Goal: Information Seeking & Learning: Learn about a topic

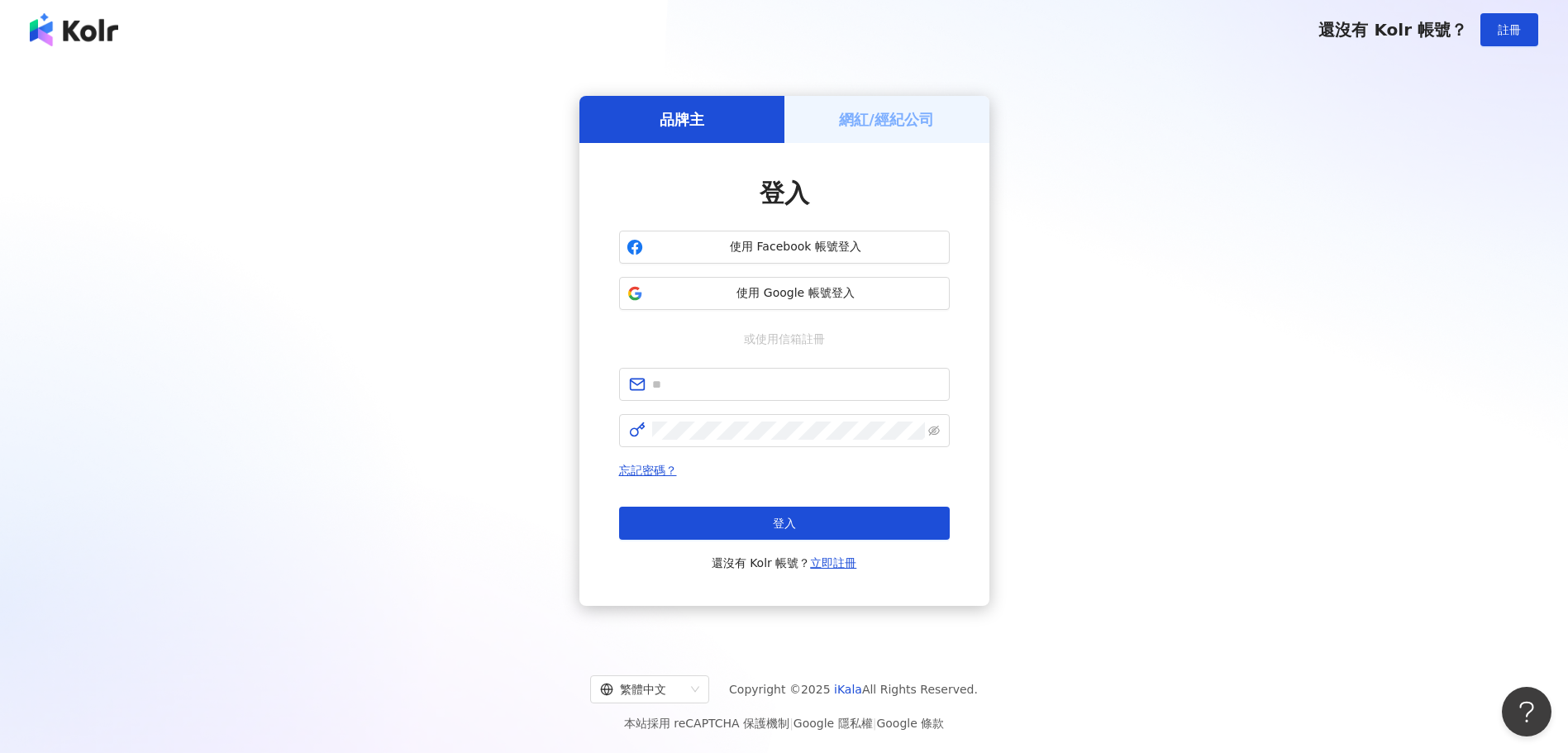
click at [873, 204] on div "登入" at bounding box center [784, 193] width 331 height 34
click at [731, 298] on span "使用 Google 帳號登入" at bounding box center [796, 293] width 292 height 17
click at [302, 328] on div "品牌主 網紅/經紀公司 登入 使用 Facebook 帳號登入 使用 Google 帳號登入 或使用信箱註冊 忘記密碼？ 登入 還沒有 Kolr 帳號？ 立即…" at bounding box center [784, 351] width 1528 height 556
click at [810, 293] on span "使用 Google 帳號登入" at bounding box center [796, 293] width 292 height 17
click at [797, 383] on input "text" at bounding box center [795, 384] width 287 height 18
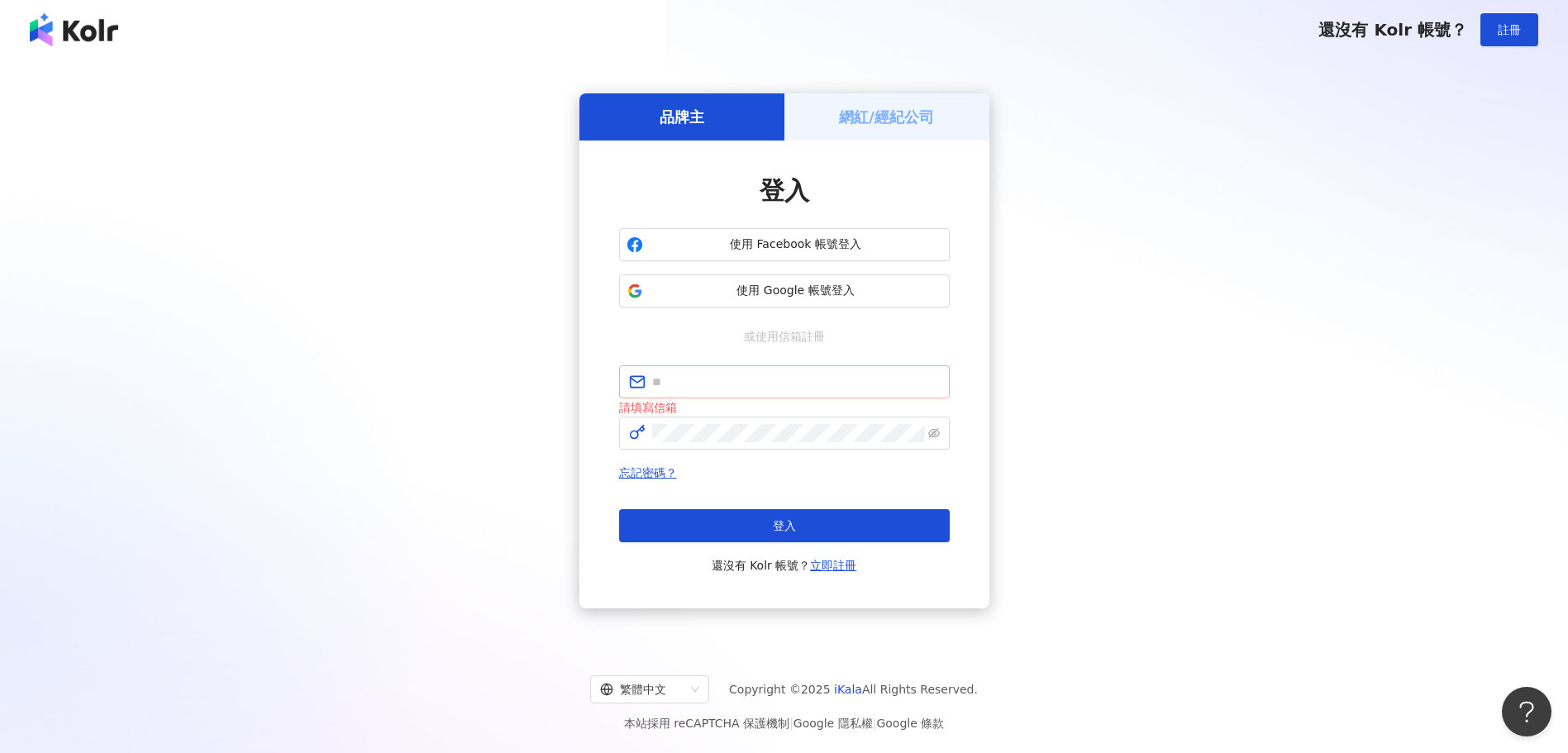
click at [941, 385] on span at bounding box center [784, 381] width 331 height 33
paste input "**********"
type input "**********"
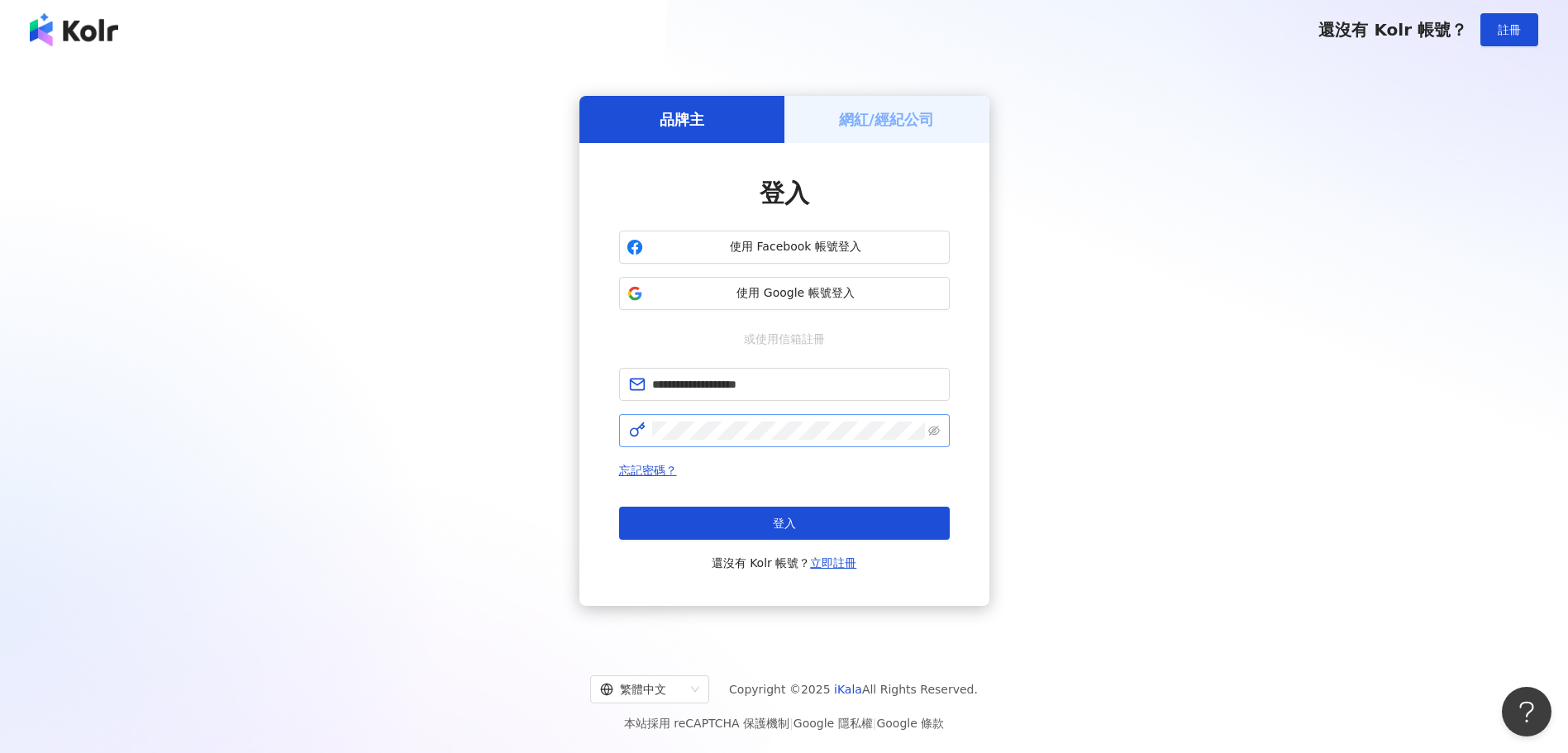
click at [869, 420] on span at bounding box center [784, 430] width 331 height 33
click at [777, 525] on span "登入" at bounding box center [785, 523] width 23 height 13
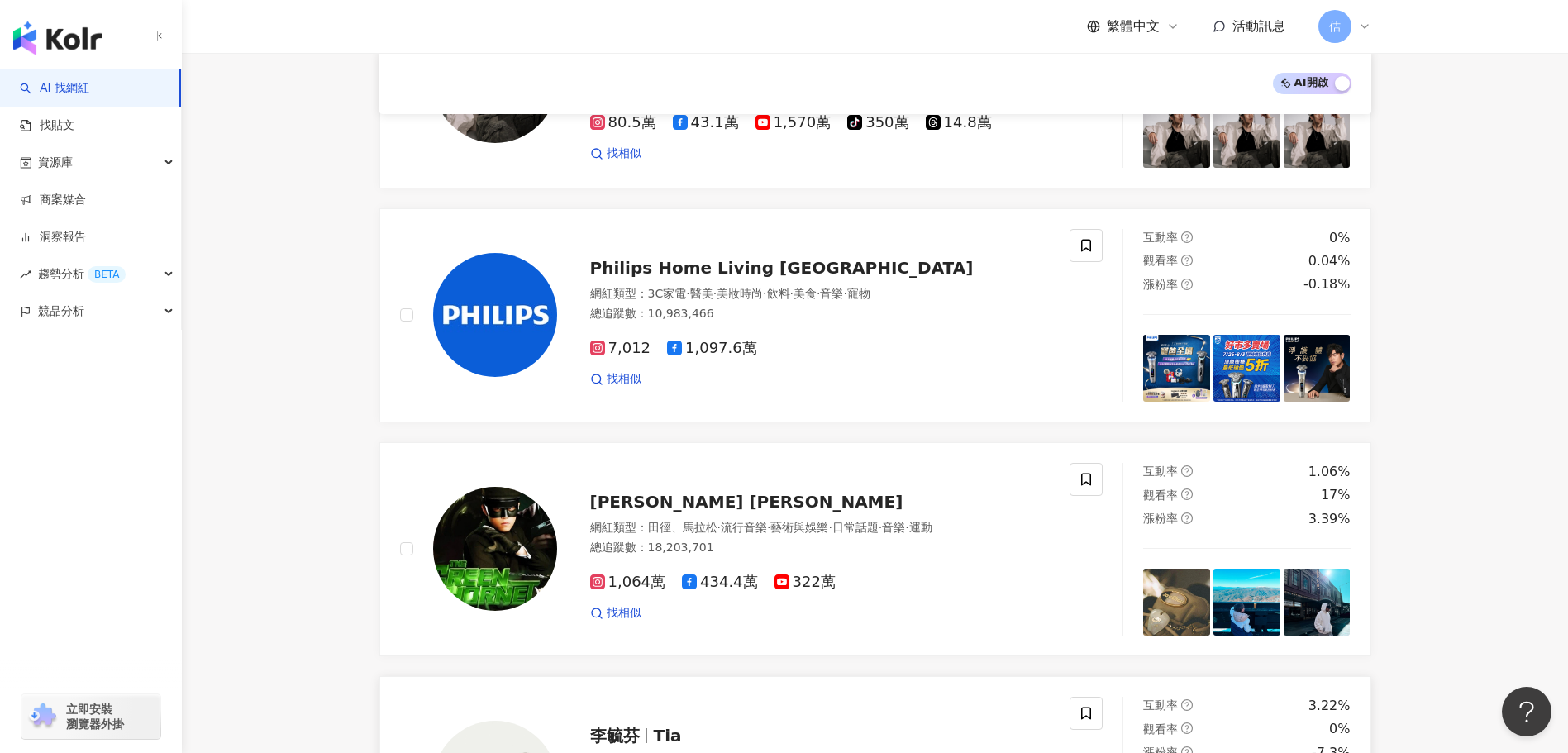
scroll to position [248, 0]
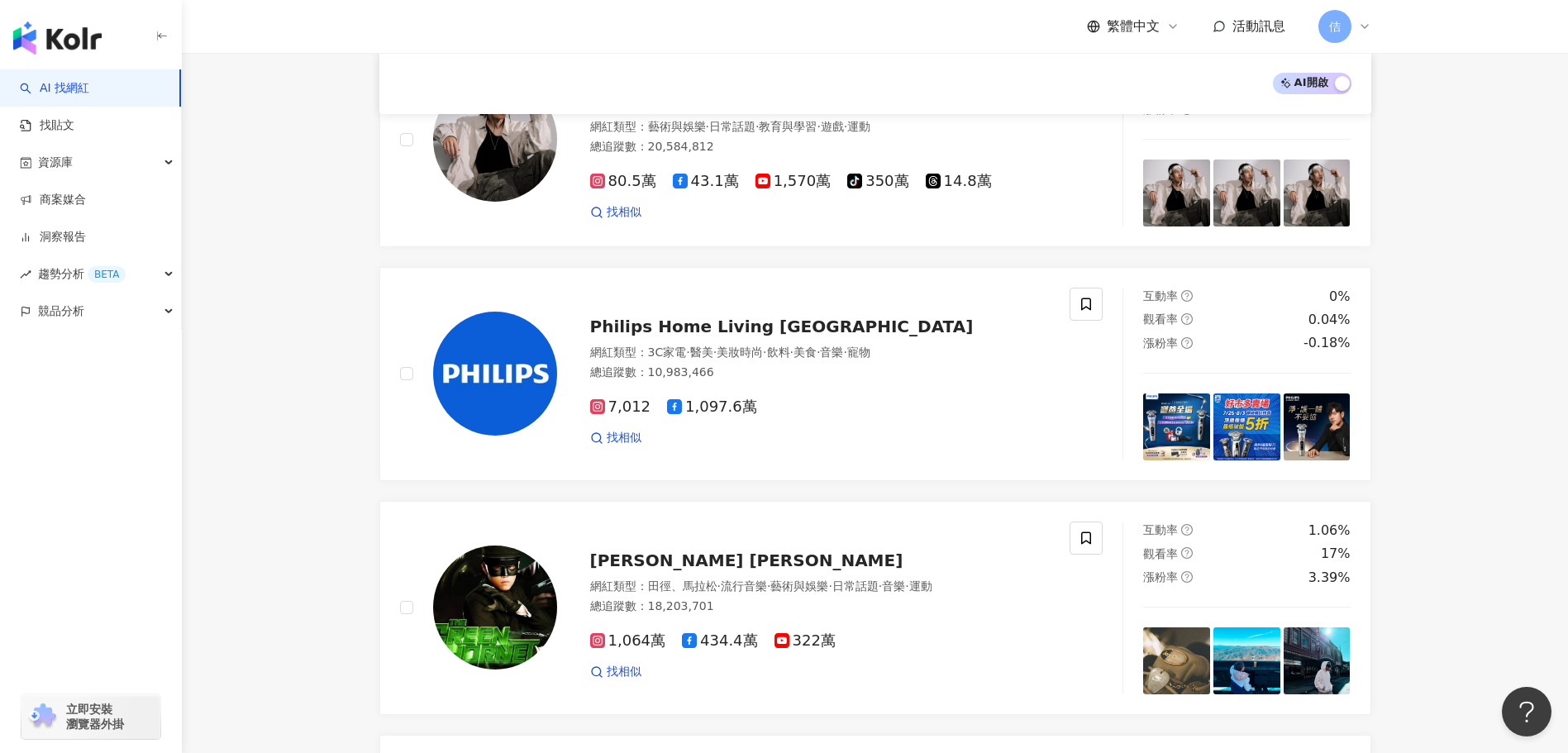
click at [90, 96] on link "AI 找網紅" at bounding box center [54, 89] width 70 height 17
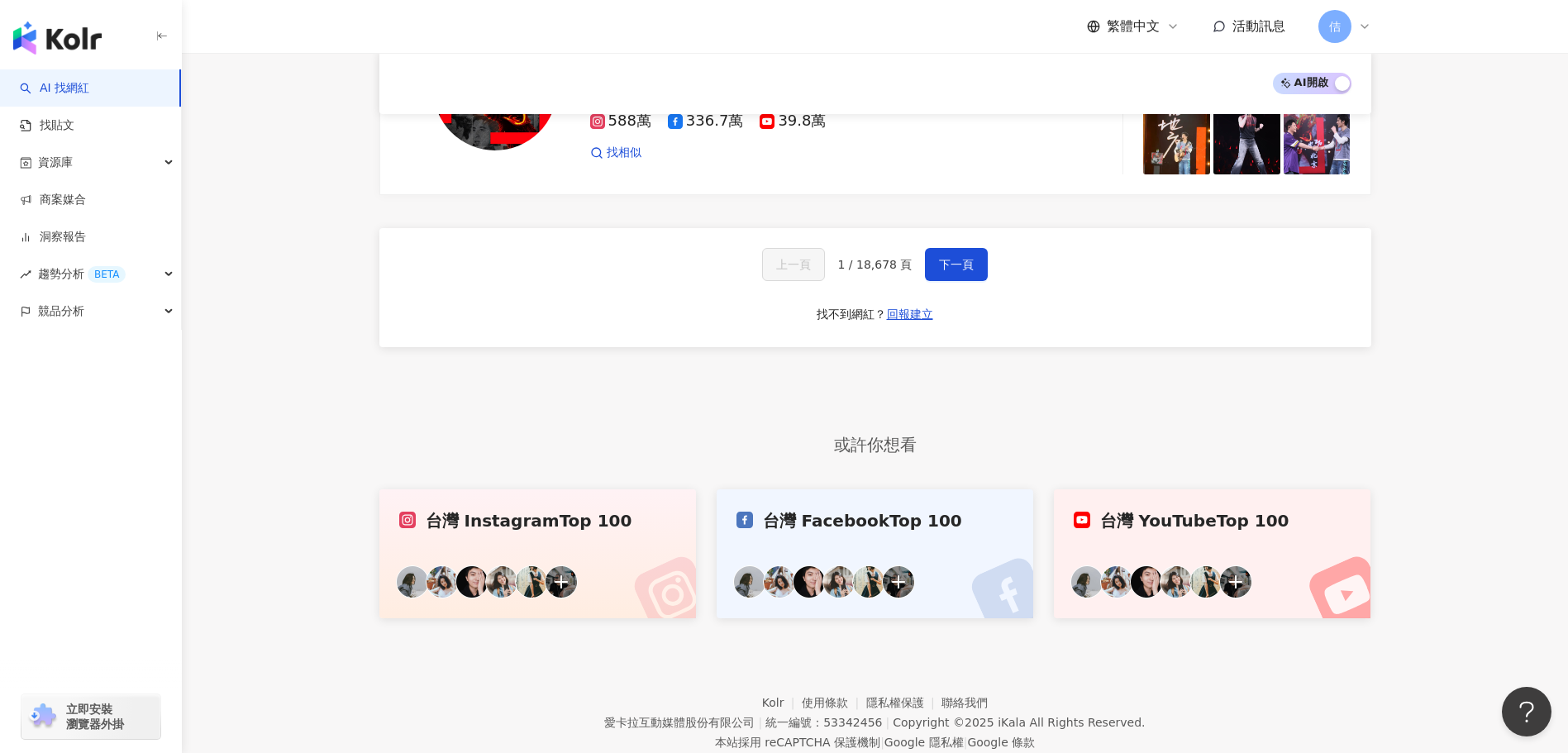
scroll to position [2892, 0]
click at [576, 508] on div "台灣 Instagram Top 100" at bounding box center [539, 519] width 278 height 23
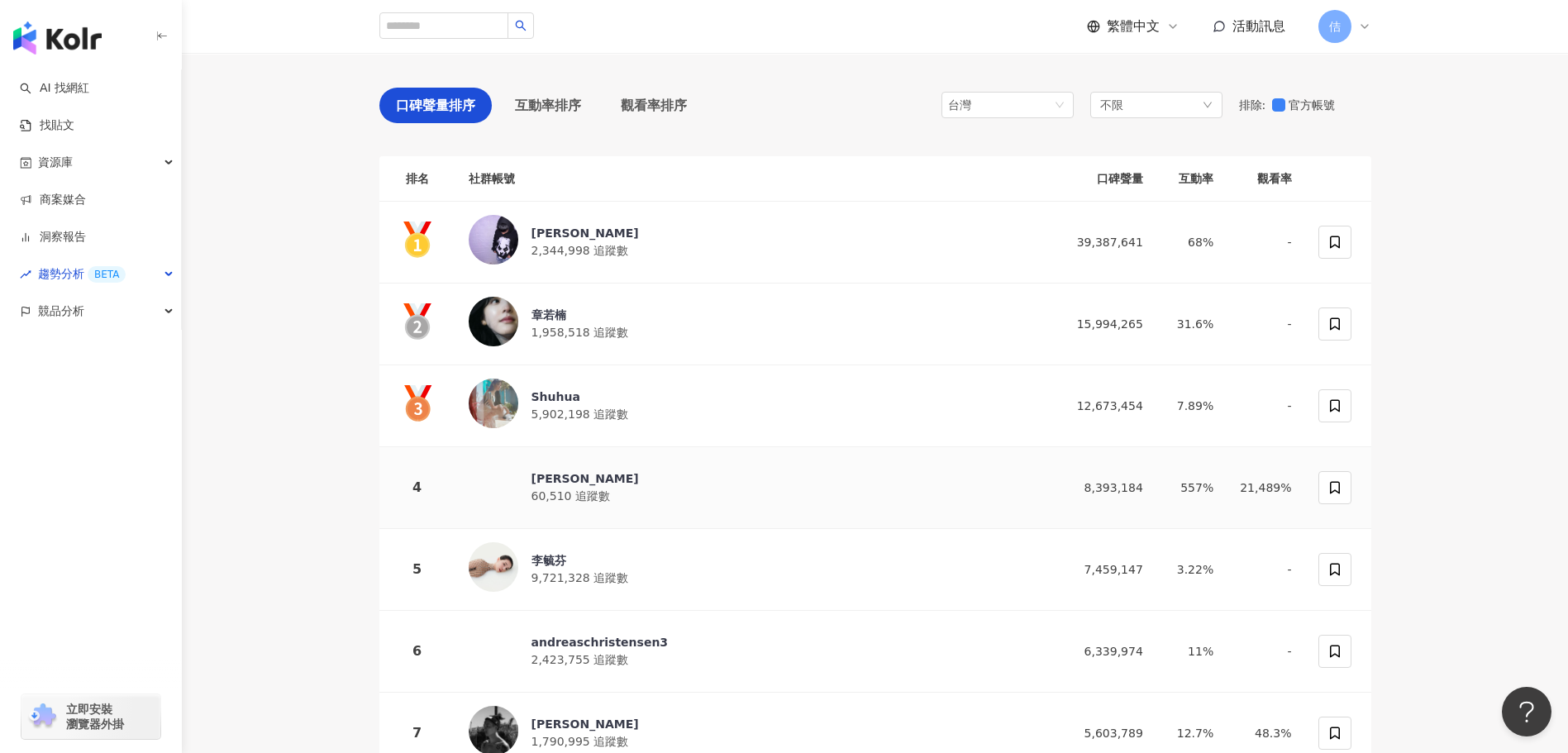
scroll to position [158, 0]
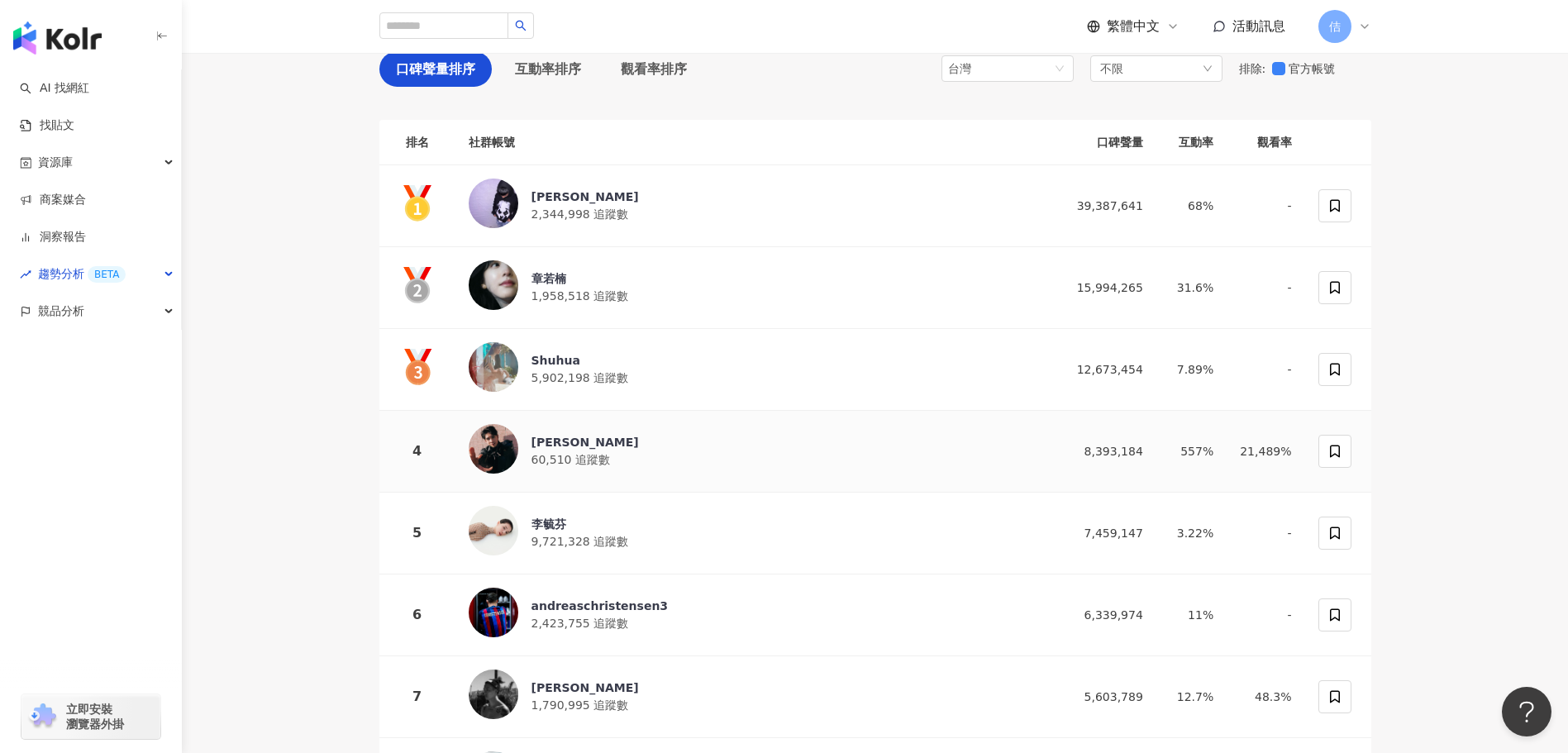
click at [563, 441] on div "[PERSON_NAME]" at bounding box center [585, 442] width 107 height 17
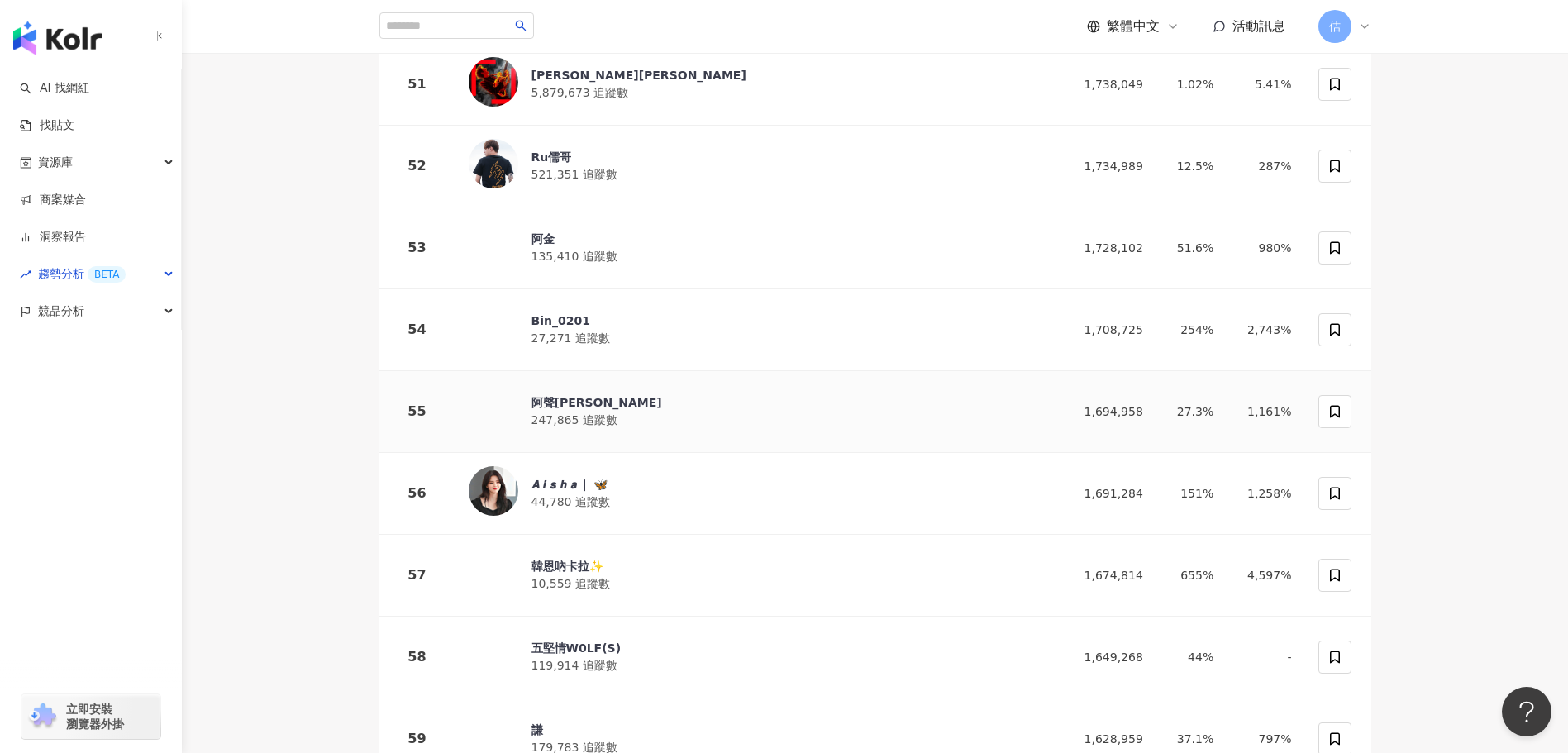
scroll to position [4373, 0]
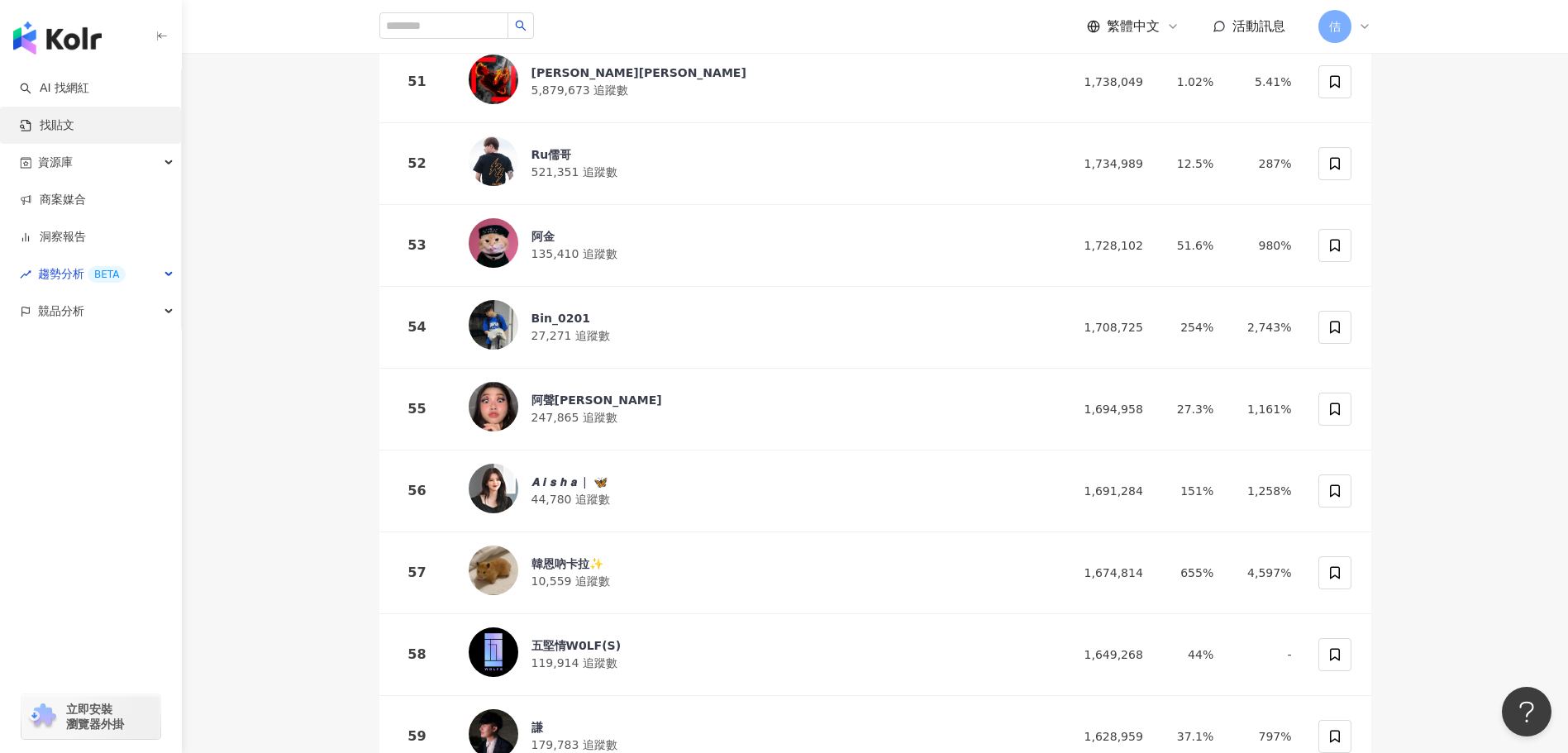
click at [50, 124] on link "找貼文" at bounding box center [47, 126] width 54 height 17
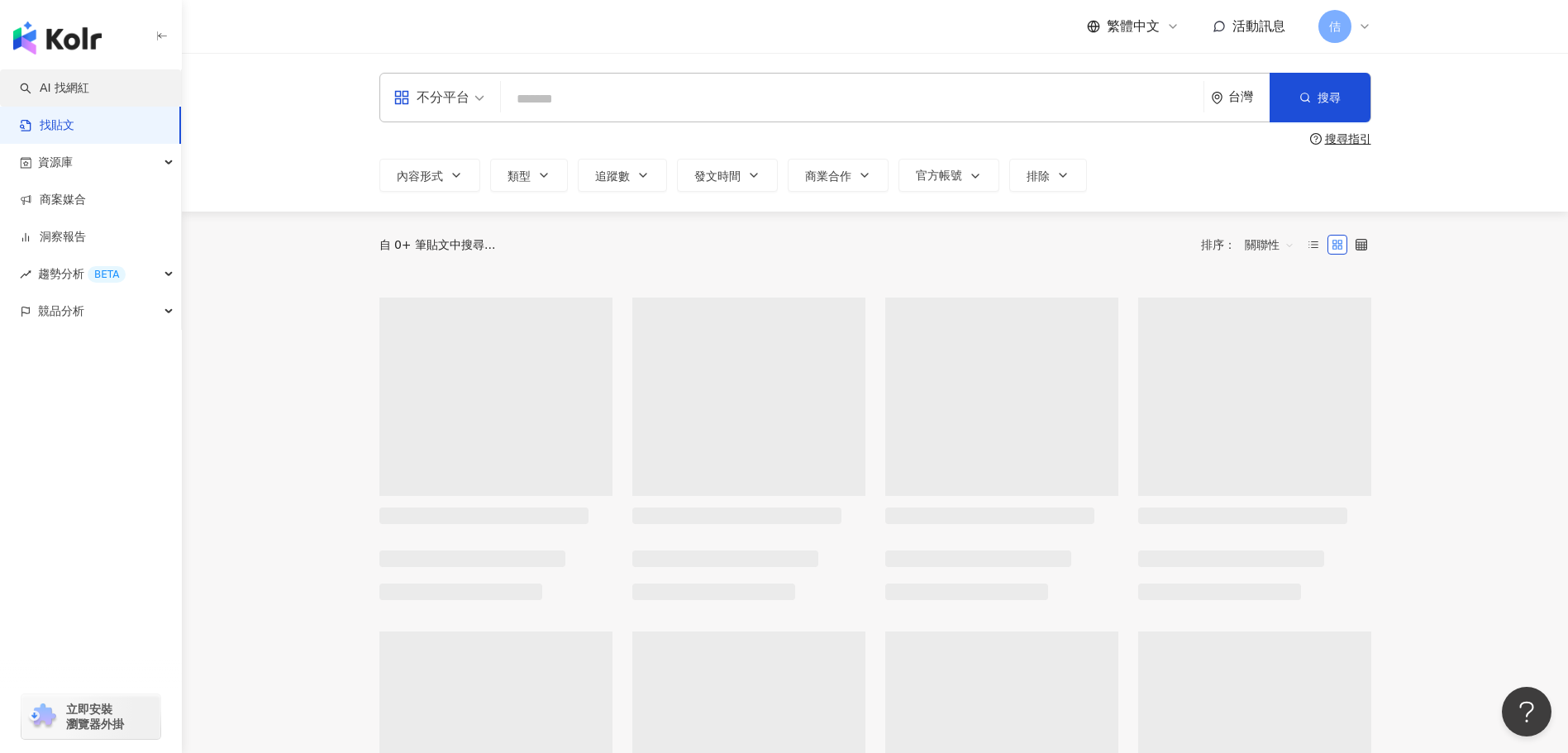
click at [77, 86] on link "AI 找網紅" at bounding box center [54, 89] width 70 height 17
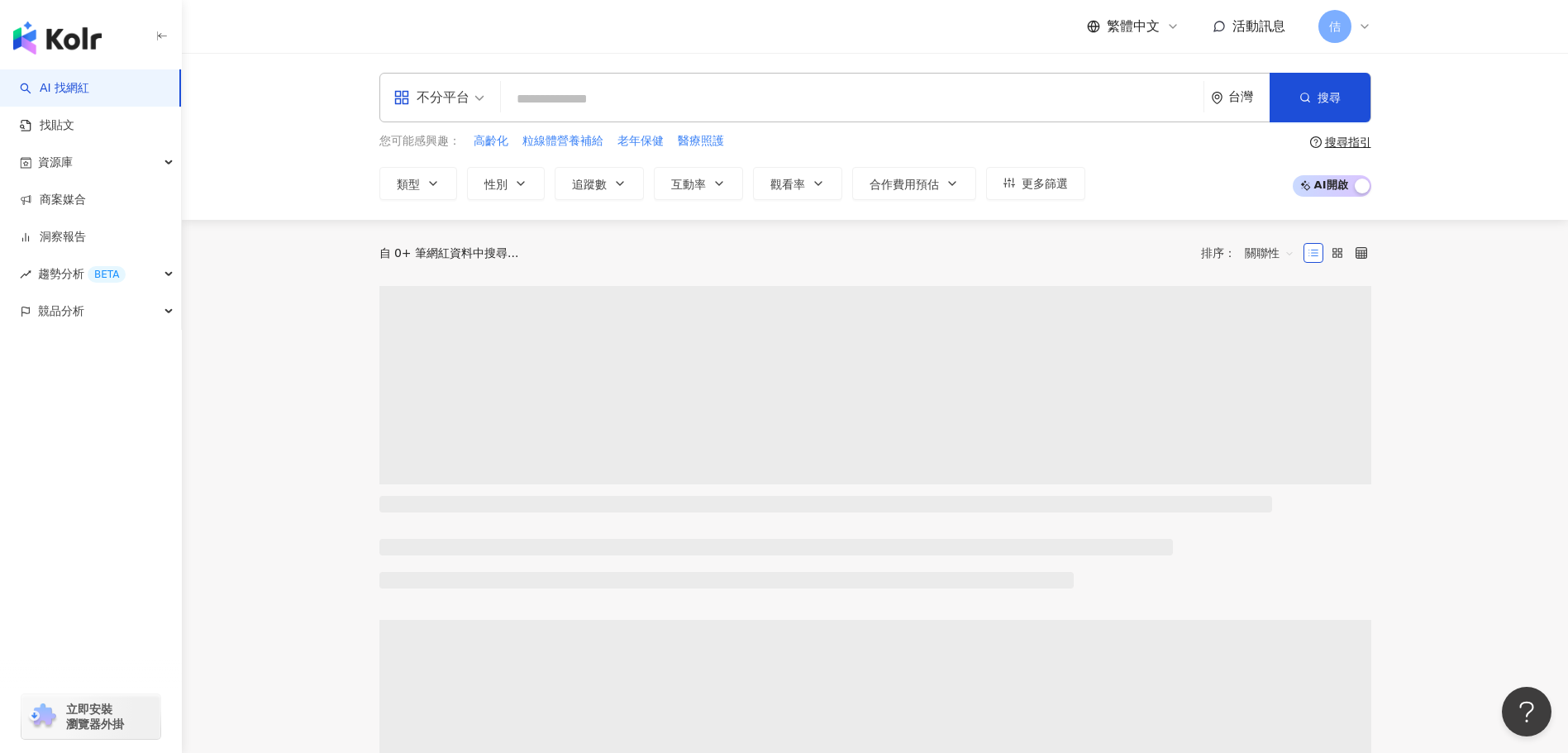
click at [445, 106] on div "不分平台" at bounding box center [431, 98] width 76 height 27
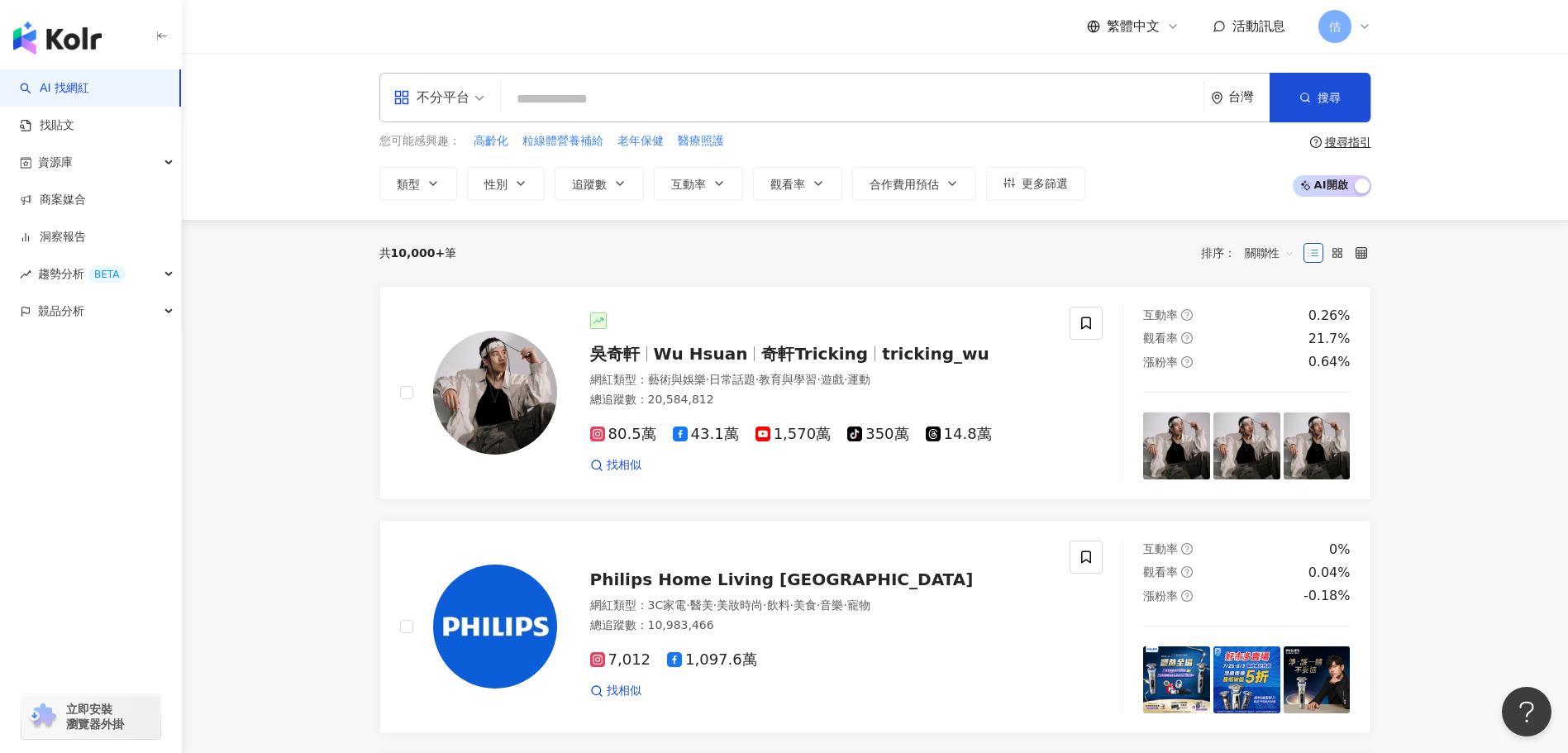
click at [324, 171] on div "不分平台 台灣 搜尋 您可能感興趣： 高齡化 粒線體營養補給 老年保健 醫療照護 類型 性別 追蹤數 互動率 觀看率 合作費用預估 更多篩選 搜尋指引 AI …" at bounding box center [874, 136] width 1386 height 167
click at [1322, 29] on span "佶" at bounding box center [1334, 26] width 33 height 33
click at [1137, 132] on div "不分平台 台灣 搜尋 您可能感興趣： 高齡化 粒線體營養補給 老年保健 醫療照護 類型 性別 追蹤數 互動率 觀看率 合作費用預估 更多篩選 搜尋指引 AI …" at bounding box center [874, 137] width 1058 height 127
click at [887, 184] on span "合作費用預估" at bounding box center [904, 184] width 70 height 13
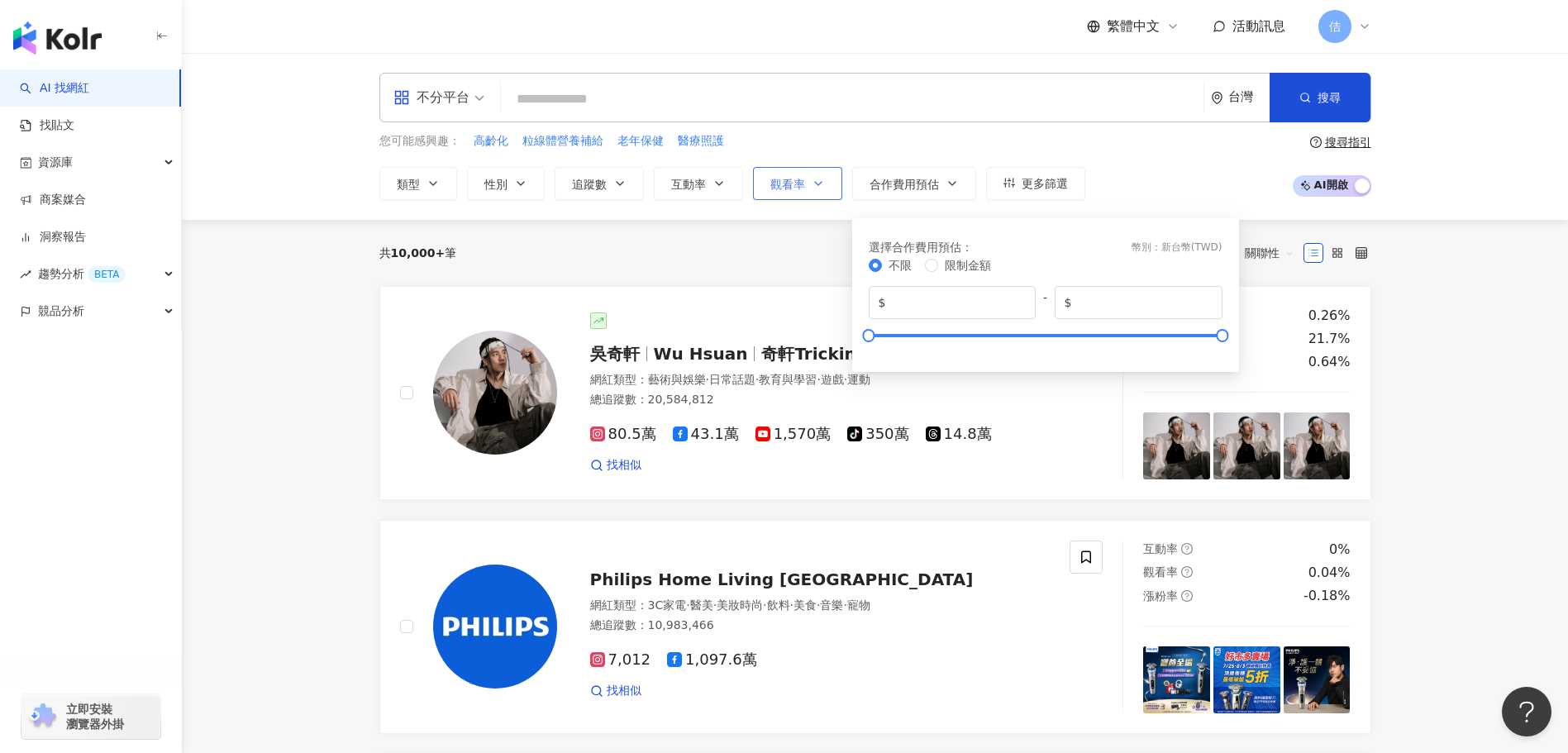
click at [804, 188] on span "觀看率" at bounding box center [787, 184] width 34 height 13
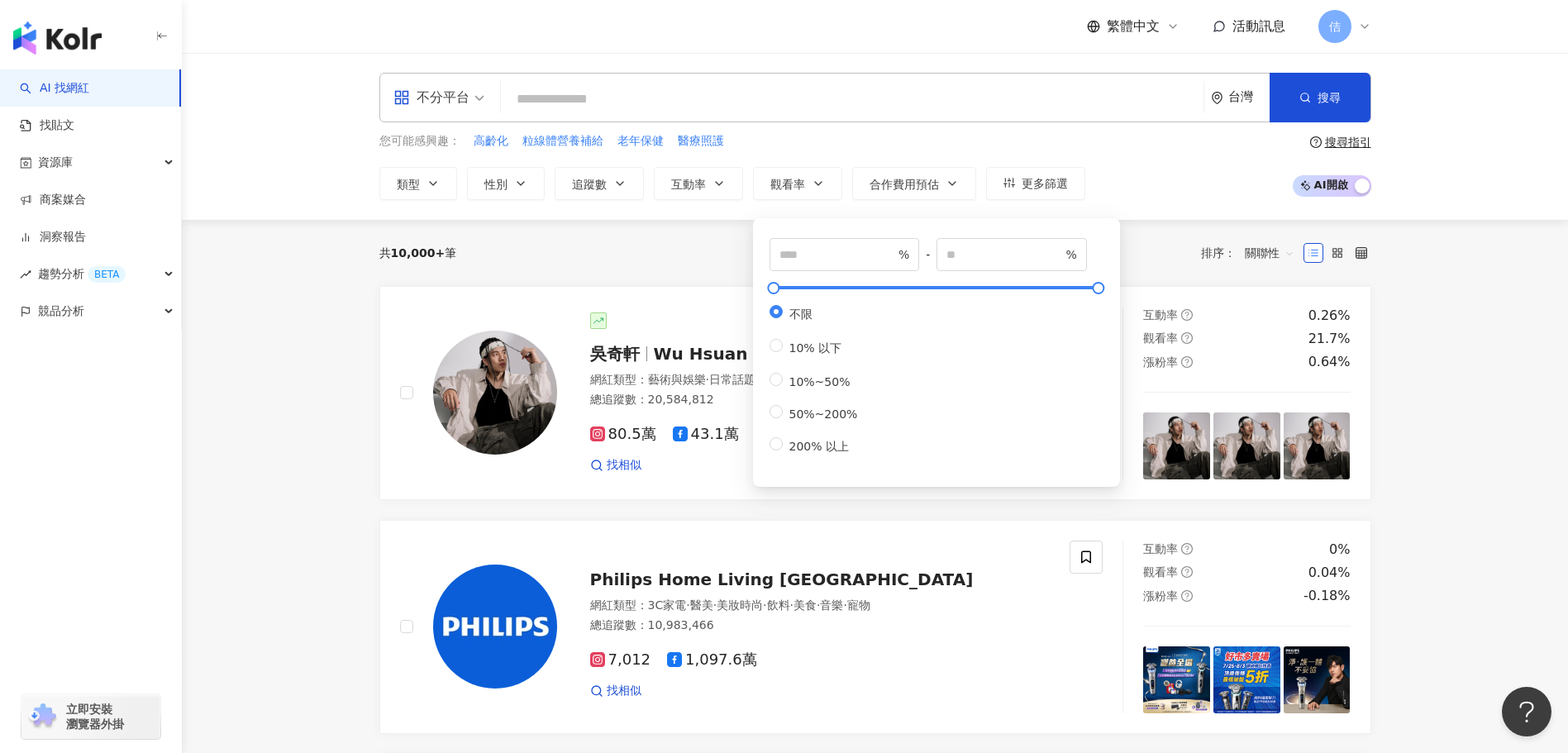
click at [843, 152] on div "您可能感興趣： 高齡化 粒線體營養補給 老年保健 醫療照護 類型 性別 追蹤數 互動率 觀看率 合作費用預估 更多篩選 選擇合作費用預估 ： 幣別 ： 新台幣…" at bounding box center [732, 166] width 706 height 68
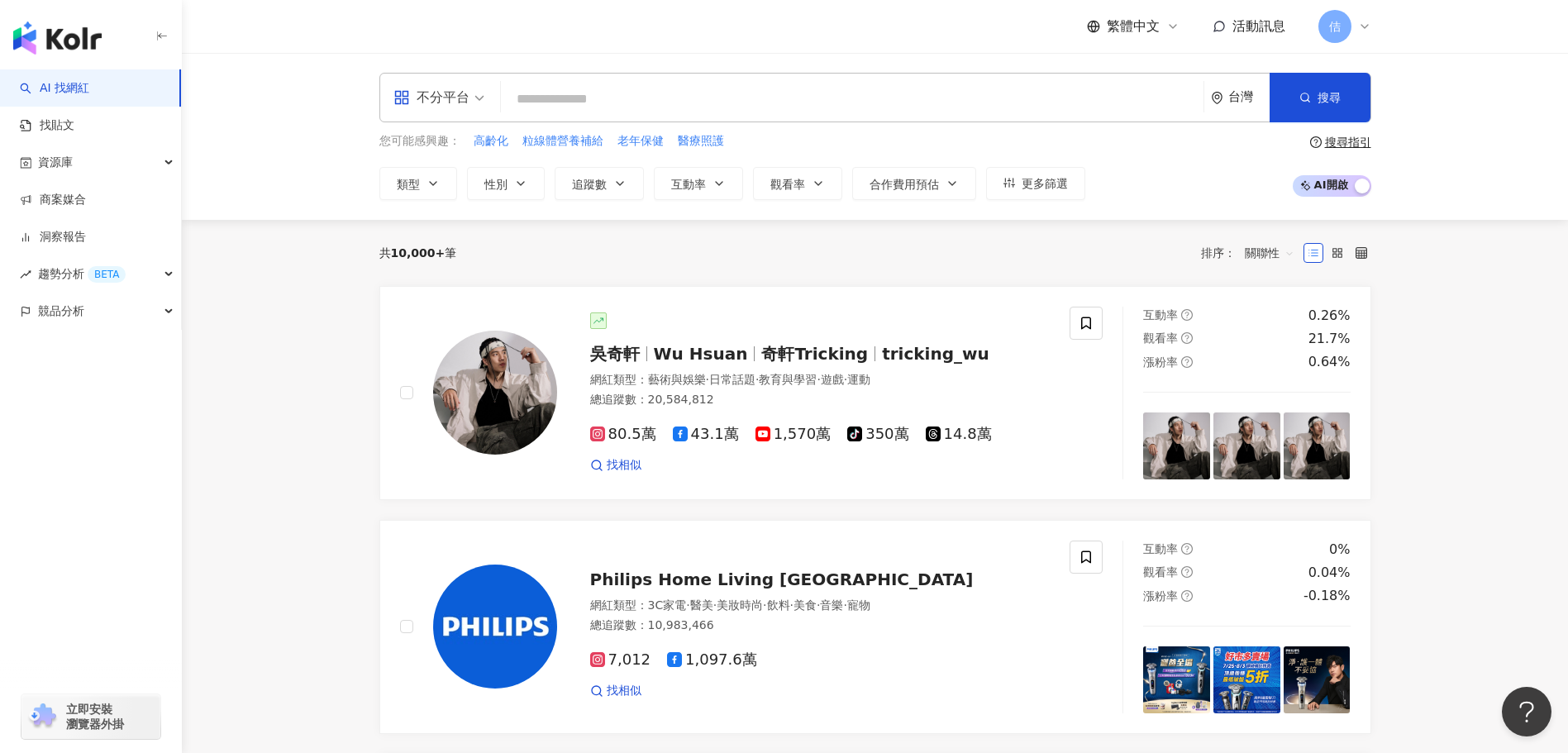
click at [573, 85] on input "search" at bounding box center [852, 99] width 689 height 31
click at [480, 103] on span "不分平台" at bounding box center [439, 98] width 91 height 27
click at [579, 91] on input "search" at bounding box center [852, 99] width 689 height 31
type input "*"
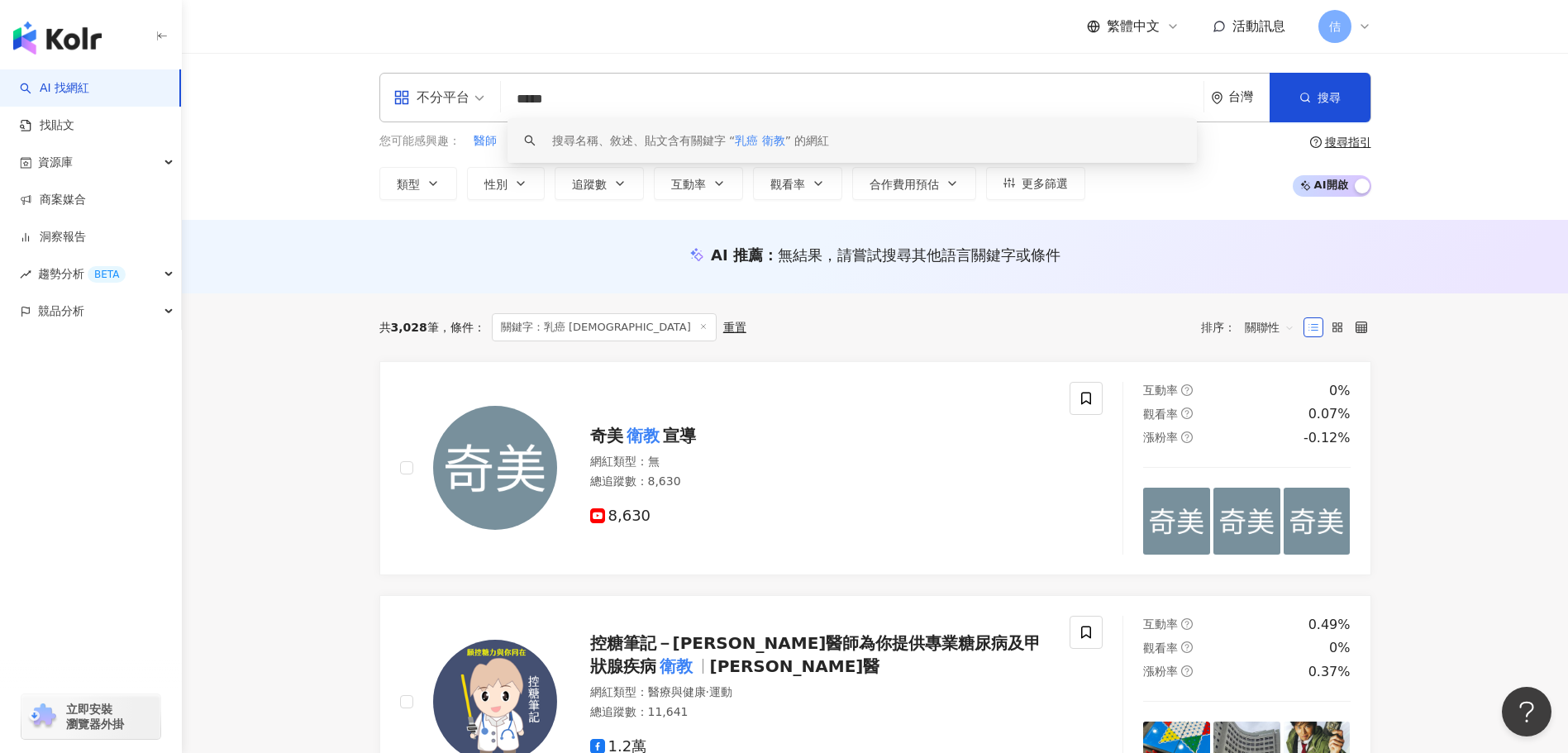
click at [563, 225] on div "AI 推薦 ： 無結果，請嘗試搜尋其他語言關鍵字或條件" at bounding box center [874, 256] width 1386 height 74
drag, startPoint x: 588, startPoint y: 103, endPoint x: 538, endPoint y: 90, distance: 51.7
click at [538, 90] on input "*****" at bounding box center [852, 99] width 689 height 31
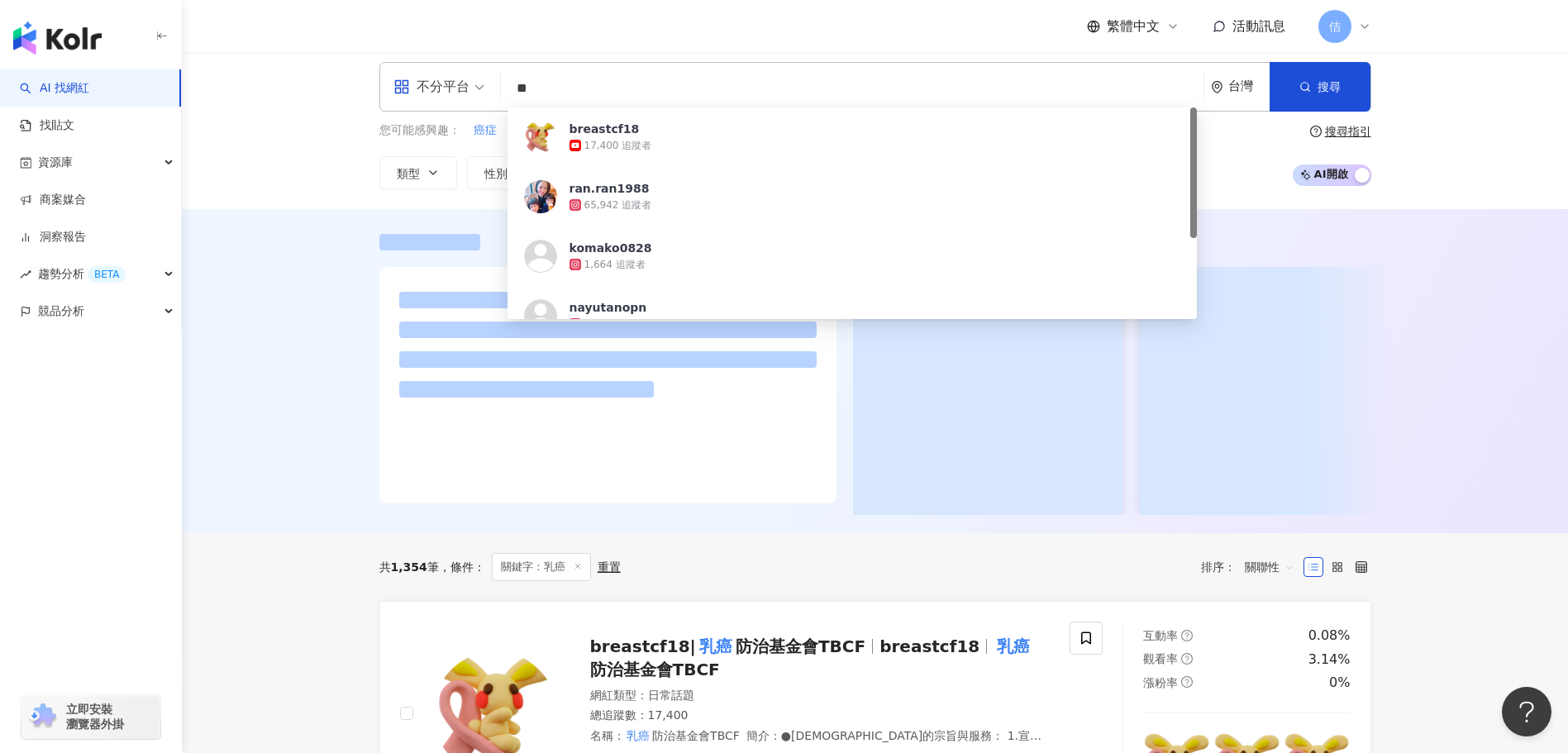
scroll to position [83, 0]
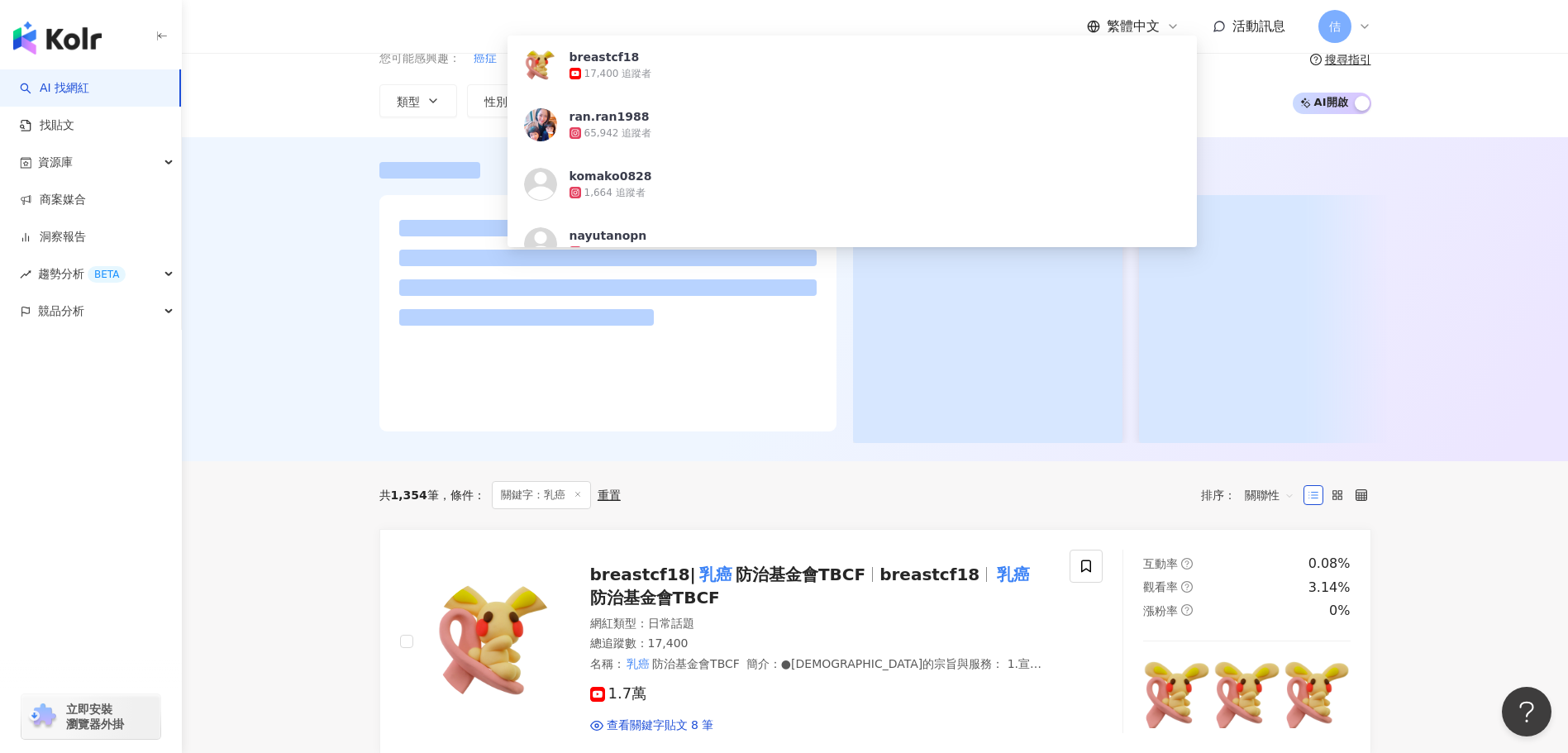
type input "**"
click at [417, 485] on div "共 1,354 筆 條件 ： 關鍵字：乳癌 重置 排序： 關聯性" at bounding box center [875, 495] width 992 height 68
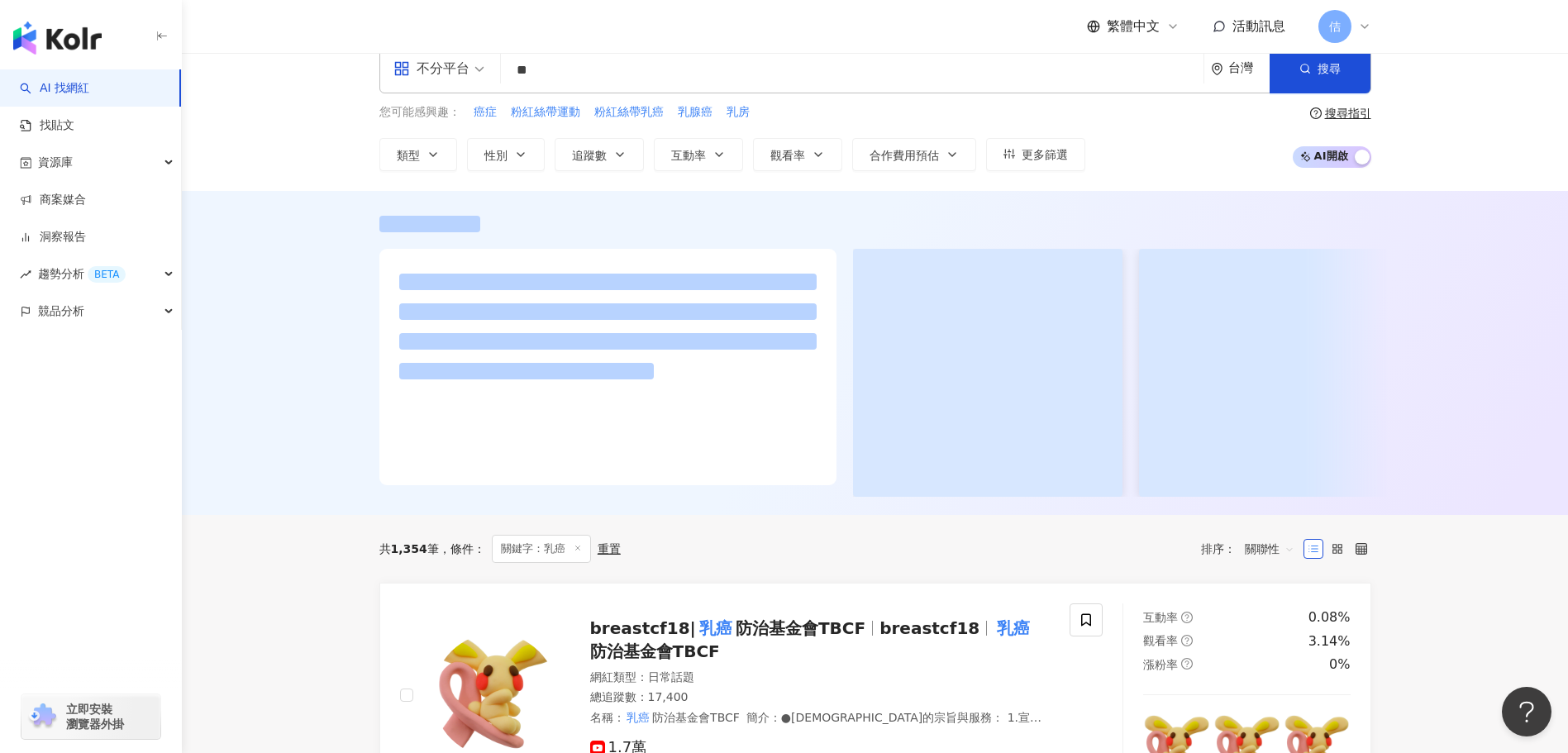
scroll to position [0, 0]
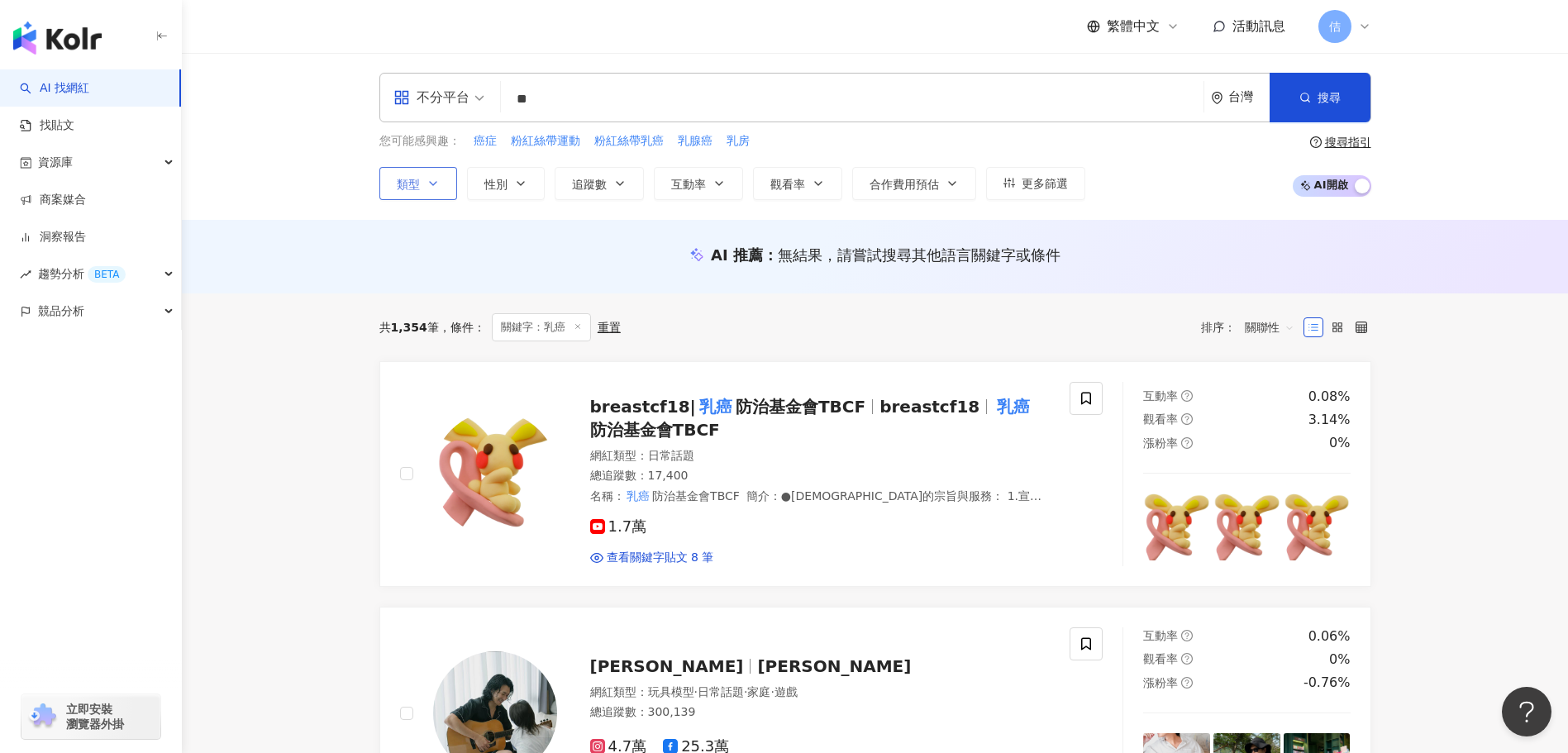
click at [426, 194] on button "類型" at bounding box center [418, 183] width 78 height 33
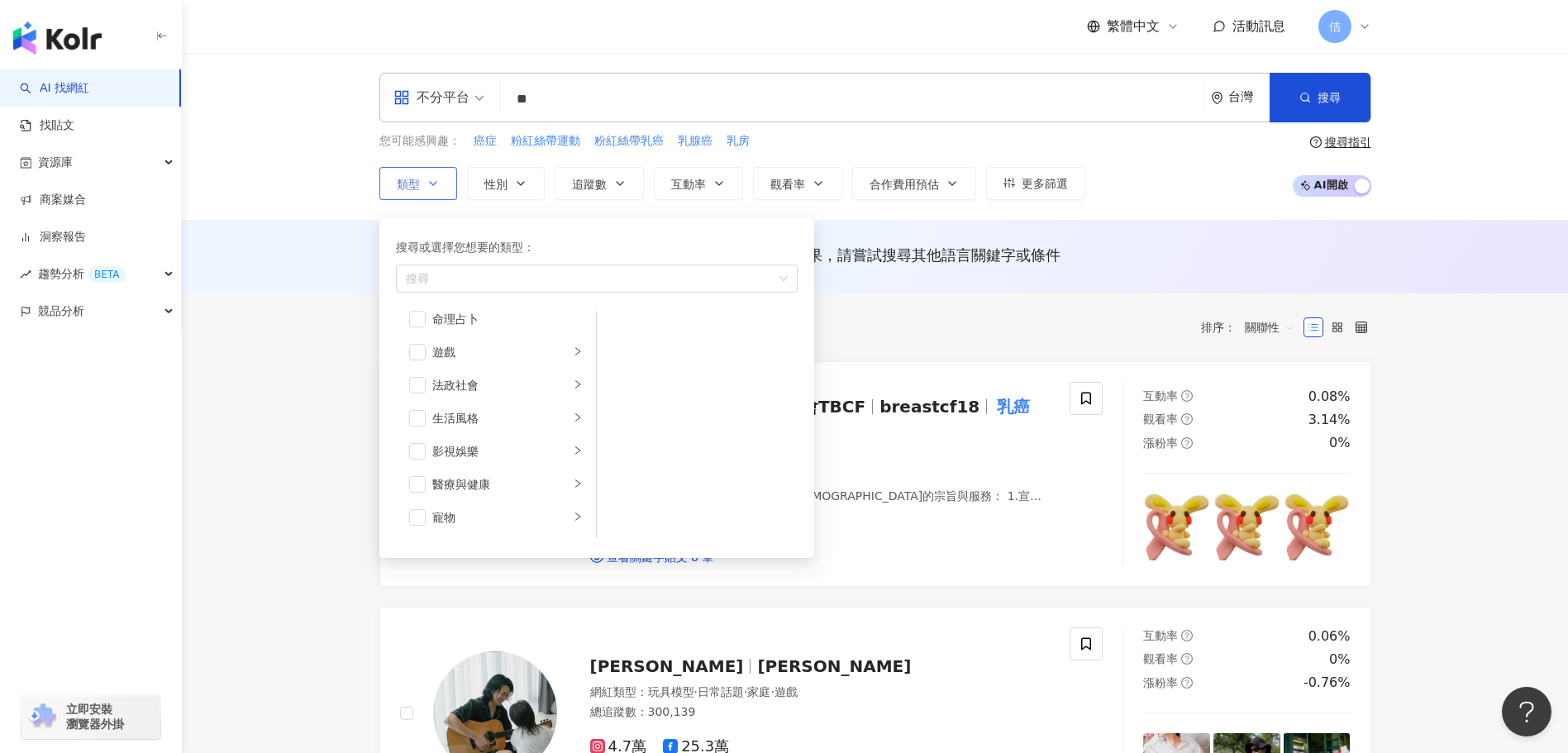
scroll to position [573, 0]
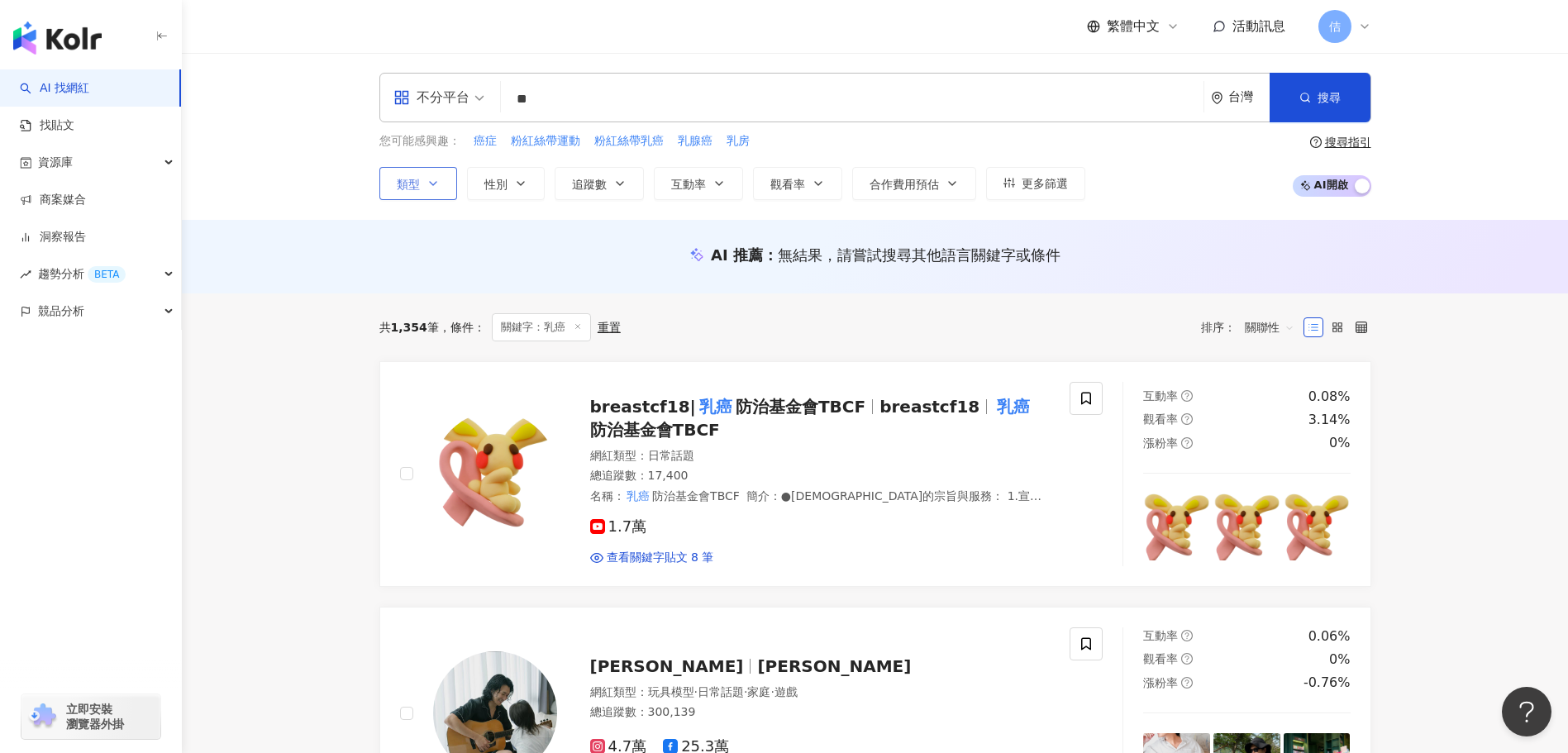
click at [423, 194] on button "類型" at bounding box center [418, 183] width 78 height 33
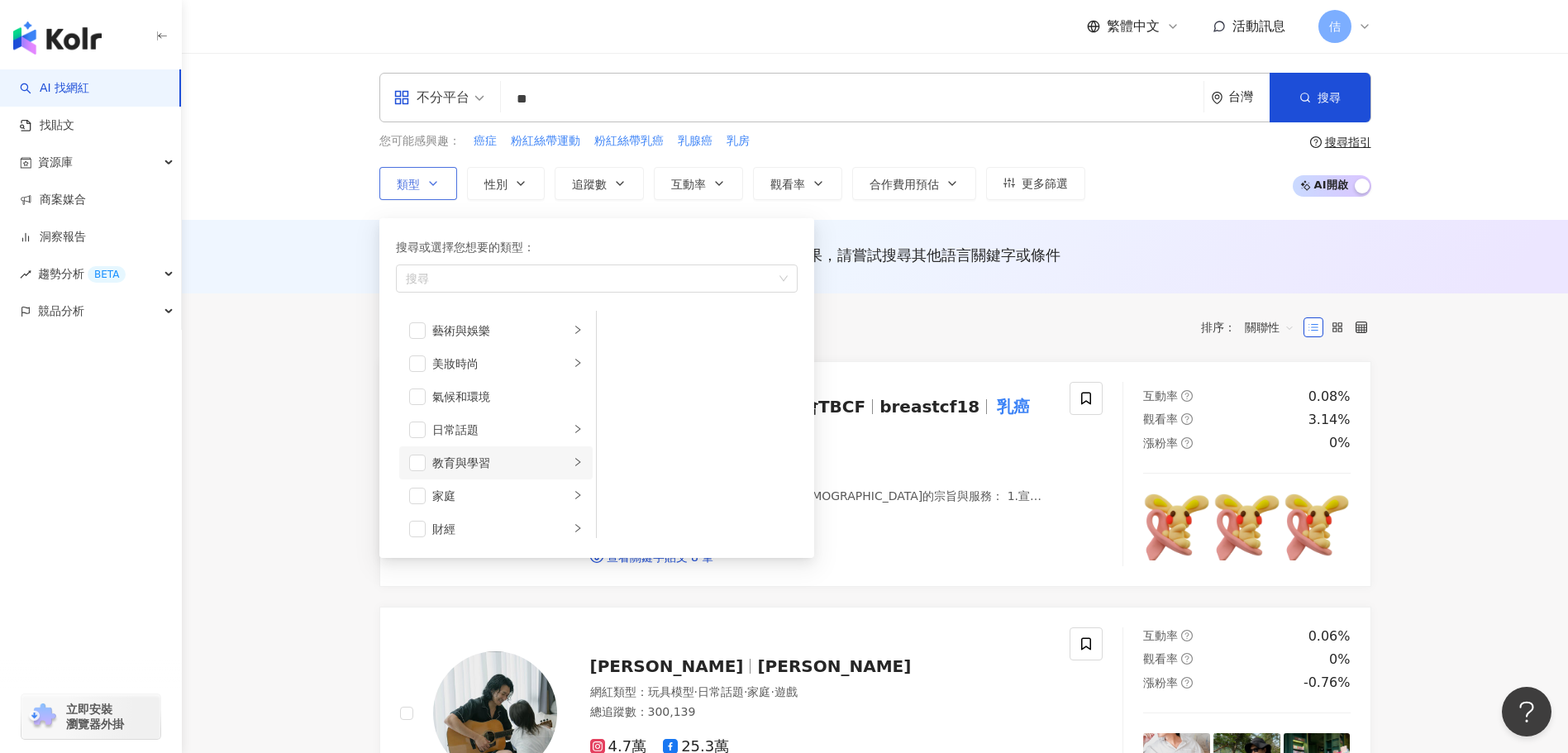
click at [470, 470] on div "教育與學習" at bounding box center [501, 463] width 137 height 18
click at [419, 378] on span "button" at bounding box center [417, 380] width 17 height 17
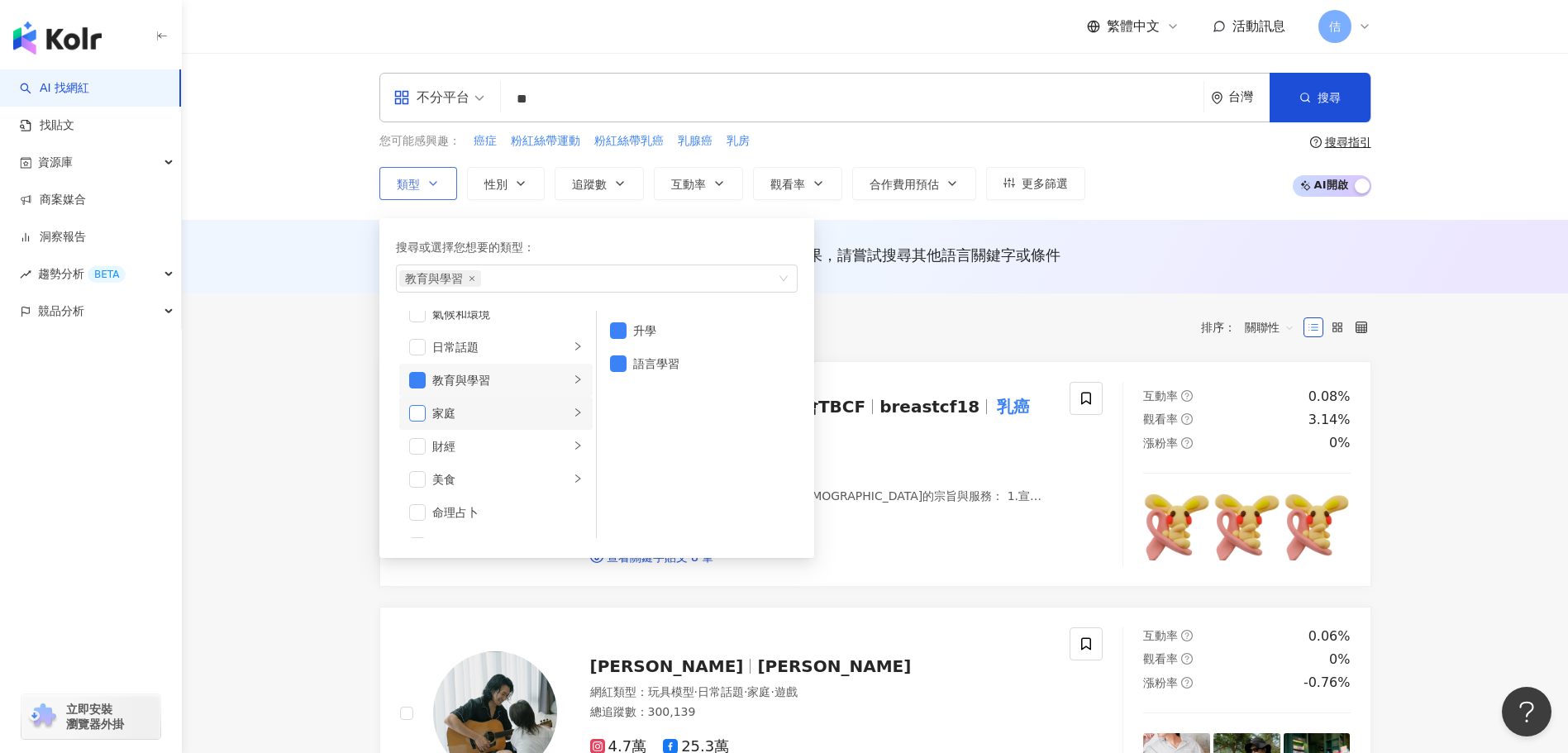
click at [416, 405] on span "button" at bounding box center [417, 413] width 17 height 17
click at [415, 431] on span "button" at bounding box center [417, 430] width 17 height 17
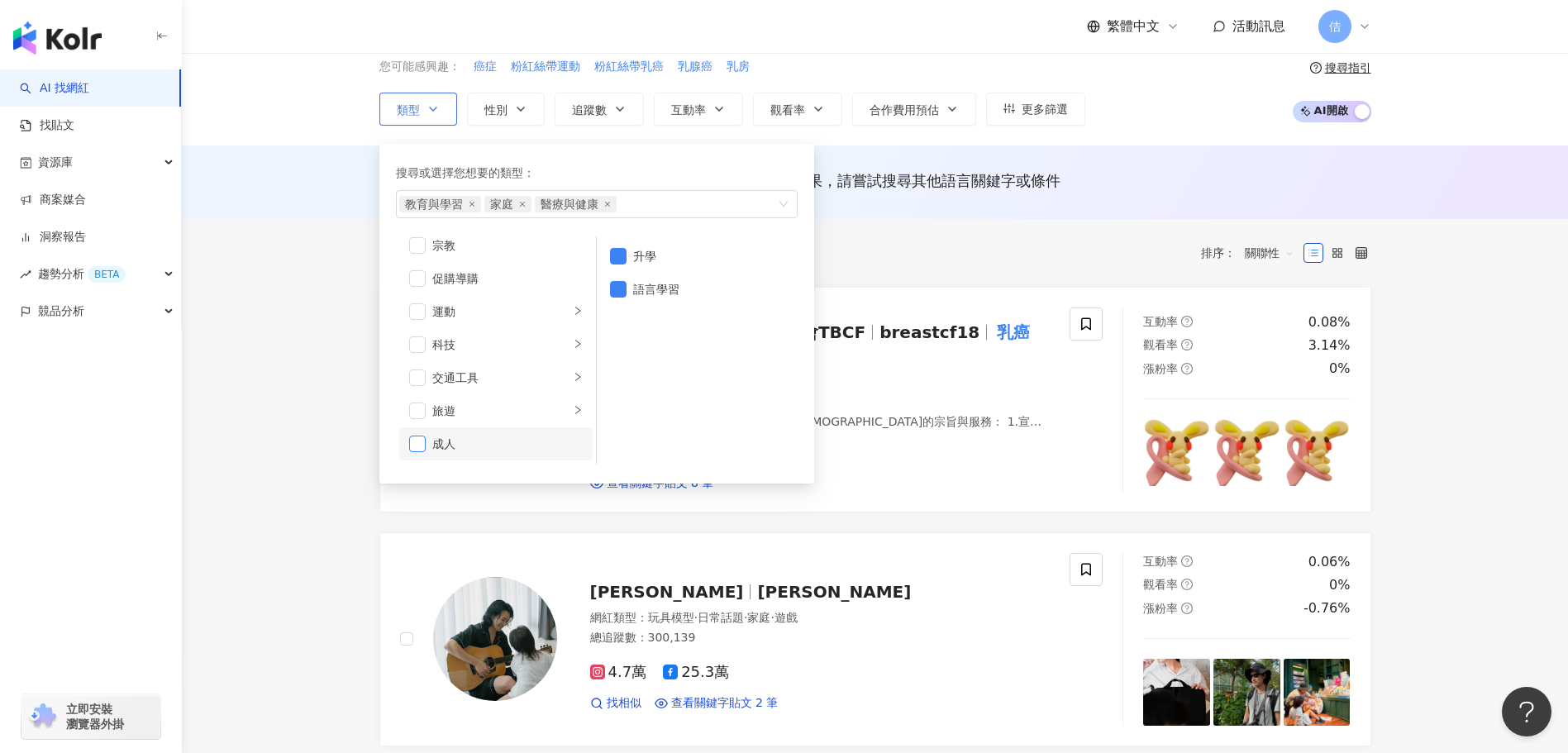
scroll to position [165, 0]
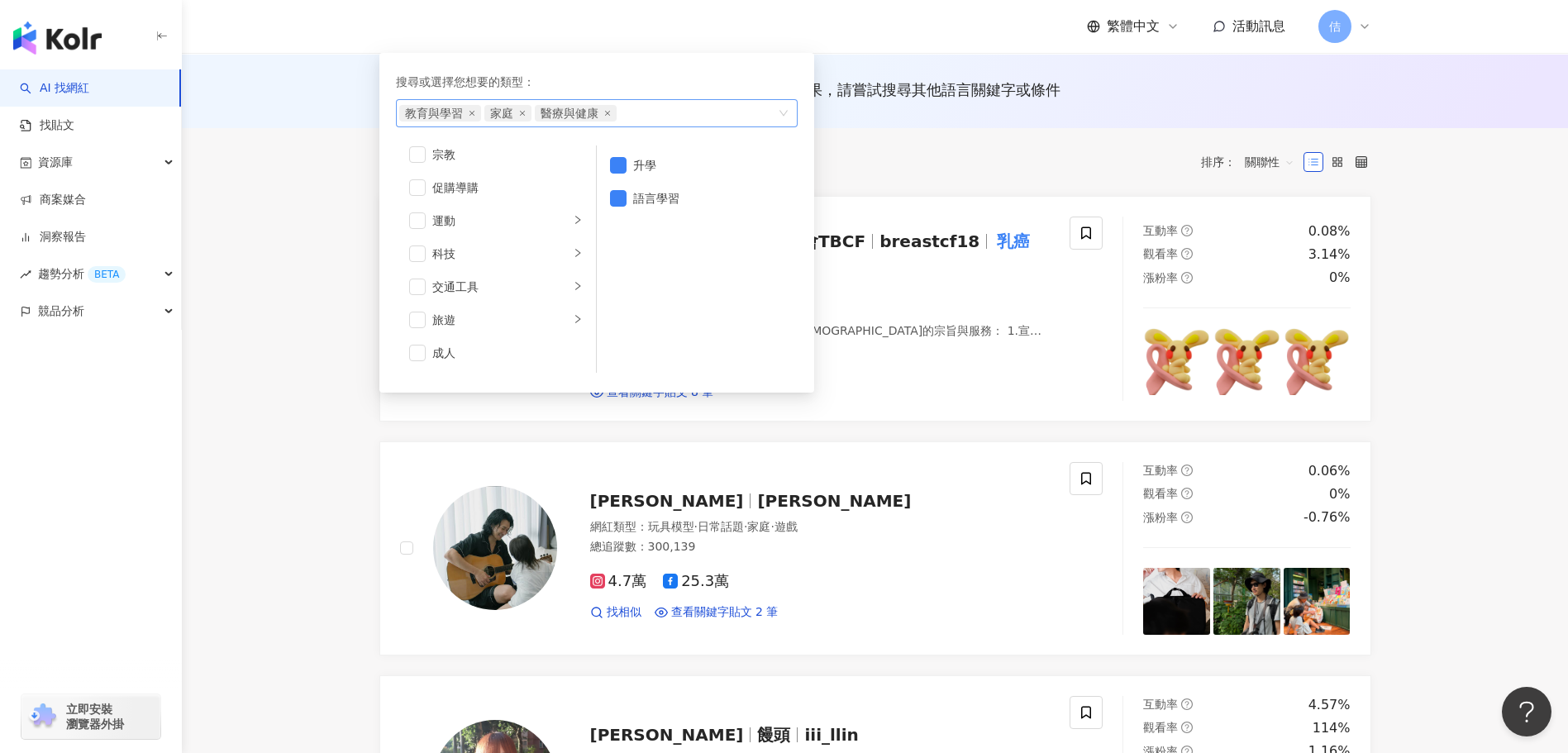
click at [642, 107] on div "教育與學習 家庭 醫療與健康" at bounding box center [588, 113] width 378 height 17
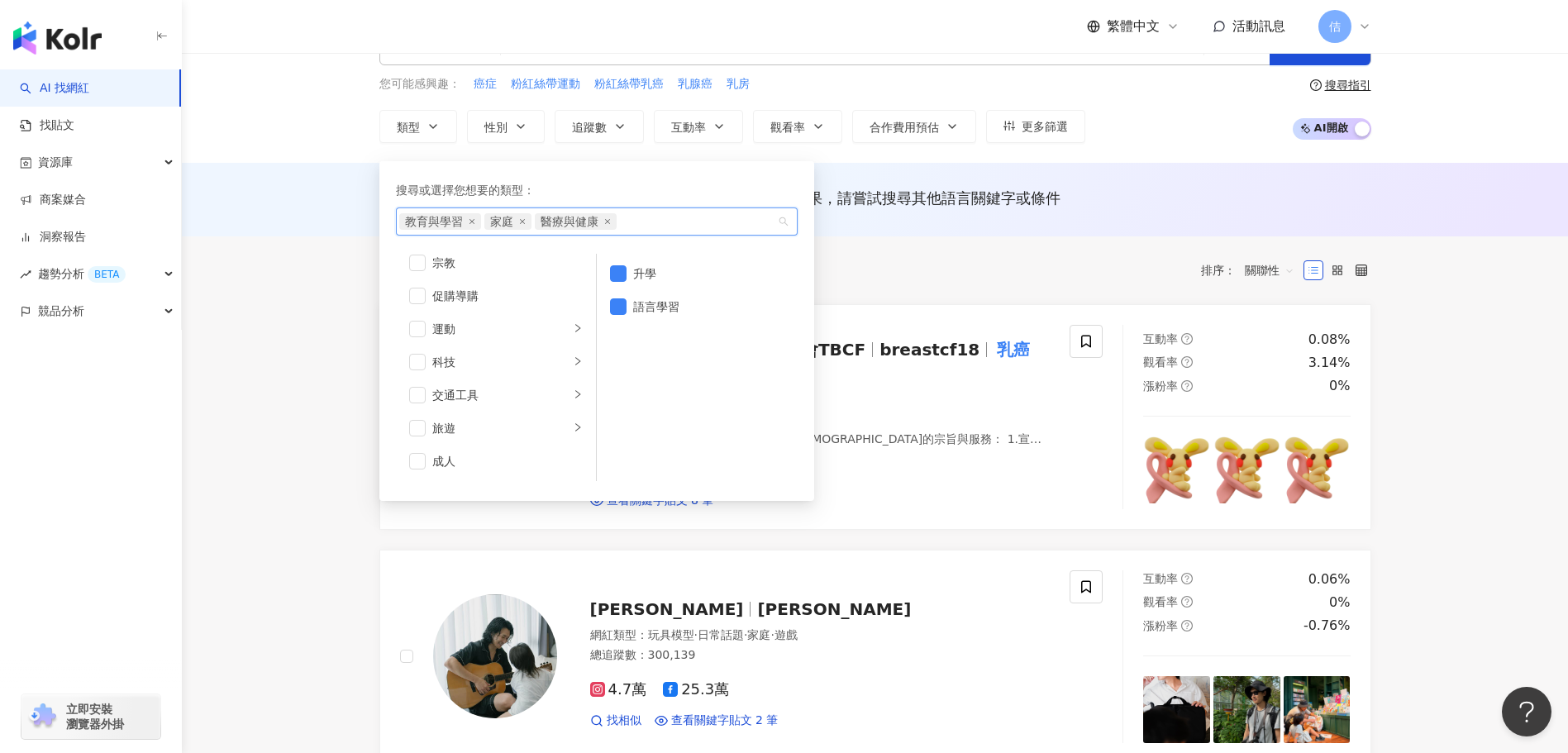
scroll to position [0, 0]
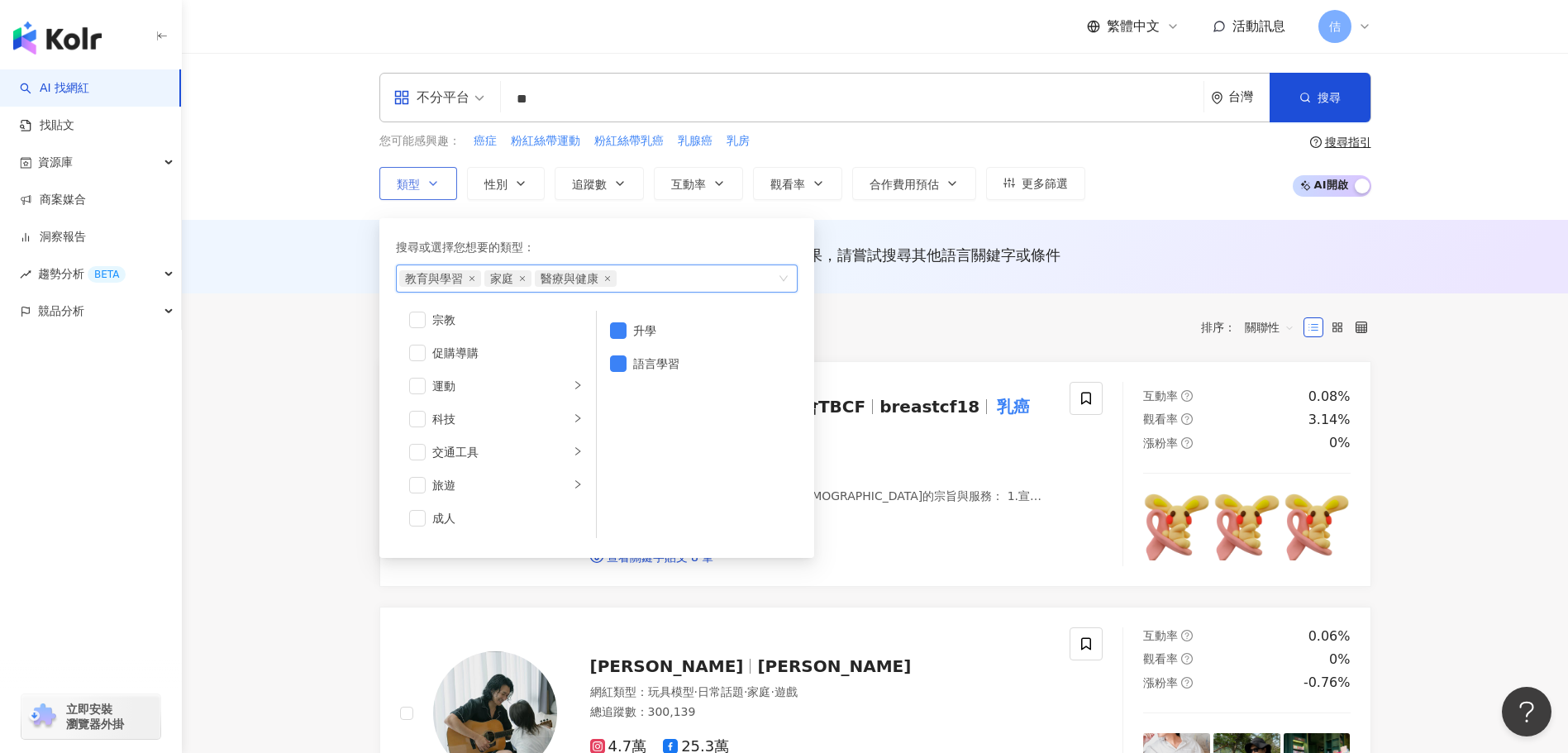
click at [662, 276] on div "教育與學習 家庭 醫療與健康" at bounding box center [588, 279] width 378 height 17
click at [652, 279] on div "教育與學習 家庭 醫療與健康" at bounding box center [588, 279] width 378 height 17
click at [616, 338] on span "button" at bounding box center [618, 331] width 17 height 17
click at [625, 367] on span "button" at bounding box center [618, 364] width 17 height 17
click at [625, 366] on span "button" at bounding box center [618, 364] width 17 height 17
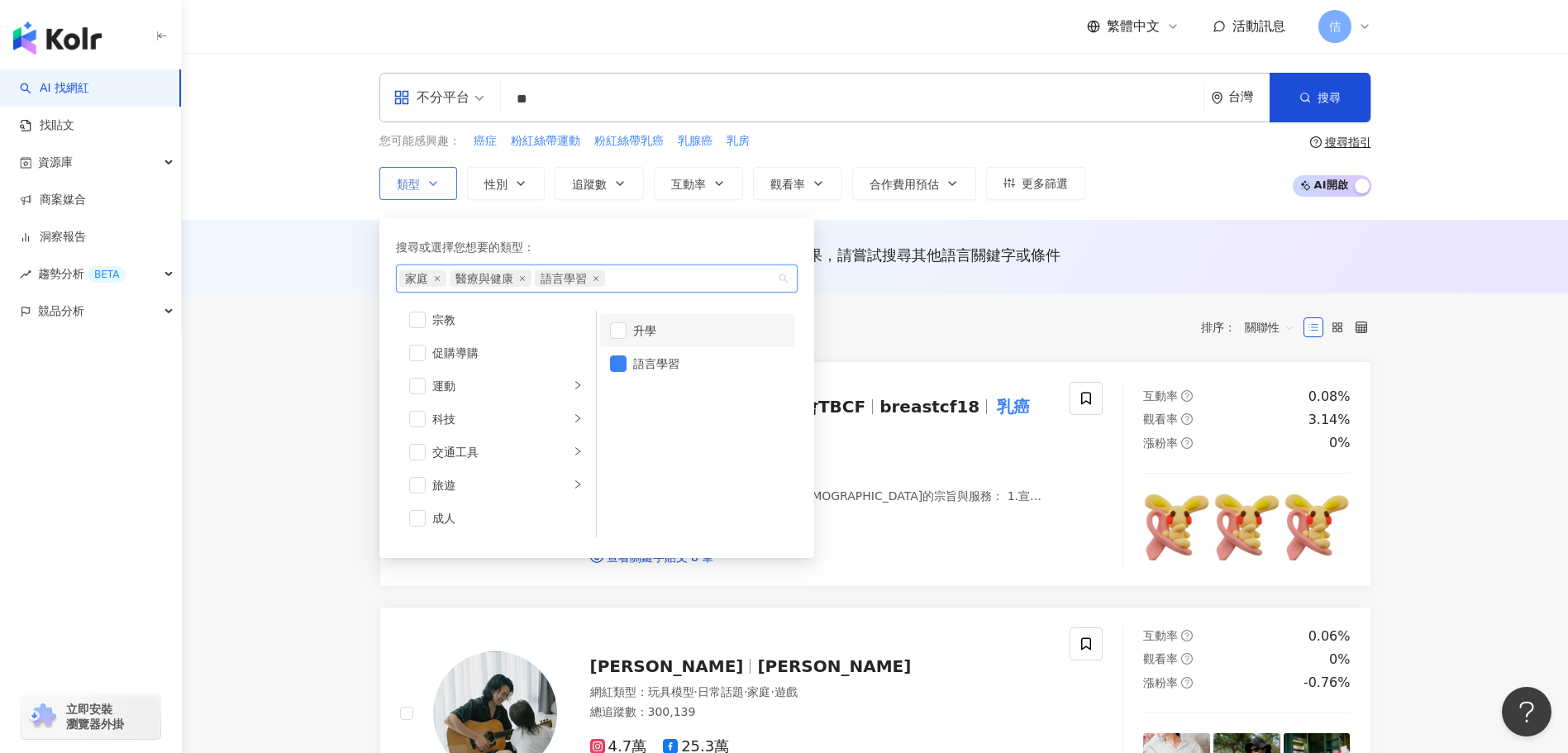
click at [623, 341] on li "升學" at bounding box center [697, 330] width 194 height 33
click at [420, 364] on span "button" at bounding box center [417, 360] width 17 height 17
click at [419, 364] on span "button" at bounding box center [417, 360] width 17 height 17
click at [624, 324] on span "button" at bounding box center [618, 331] width 17 height 17
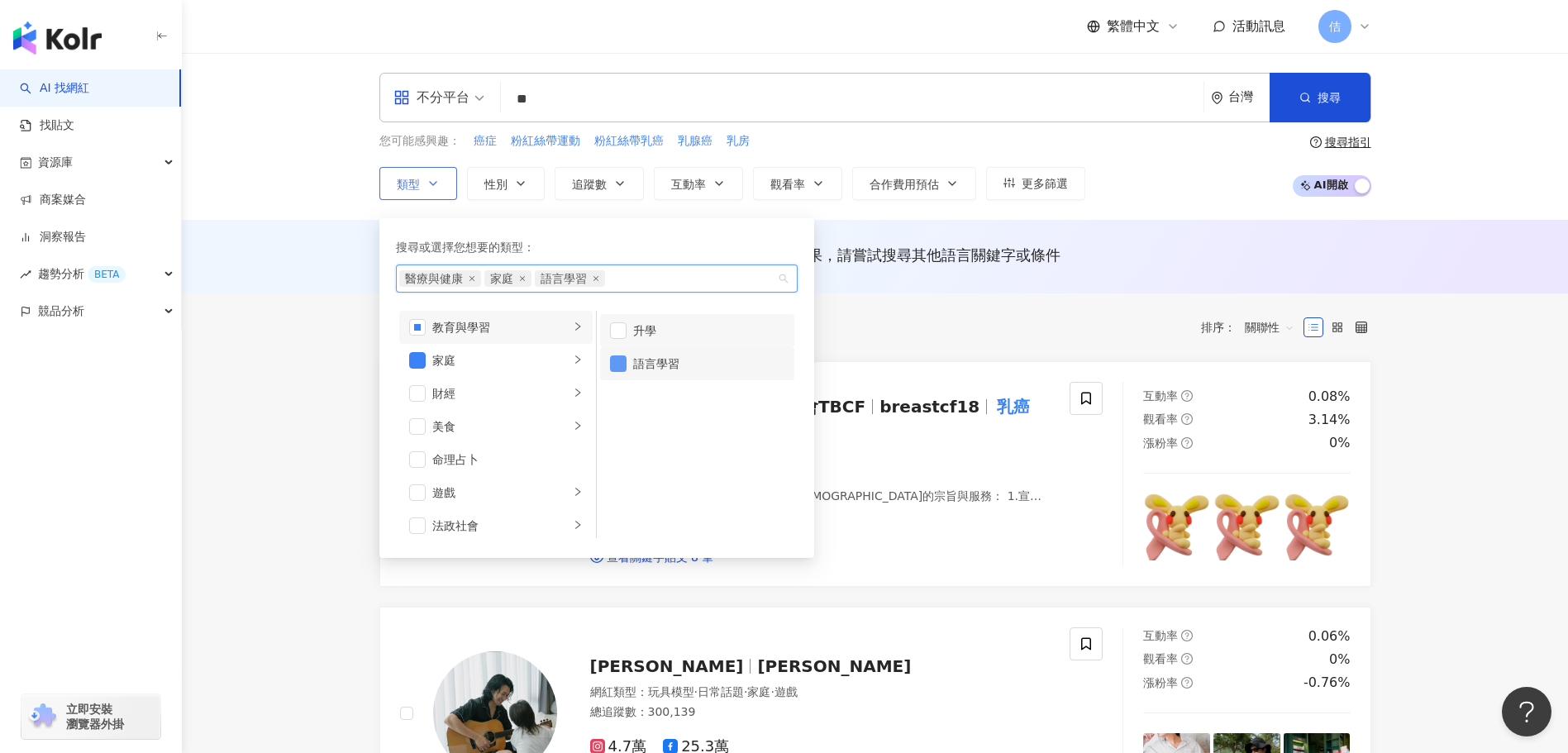
click at [617, 367] on span "button" at bounding box center [618, 364] width 17 height 17
click at [616, 363] on span "button" at bounding box center [618, 364] width 17 height 17
click at [616, 336] on span "button" at bounding box center [618, 331] width 17 height 17
click at [505, 360] on div "家庭" at bounding box center [501, 360] width 137 height 18
click at [573, 325] on icon "right" at bounding box center [578, 327] width 10 height 10
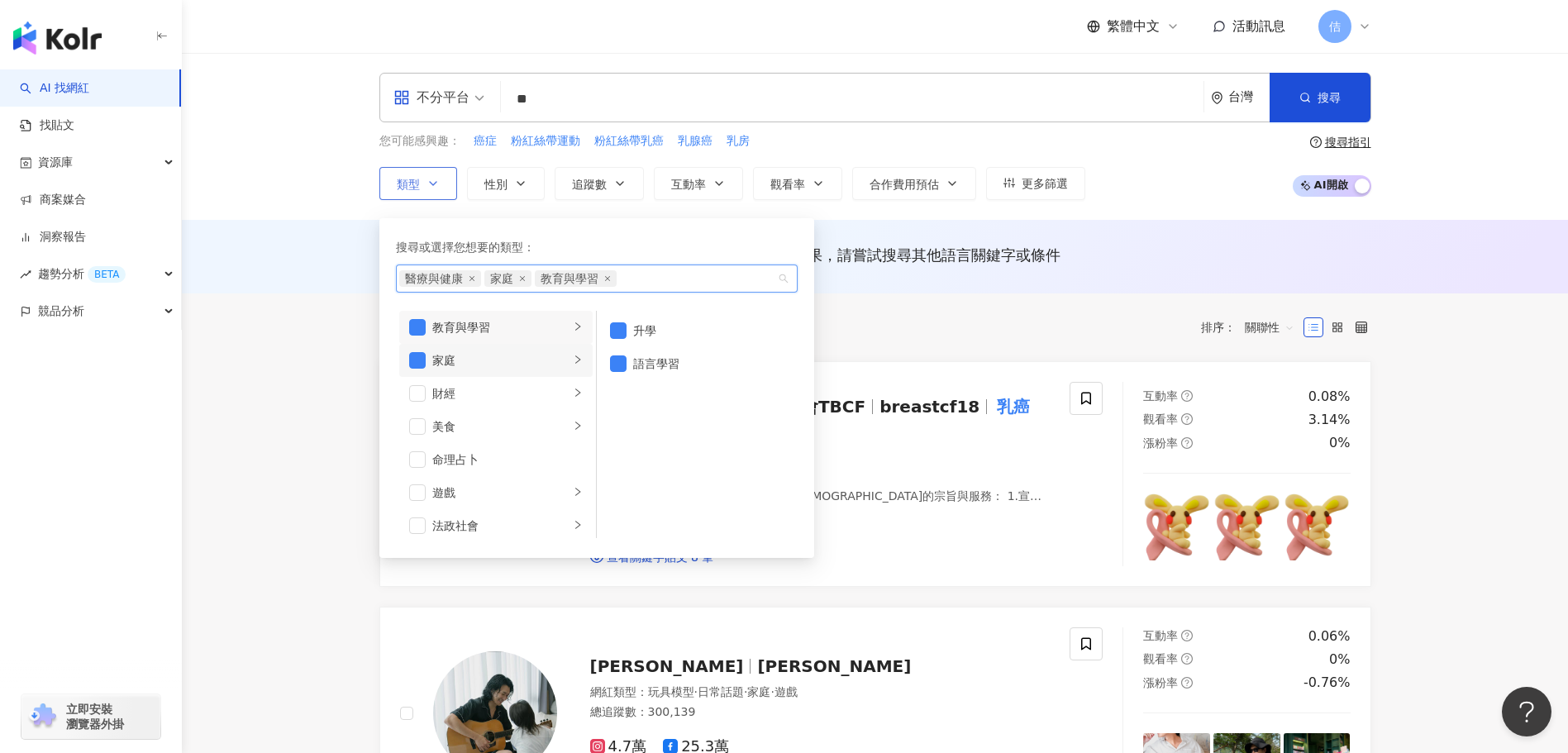
click at [573, 362] on icon "right" at bounding box center [578, 359] width 10 height 10
click at [573, 328] on icon "right" at bounding box center [578, 327] width 10 height 10
click at [572, 357] on li "家庭" at bounding box center [496, 359] width 193 height 33
click at [572, 374] on li "醫療與健康" at bounding box center [496, 376] width 193 height 33
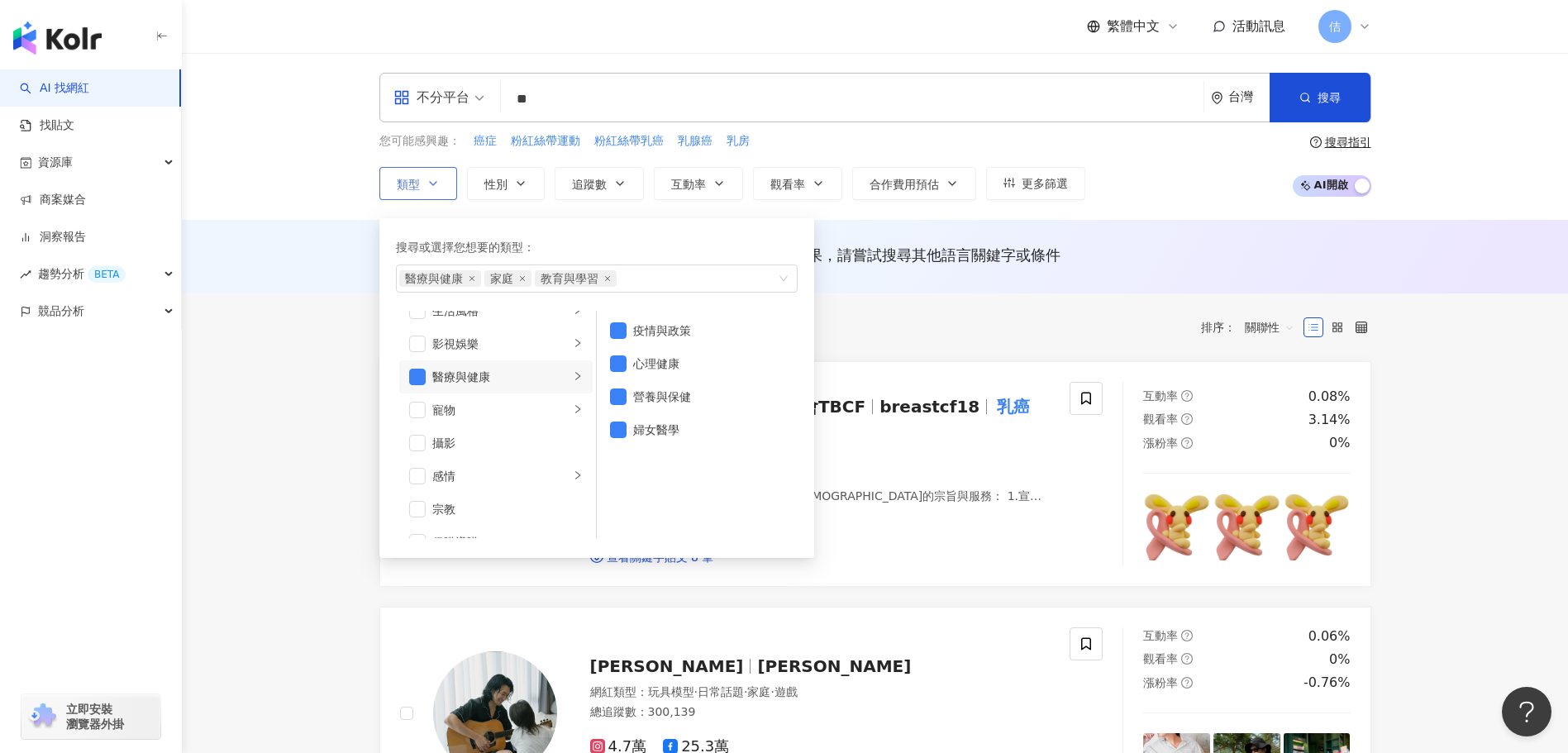
click at [615, 250] on div "搜尋或選擇您想要的類型：" at bounding box center [597, 247] width 402 height 18
click at [759, 275] on div "醫療與健康 家庭 教育與學習" at bounding box center [588, 279] width 378 height 17
click at [788, 279] on div "醫療與健康 家庭 教育與學習" at bounding box center [597, 279] width 402 height 28
click at [772, 279] on div "醫療與健康 家庭 教育與學習" at bounding box center [588, 279] width 378 height 17
click at [518, 183] on icon "button" at bounding box center [521, 183] width 7 height 3
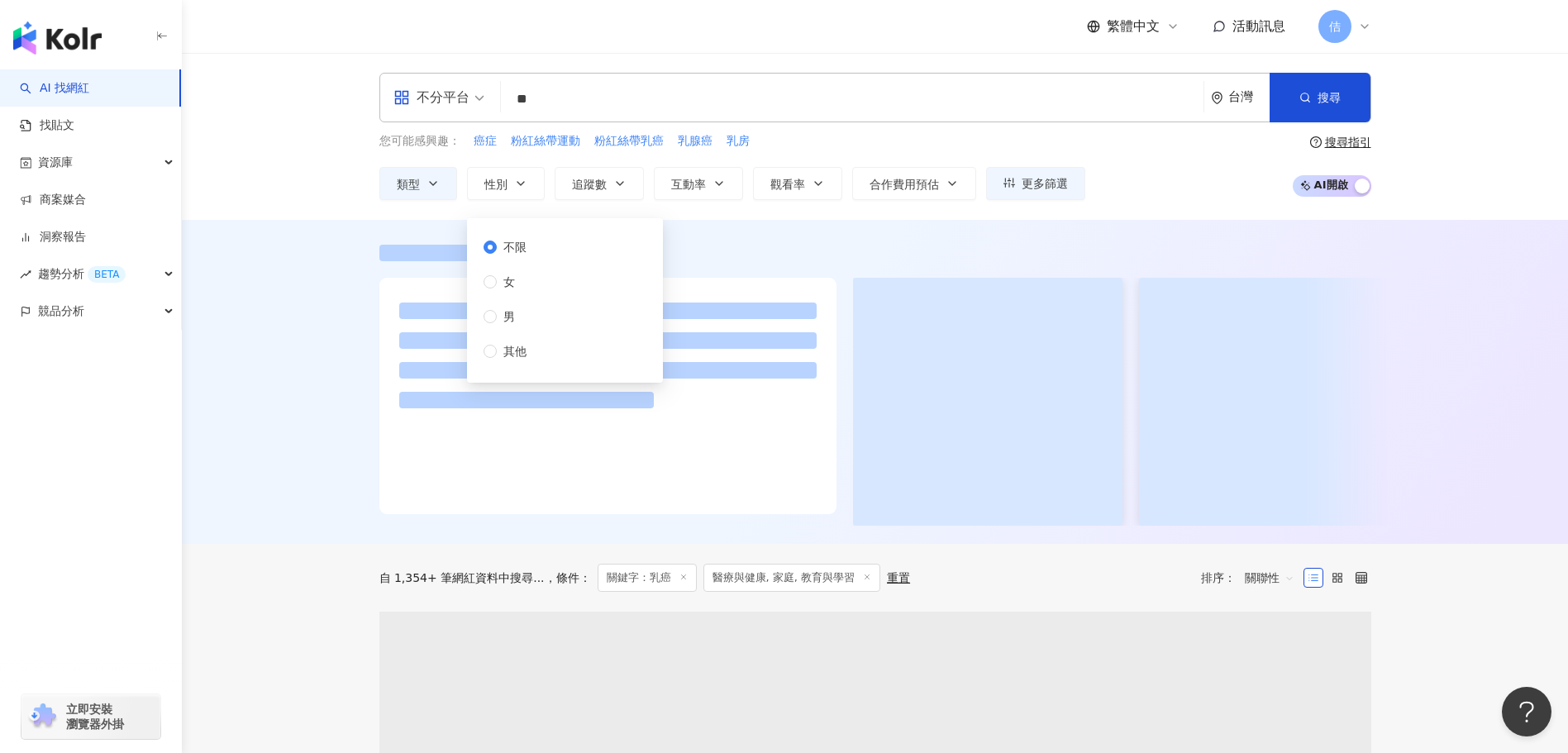
click at [1201, 209] on div "不分平台 ** 台灣 搜尋 c5ed3b99-a59d-44d4-a9d1-d9fa85cf1a78 breastcf18 17,400 追蹤者 ran.ra…" at bounding box center [874, 136] width 1386 height 167
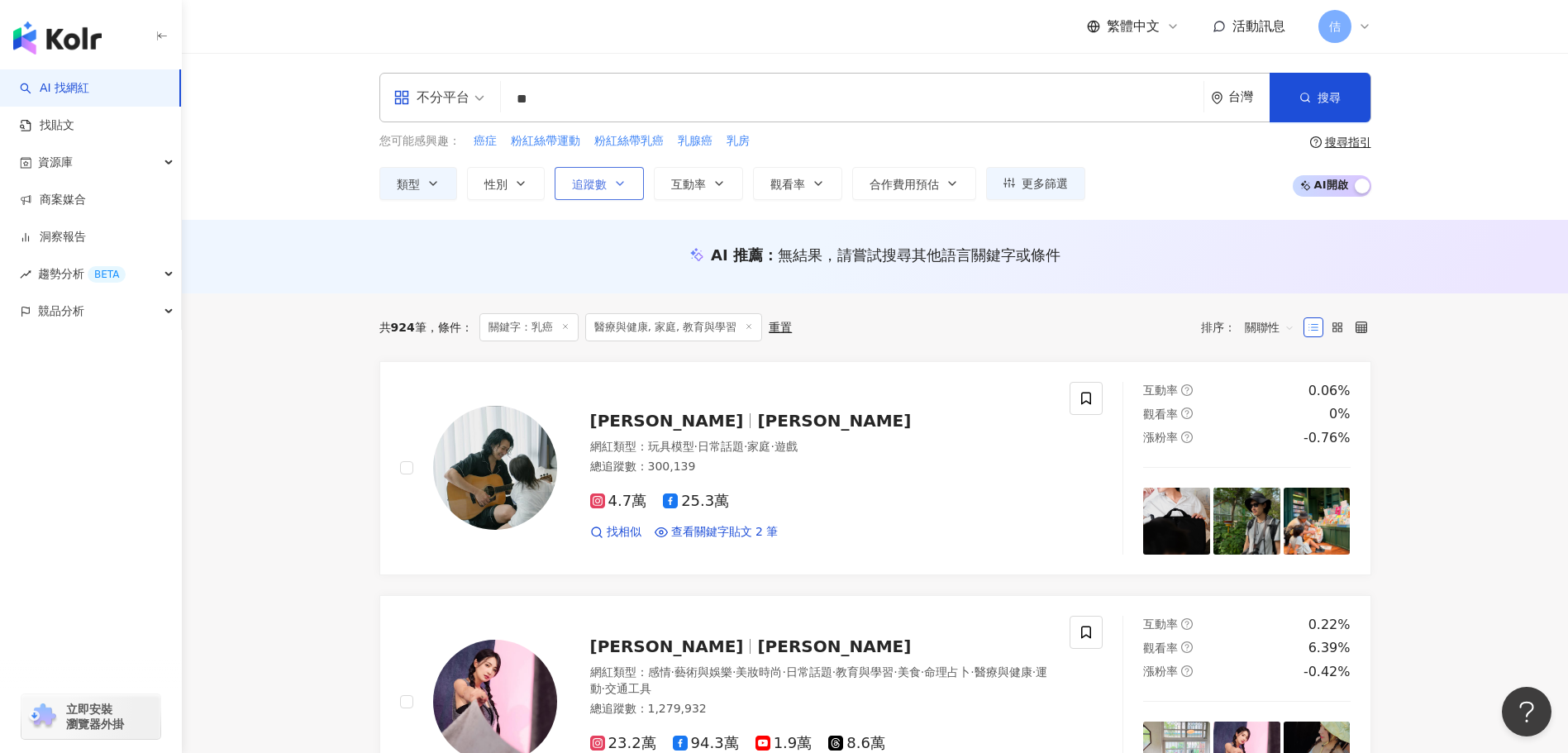
click at [632, 181] on button "追蹤數" at bounding box center [599, 183] width 90 height 33
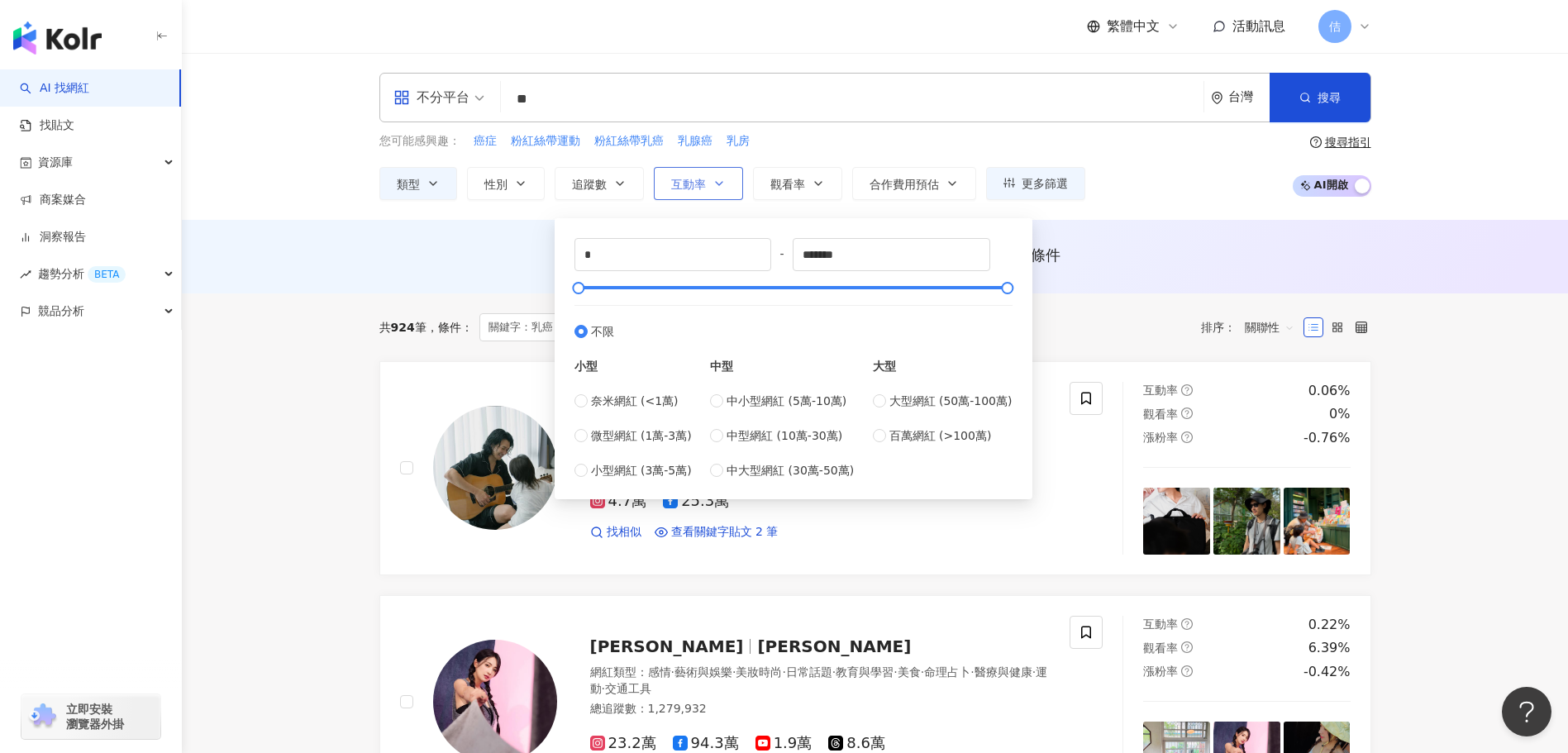
click at [670, 191] on button "互動率" at bounding box center [698, 183] width 90 height 33
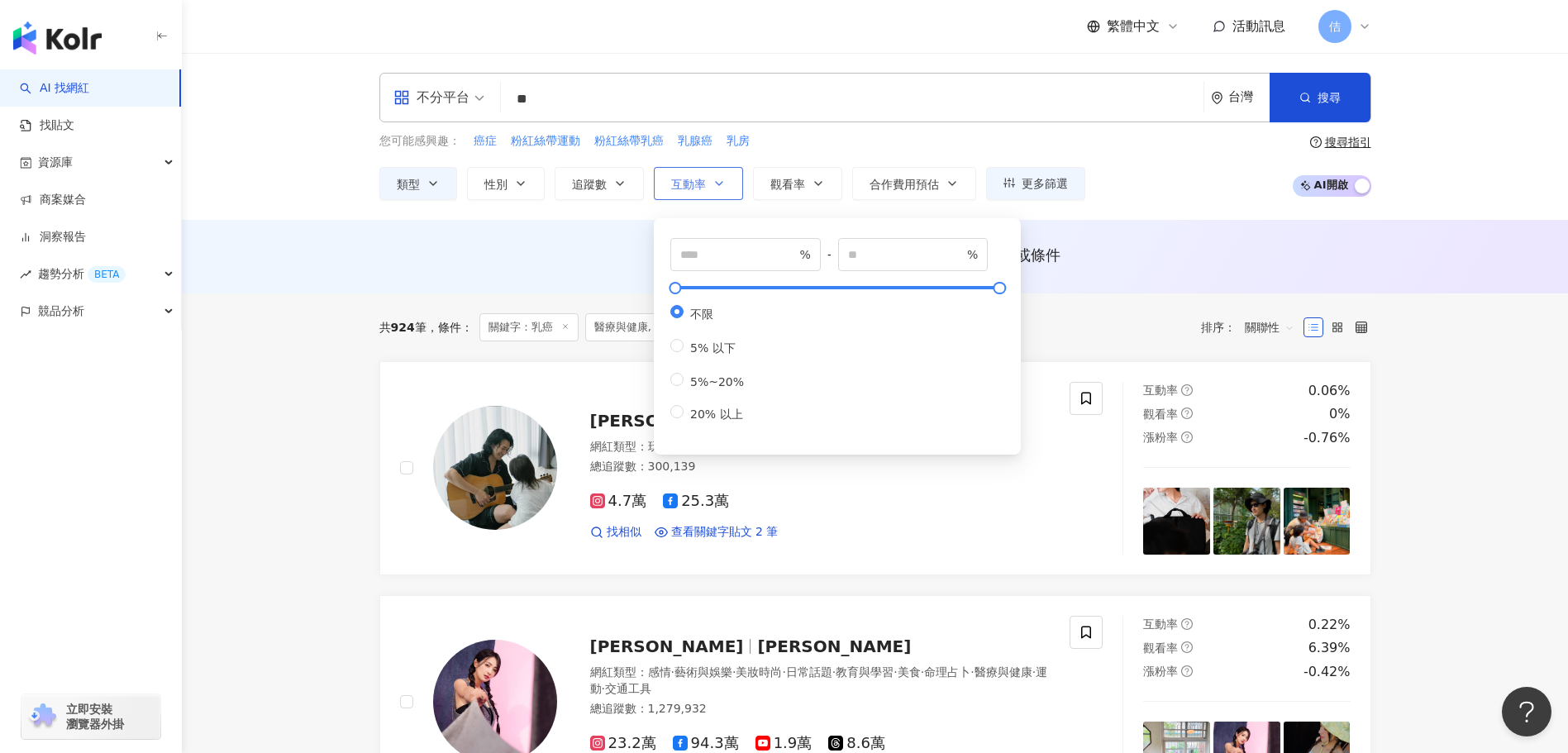
click at [670, 191] on button "互動率" at bounding box center [698, 183] width 90 height 33
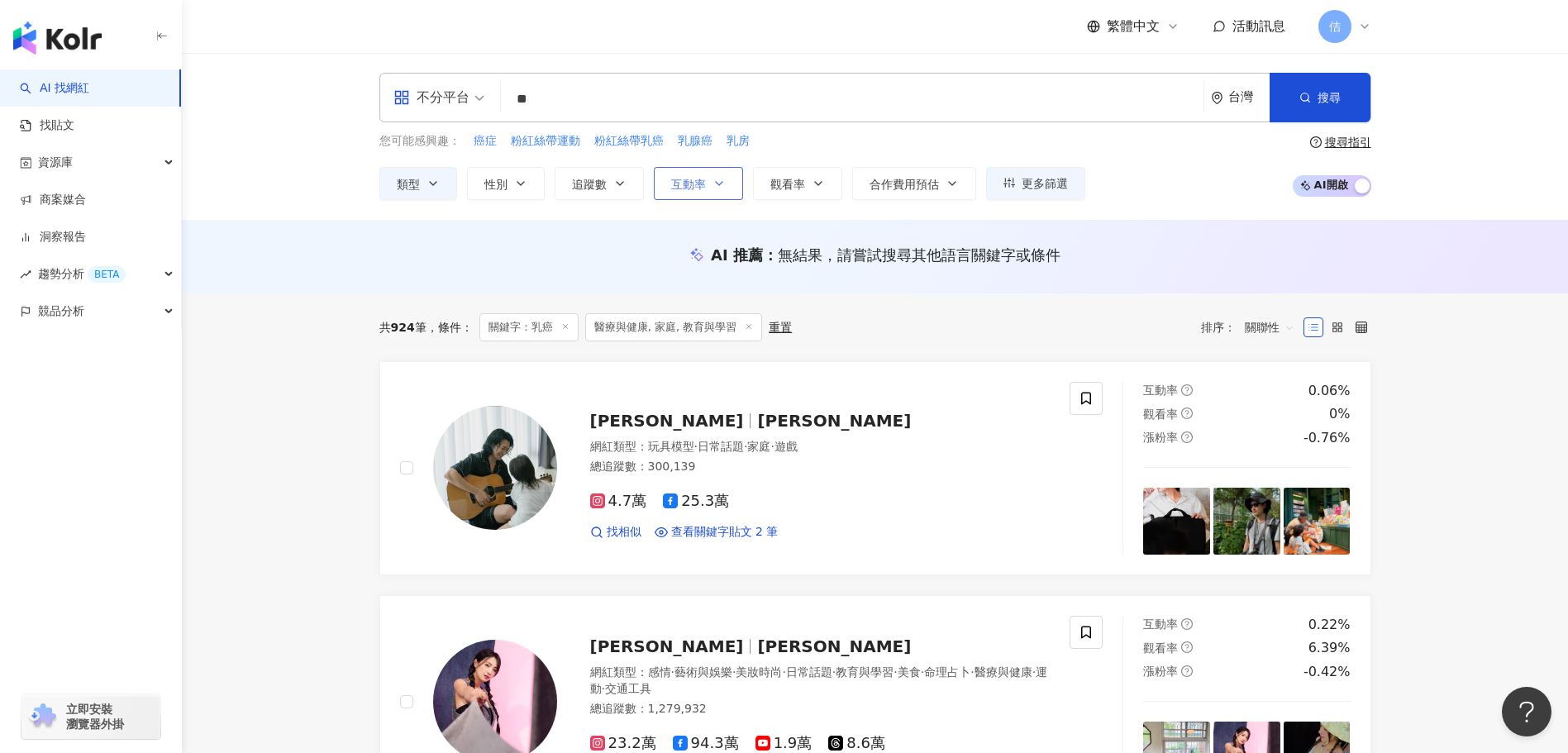
click at [670, 191] on button "互動率" at bounding box center [698, 183] width 90 height 33
click at [794, 178] on span "觀看率" at bounding box center [787, 184] width 34 height 13
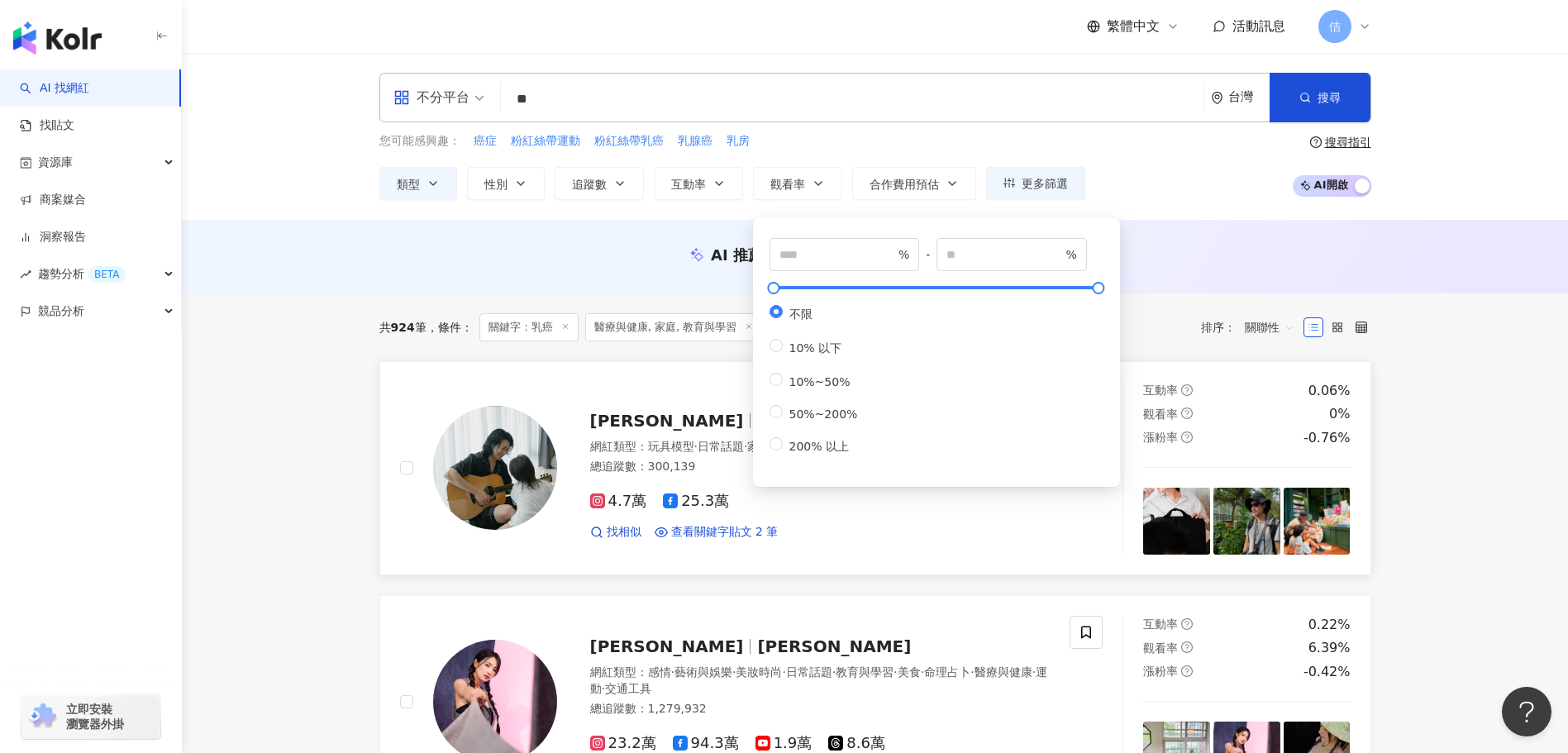
click at [1186, 399] on div "互動率" at bounding box center [1168, 391] width 49 height 17
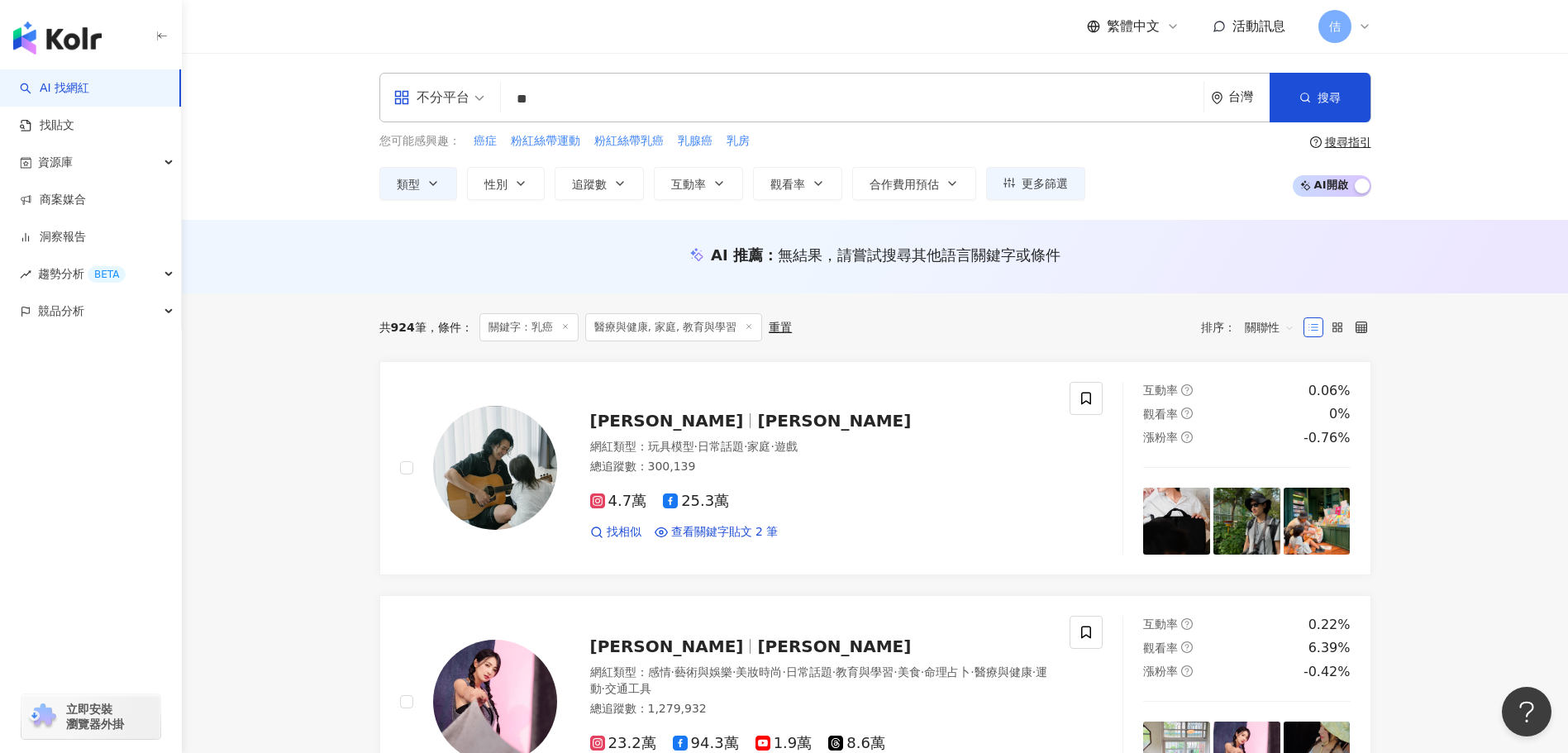
click at [1292, 327] on span "關聯性" at bounding box center [1269, 328] width 49 height 27
click at [910, 286] on div "AI 推薦 ： 無結果，請嘗試搜尋其他語言關鍵字或條件" at bounding box center [874, 256] width 1386 height 74
click at [1247, 530] on img at bounding box center [1246, 521] width 67 height 67
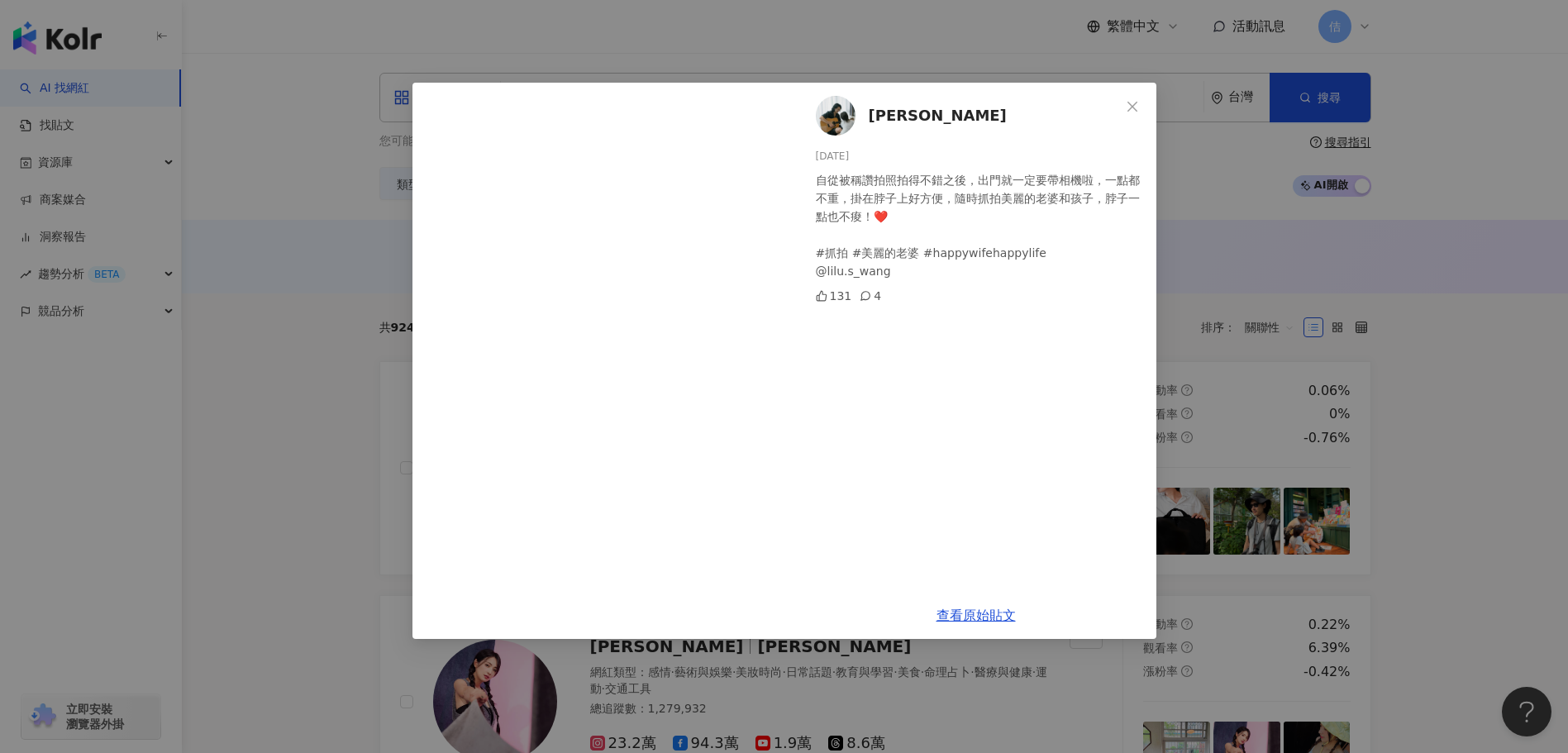
click at [1313, 523] on div "邵翔 2025/6/18 自從被稱讚拍照拍得不錯之後，出門就一定要帶相機啦，一點都不重，掛在脖子上好方便，隨時抓拍美麗的老婆和孩子，脖子一點也不痠！❤️ #抓…" at bounding box center [784, 376] width 1568 height 753
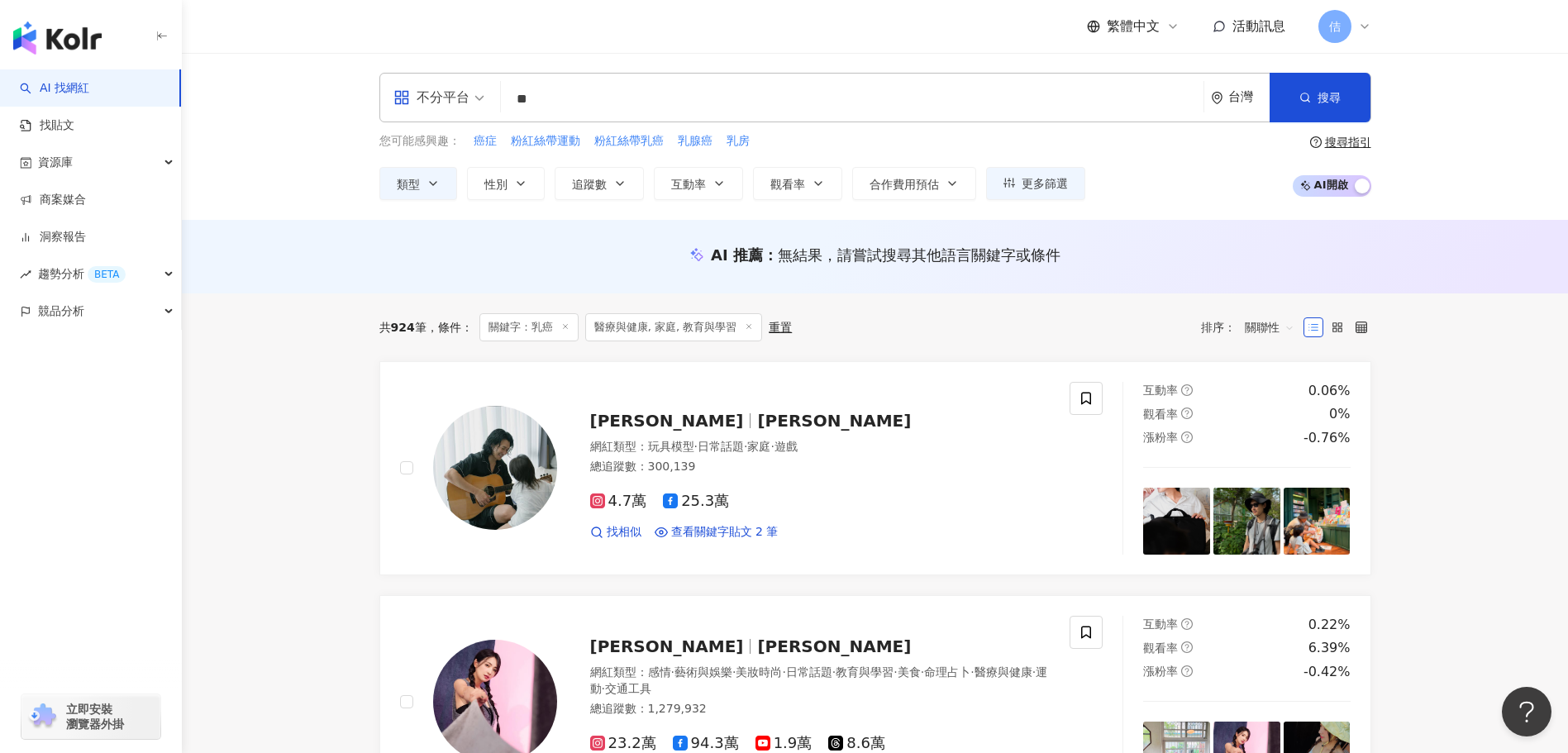
click at [1313, 523] on img at bounding box center [1317, 521] width 67 height 67
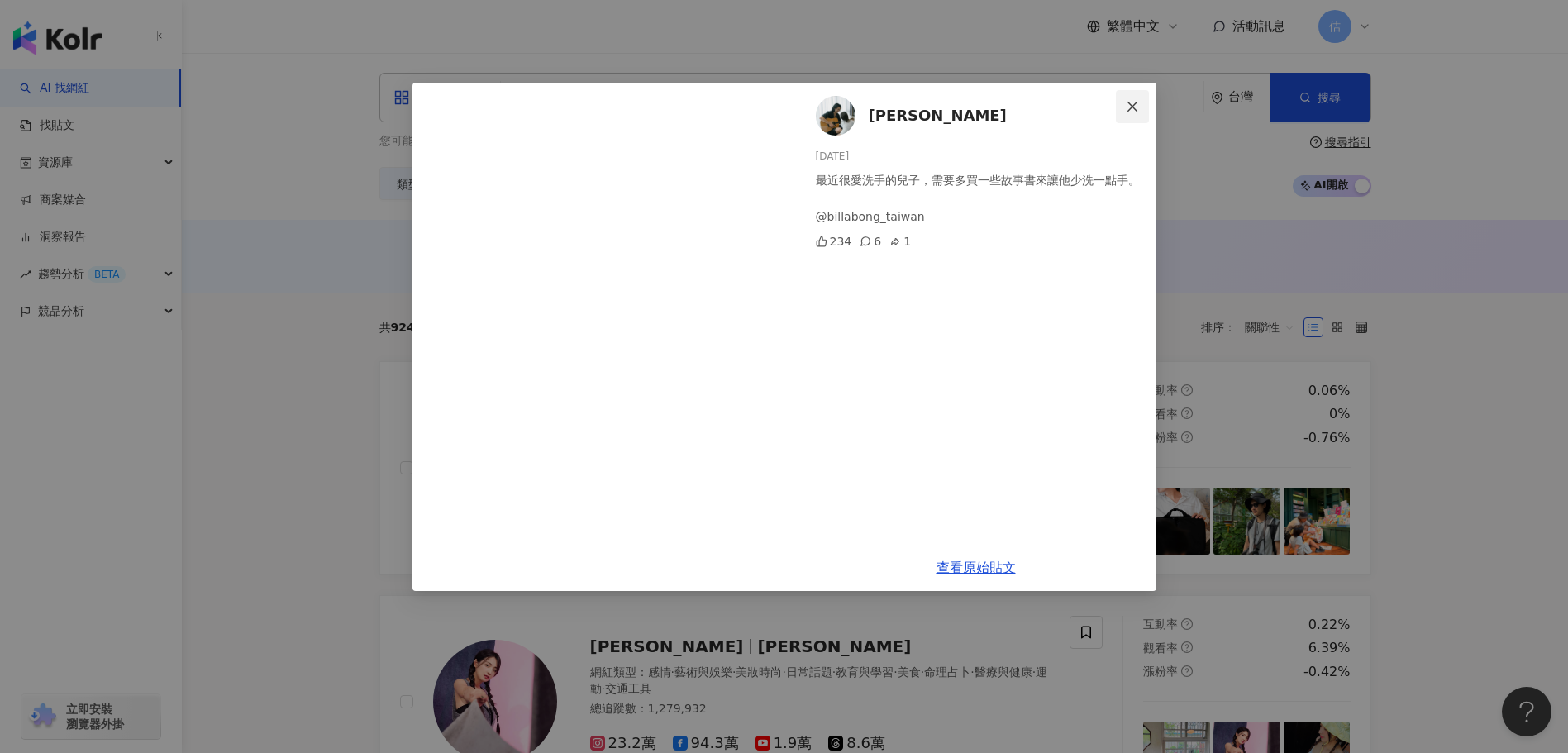
click at [1117, 115] on button "Close" at bounding box center [1132, 106] width 33 height 33
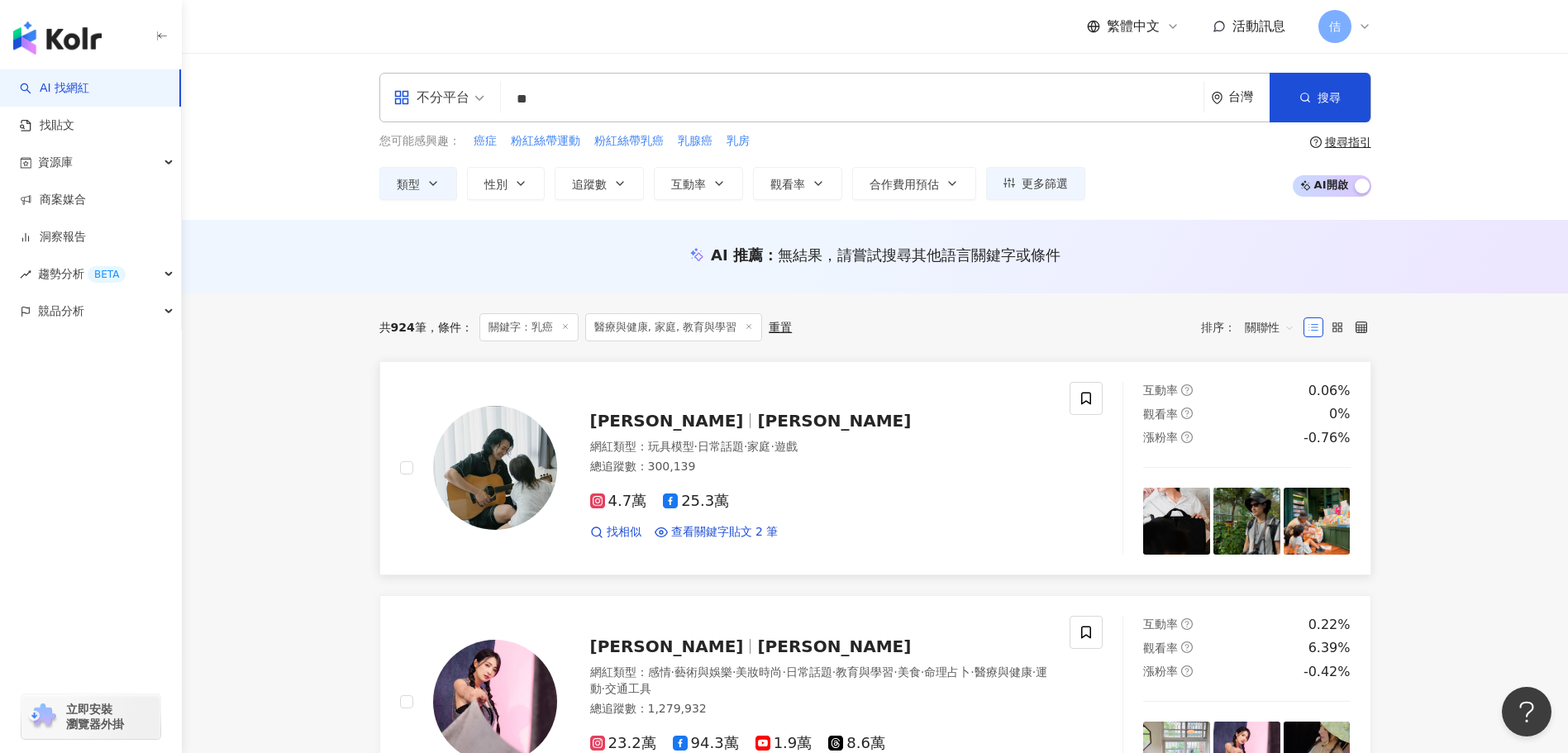
click at [1163, 498] on img at bounding box center [1177, 521] width 67 height 67
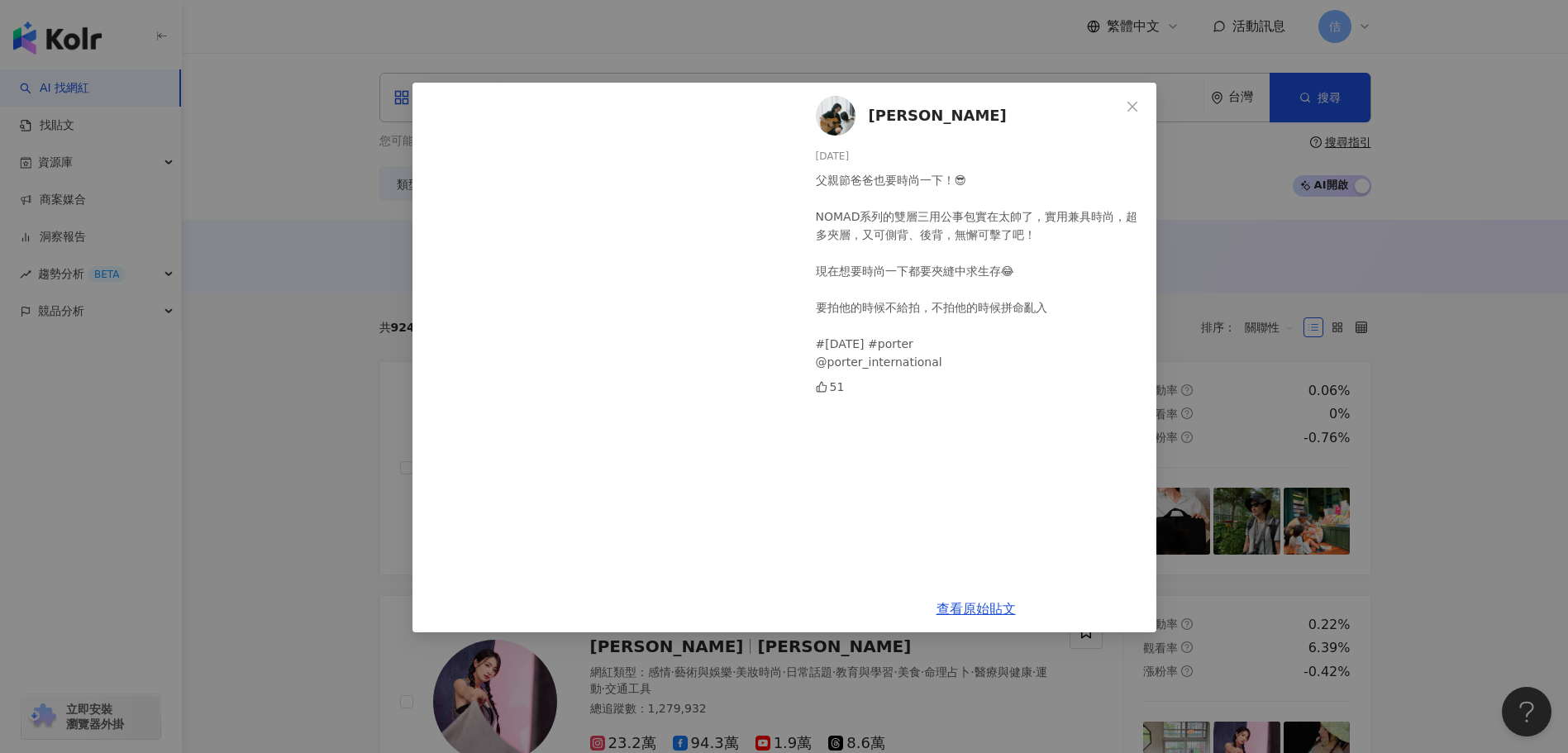
click at [864, 64] on div "邵翔 2025/8/2 父親節爸爸也要時尚一下！😎 NOMAD系列的雙層三用公事包實在太帥了，實用兼具時尚，超多夾層，又可側背、後背，無懈可擊了吧！ 現在想要…" at bounding box center [784, 376] width 1568 height 753
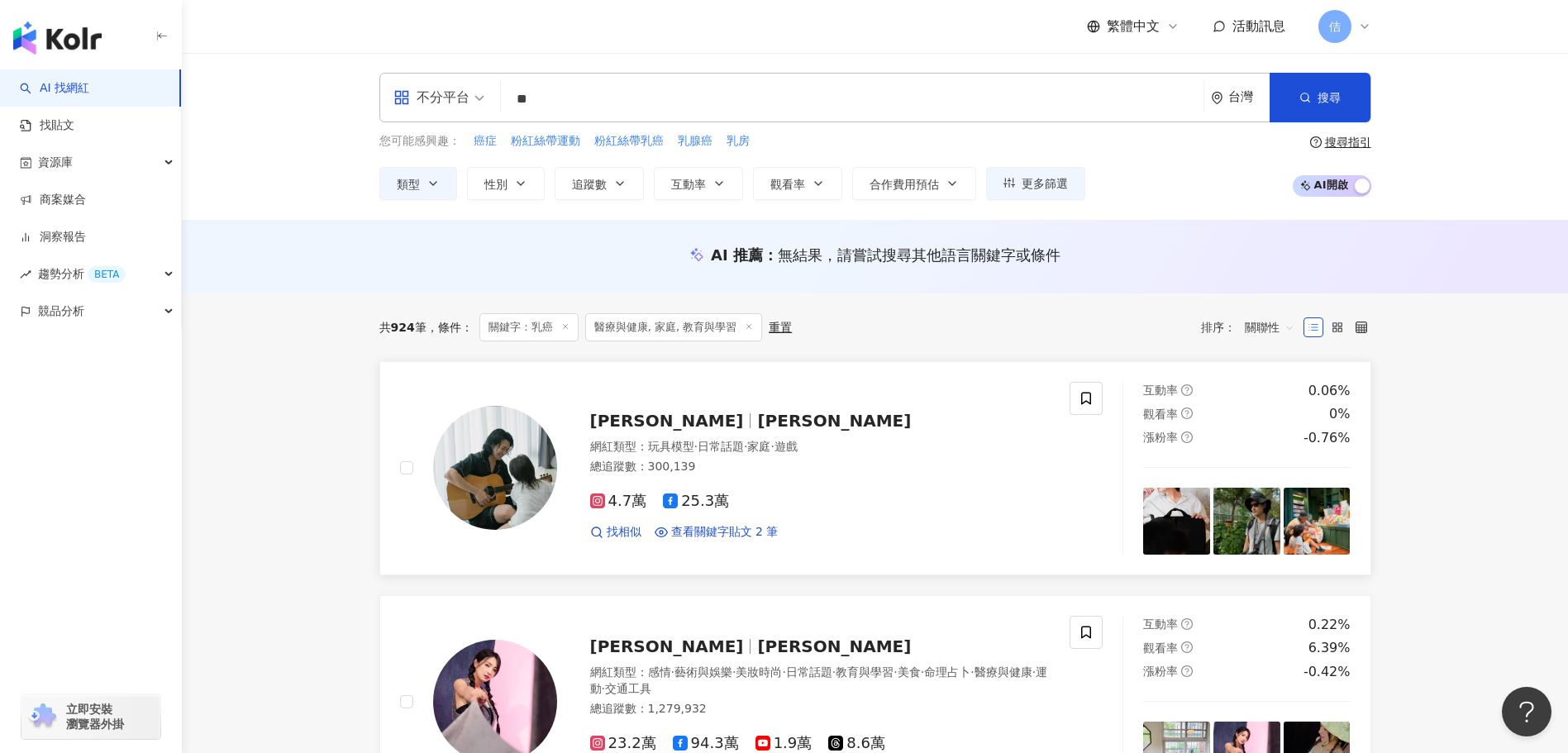
click at [1234, 527] on img at bounding box center [1246, 521] width 67 height 67
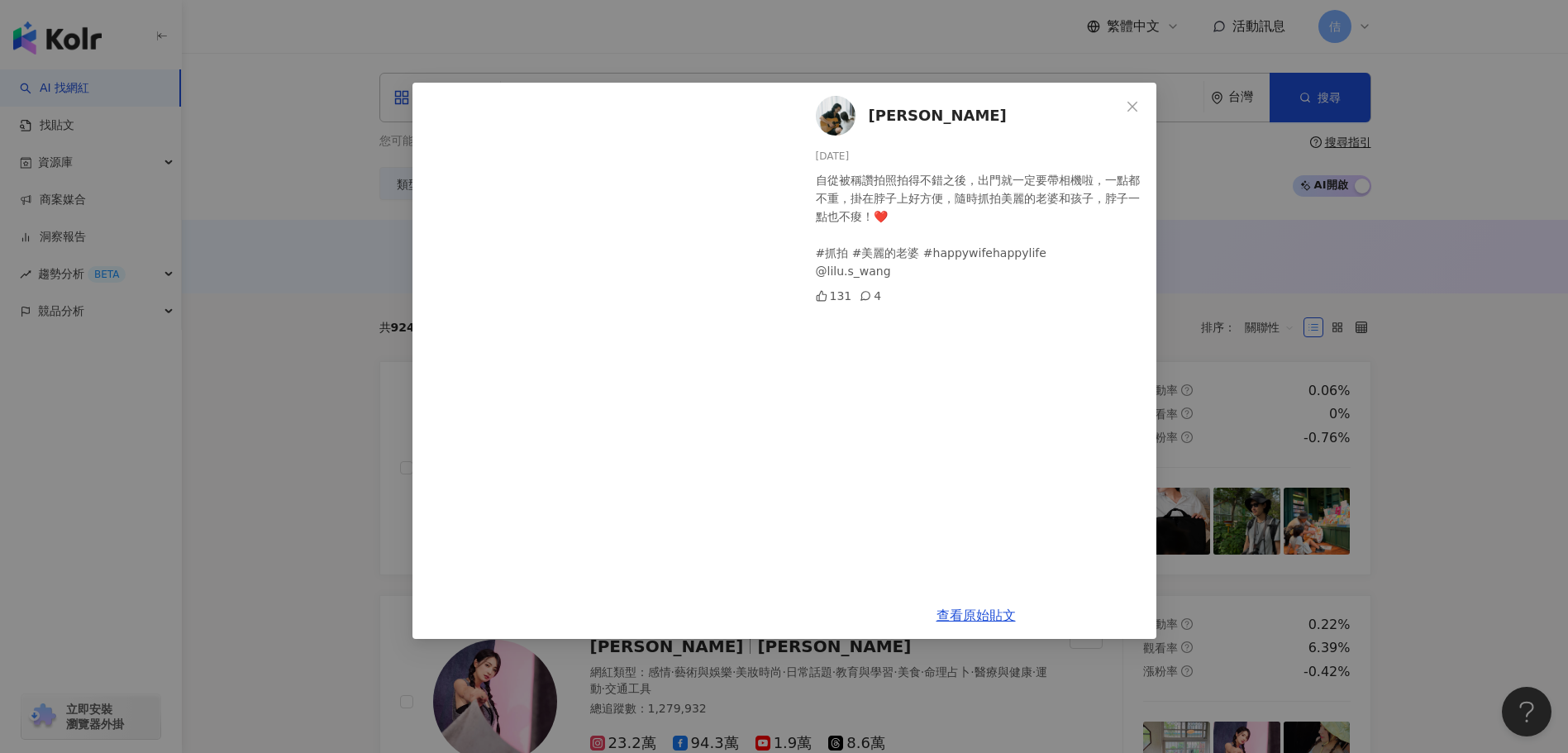
click at [1329, 518] on div "邵翔 2025/6/18 自從被稱讚拍照拍得不錯之後，出門就一定要帶相機啦，一點都不重，掛在脖子上好方便，隨時抓拍美麗的老婆和孩子，脖子一點也不痠！❤️ #抓…" at bounding box center [784, 376] width 1568 height 753
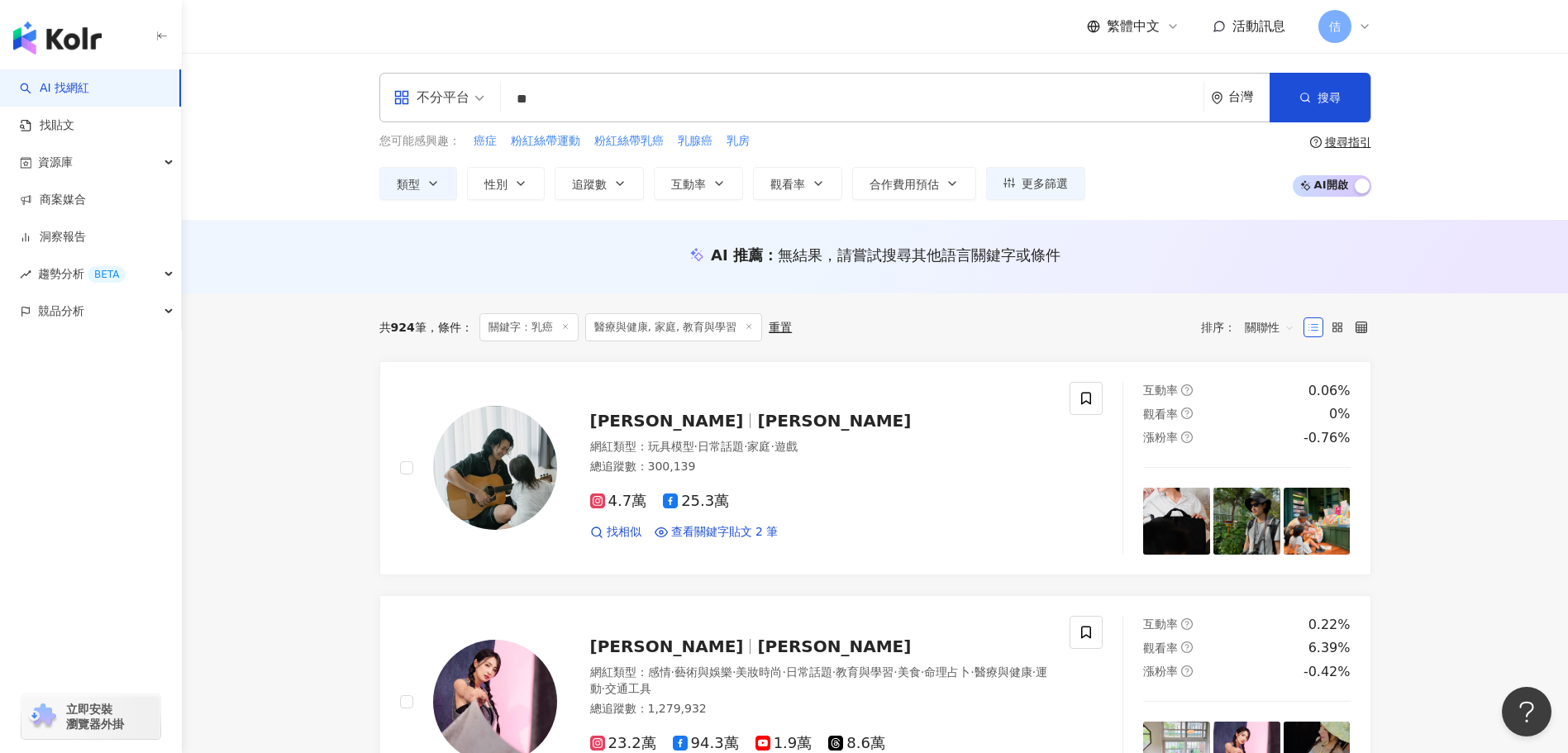
click at [1329, 518] on img at bounding box center [1317, 521] width 67 height 67
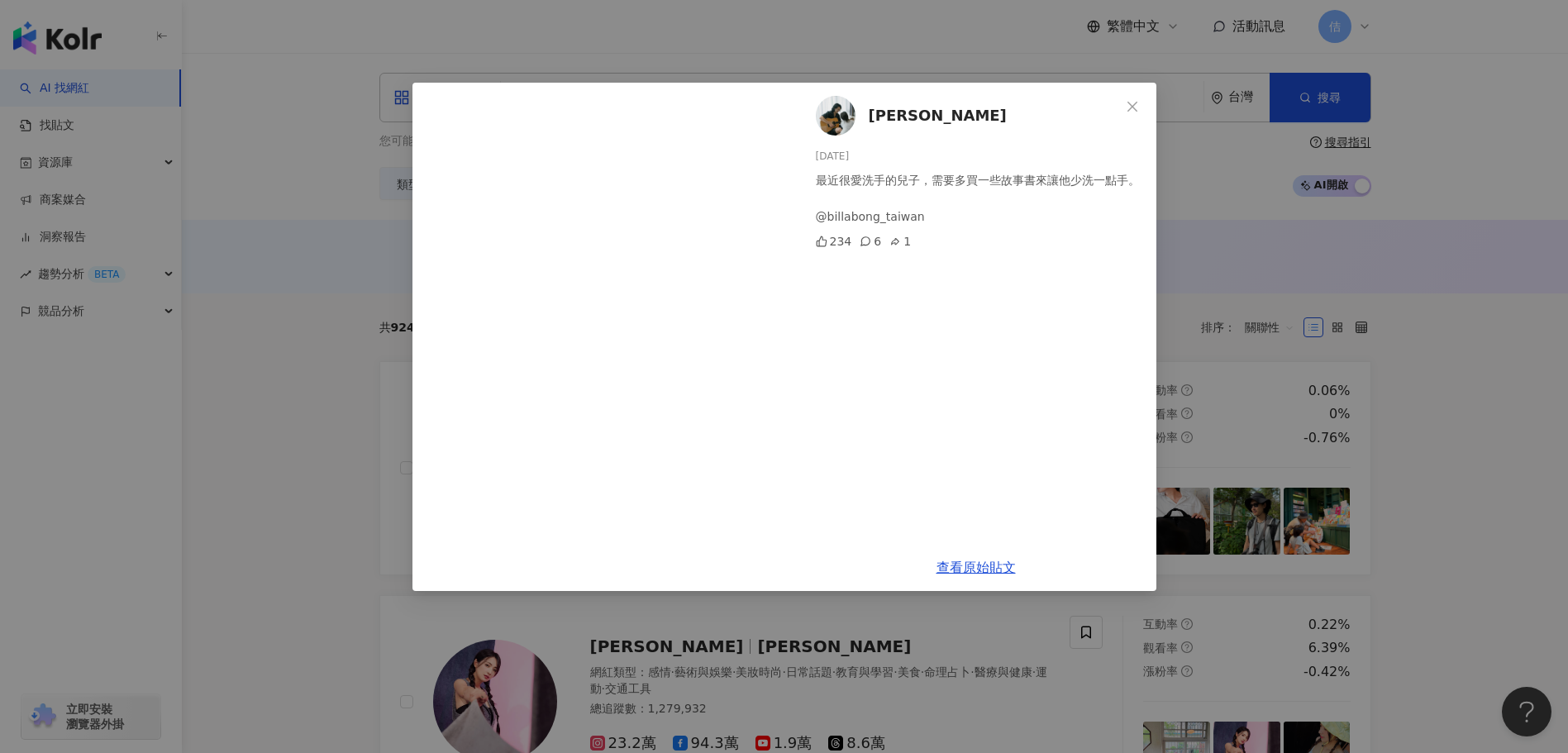
click at [1137, 103] on icon "close" at bounding box center [1132, 106] width 13 height 13
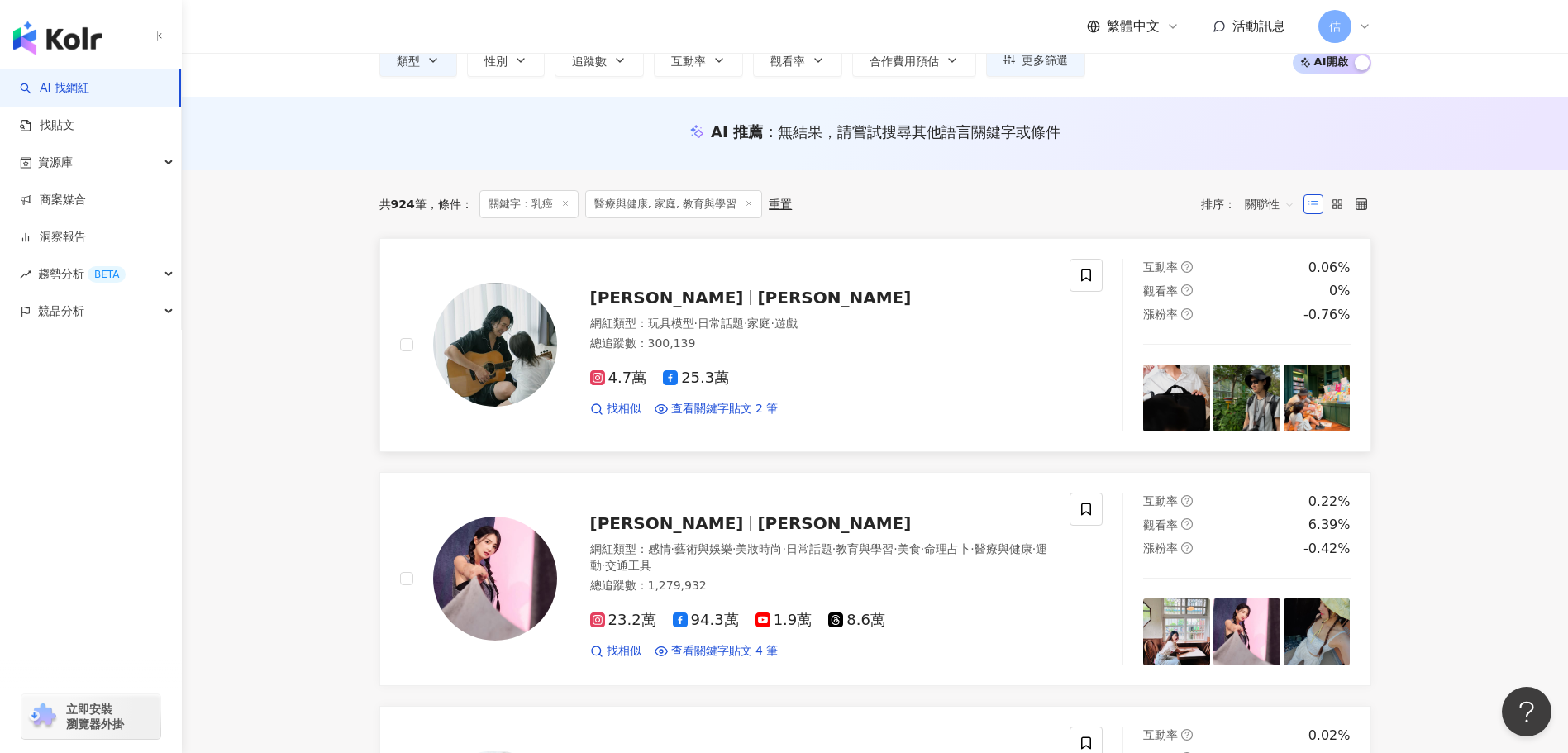
scroll to position [165, 0]
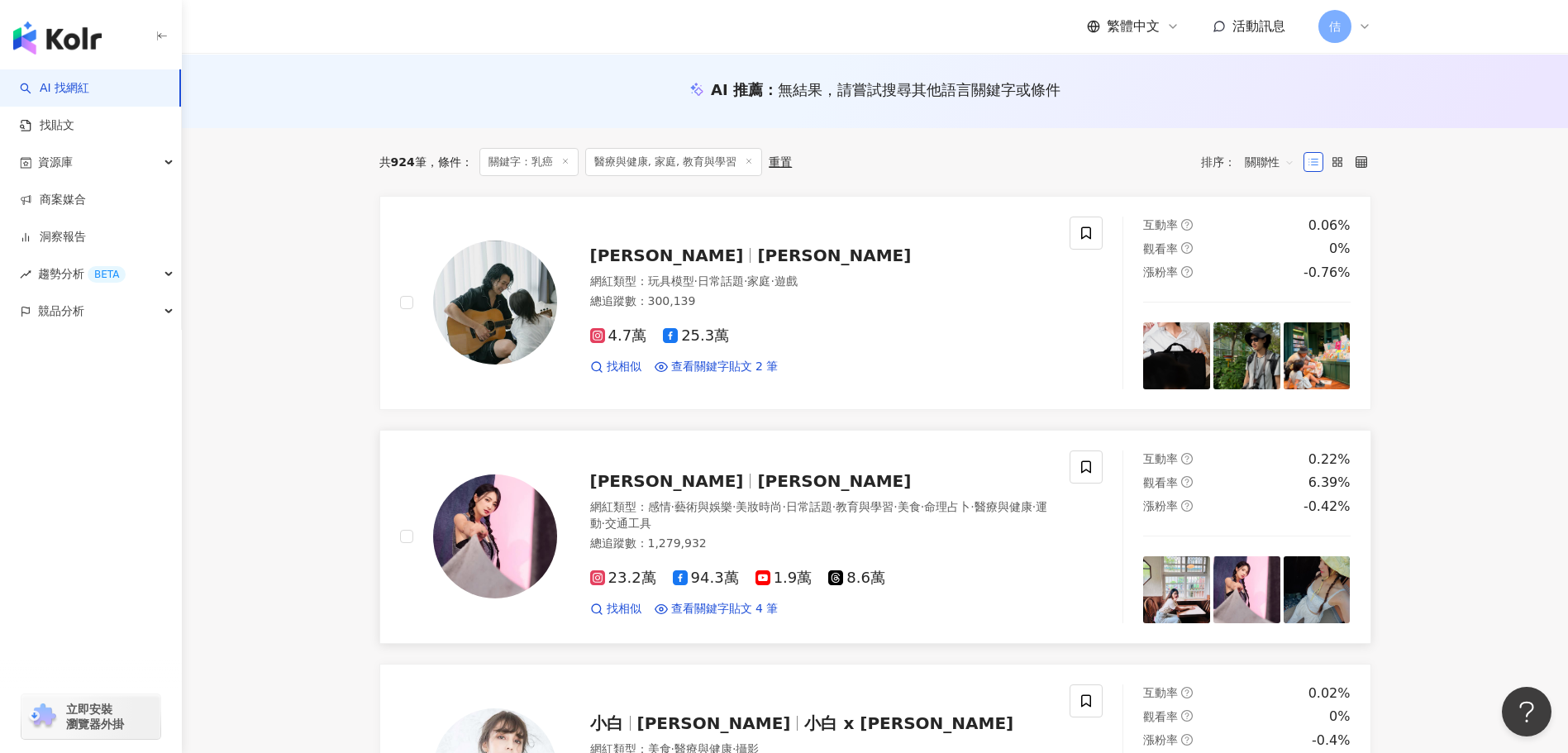
click at [1184, 591] on img at bounding box center [1177, 590] width 67 height 67
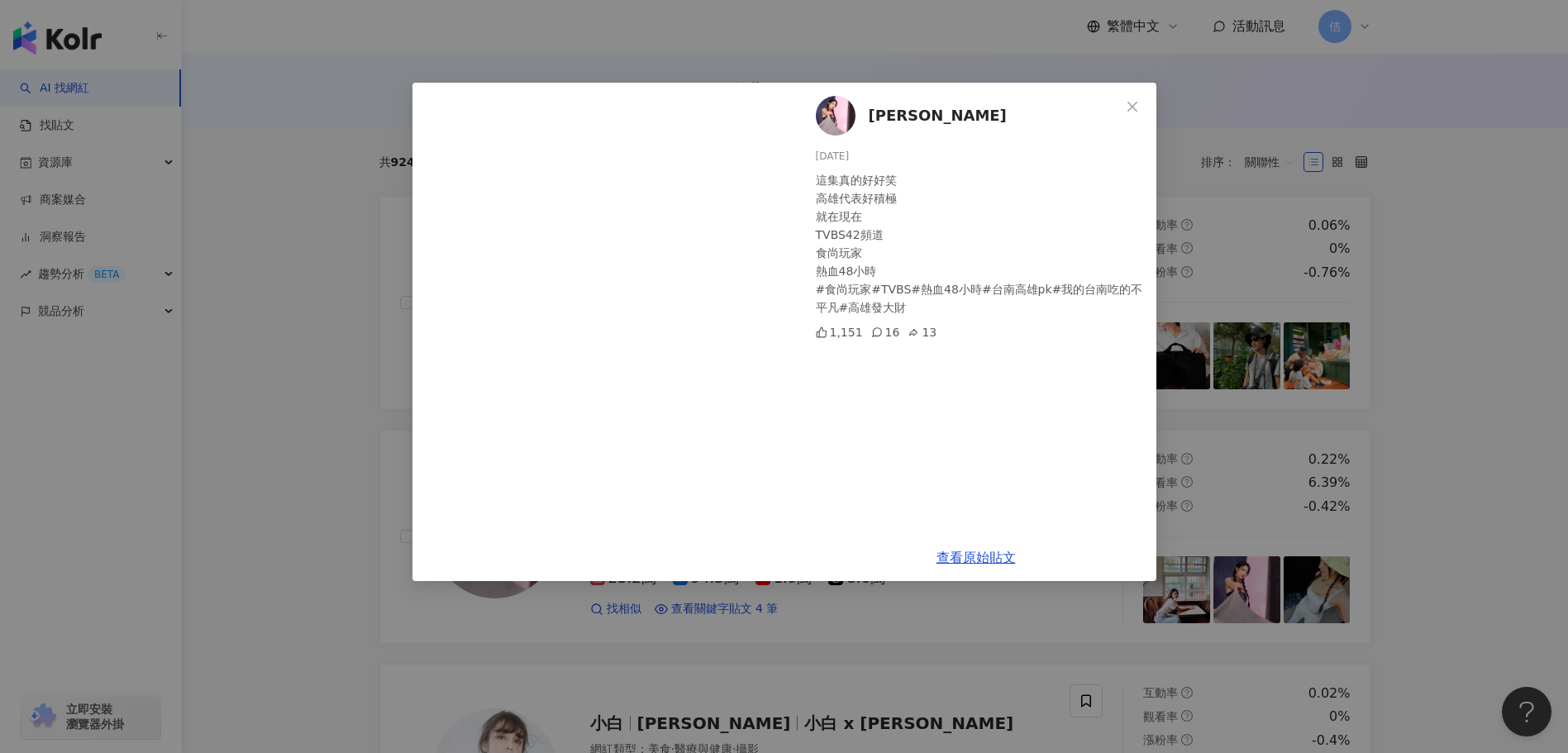
click at [1246, 599] on div "阿喜 2025/8/8 這集真的好好笑 高雄代表好積極 就在現在 TVBS42頻道 食尚玩家 熱血48小時 #食尚玩家#TVBS#熱血48小時#台南高雄pk#…" at bounding box center [784, 376] width 1568 height 753
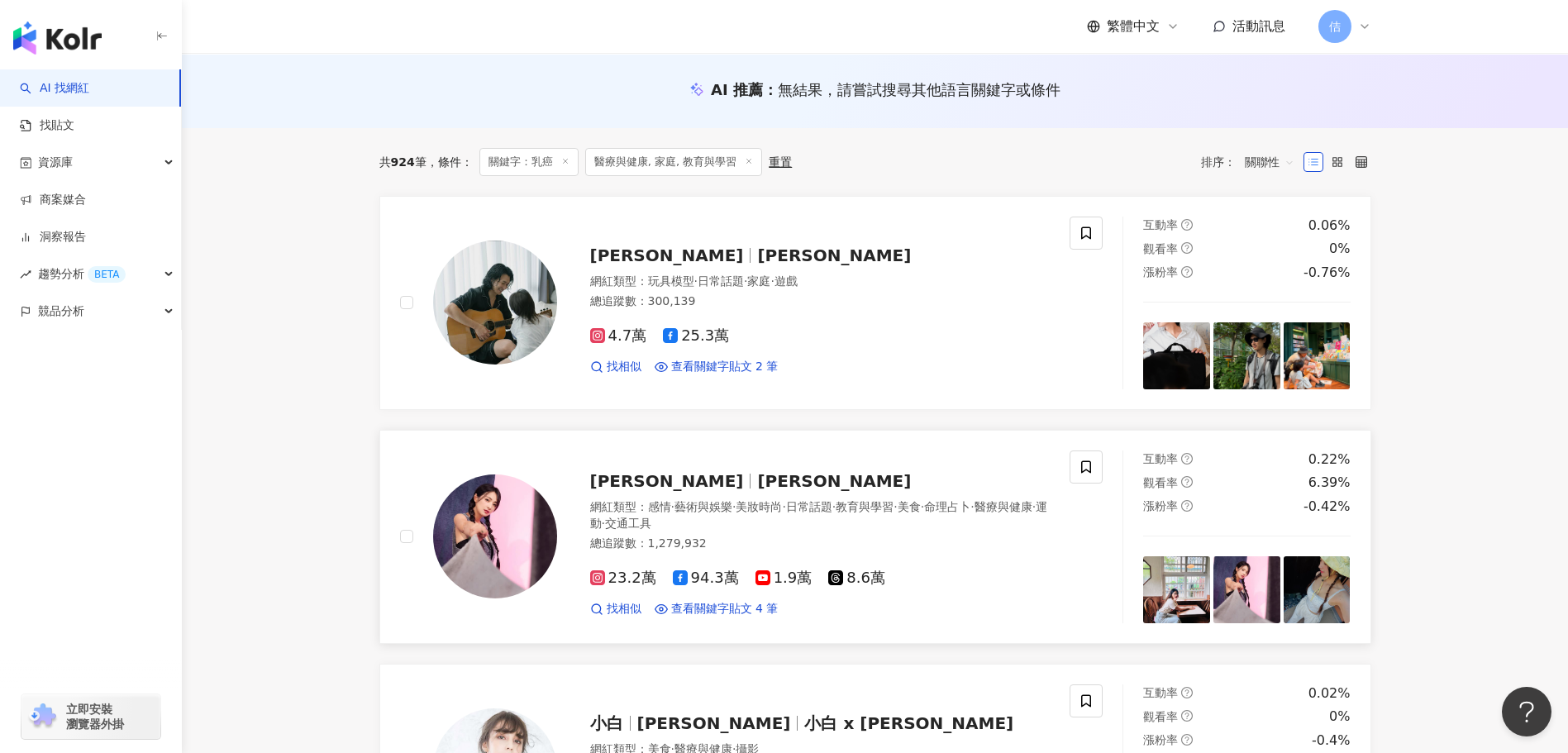
click at [1246, 598] on img at bounding box center [1246, 590] width 67 height 67
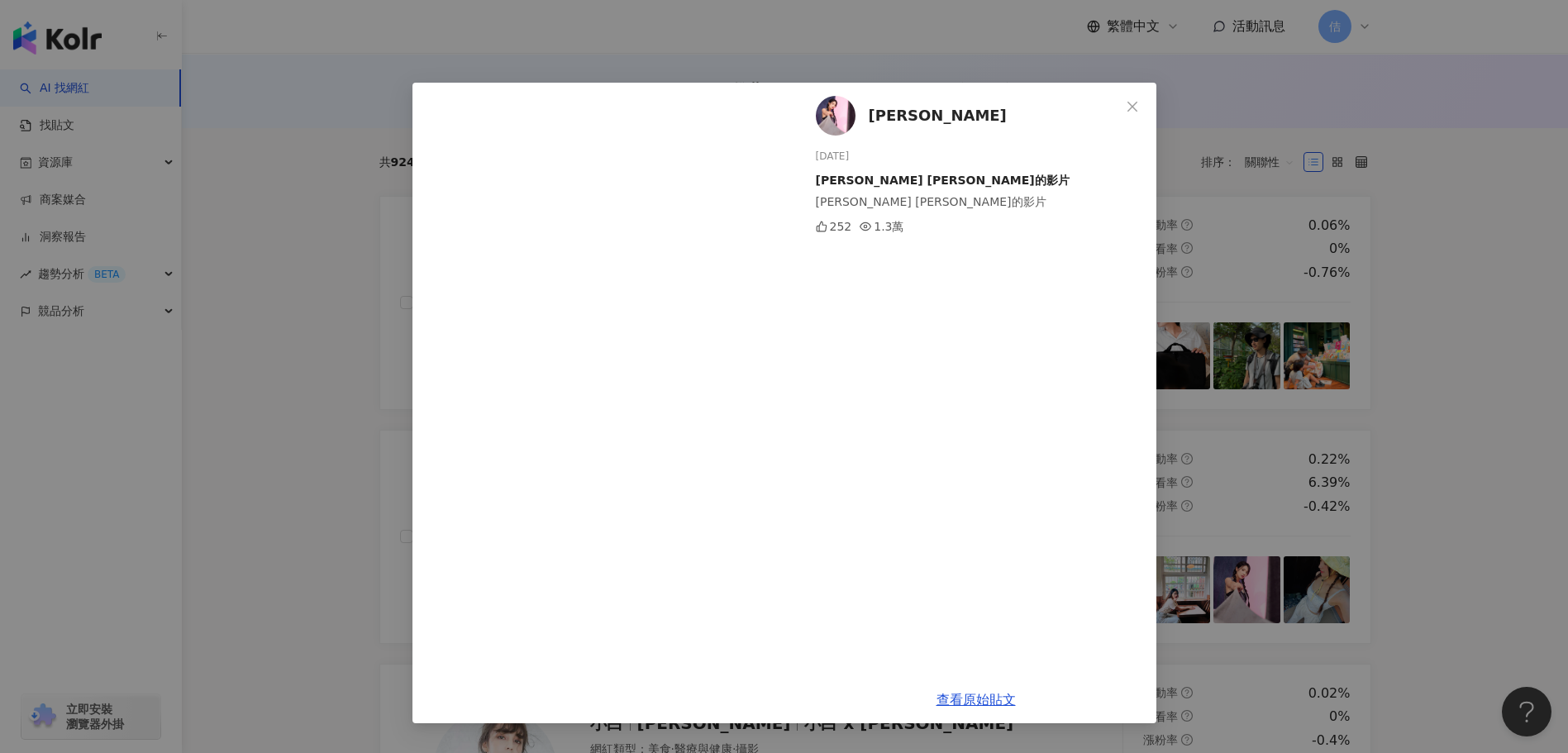
click at [1335, 582] on div "阿喜 2025/8/8 阿喜 林育品的影片 阿喜 林育品的影片 252 1.3萬 查看原始貼文" at bounding box center [784, 376] width 1568 height 753
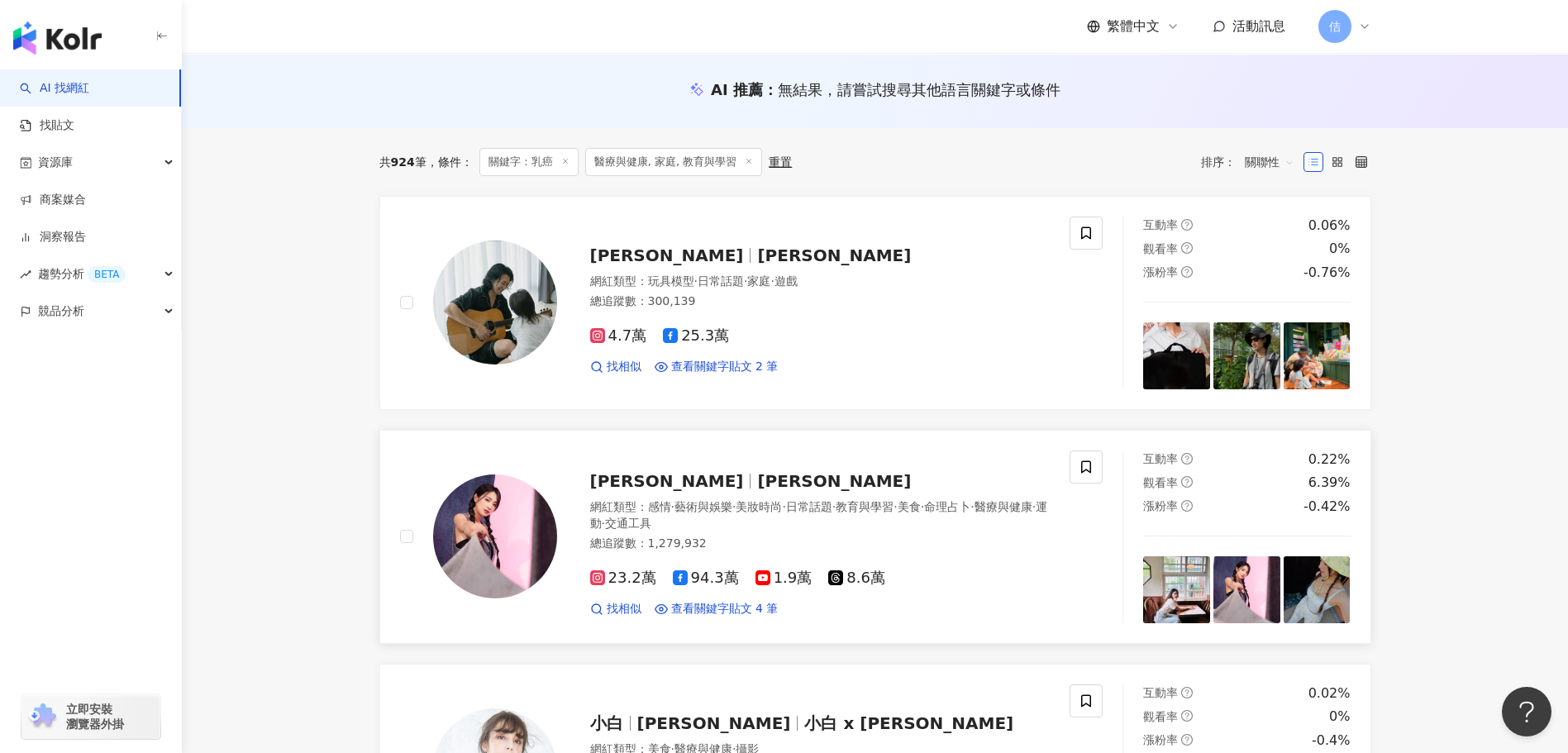
click at [1333, 582] on img at bounding box center [1317, 590] width 67 height 67
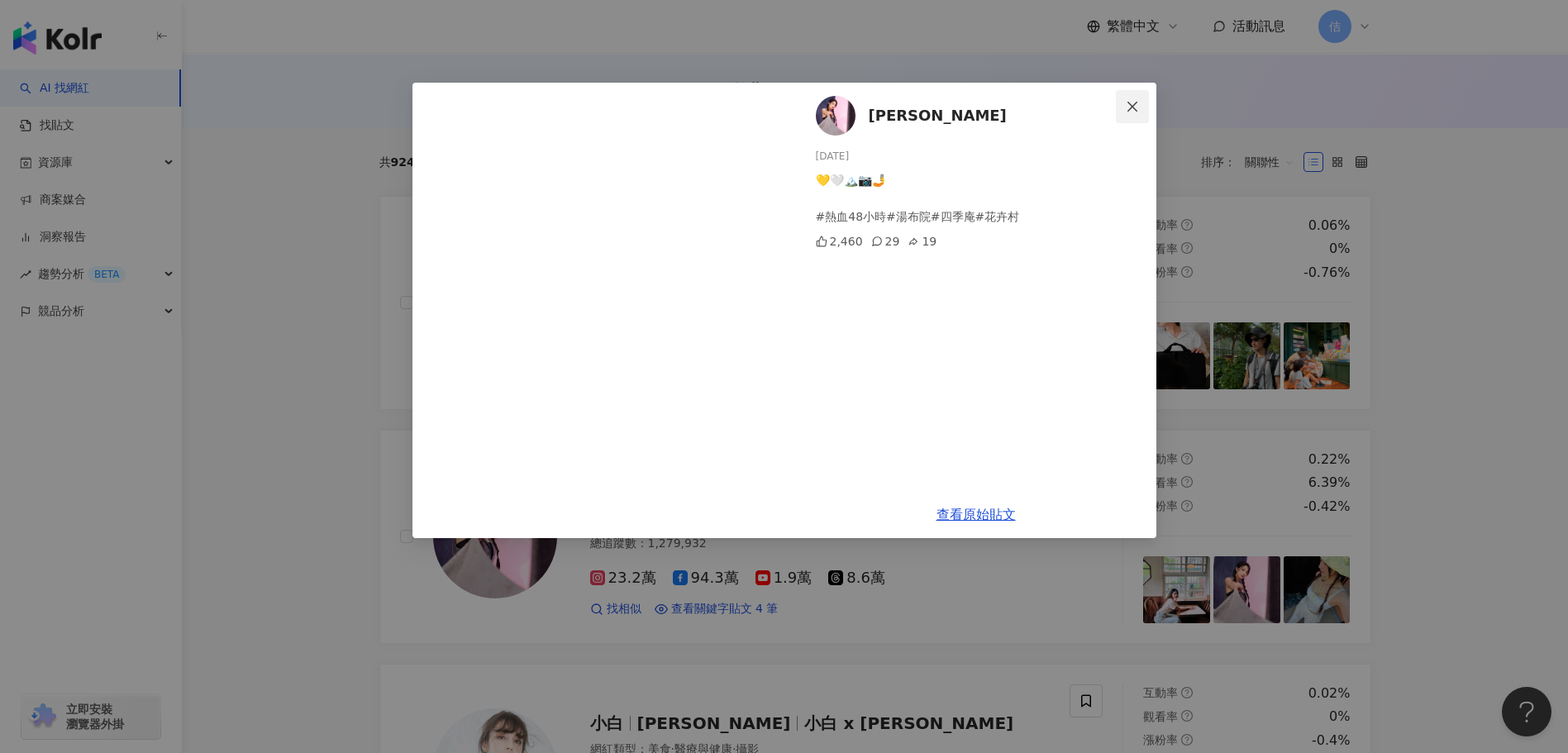
click at [1130, 107] on icon "close" at bounding box center [1132, 106] width 13 height 13
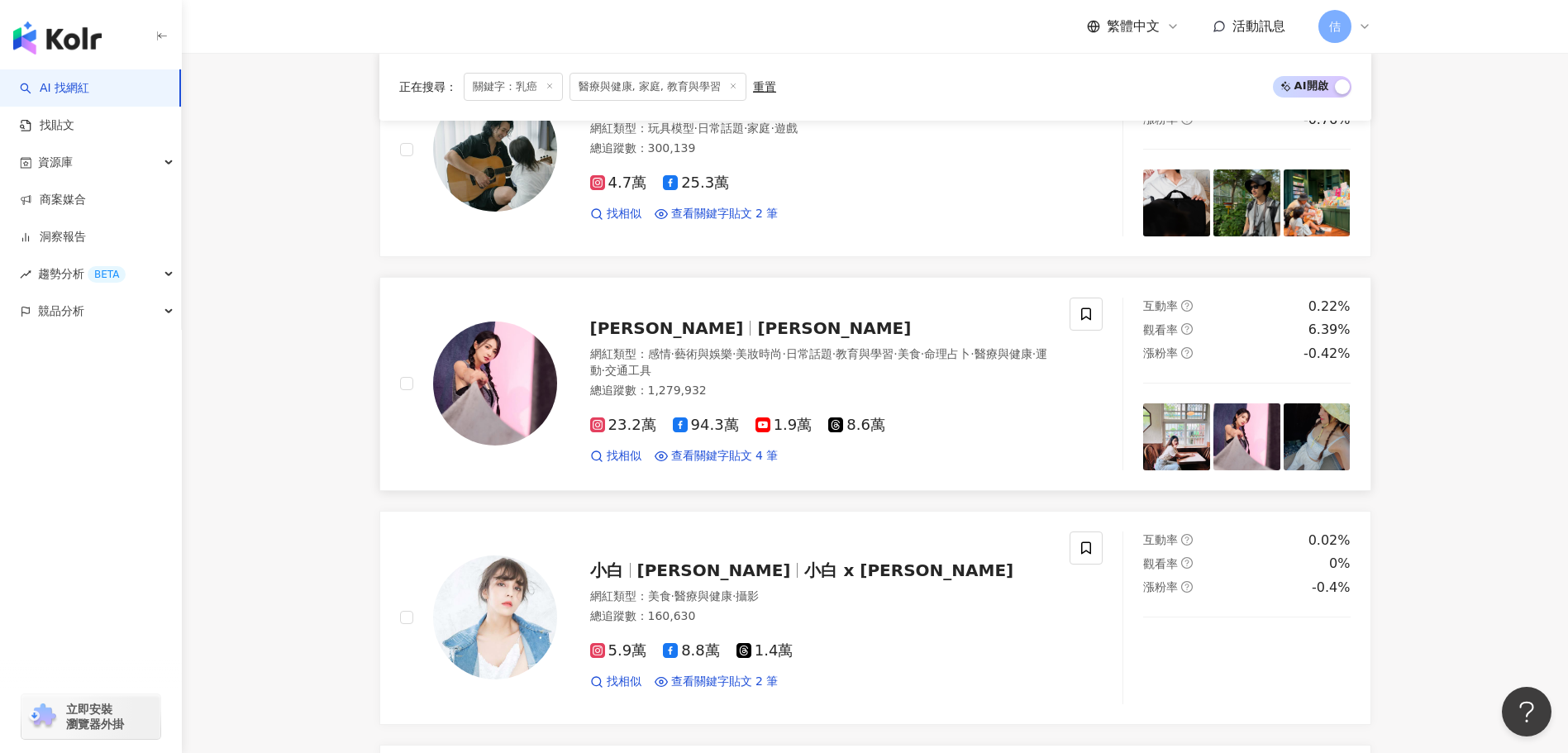
scroll to position [413, 0]
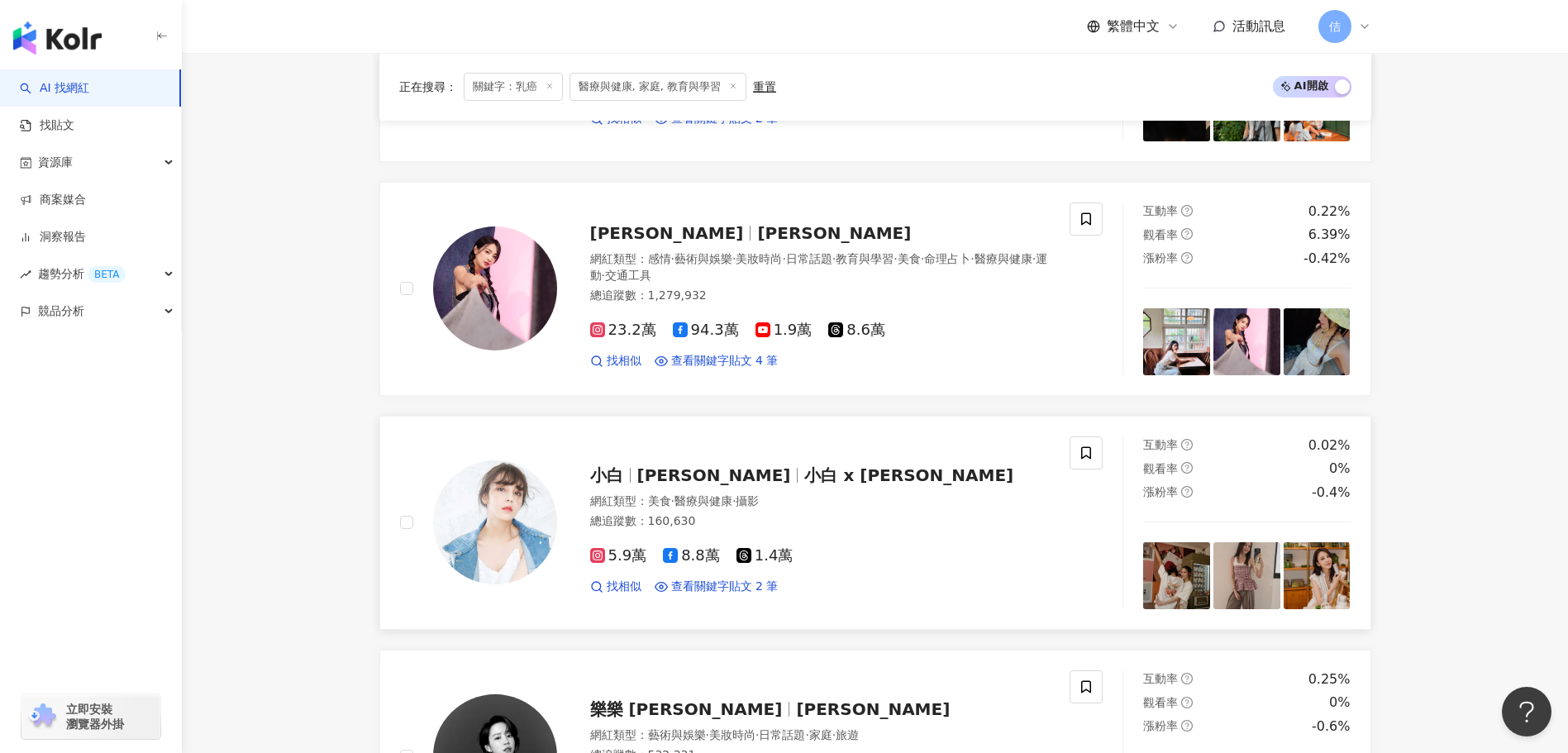
click at [1167, 570] on img at bounding box center [1177, 575] width 67 height 67
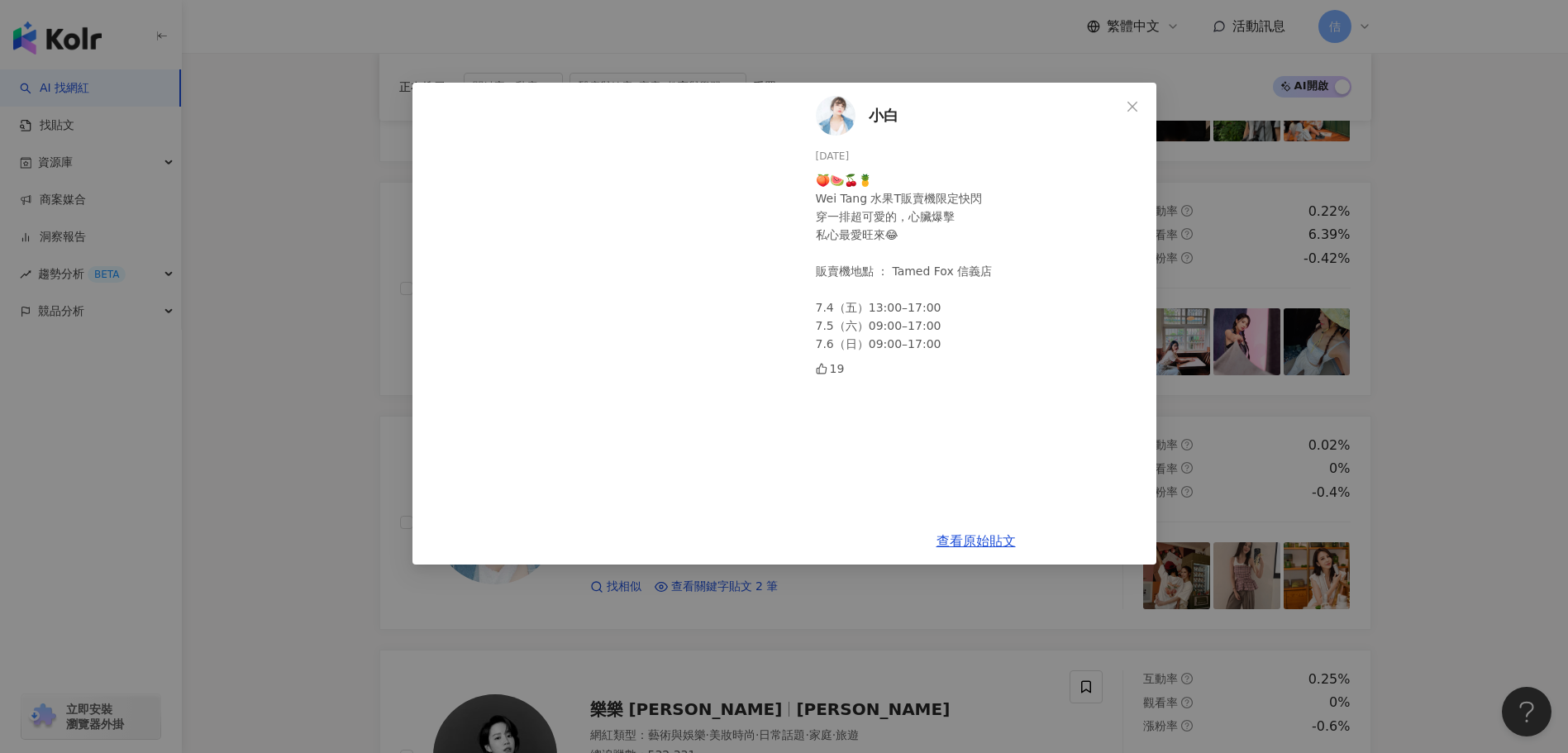
click at [1243, 583] on div "小白 2025/7/4 🍑🍉🍒🍍 Wei Tang 水果T販賣機限定快閃 穿一排超可愛的，心臟爆擊 私心最愛旺來😂 販賣機地點 ： Tamed Fox 信義店…" at bounding box center [784, 376] width 1568 height 753
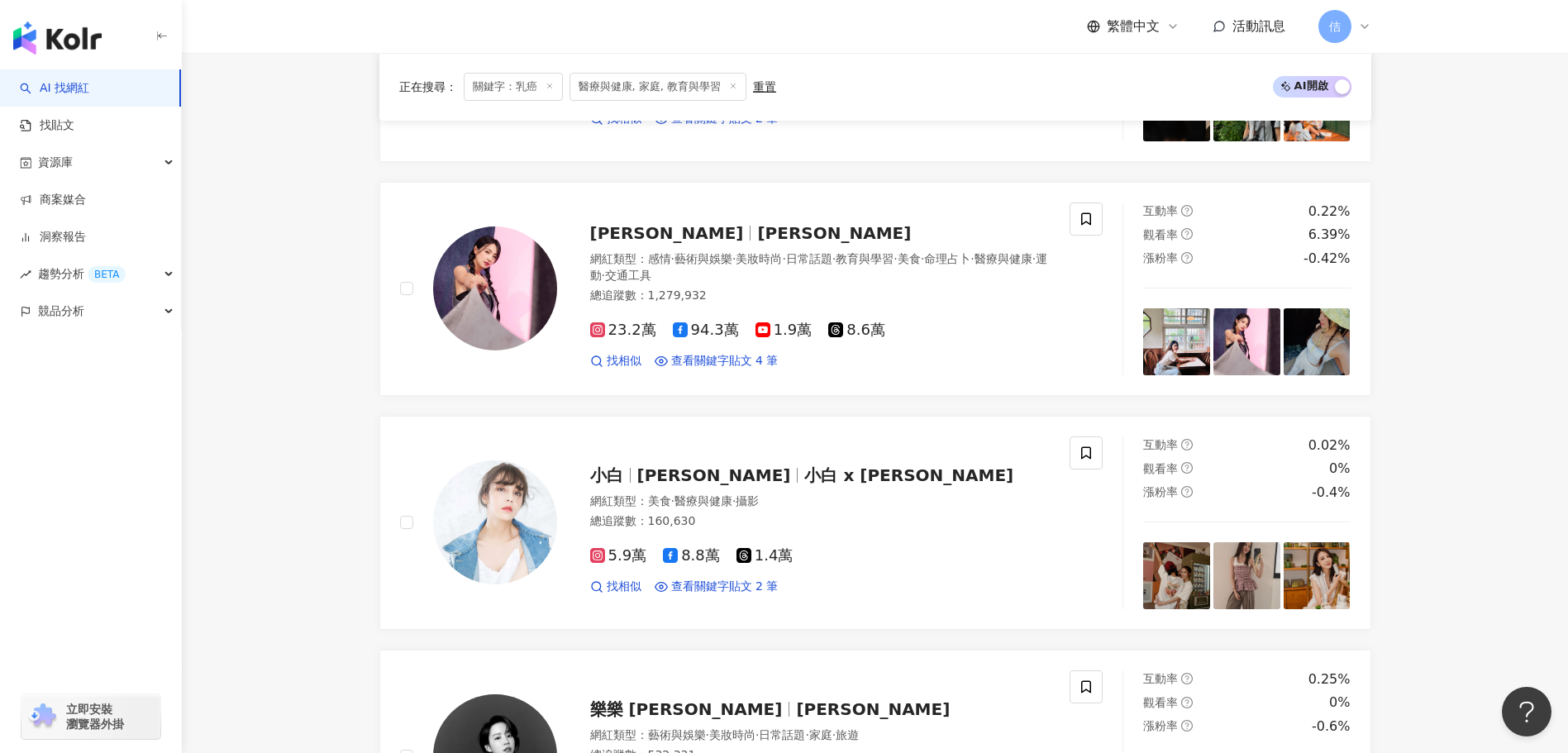
click at [1243, 583] on img at bounding box center [1246, 575] width 67 height 67
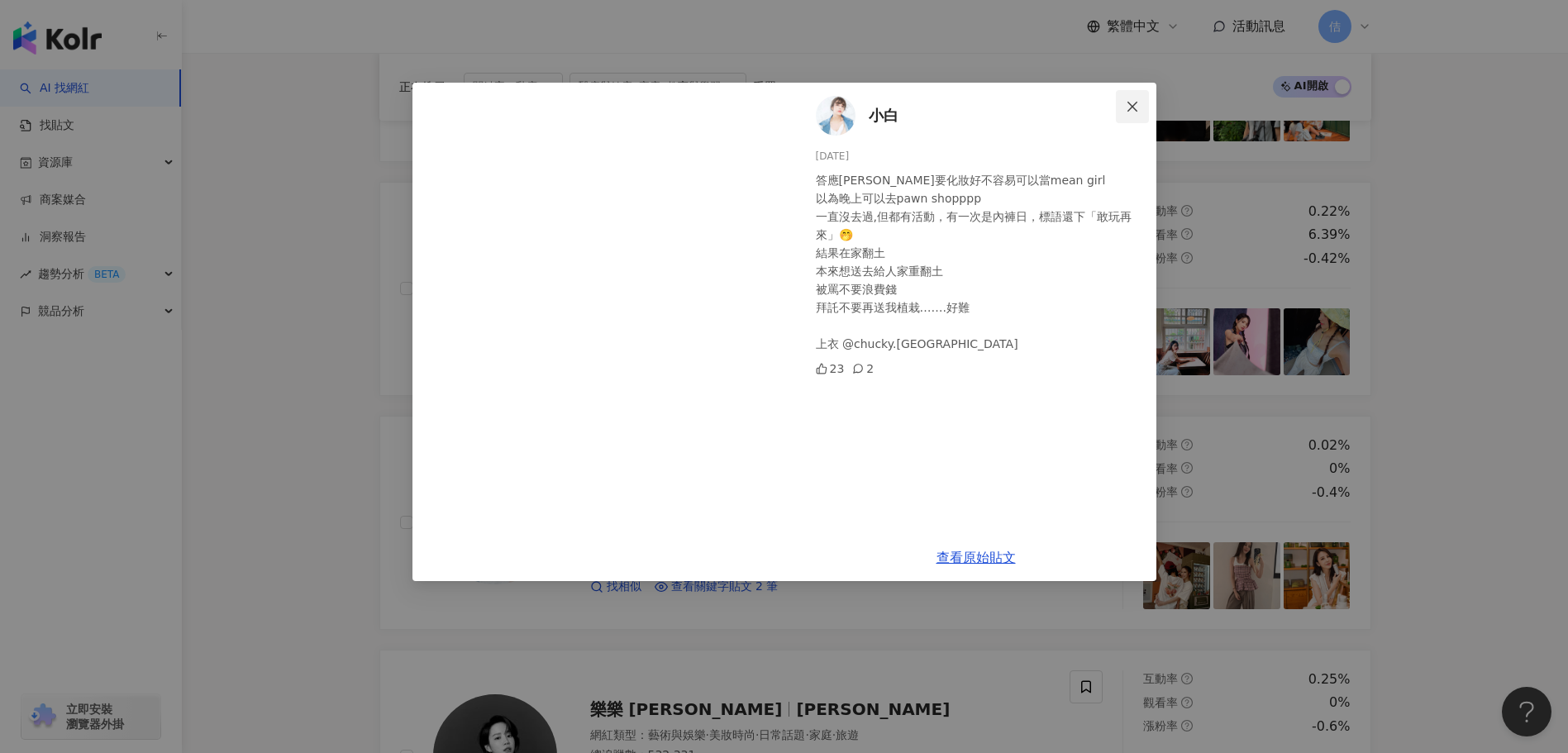
click at [1124, 109] on span "Close" at bounding box center [1132, 106] width 33 height 13
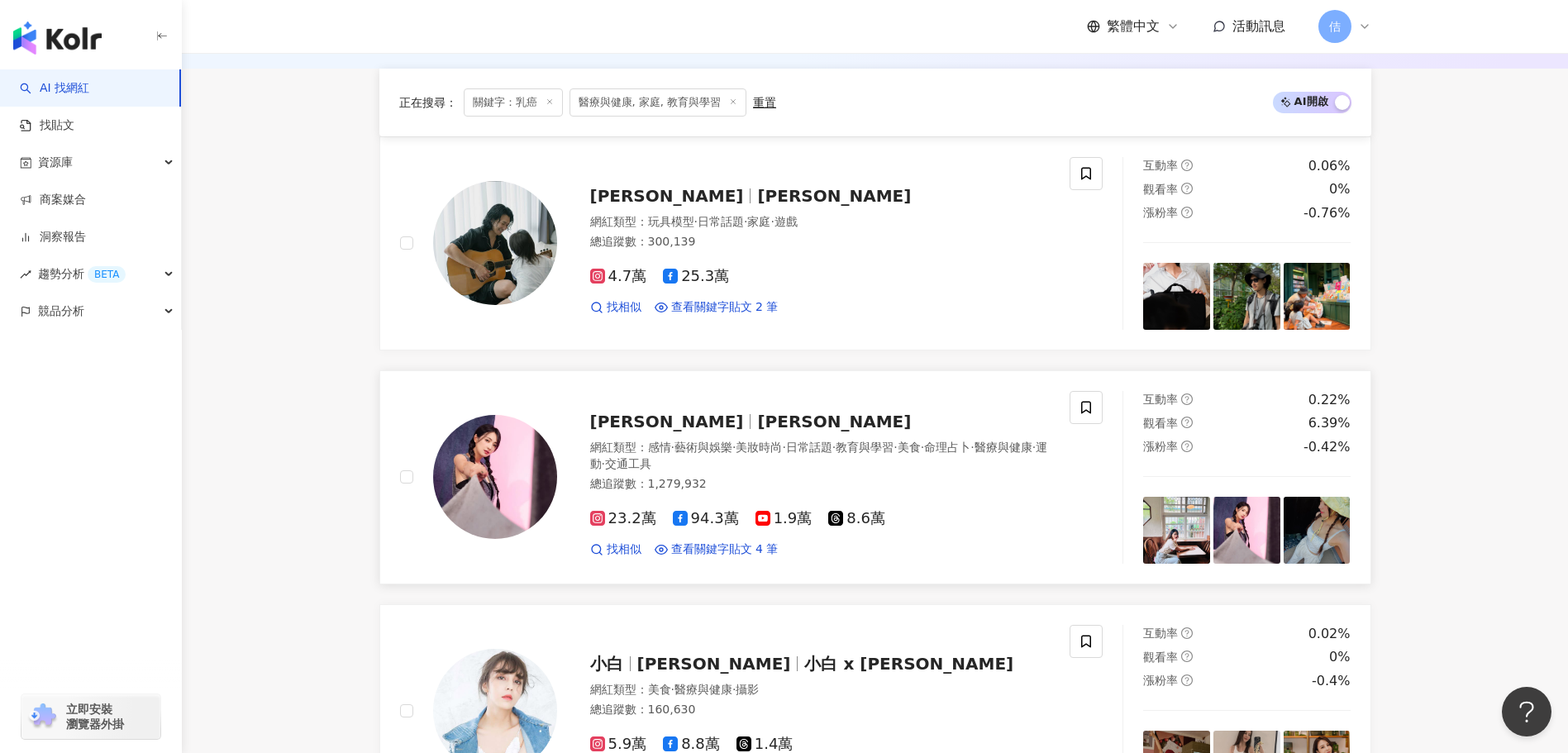
scroll to position [83, 0]
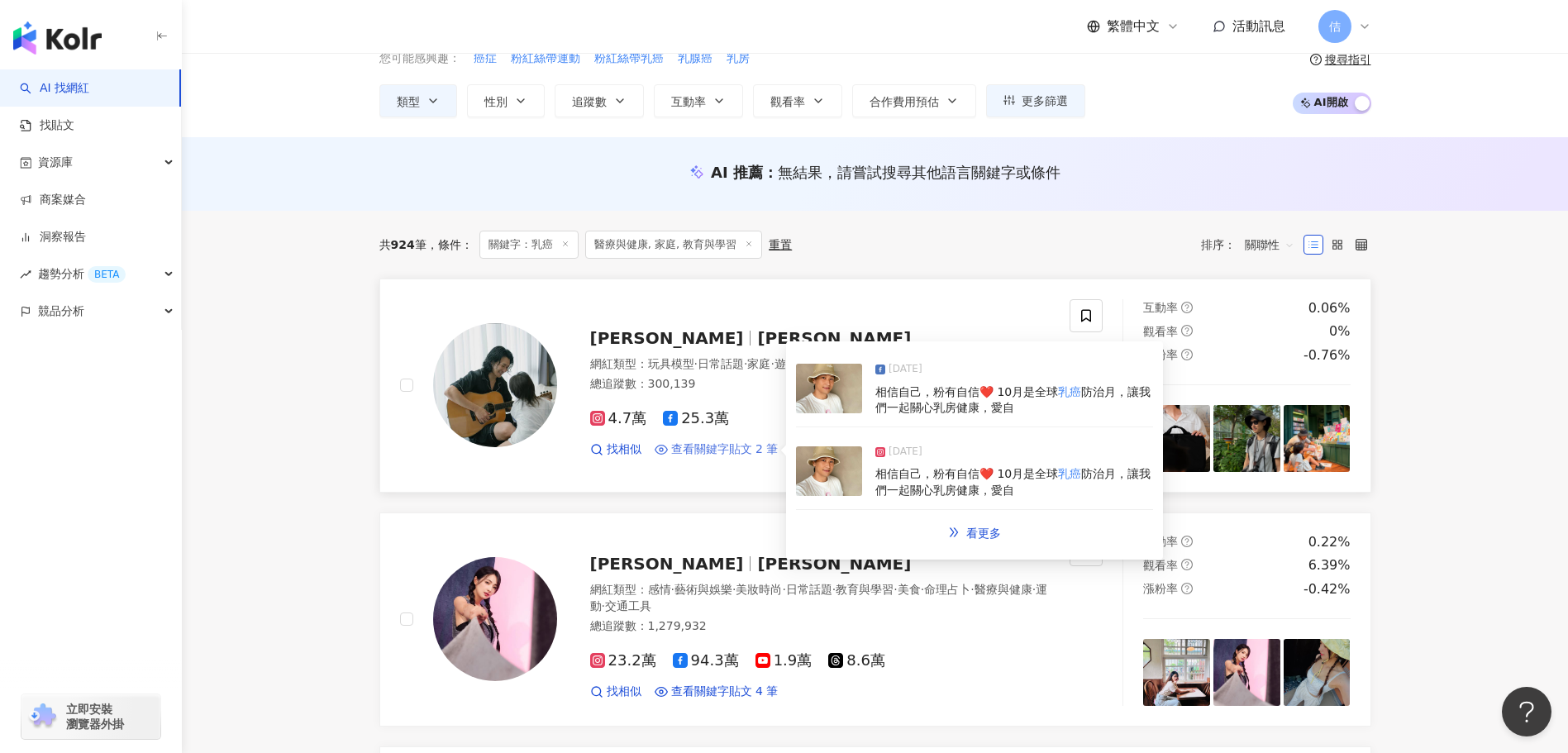
click at [754, 448] on span "查看關鍵字貼文 2 筆" at bounding box center [725, 450] width 107 height 17
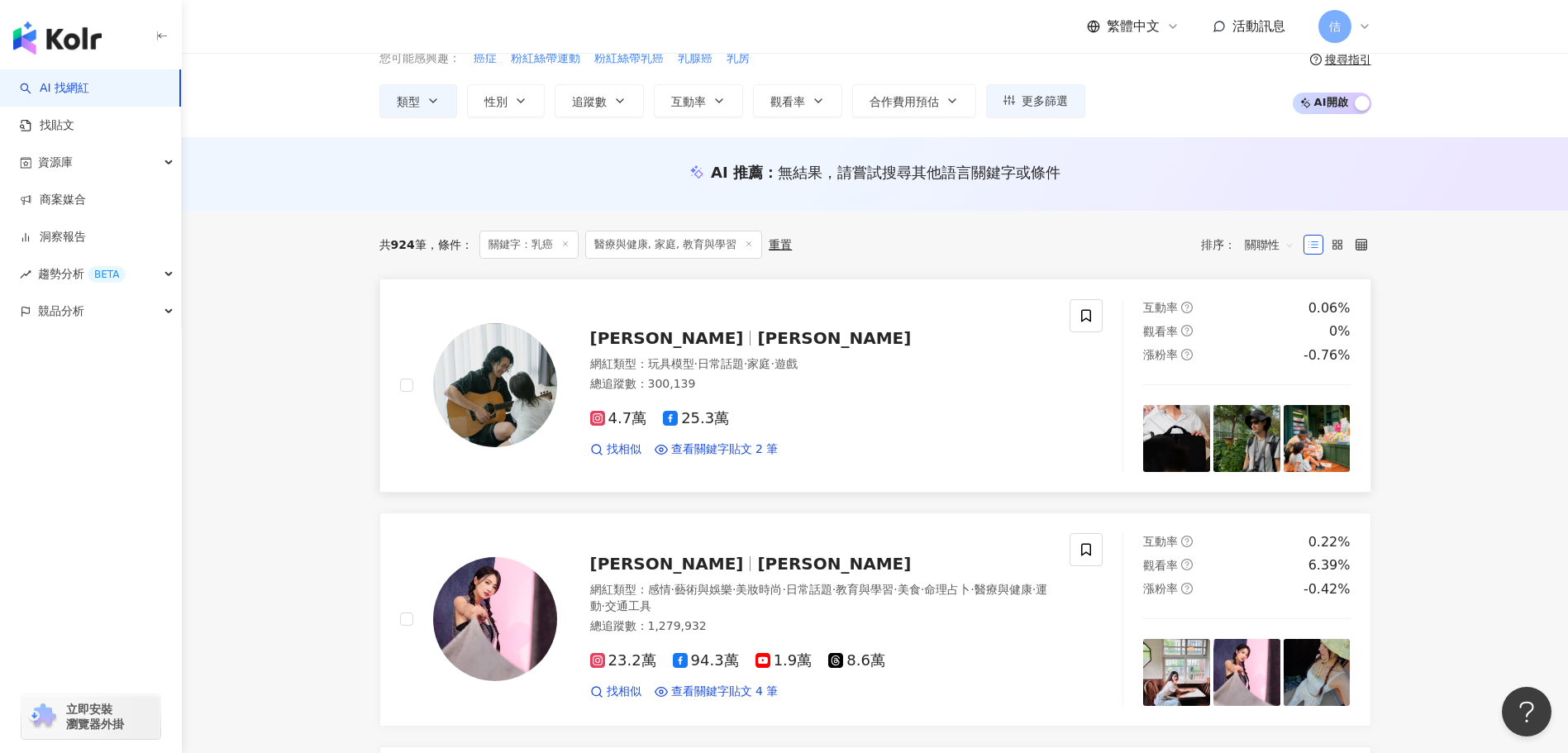
scroll to position [0, 0]
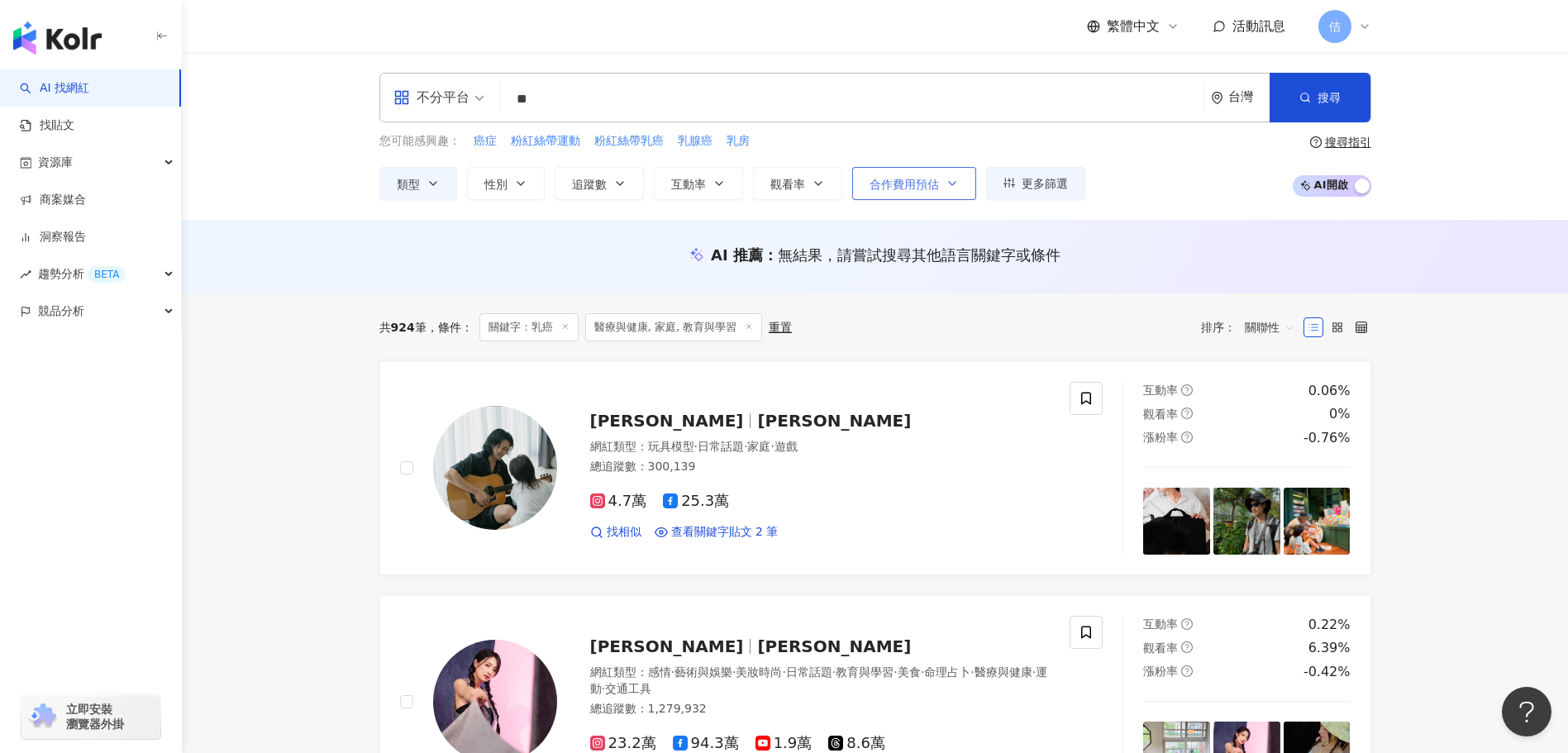
click at [897, 187] on span "合作費用預估" at bounding box center [904, 184] width 70 height 13
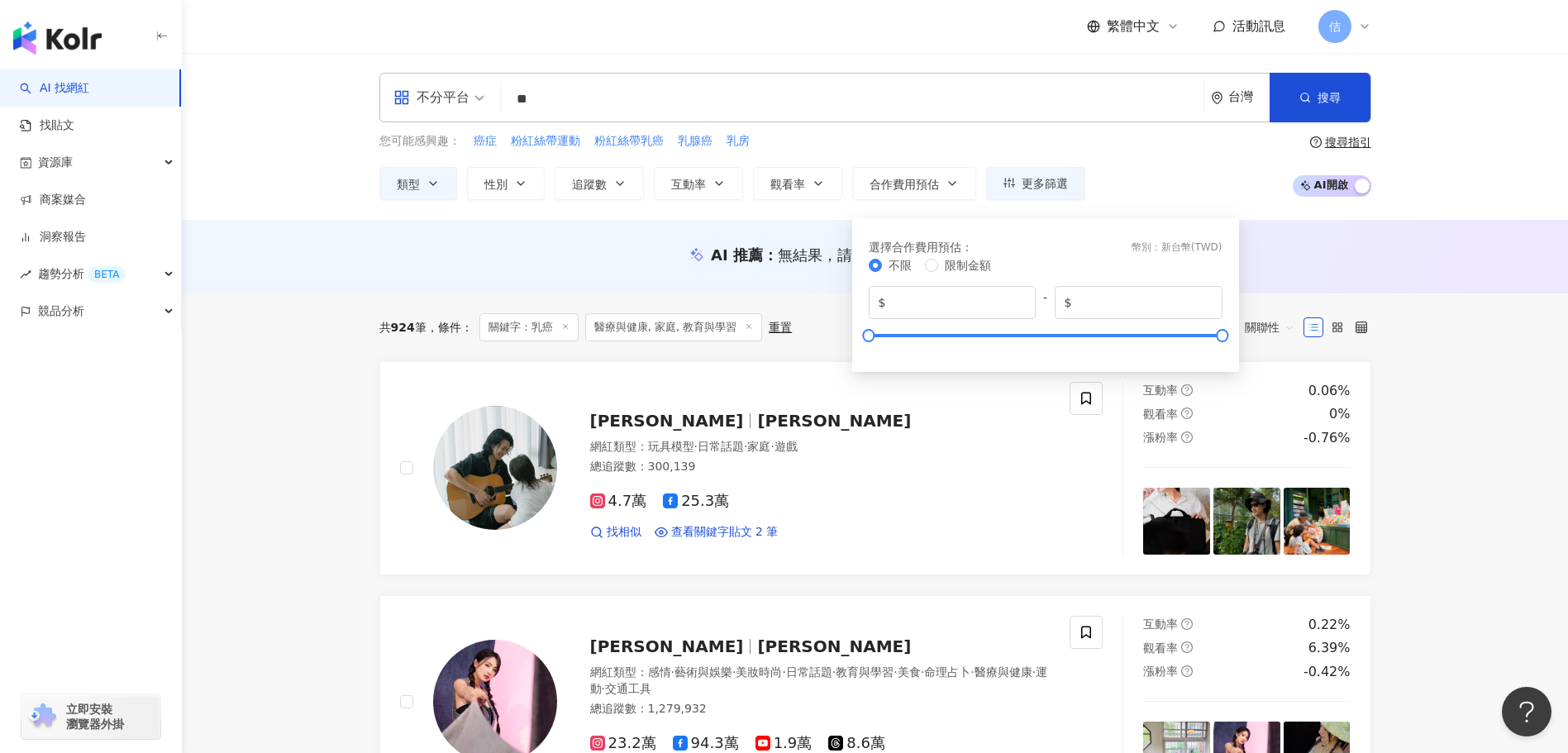
drag, startPoint x: 908, startPoint y: 136, endPoint x: 833, endPoint y: 81, distance: 93.0
click at [909, 136] on div "您可能感興趣： 癌症 粉紅絲帶運動 粉紅絲帶乳癌 乳腺癌 乳房" at bounding box center [732, 142] width 706 height 18
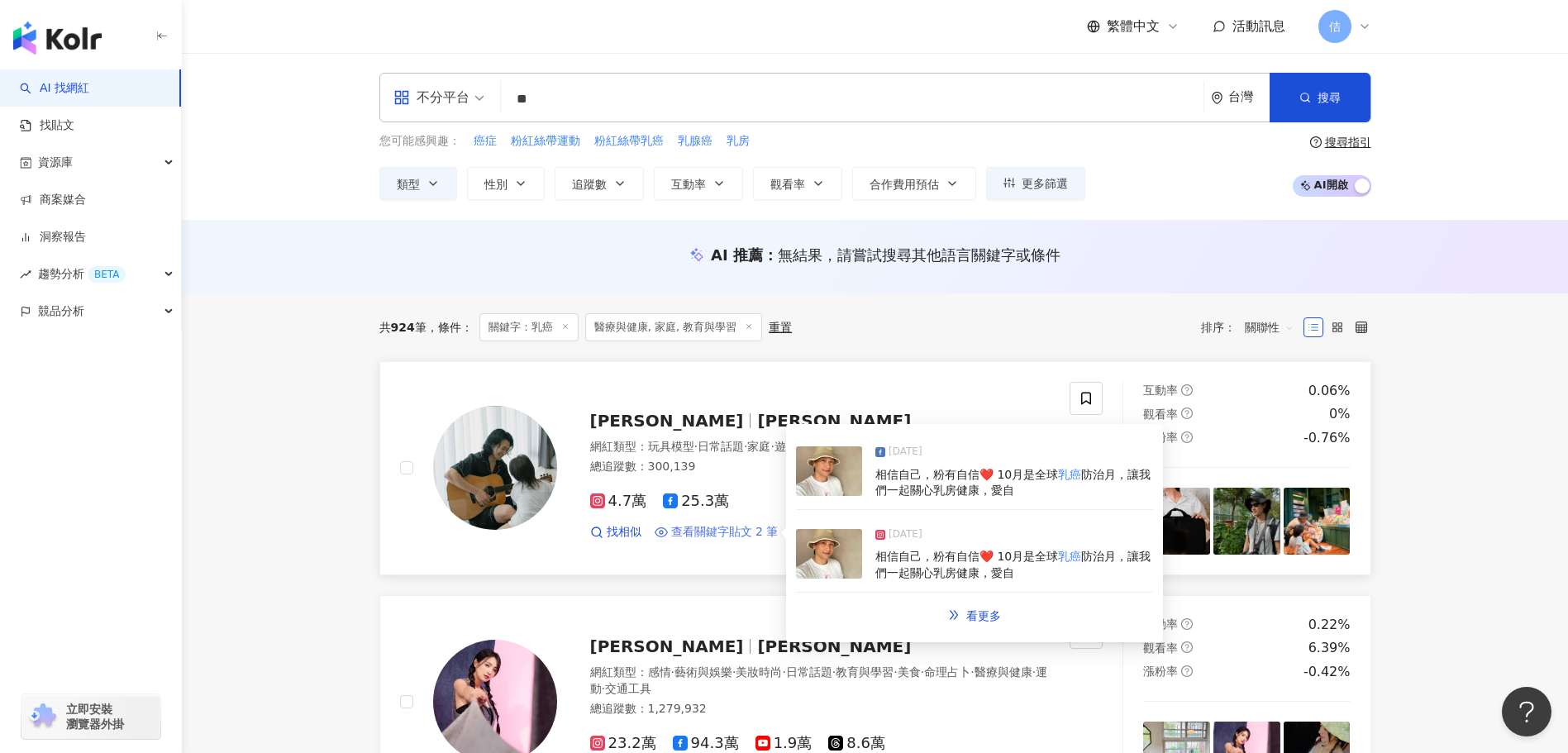
click at [724, 534] on span "查看關鍵字貼文 2 筆" at bounding box center [725, 533] width 107 height 17
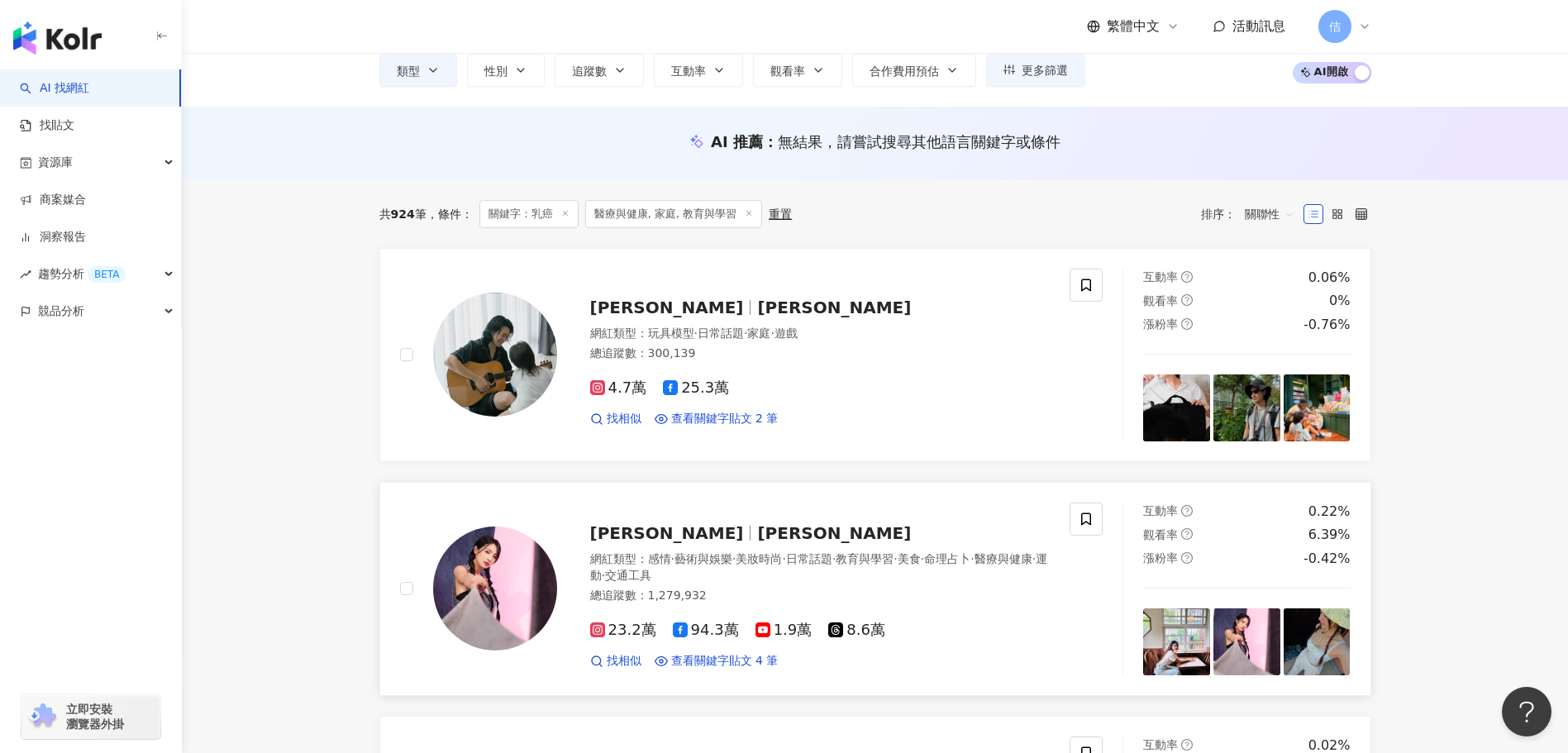
scroll to position [248, 0]
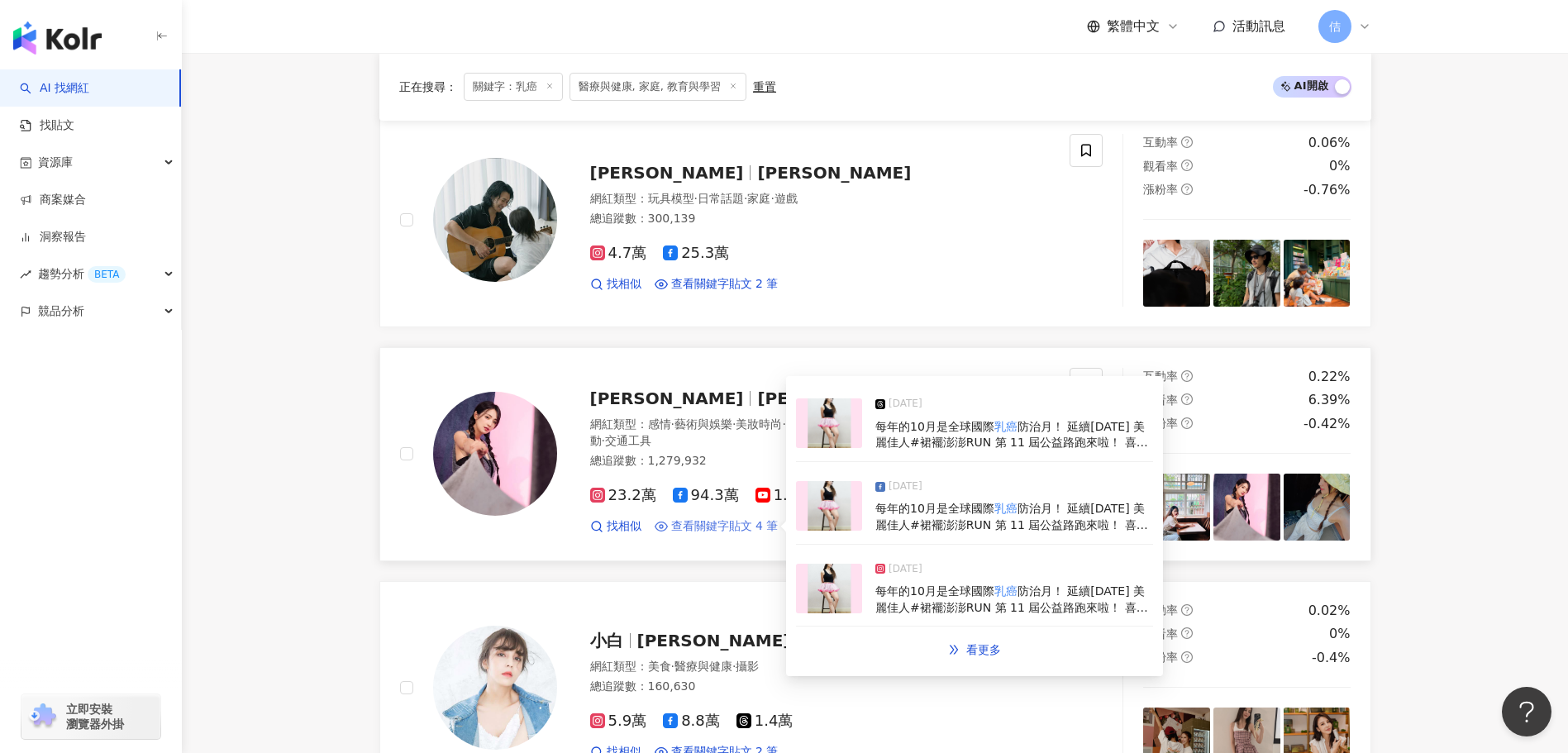
click at [690, 523] on span "查看關鍵字貼文 4 筆" at bounding box center [725, 527] width 107 height 17
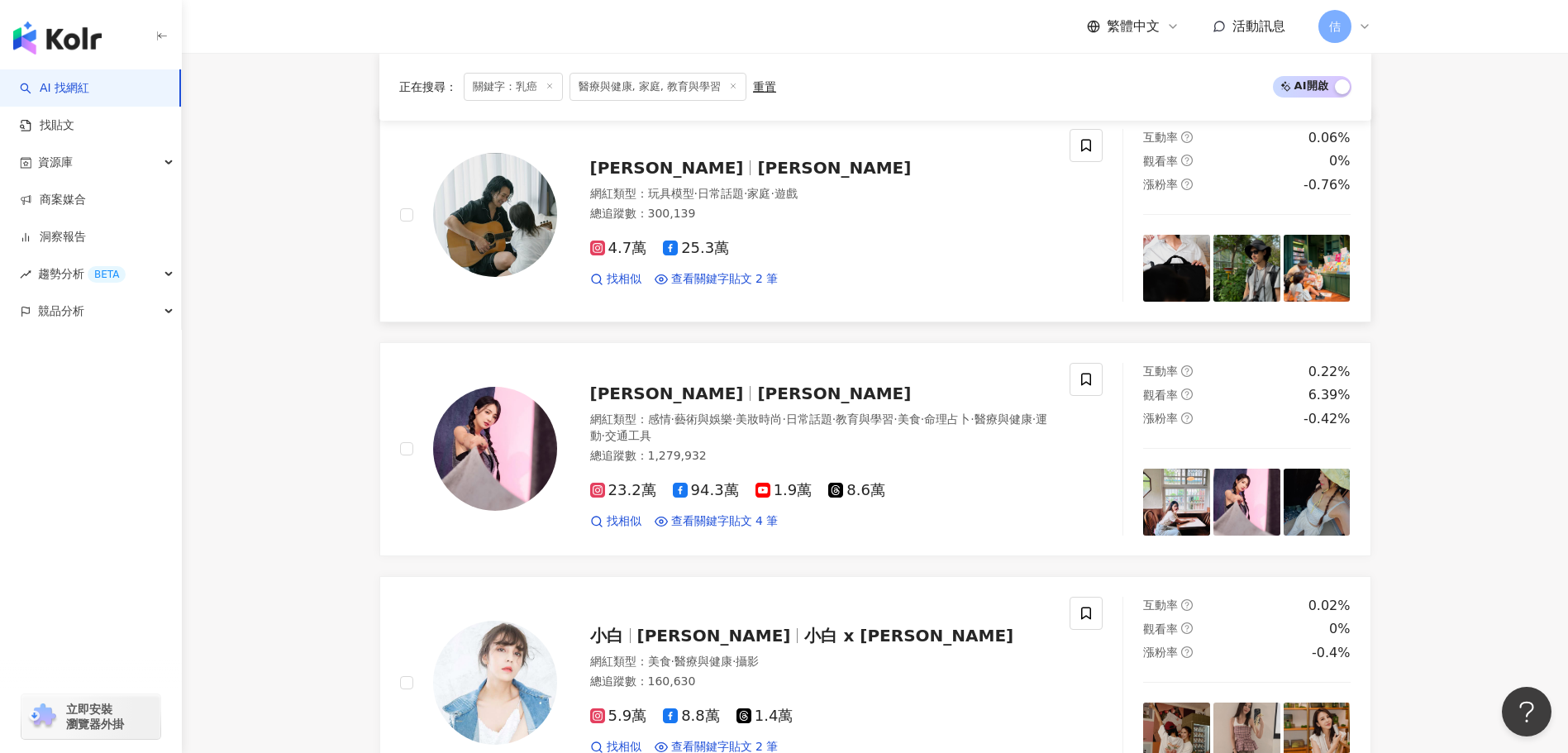
scroll to position [331, 0]
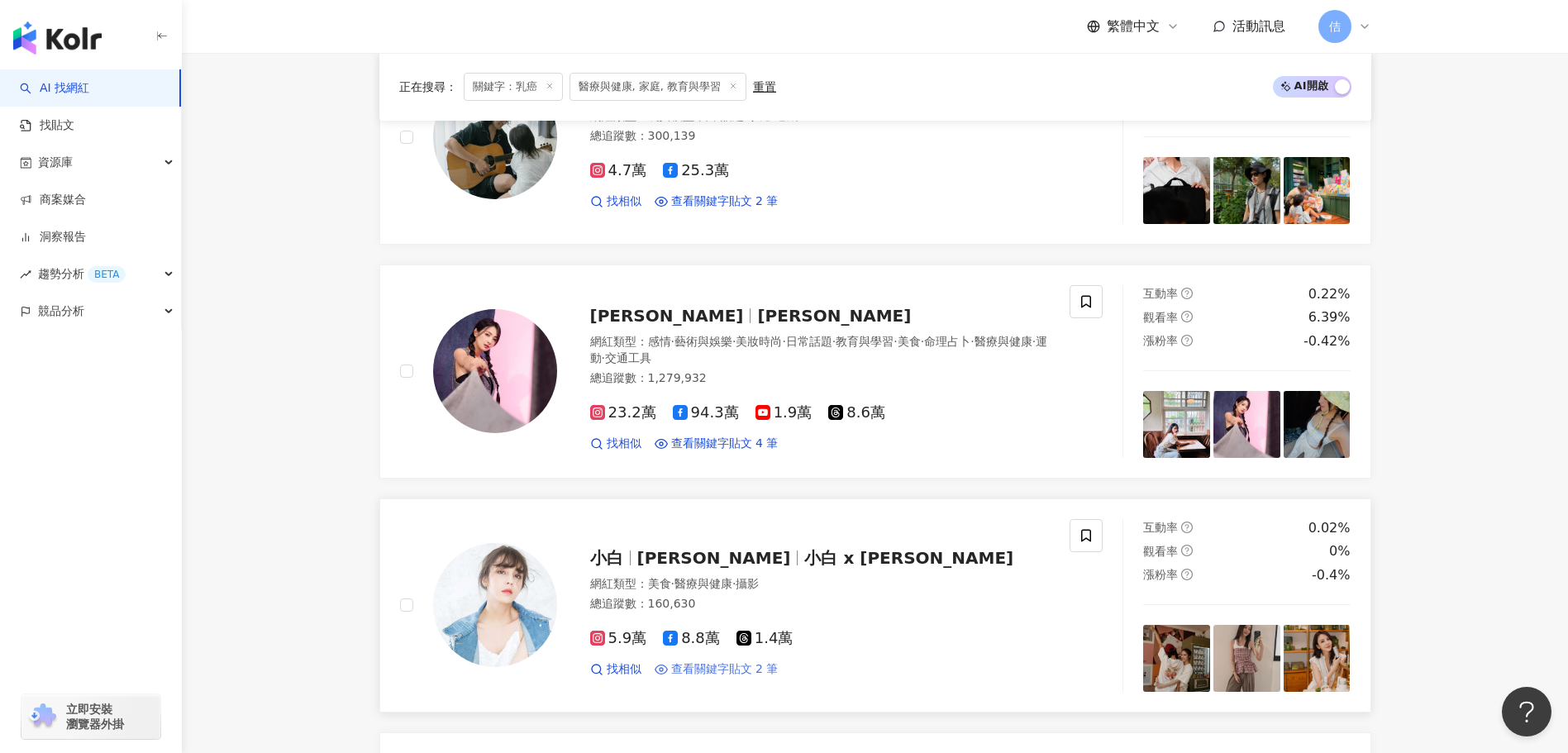
click at [706, 667] on span "查看關鍵字貼文 2 筆" at bounding box center [725, 669] width 107 height 17
click at [1174, 657] on img at bounding box center [1177, 658] width 67 height 67
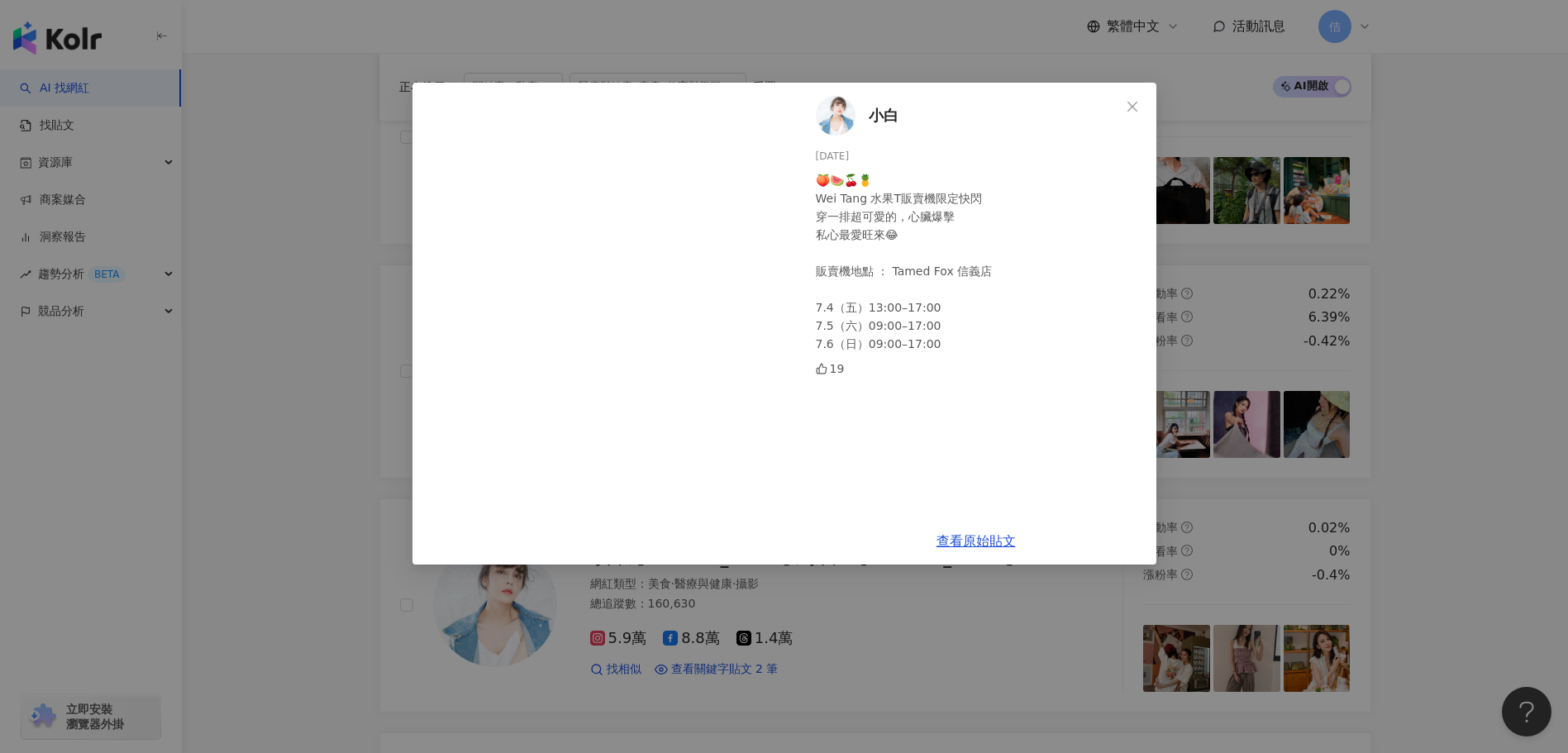
click at [1252, 668] on div "小白 2025/7/4 🍑🍉🍒🍍 Wei Tang 水果T販賣機限定快閃 穿一排超可愛的，心臟爆擊 私心最愛旺來😂 販賣機地點 ： Tamed Fox 信義店…" at bounding box center [784, 376] width 1568 height 753
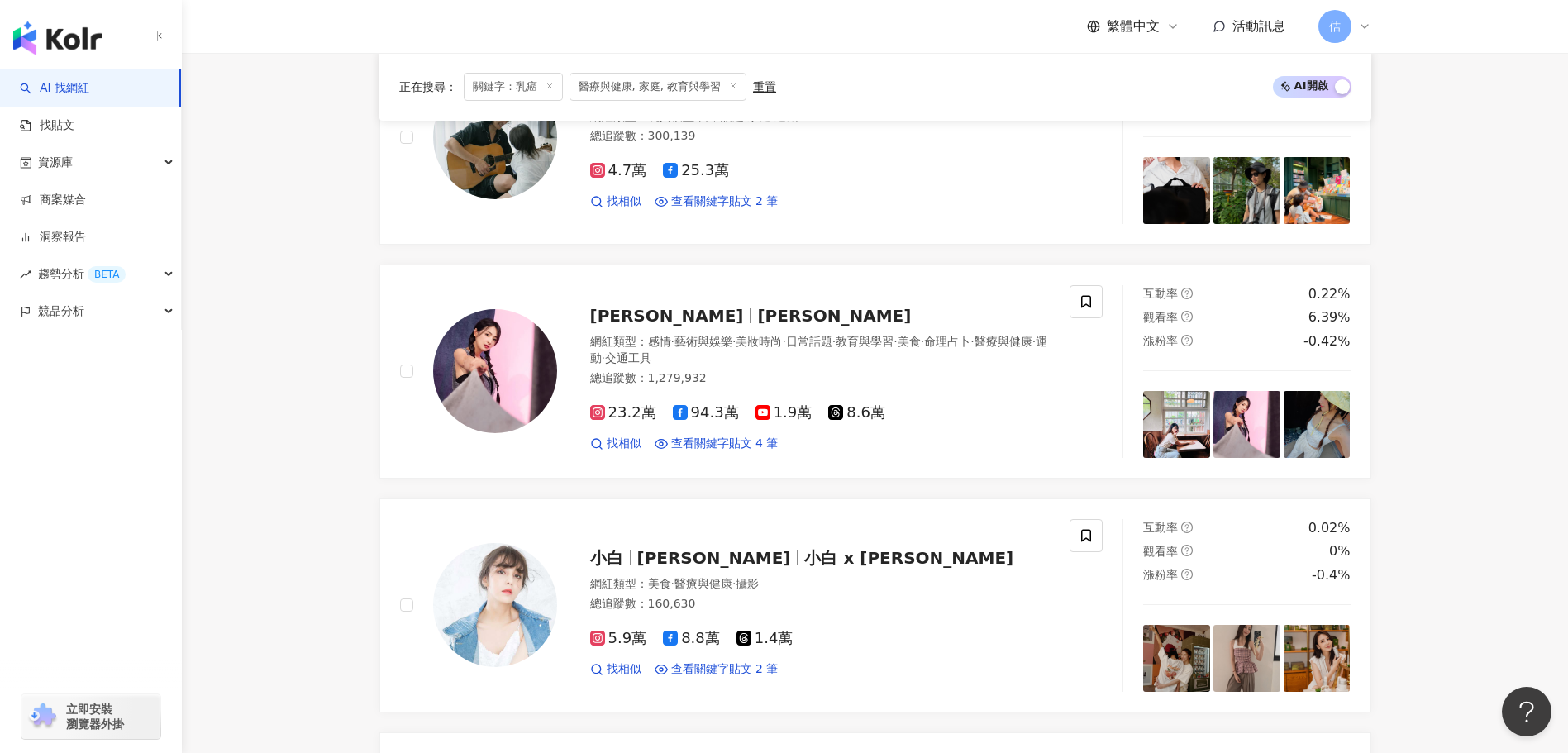
click at [1252, 668] on img at bounding box center [1246, 658] width 67 height 67
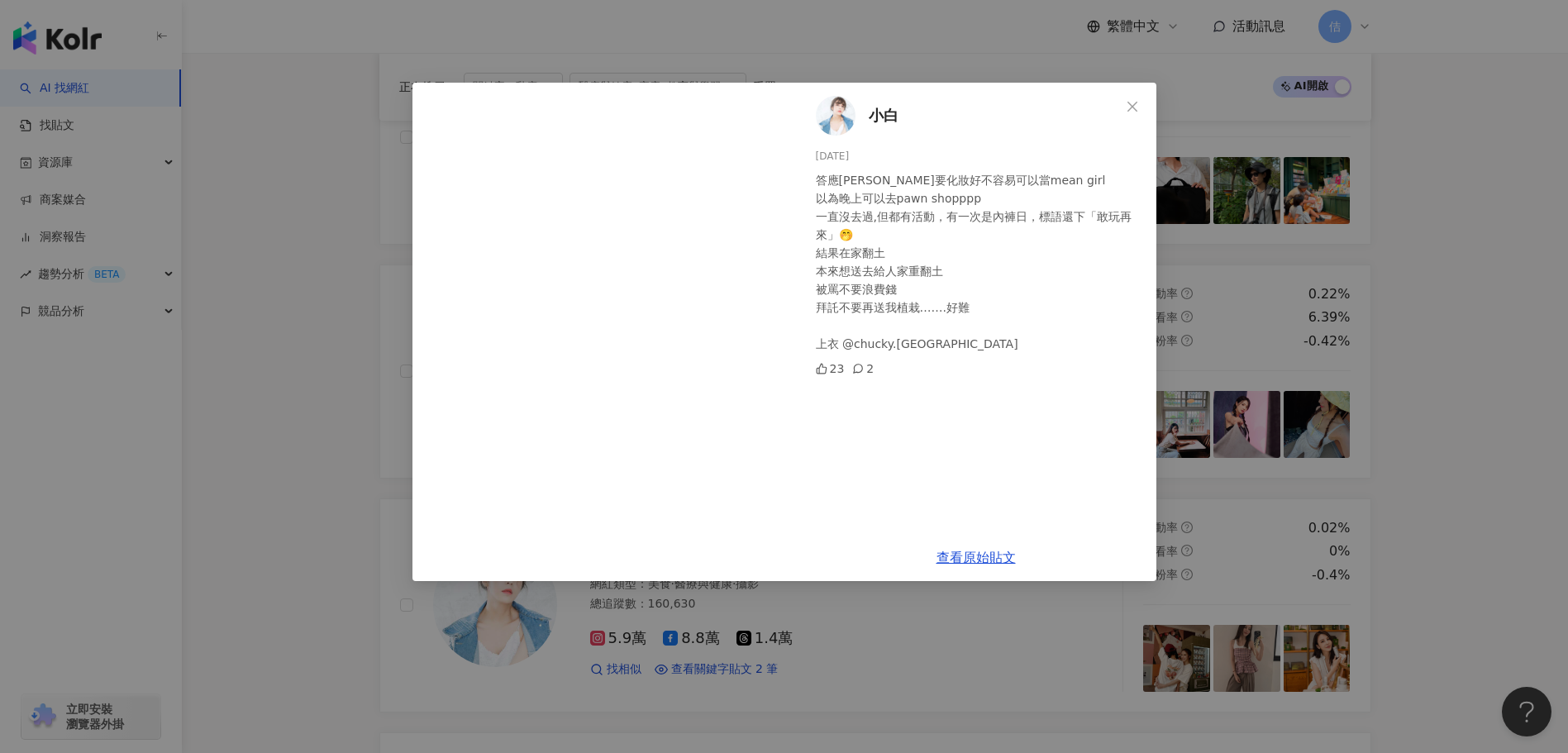
click at [1333, 658] on div "小白 2025/6/26 答應阿良要化妝好不容易可以當mean girl 以為晚上可以去pawn shopppp 一直沒去過,但都有活動，有一次是內褲日，標語…" at bounding box center [784, 376] width 1568 height 753
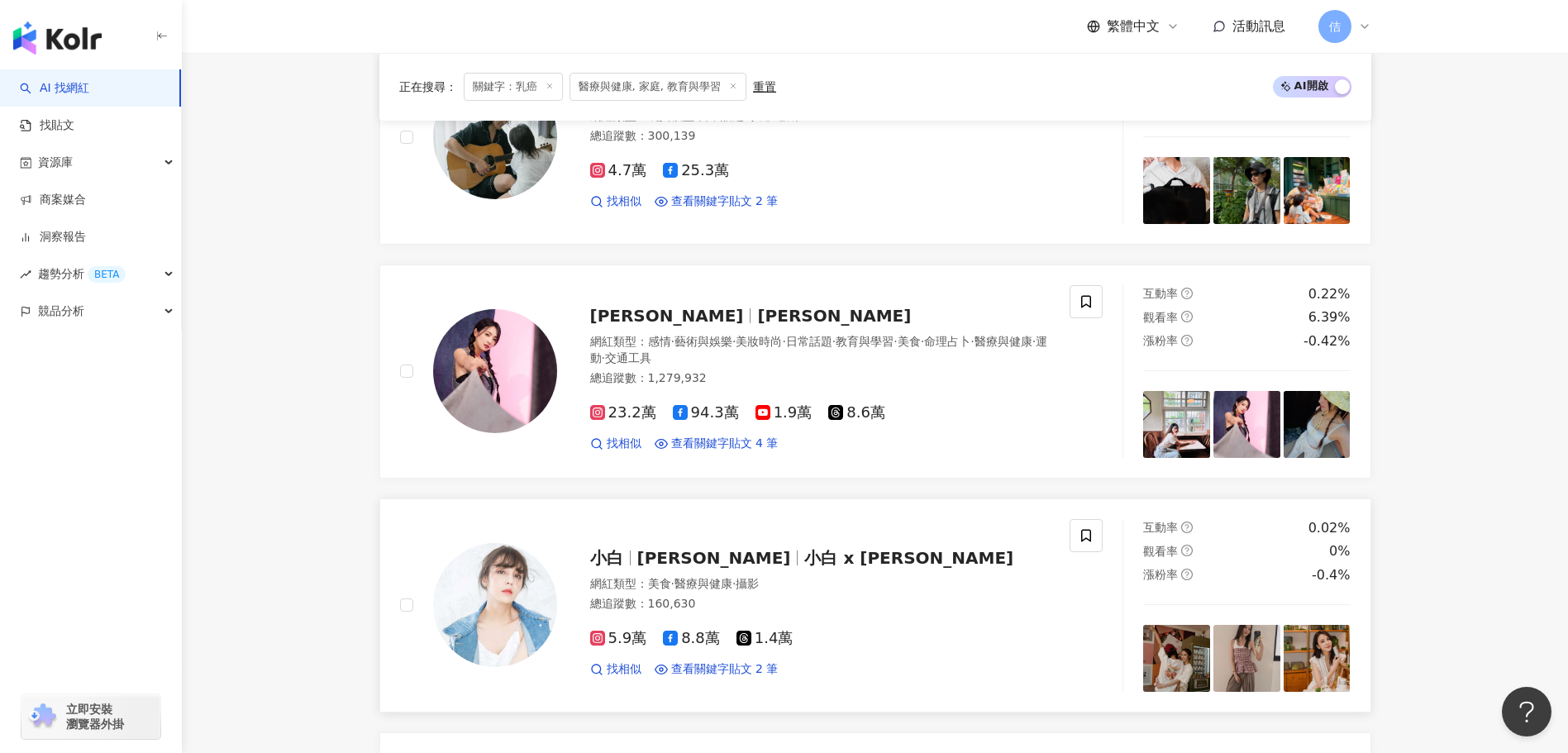
click at [1333, 658] on img at bounding box center [1317, 658] width 67 height 67
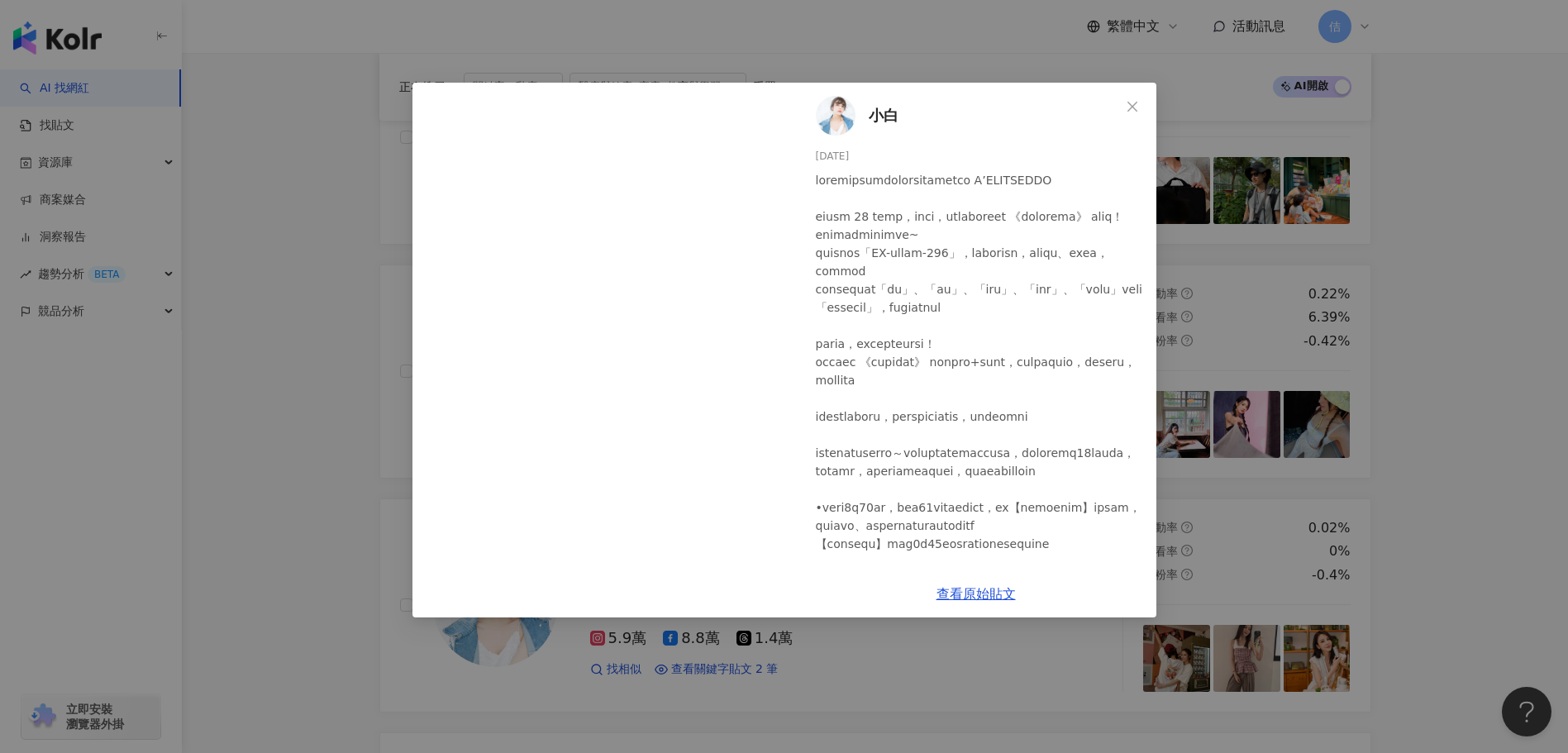
click at [1126, 100] on icon "close" at bounding box center [1132, 106] width 13 height 13
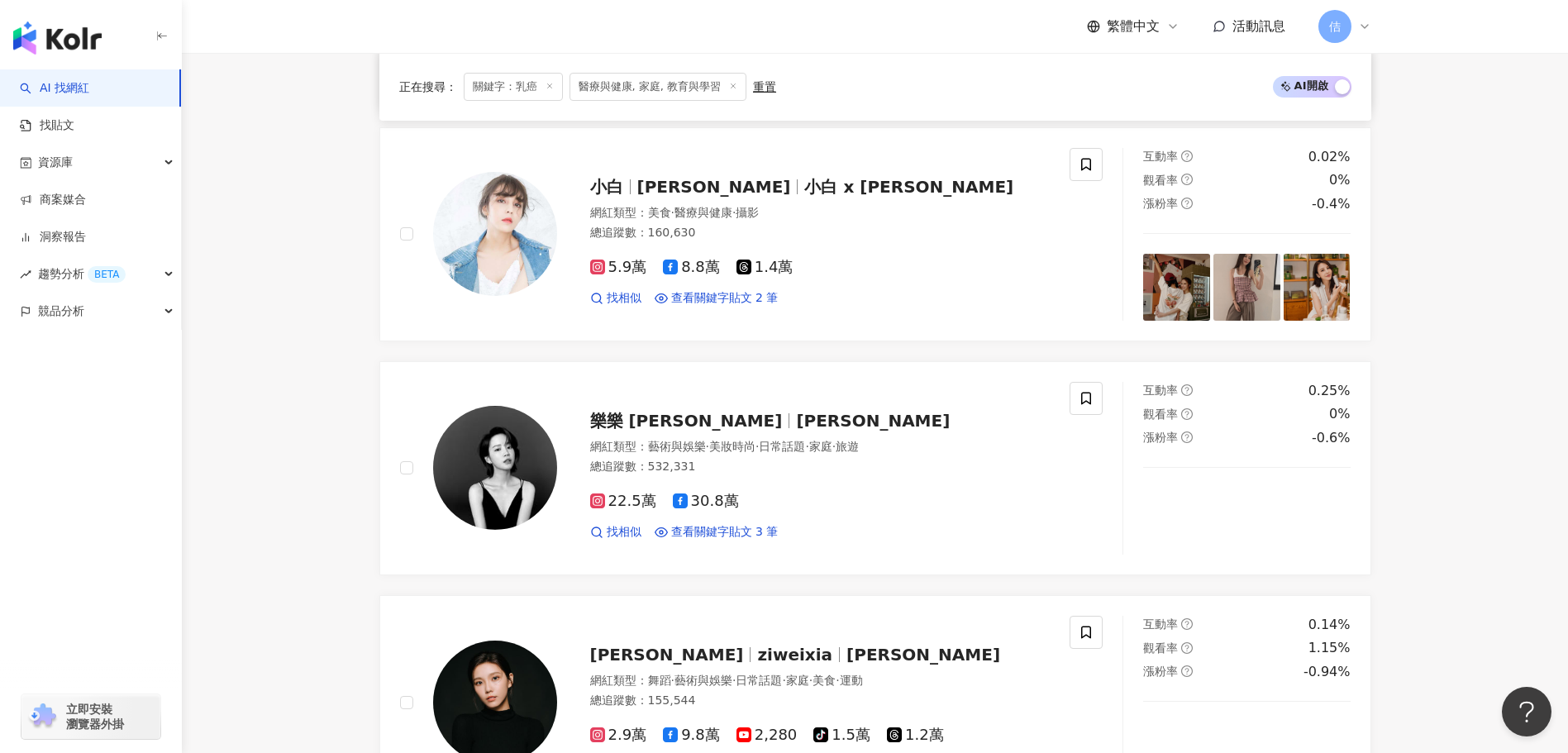
scroll to position [744, 0]
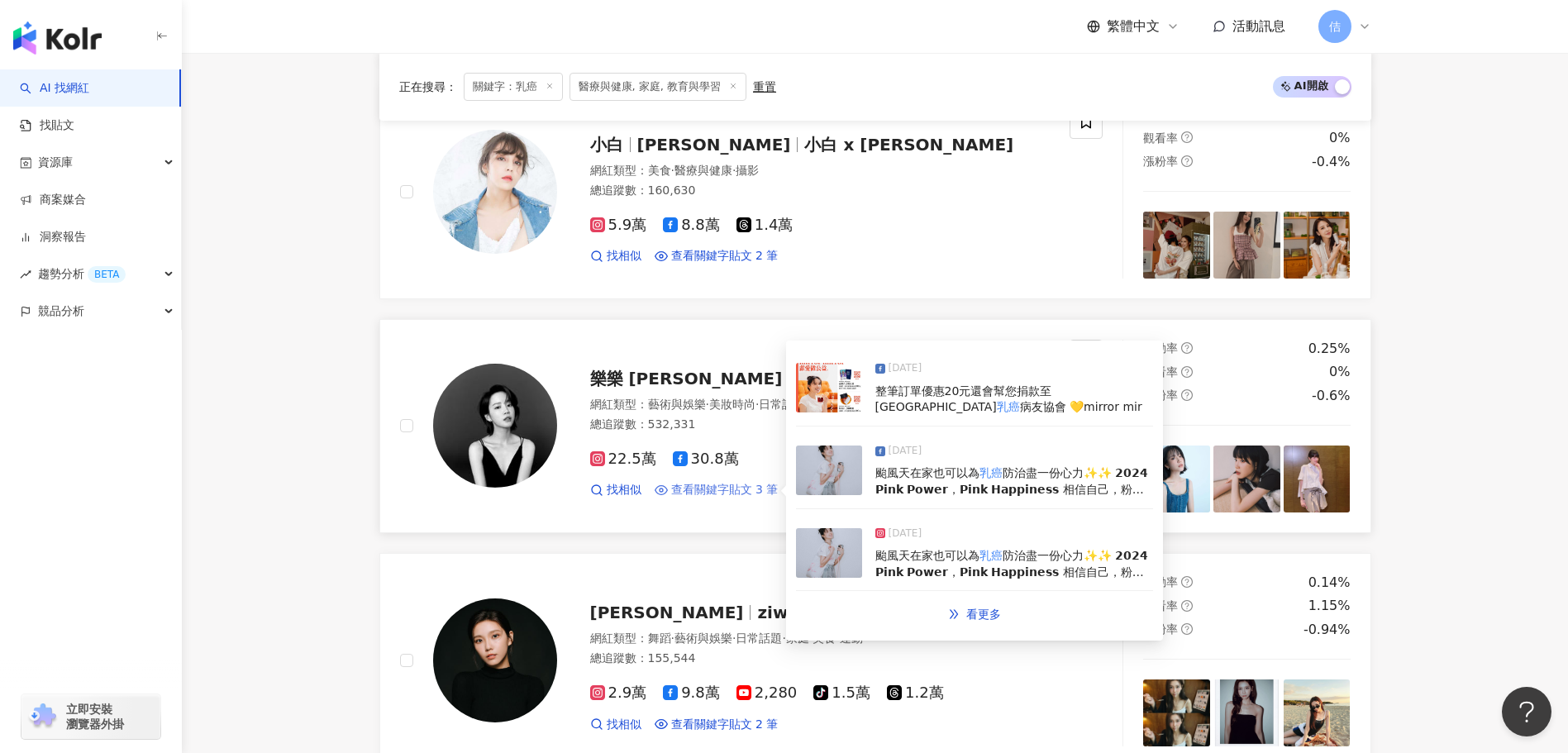
click at [699, 493] on span "查看關鍵字貼文 3 筆" at bounding box center [725, 490] width 107 height 17
click at [707, 484] on span "查看關鍵字貼文 3 筆" at bounding box center [725, 490] width 107 height 17
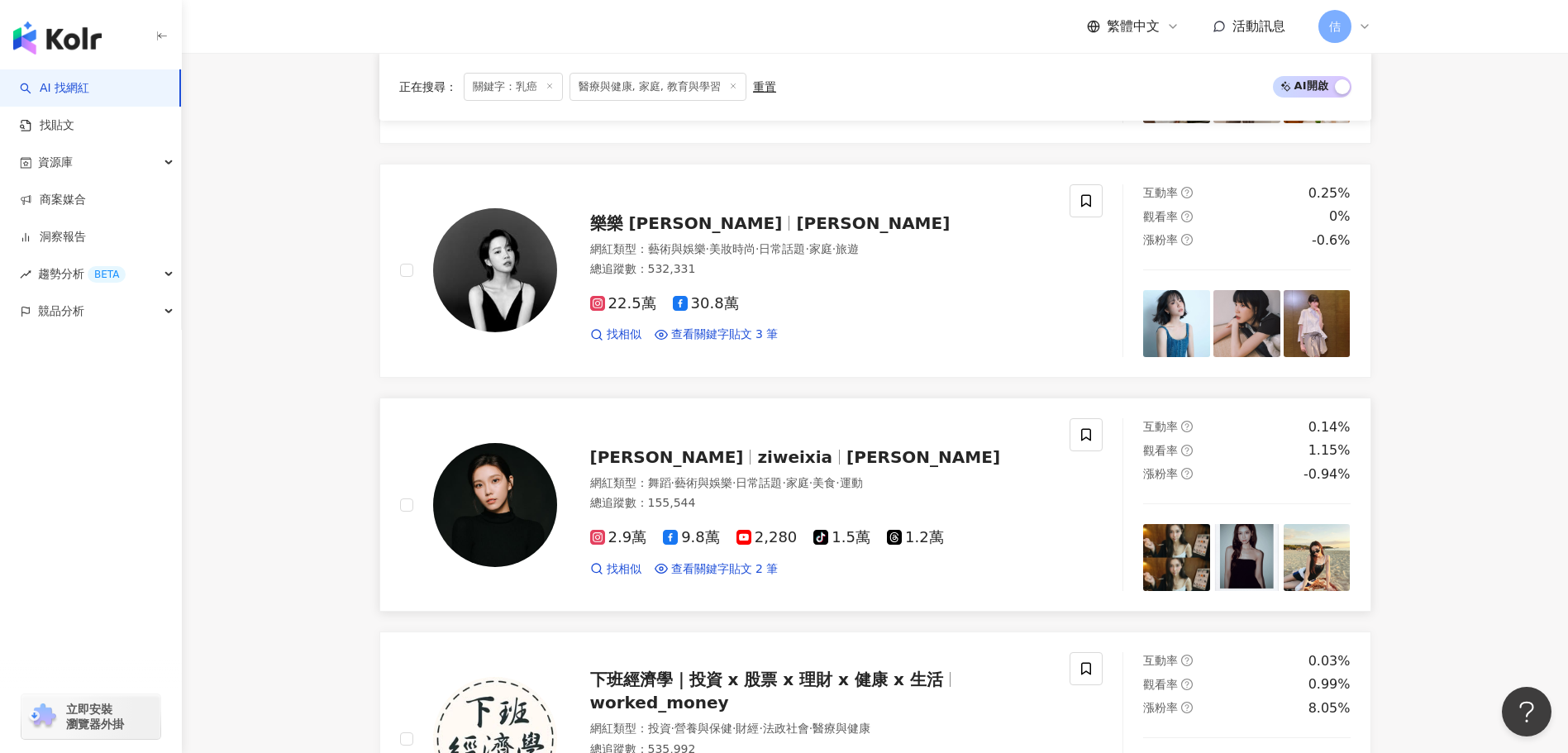
scroll to position [909, 0]
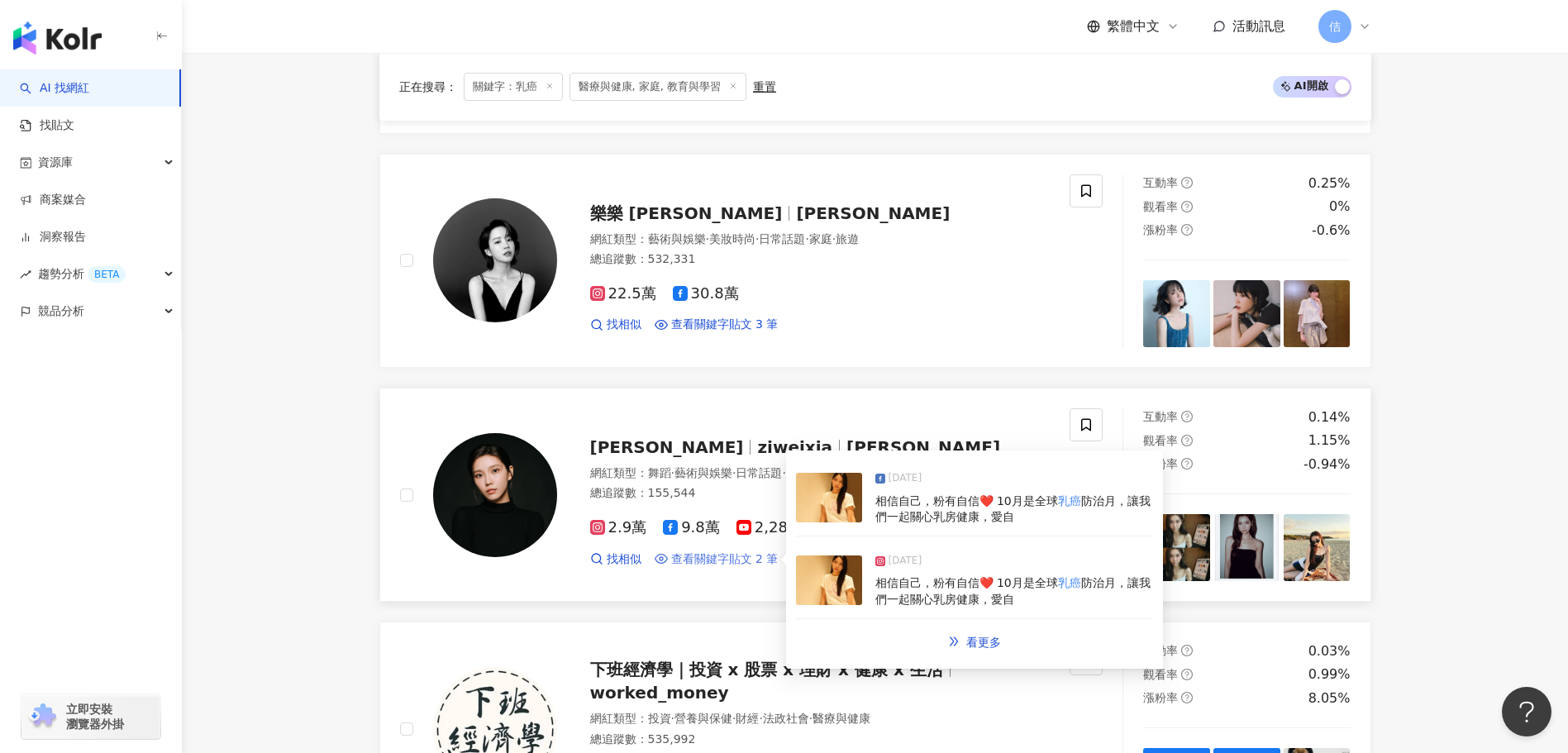
click at [731, 557] on span "查看關鍵字貼文 2 筆" at bounding box center [725, 560] width 107 height 17
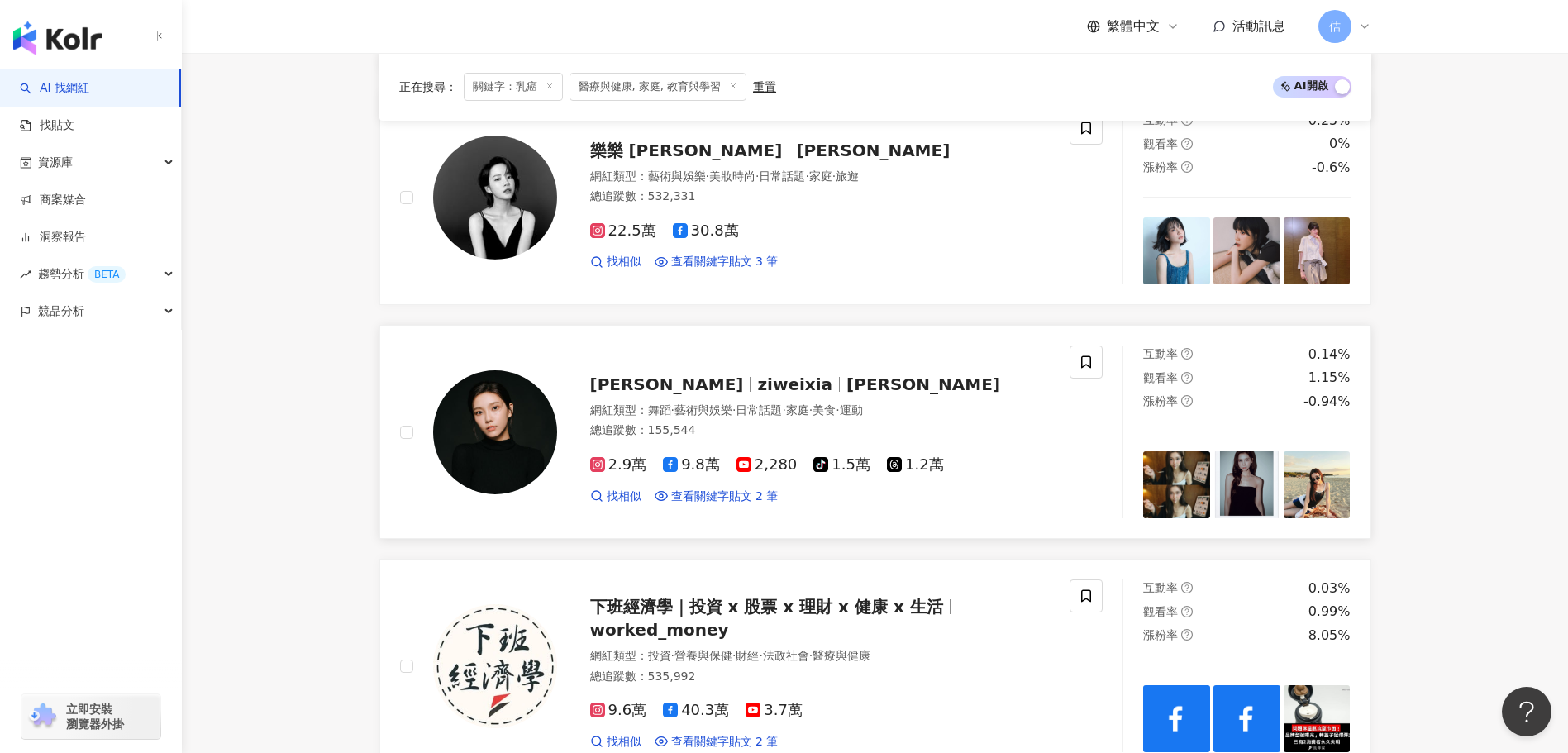
scroll to position [1240, 0]
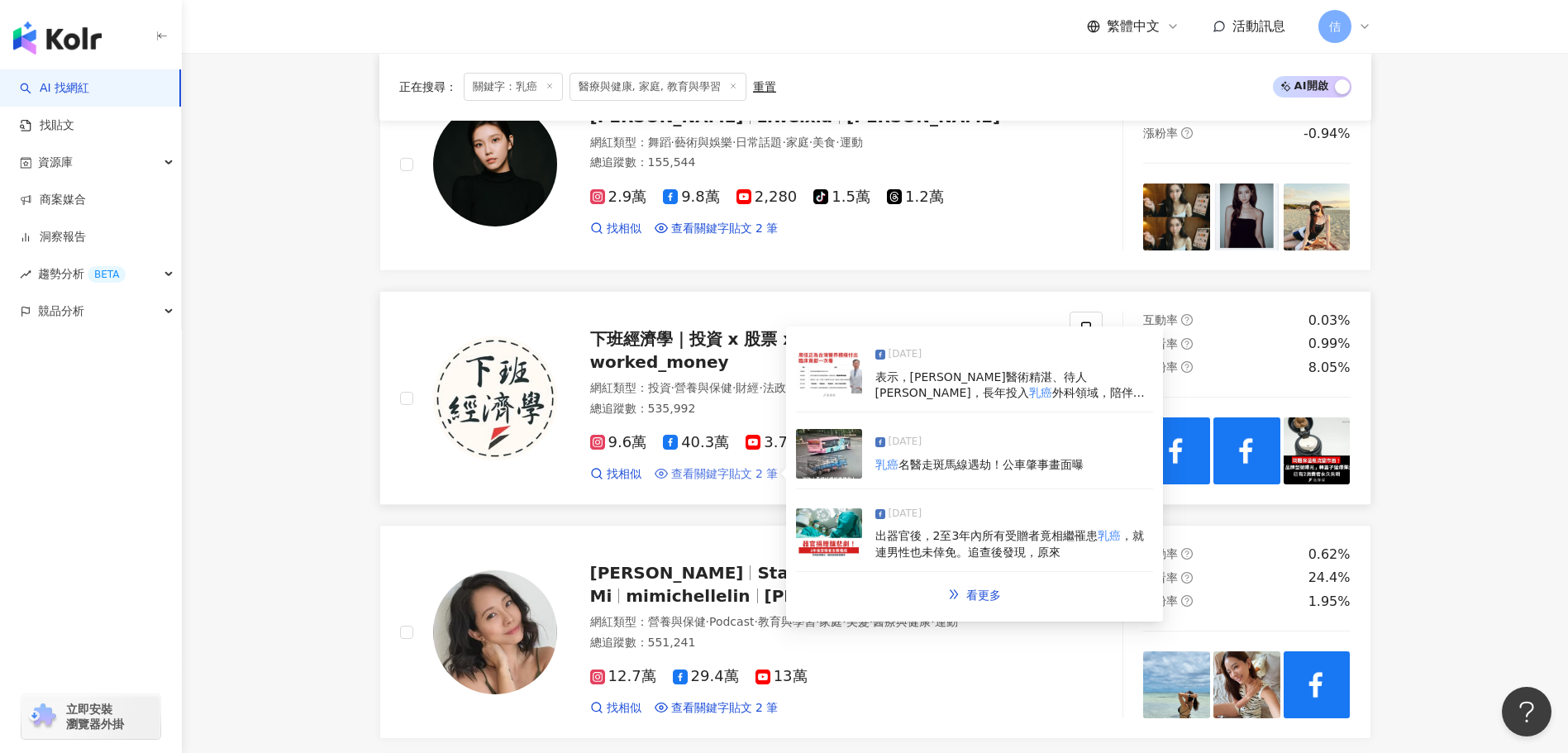
click at [734, 469] on span "查看關鍵字貼文 2 筆" at bounding box center [725, 474] width 107 height 17
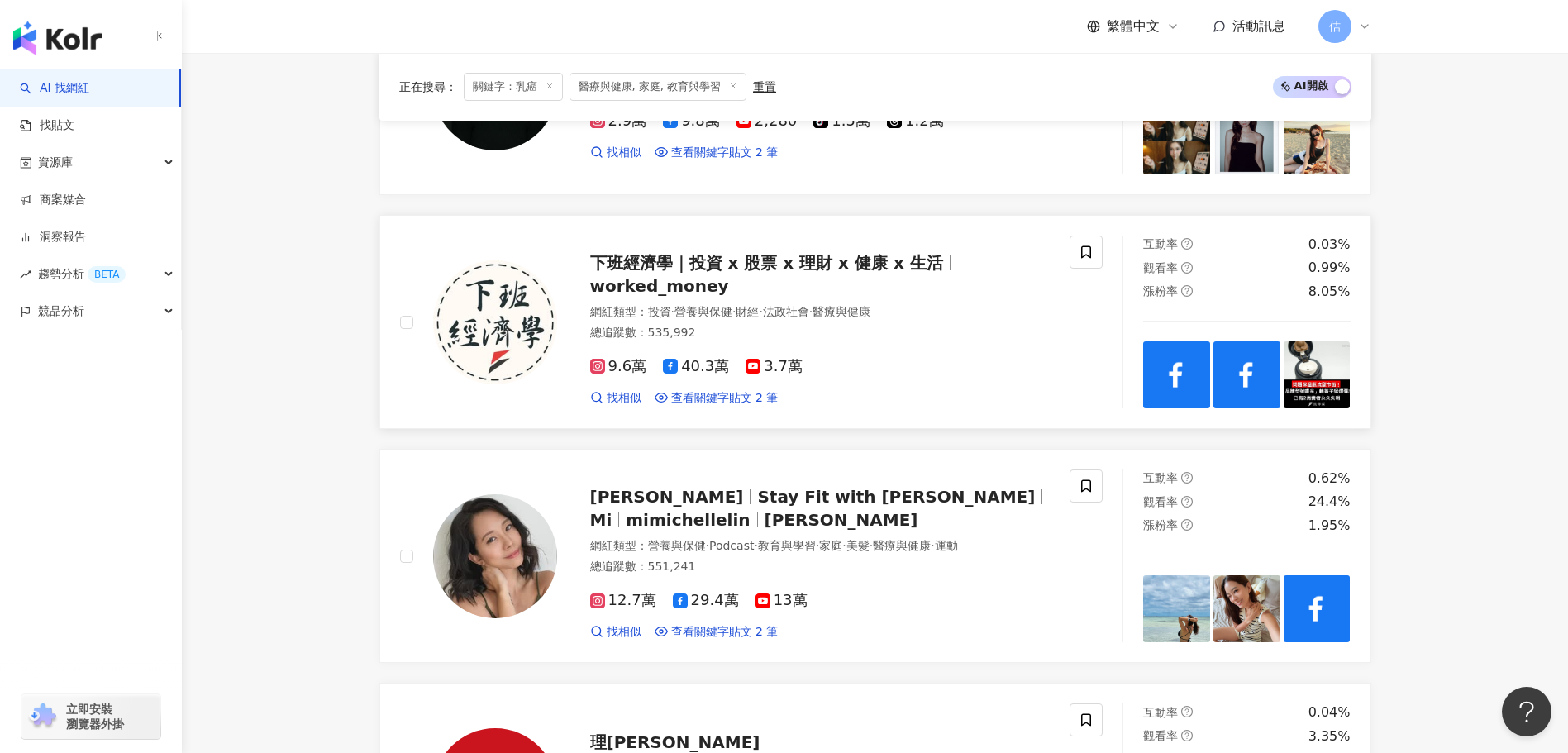
scroll to position [1405, 0]
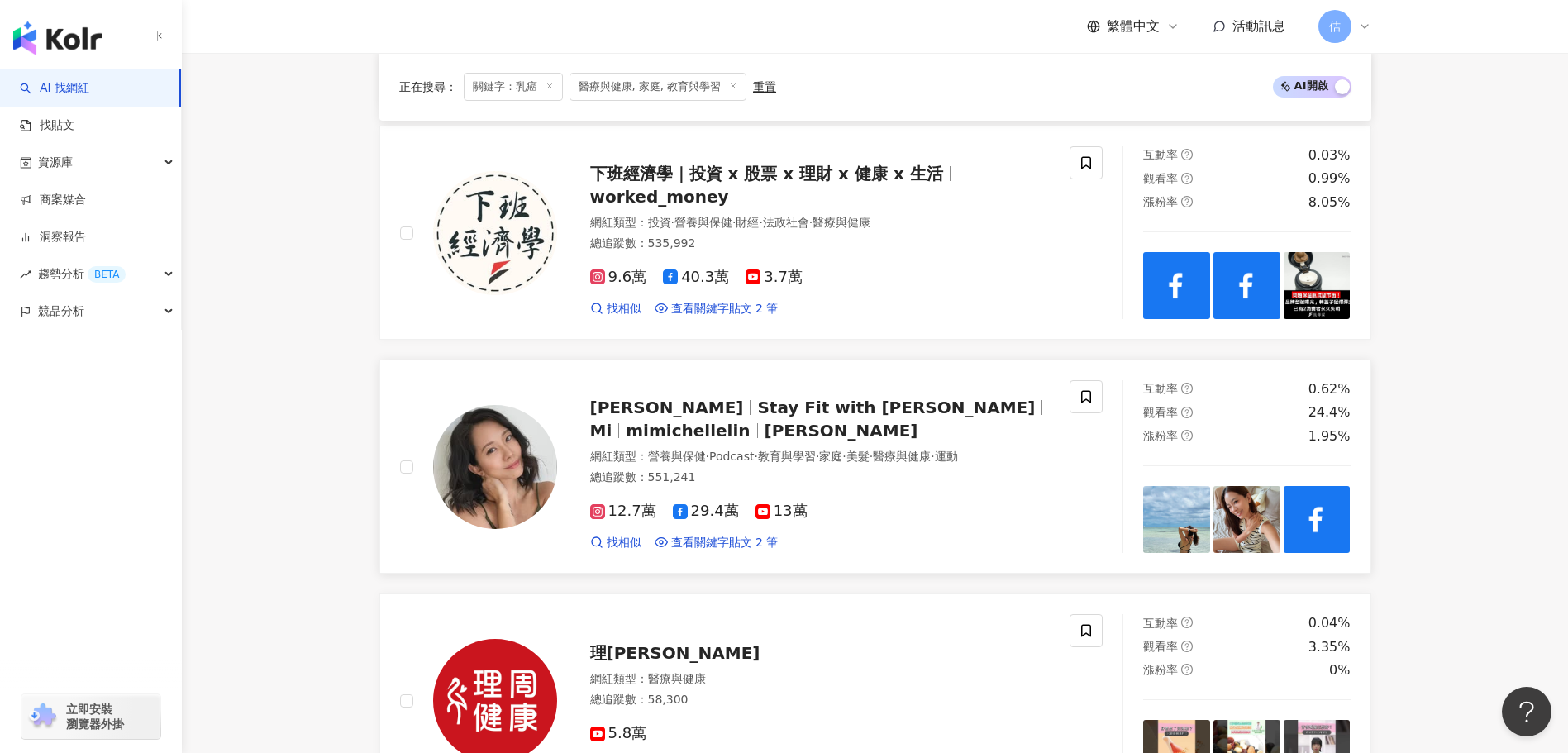
click at [1194, 523] on img at bounding box center [1177, 519] width 67 height 67
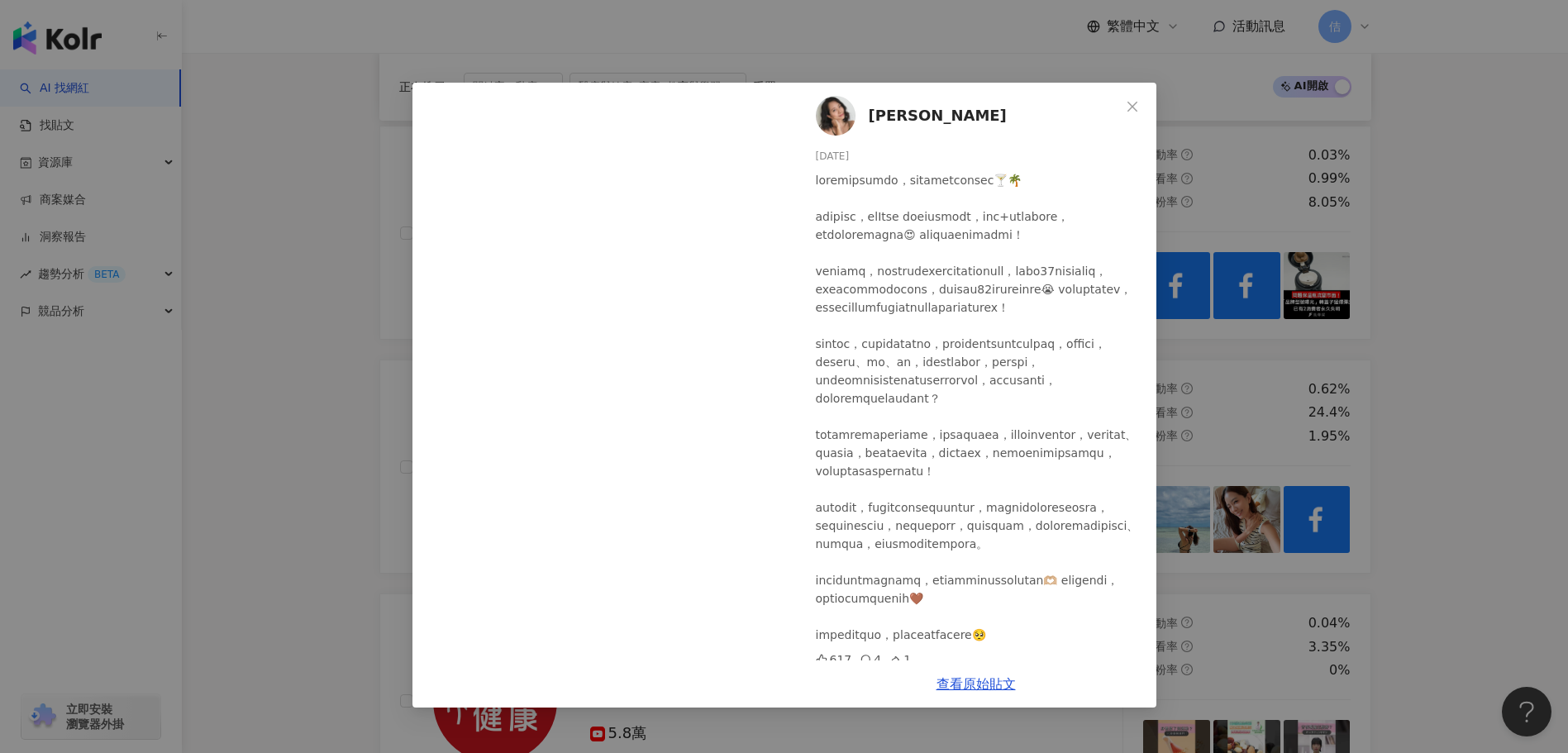
click at [1225, 516] on div "Michelle Lin 2025/8/8 617 4 1 查看原始貼文" at bounding box center [784, 376] width 1568 height 753
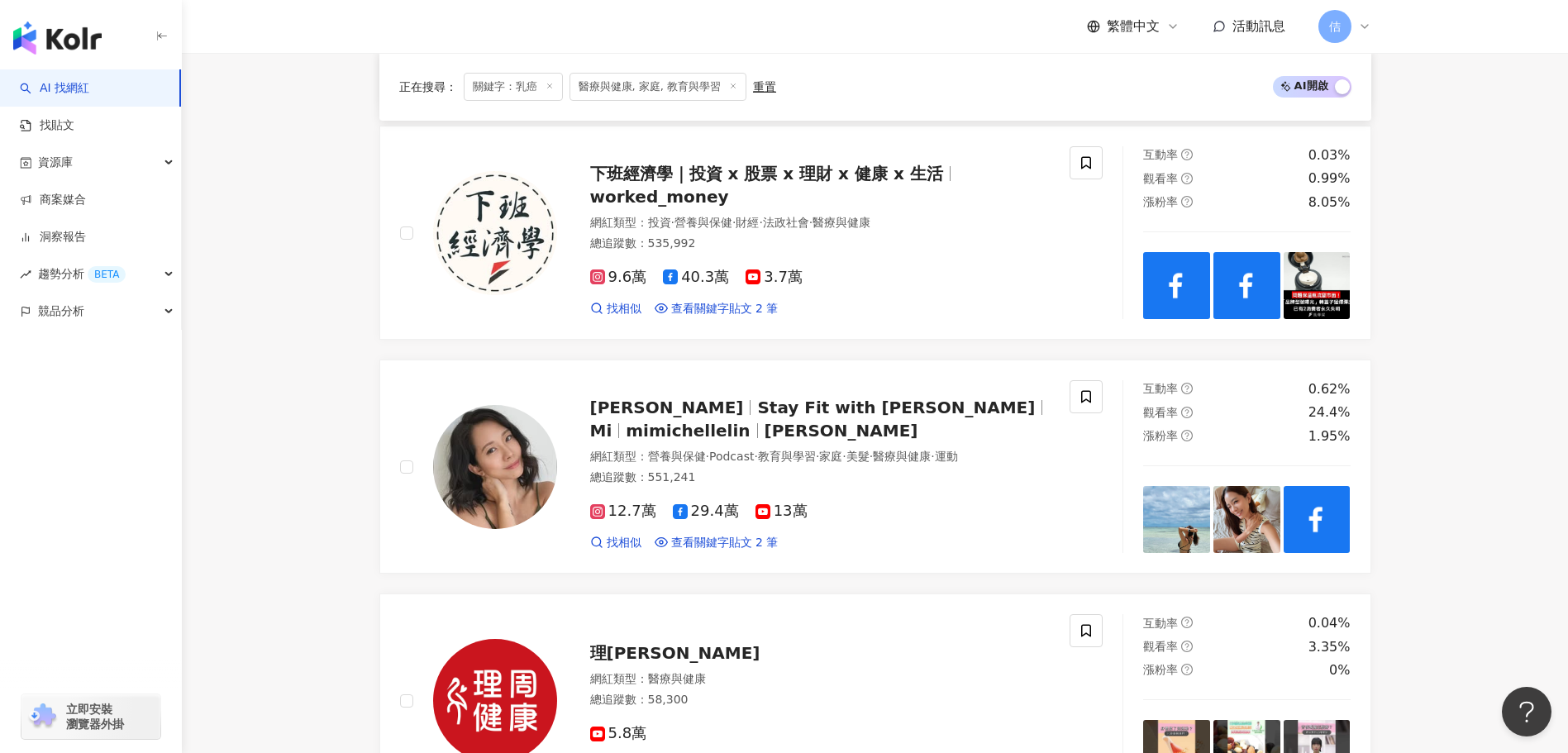
click at [1225, 516] on img at bounding box center [1246, 519] width 67 height 67
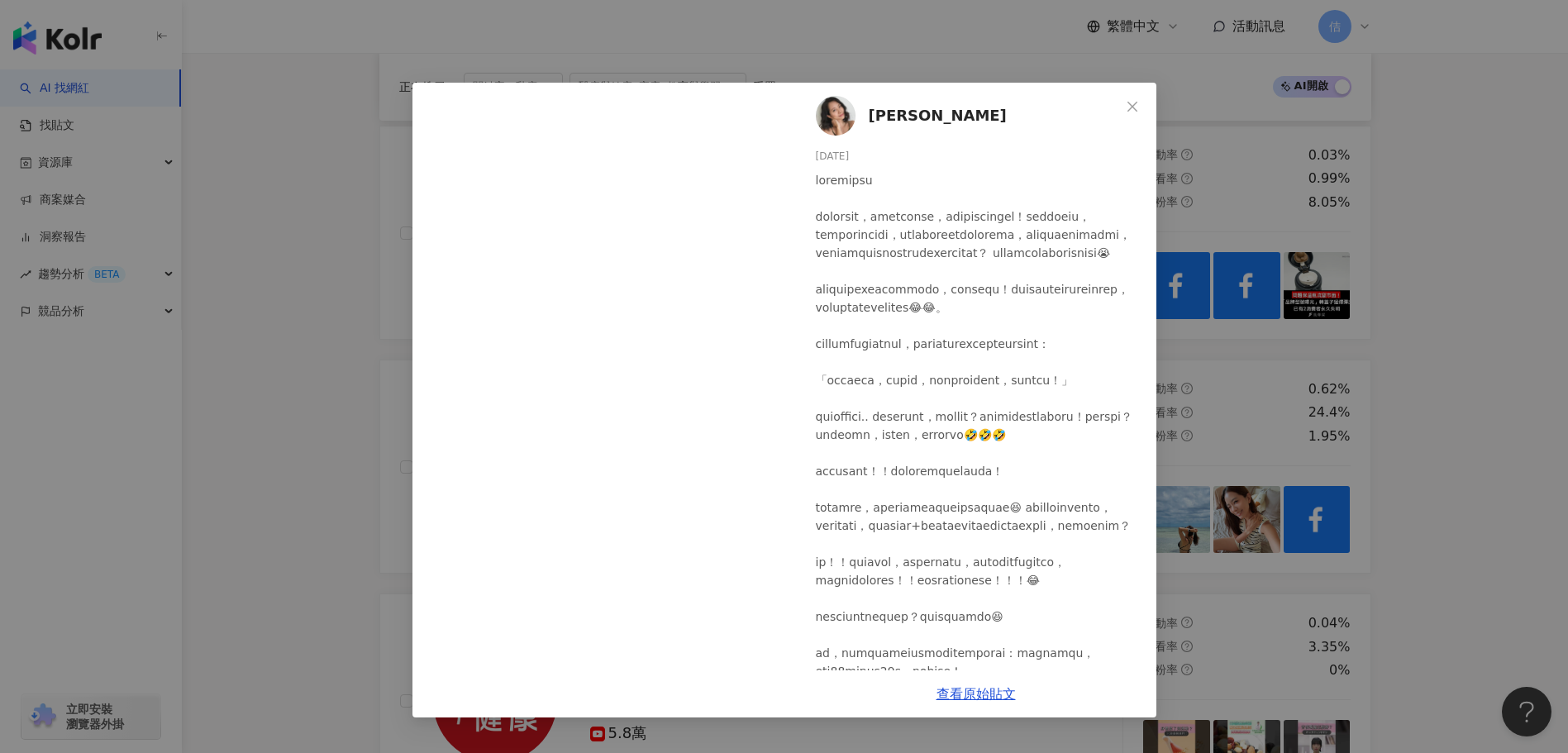
click at [1297, 529] on div "Michelle Lin 2025/8/4 305 19 14 查看原始貼文" at bounding box center [784, 376] width 1568 height 753
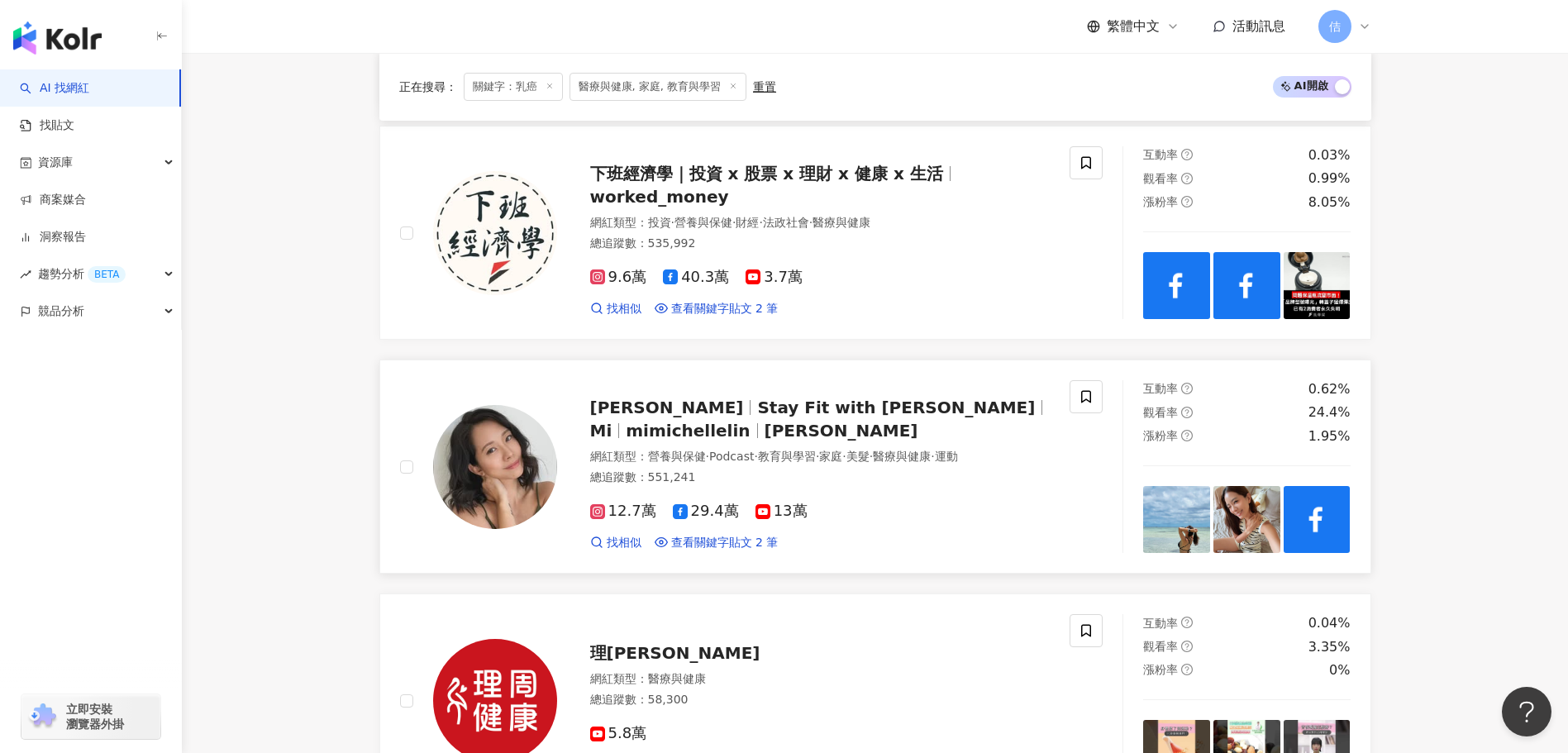
click at [1303, 529] on img at bounding box center [1317, 519] width 67 height 67
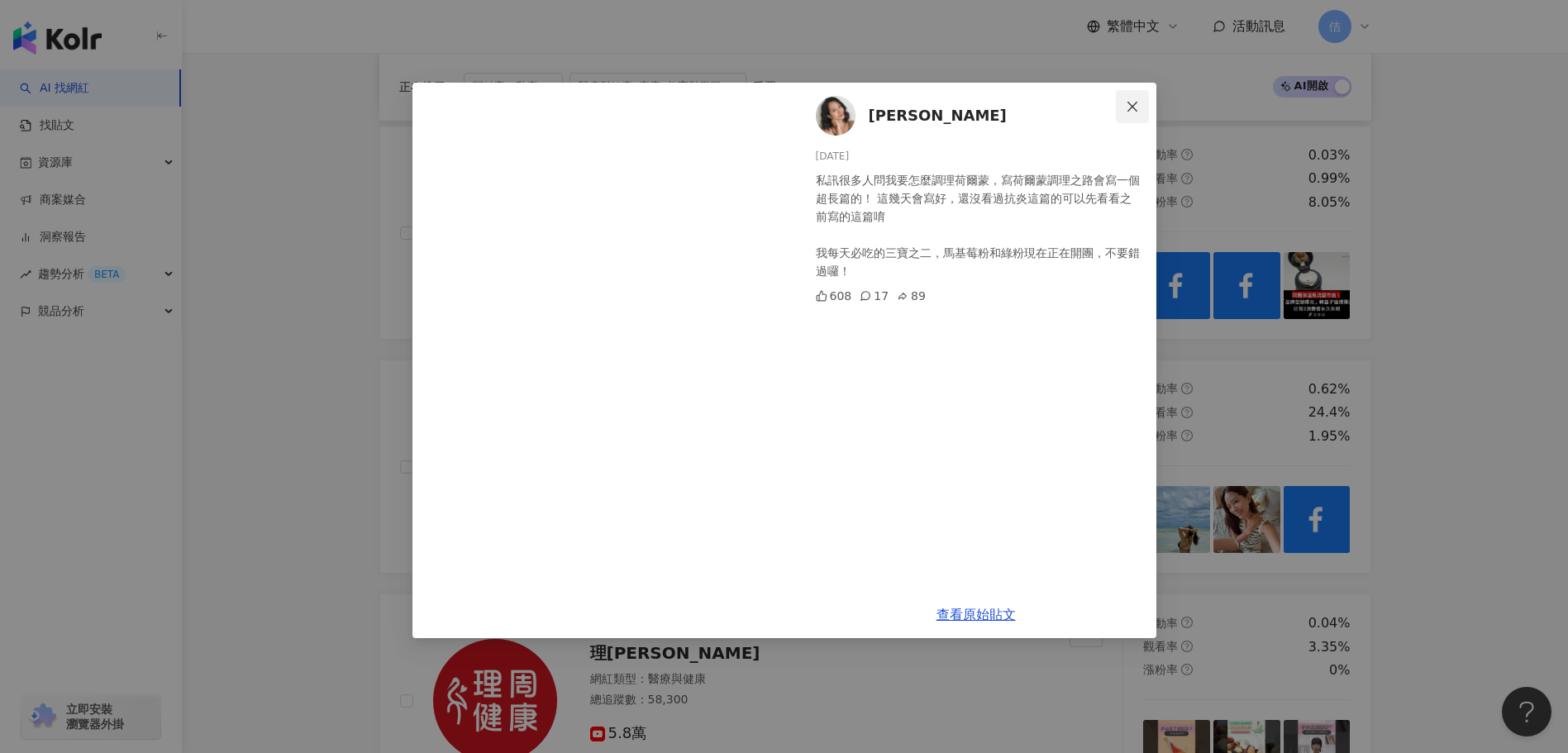
click at [1134, 98] on button "Close" at bounding box center [1132, 106] width 33 height 33
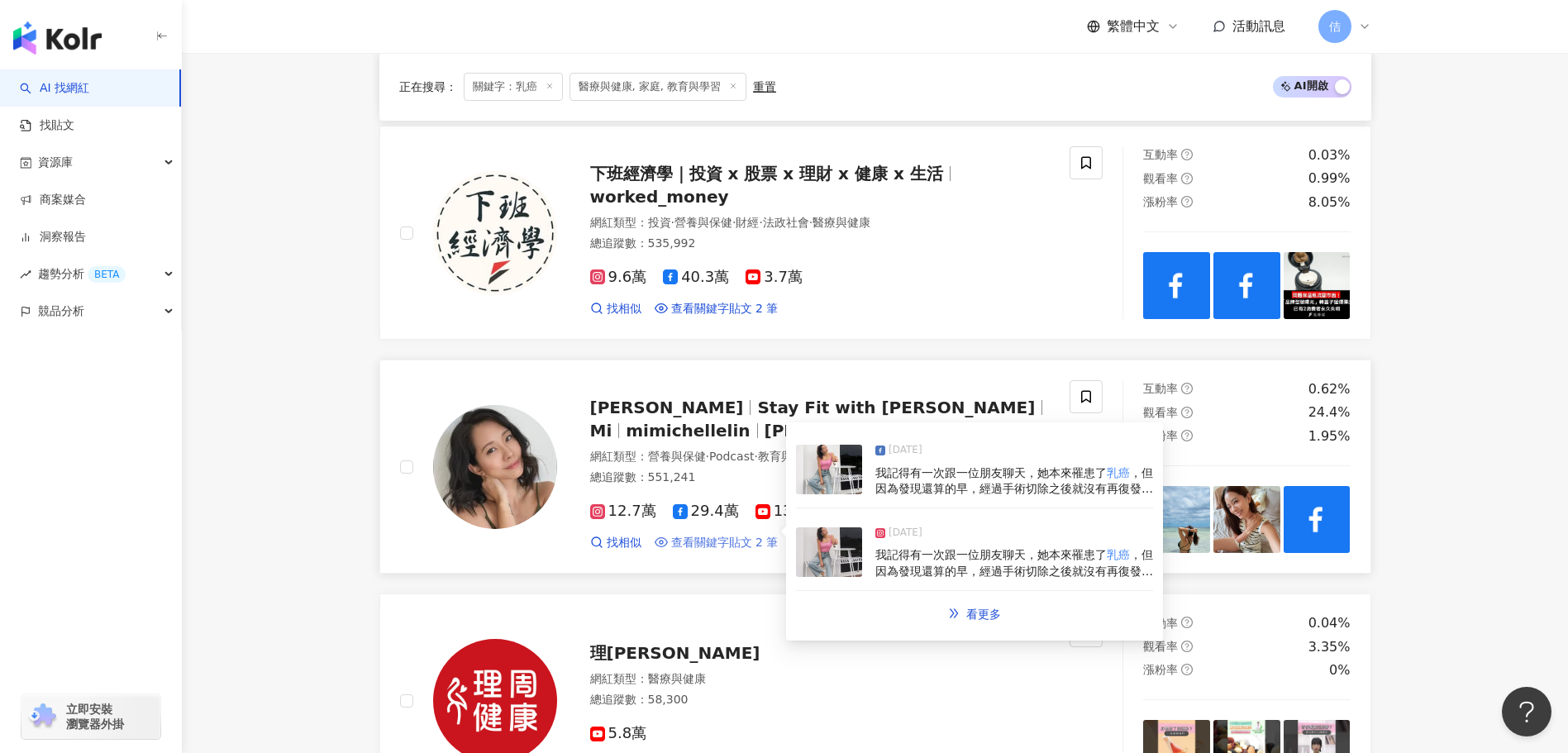
click at [764, 534] on span "查看關鍵字貼文 2 筆" at bounding box center [725, 543] width 107 height 17
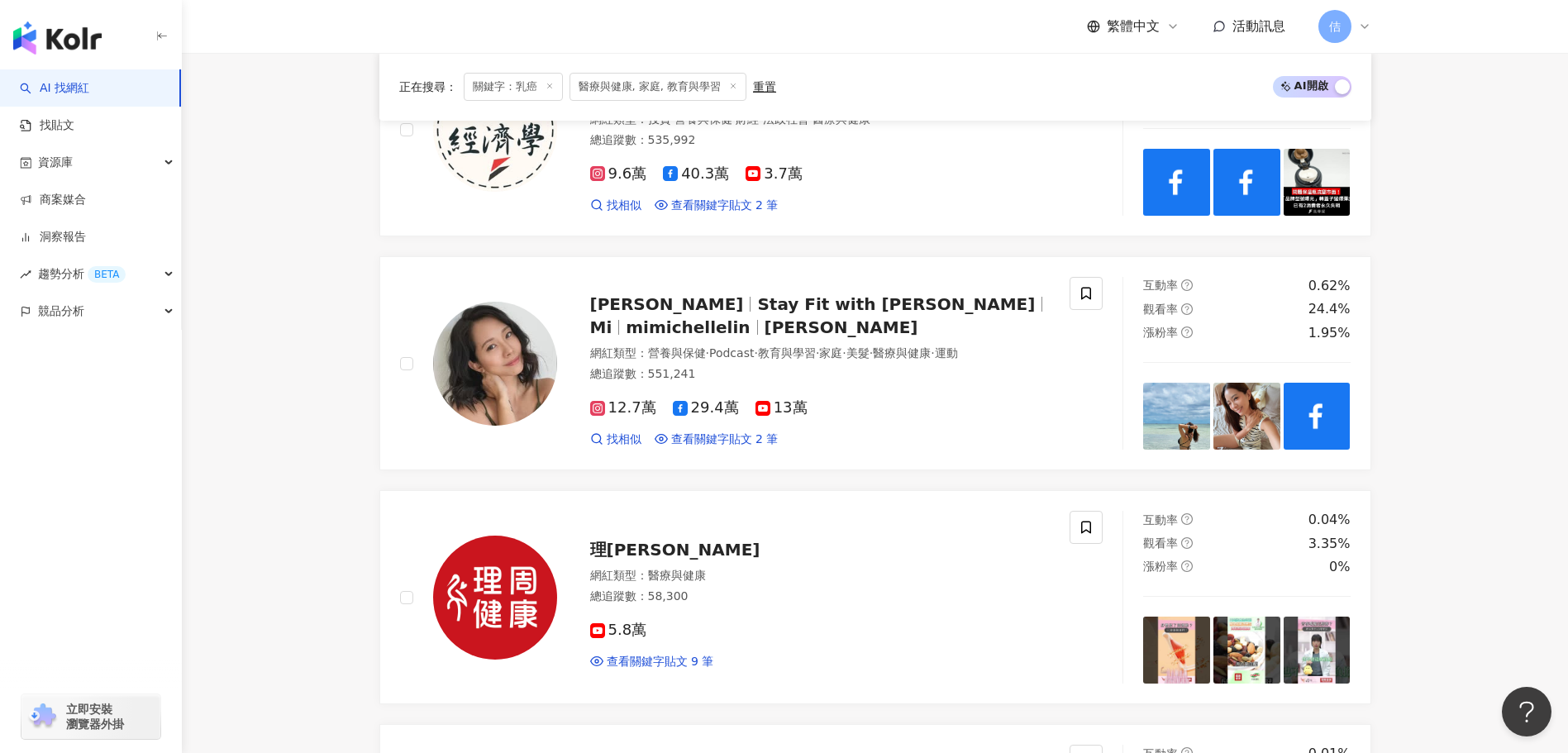
scroll to position [1653, 0]
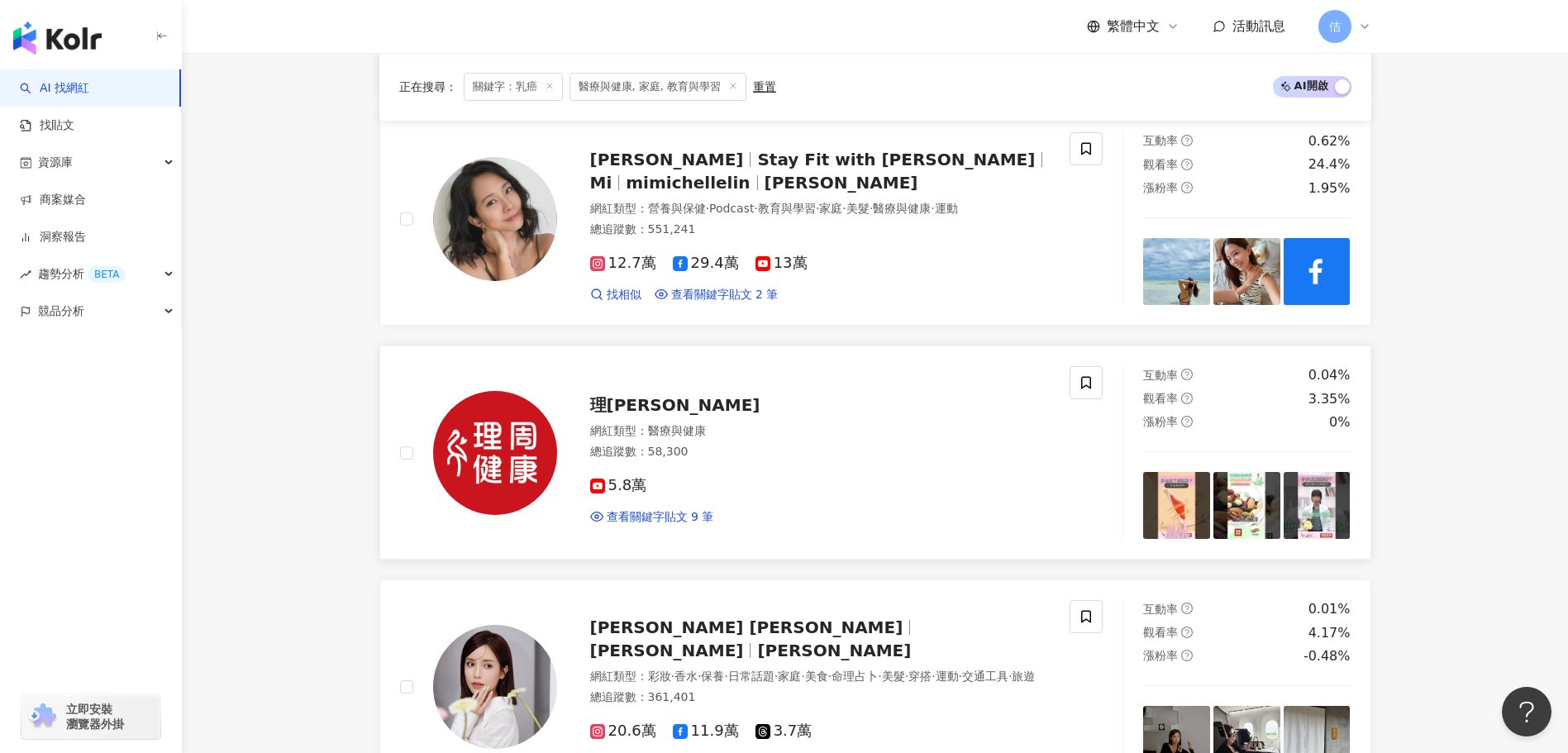
click at [1184, 483] on img at bounding box center [1177, 505] width 67 height 67
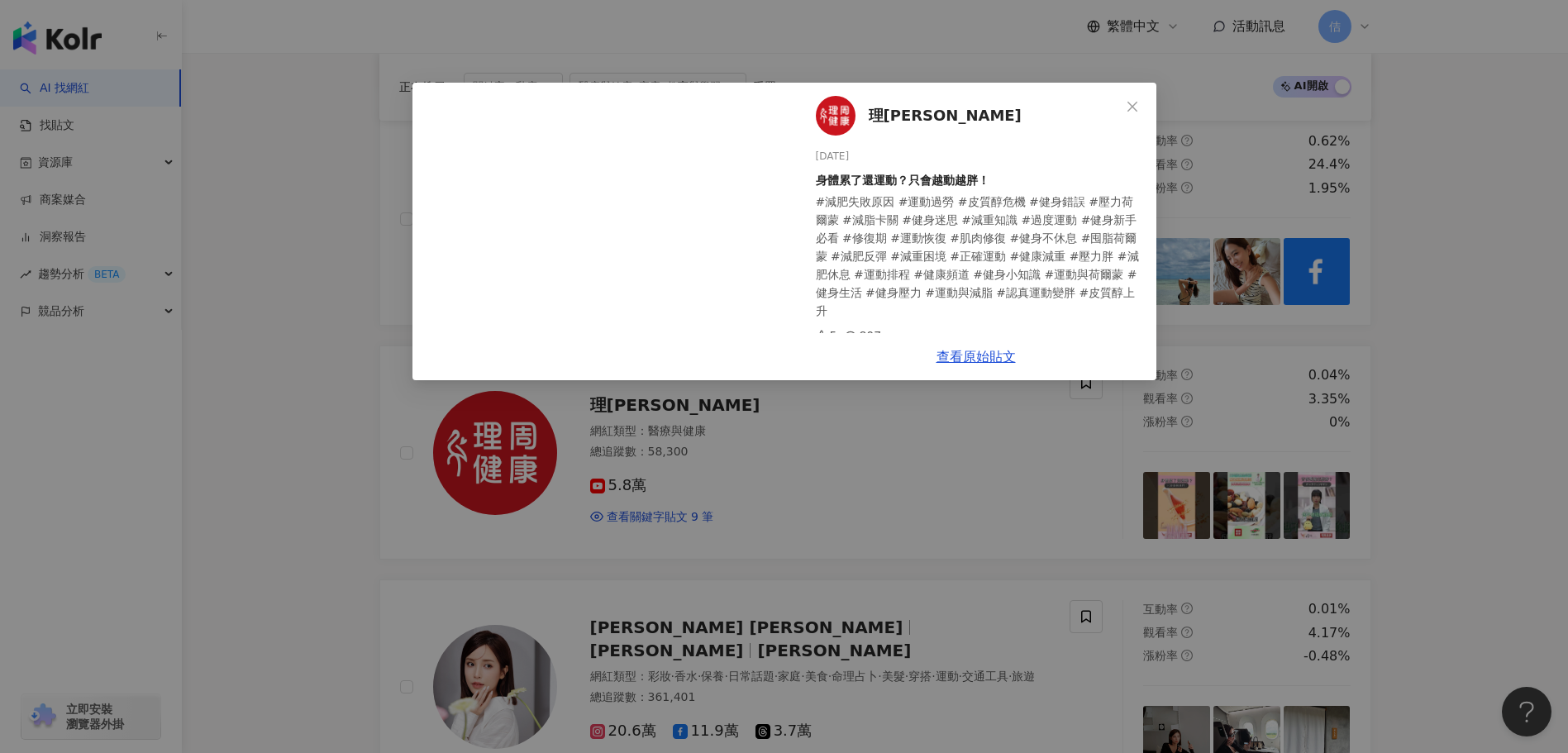
click at [1248, 496] on div "理周健康 2025/7/1 身體累了還運動？只會越動越胖！ #減肥失敗原因 #運動過勞 #皮質醇危機 #健身錯誤 #壓力荷爾蒙 #減脂卡關 #健身迷思 #減重…" at bounding box center [784, 376] width 1568 height 753
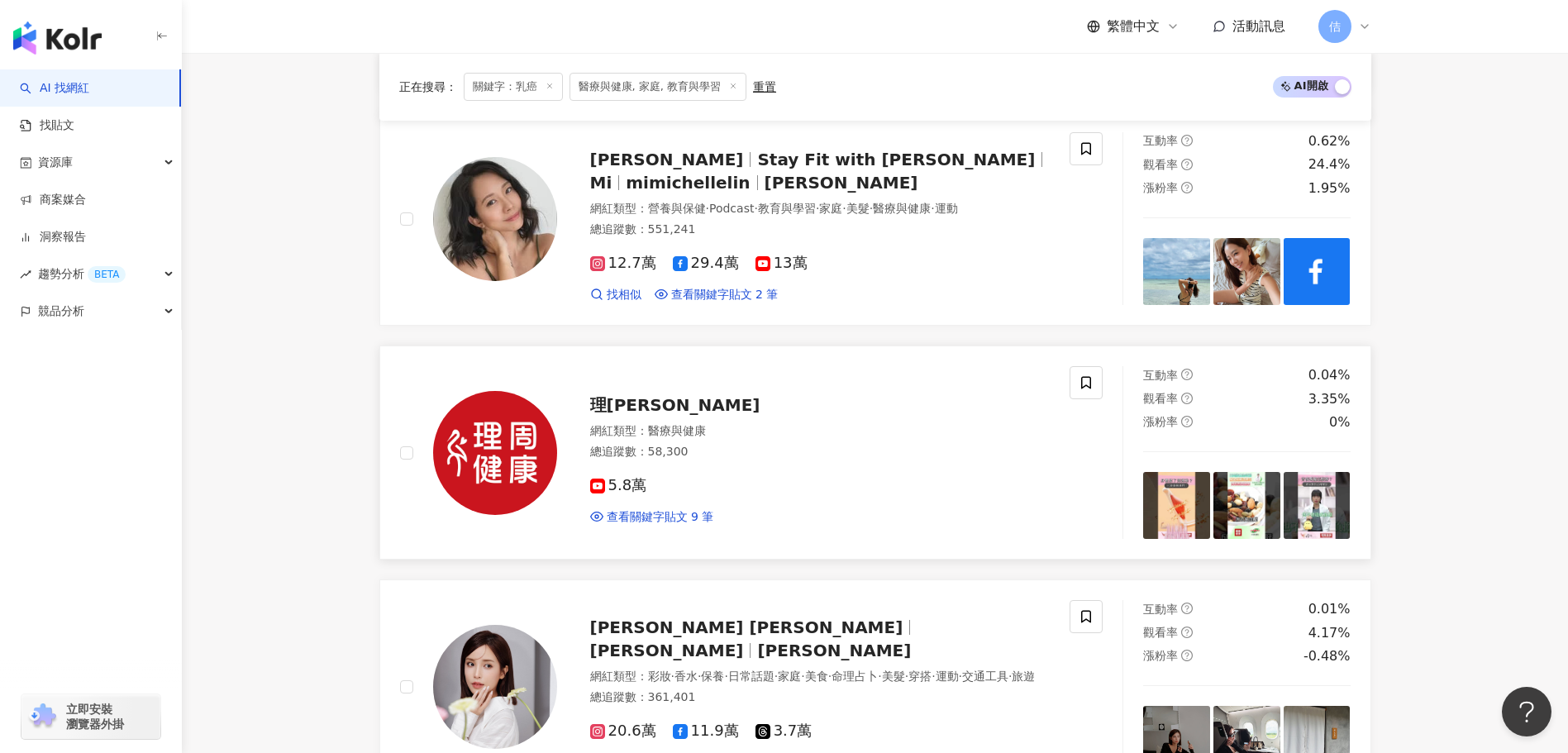
click at [1251, 497] on img at bounding box center [1246, 505] width 67 height 67
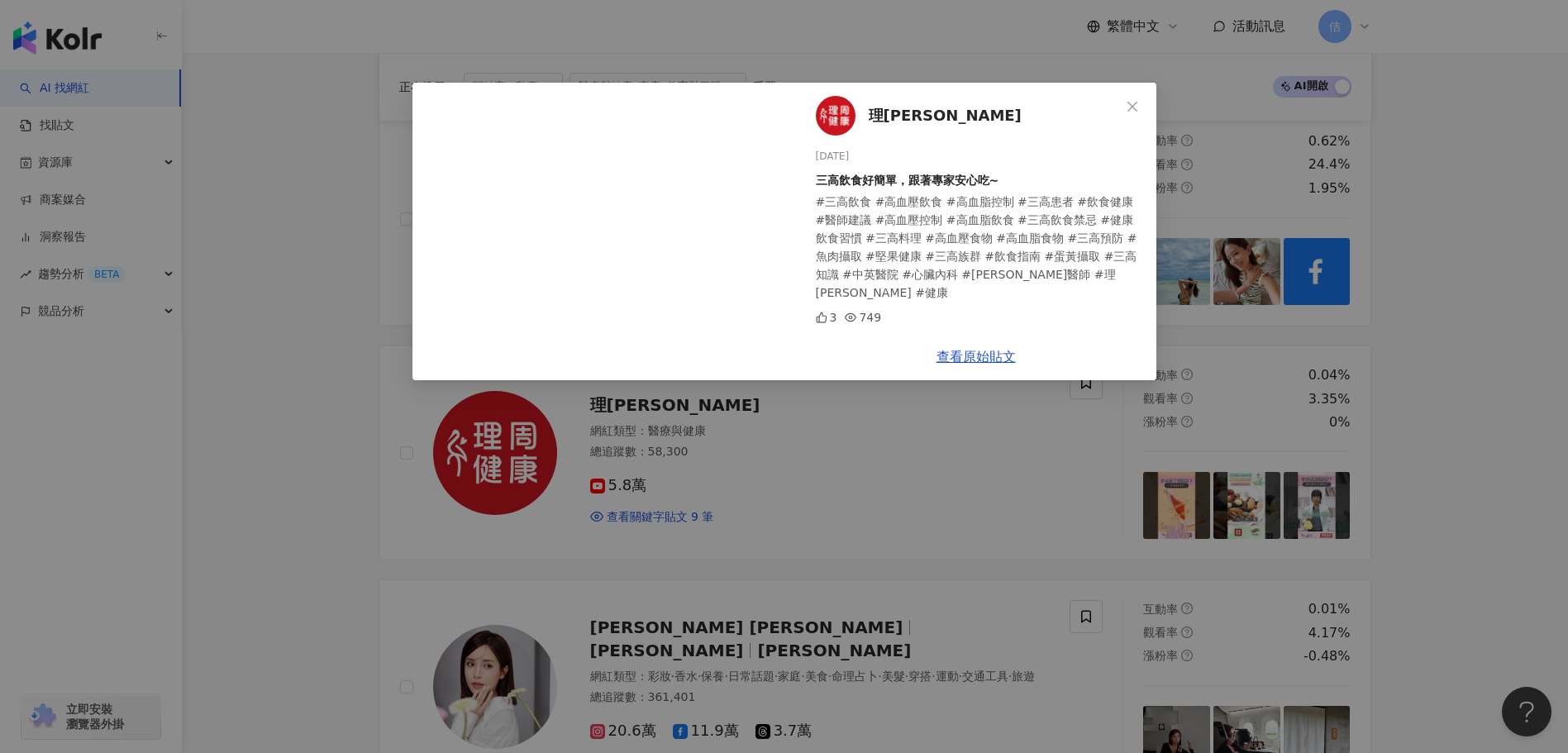
click at [1317, 511] on div "理周健康 2025/7/1 三高飲食好簡單，跟著專家安心吃~ #三高飲食 #高血壓飲食 #高血脂控制 #三高患者 #飲食健康 #醫師建議 #高血壓控制 #高血…" at bounding box center [784, 376] width 1568 height 753
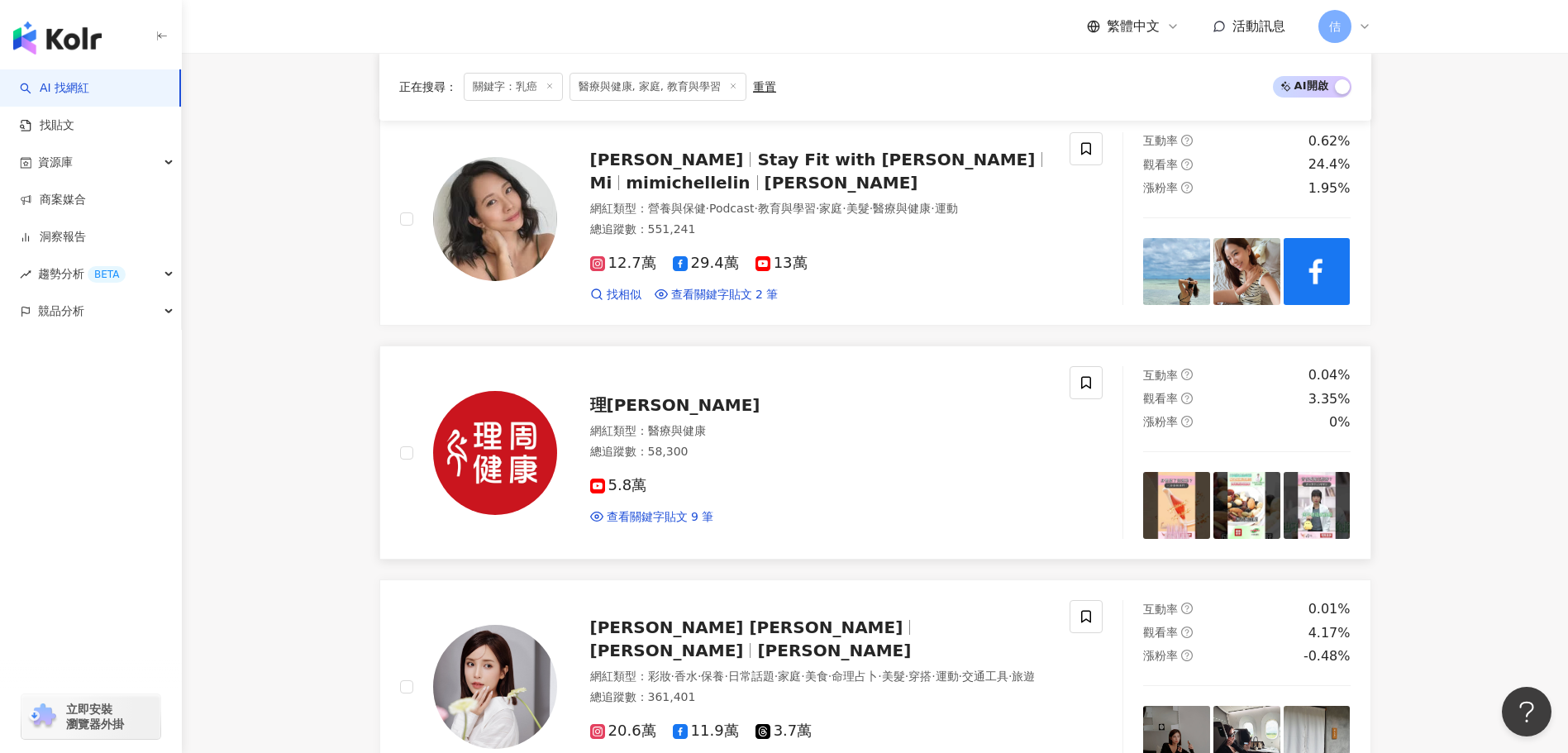
click at [1316, 511] on img at bounding box center [1317, 505] width 67 height 67
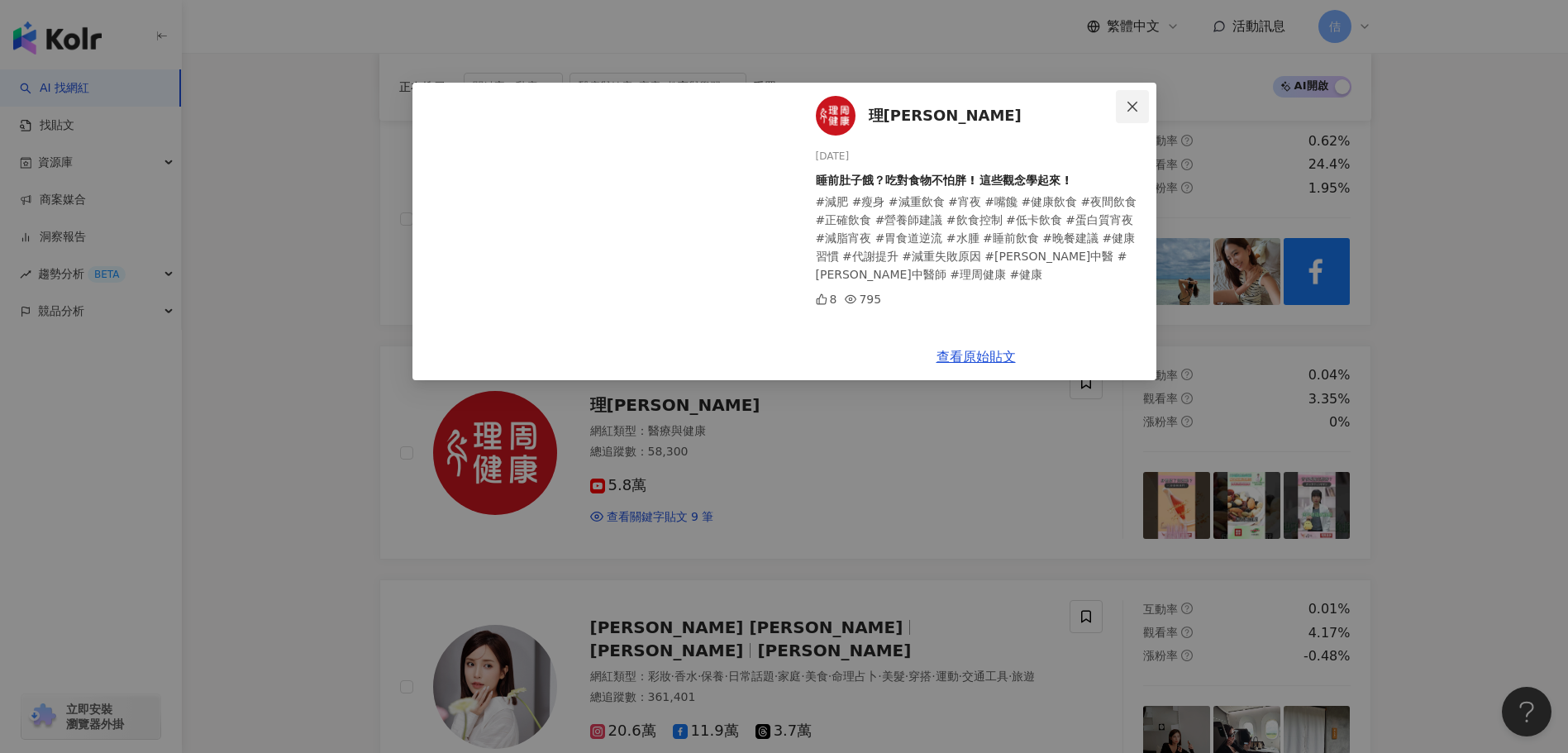
click at [1121, 97] on button "Close" at bounding box center [1132, 106] width 33 height 33
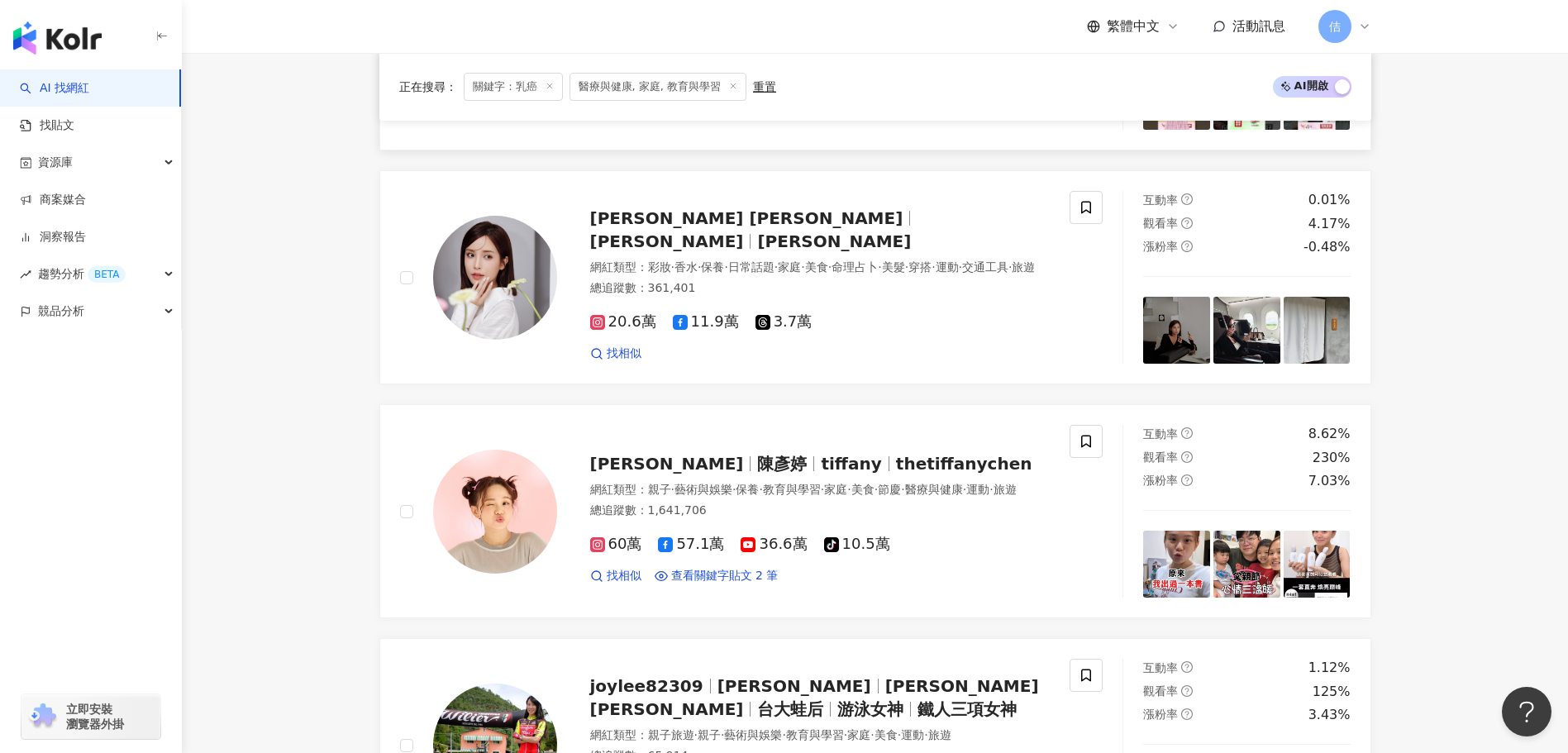
scroll to position [2148, 0]
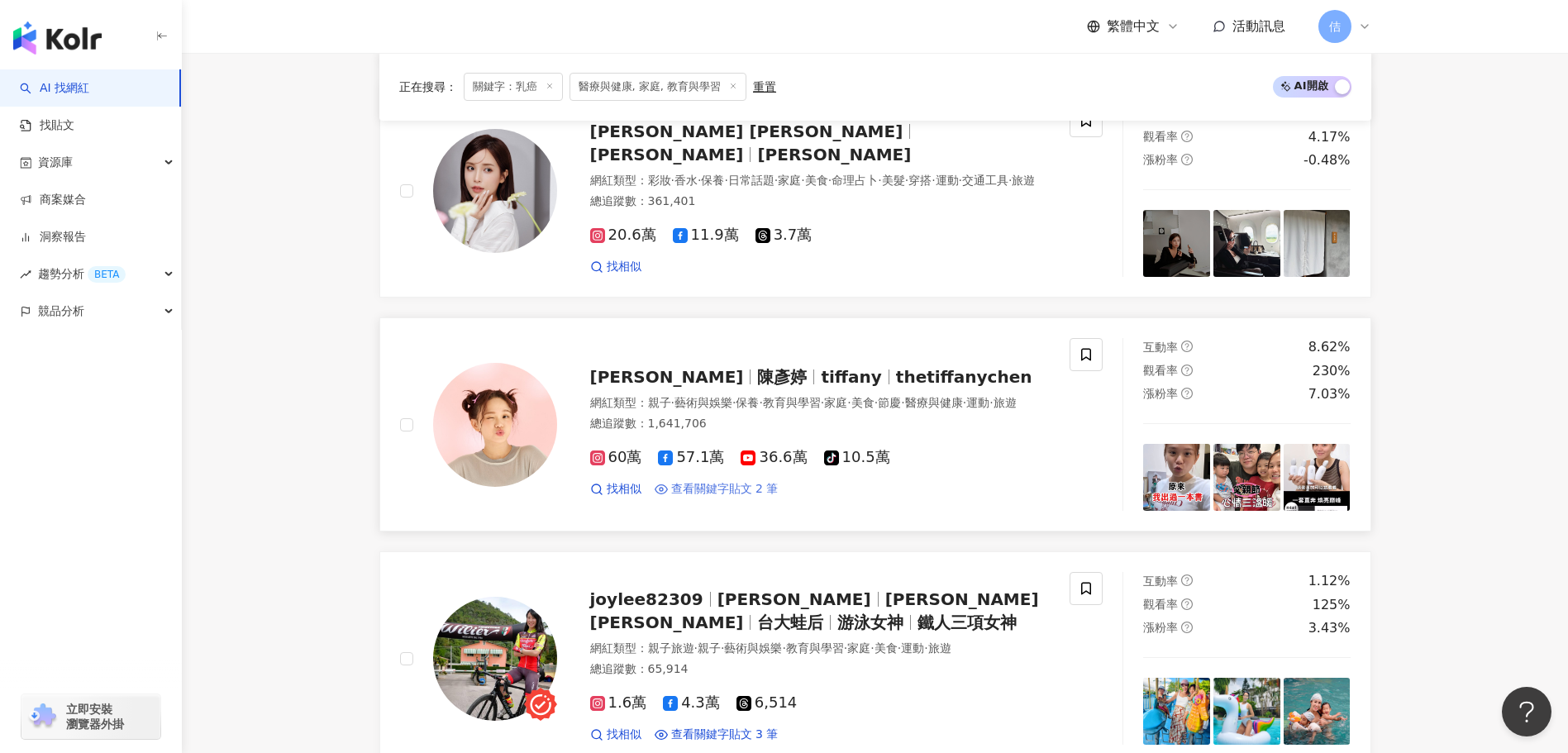
click at [703, 493] on span "查看關鍵字貼文 2 筆" at bounding box center [725, 489] width 107 height 17
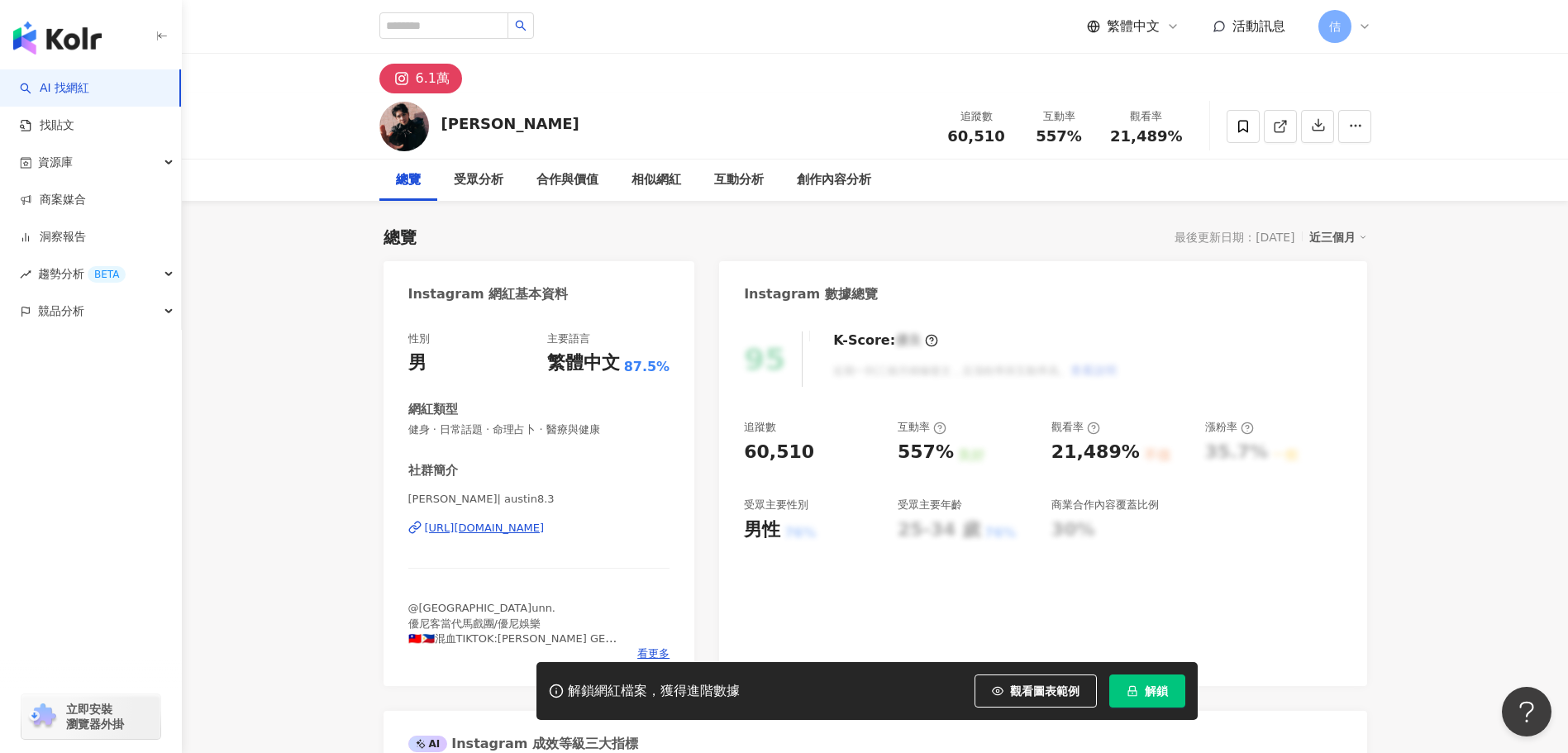
click at [544, 528] on div "[URL][DOMAIN_NAME]" at bounding box center [484, 529] width 120 height 15
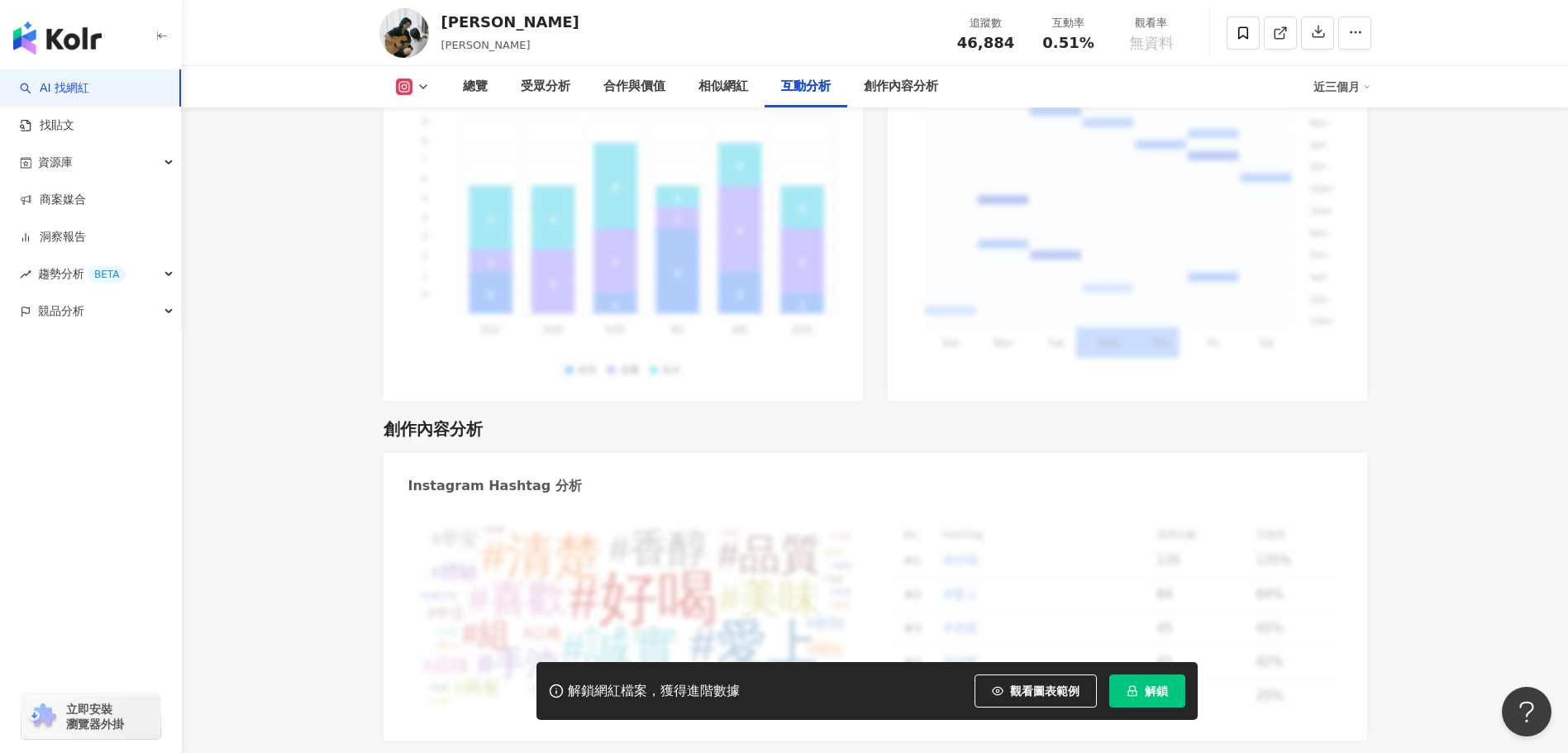
scroll to position [4380, 0]
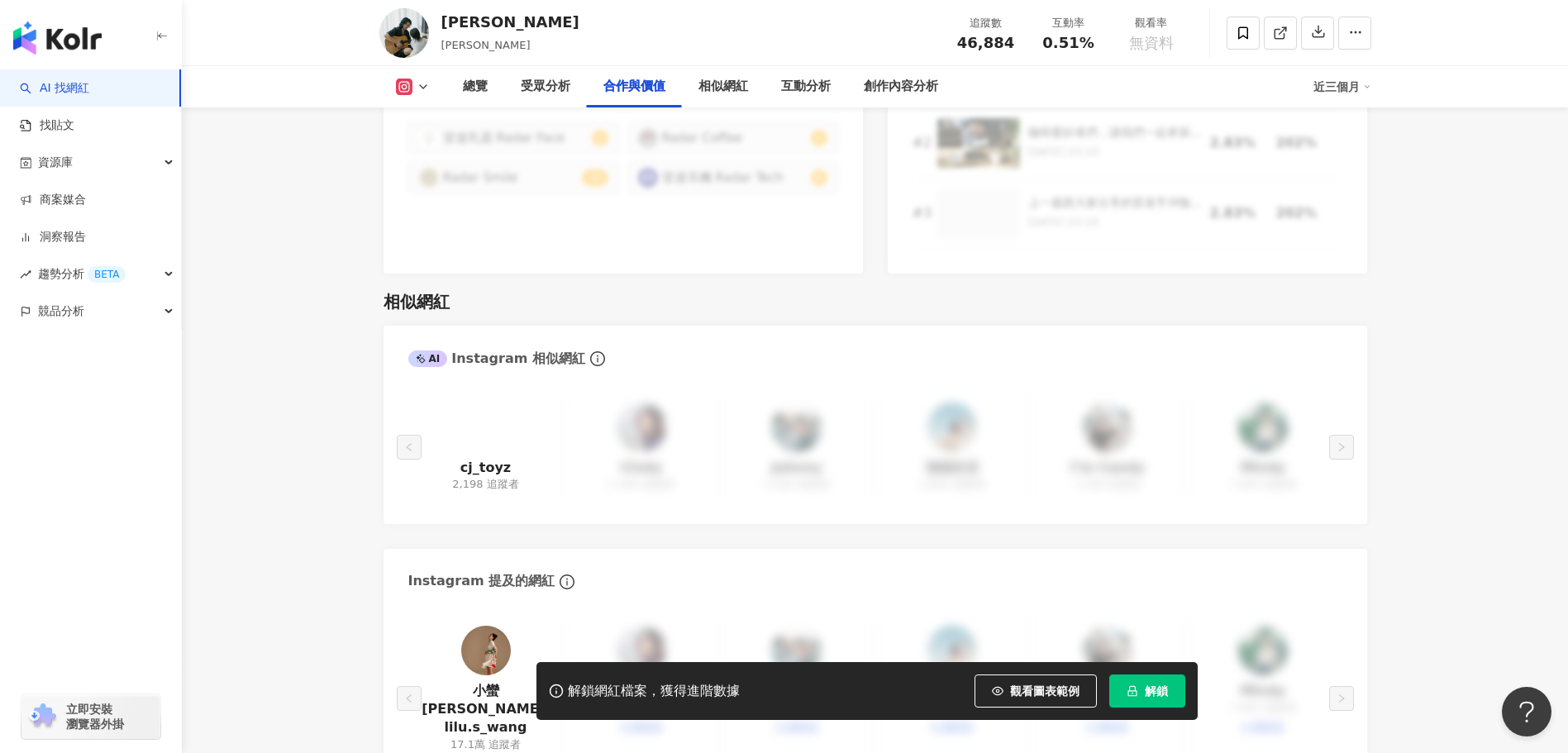
scroll to position [2396, 0]
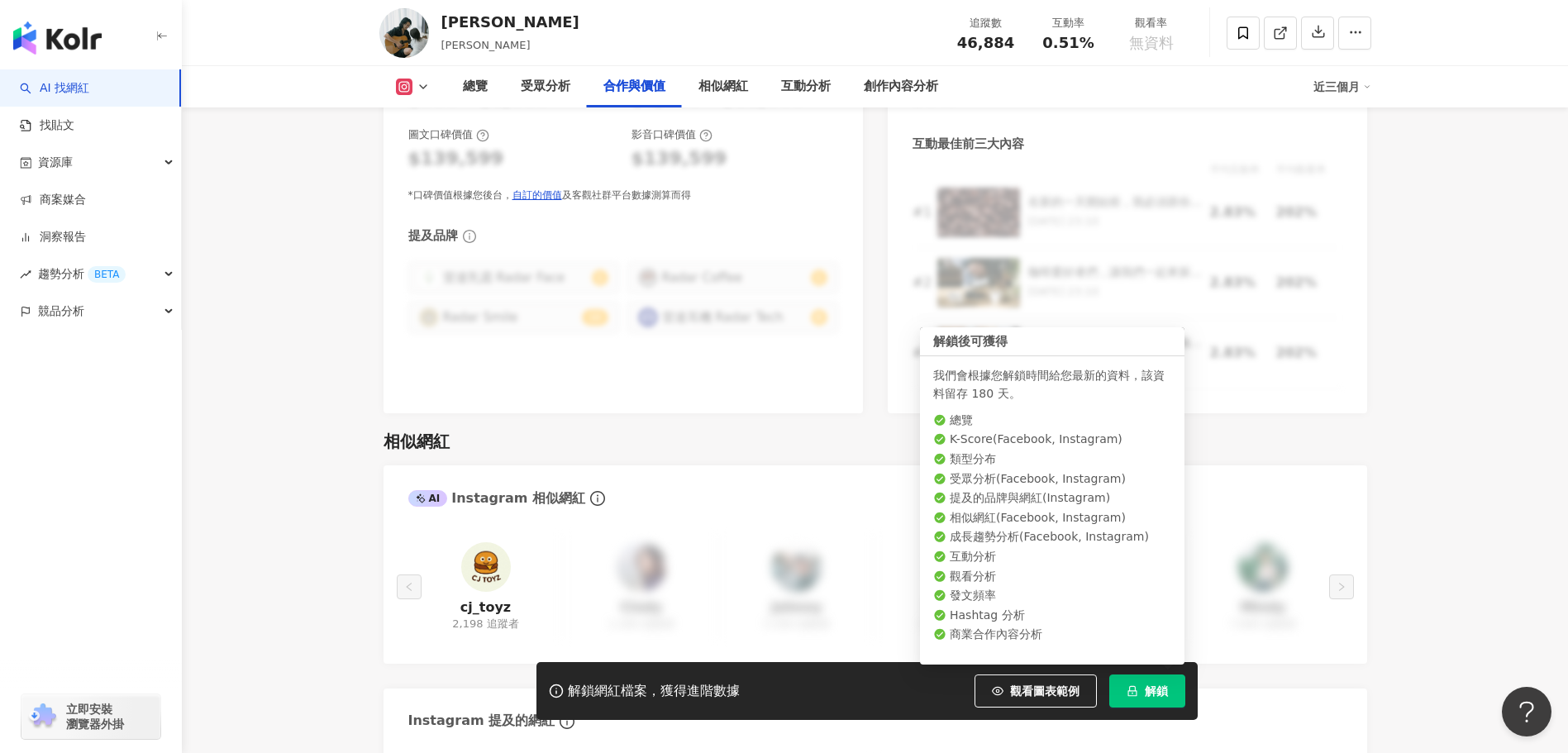
click at [1163, 696] on span "解鎖" at bounding box center [1157, 691] width 23 height 13
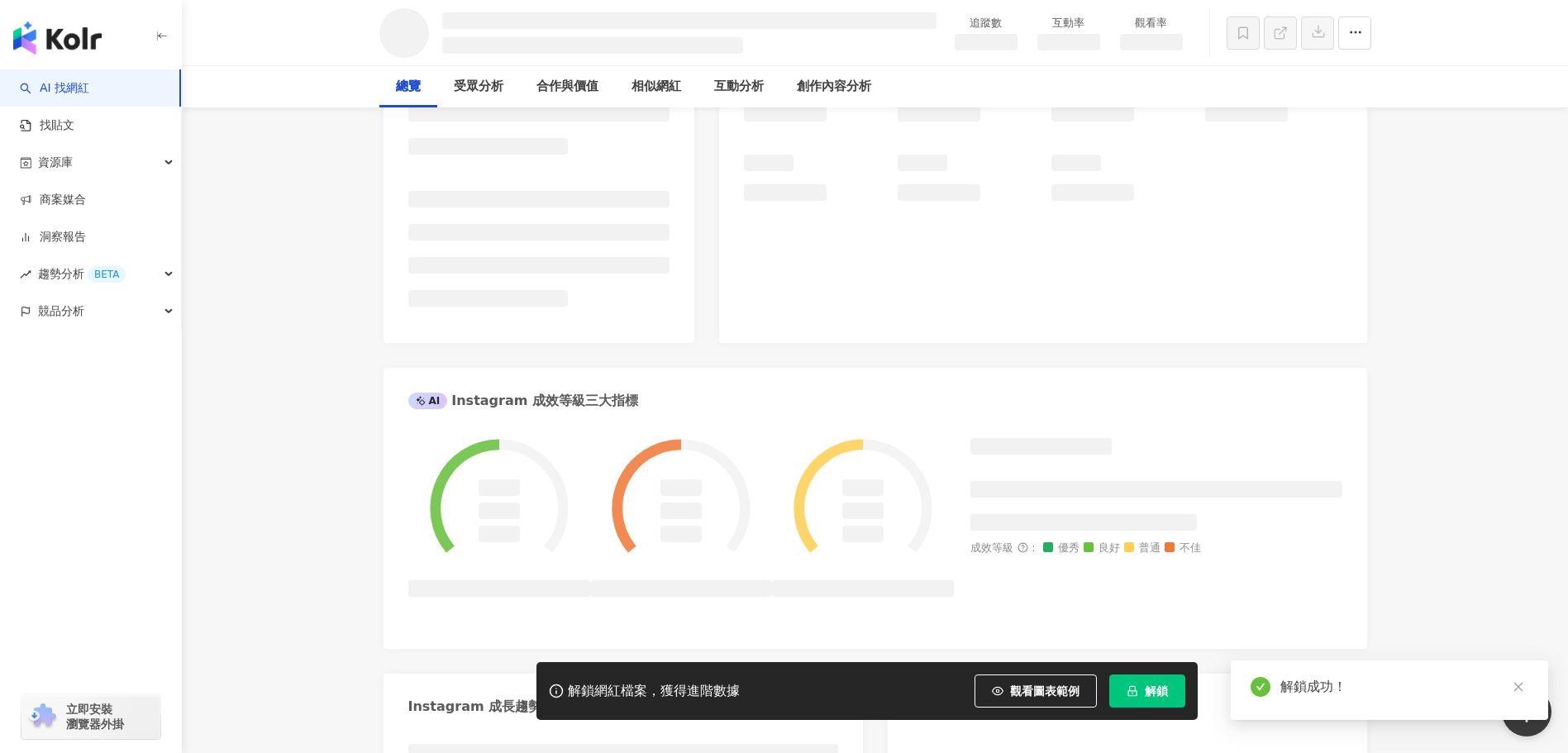
scroll to position [0, 0]
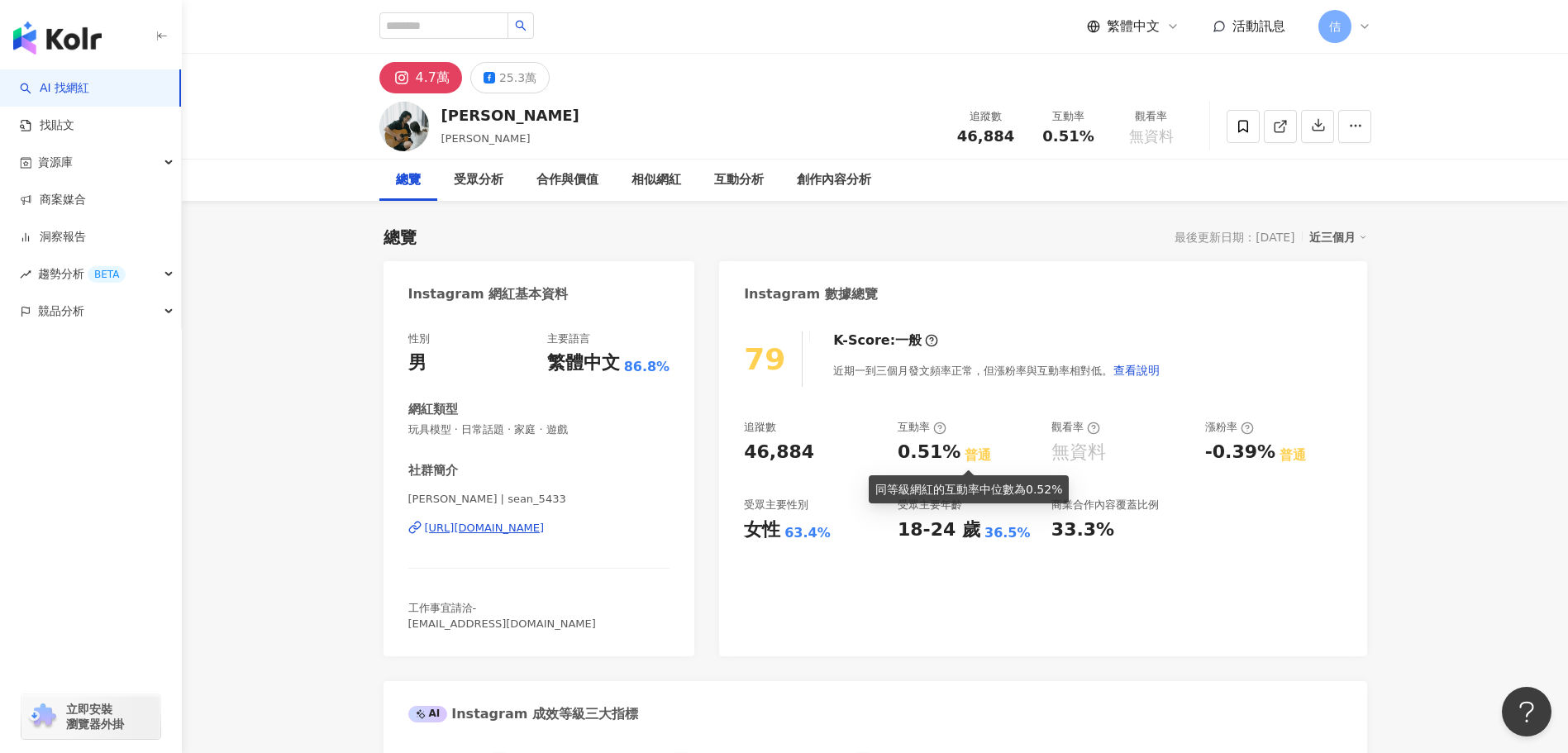
click at [970, 460] on div "普通" at bounding box center [977, 456] width 27 height 18
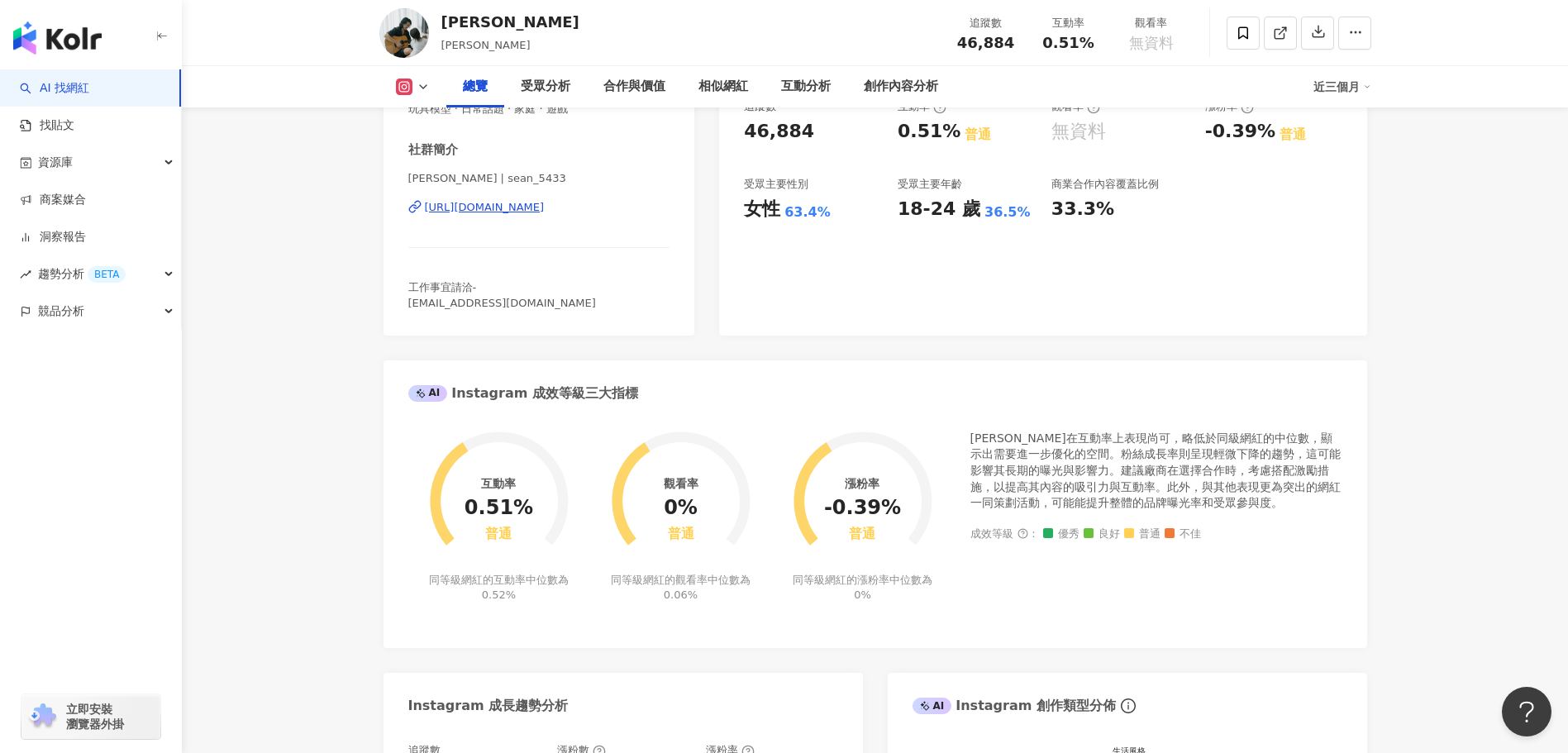
scroll to position [331, 0]
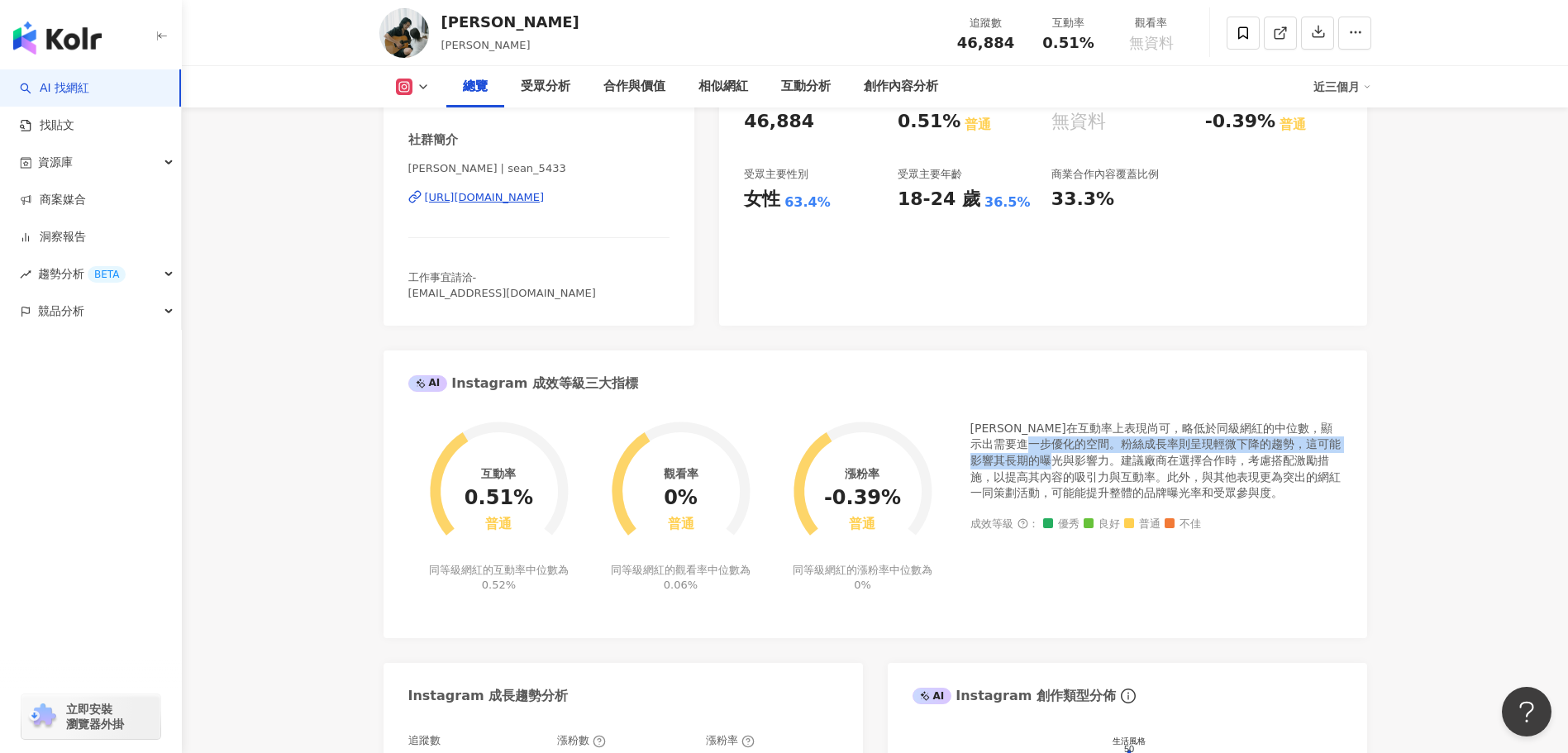
drag, startPoint x: 1079, startPoint y: 439, endPoint x: 1096, endPoint y: 462, distance: 28.6
click at [1096, 462] on div "[PERSON_NAME]在互動率上表現尚可，略低於同級網紅的中位數，顯示出需要進一步優化的空間。粉絲成長率則呈現輕微下降的趨勢，這可能影響其長期的曝光與影響…" at bounding box center [1156, 461] width 372 height 81
click at [1105, 477] on div "[PERSON_NAME]在互動率上表現尚可，略低於同級網紅的中位數，顯示出需要進一步優化的空間。粉絲成長率則呈現輕微下降的趨勢，這可能影響其長期的曝光與影響…" at bounding box center [1156, 461] width 372 height 81
click at [1070, 435] on div "[PERSON_NAME]在互動率上表現尚可，略低於同級網紅的中位數，顯示出需要進一步優化的空間。粉絲成長率則呈現輕微下降的趨勢，這可能影響其長期的曝光與影響…" at bounding box center [1156, 461] width 372 height 81
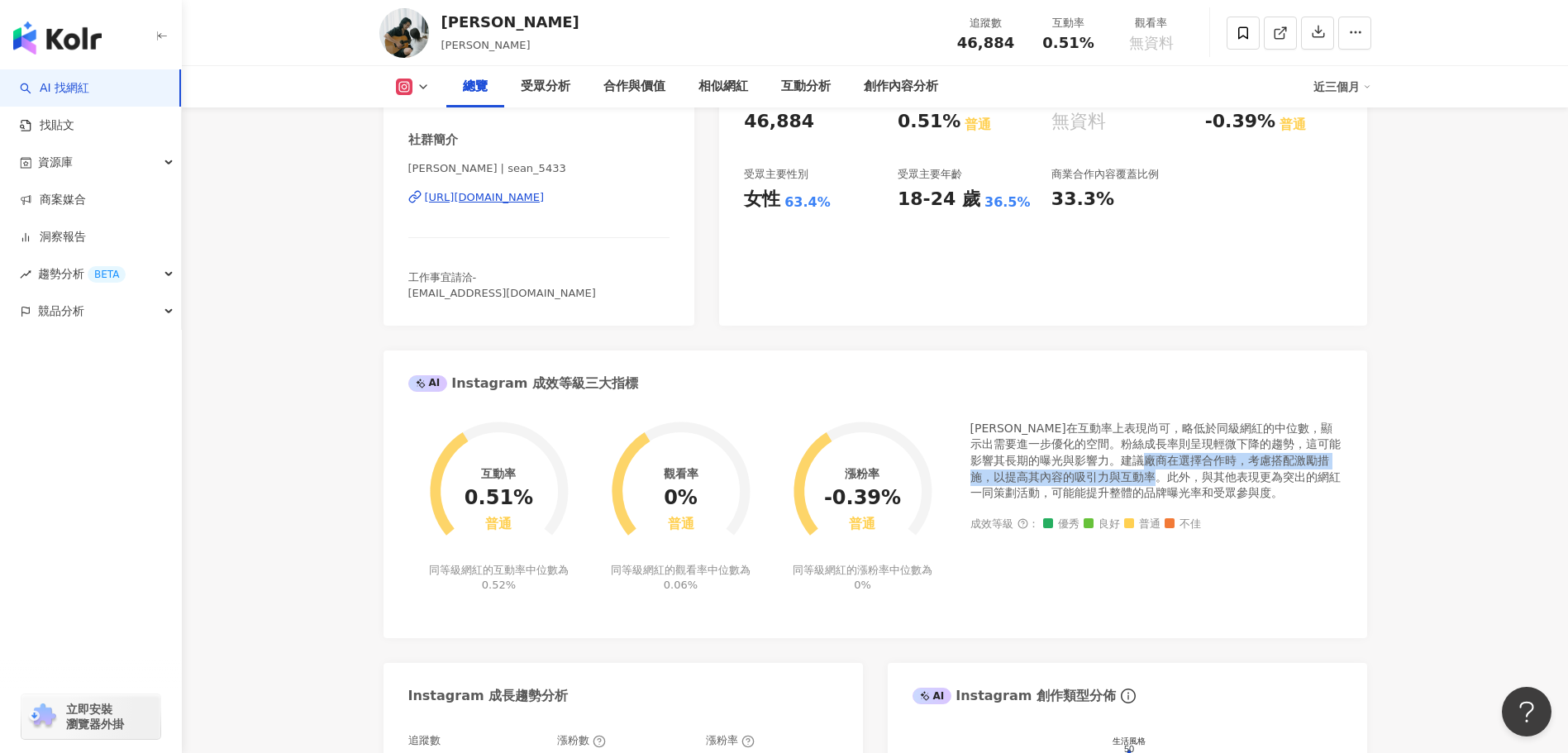
drag, startPoint x: 1184, startPoint y: 455, endPoint x: 1191, endPoint y: 472, distance: 18.4
click at [1191, 472] on div "[PERSON_NAME]在互動率上表現尚可，略低於同級網紅的中位數，顯示出需要進一步優化的空間。粉絲成長率則呈現輕微下降的趨勢，這可能影響其長期的曝光與影響…" at bounding box center [1156, 461] width 372 height 81
click at [1009, 480] on div "[PERSON_NAME]在互動率上表現尚可，略低於同級網紅的中位數，顯示出需要進一步優化的空間。粉絲成長率則呈現輕微下降的趨勢，這可能影響其長期的曝光與影響…" at bounding box center [1156, 461] width 372 height 81
drag, startPoint x: 1009, startPoint y: 480, endPoint x: 1017, endPoint y: 498, distance: 19.7
click at [1017, 498] on div "[PERSON_NAME]在互動率上表現尚可，略低於同級網紅的中位數，顯示出需要進一步優化的空間。粉絲成長率則呈現輕微下降的趨勢，這可能影響其長期的曝光與影響…" at bounding box center [1156, 461] width 372 height 81
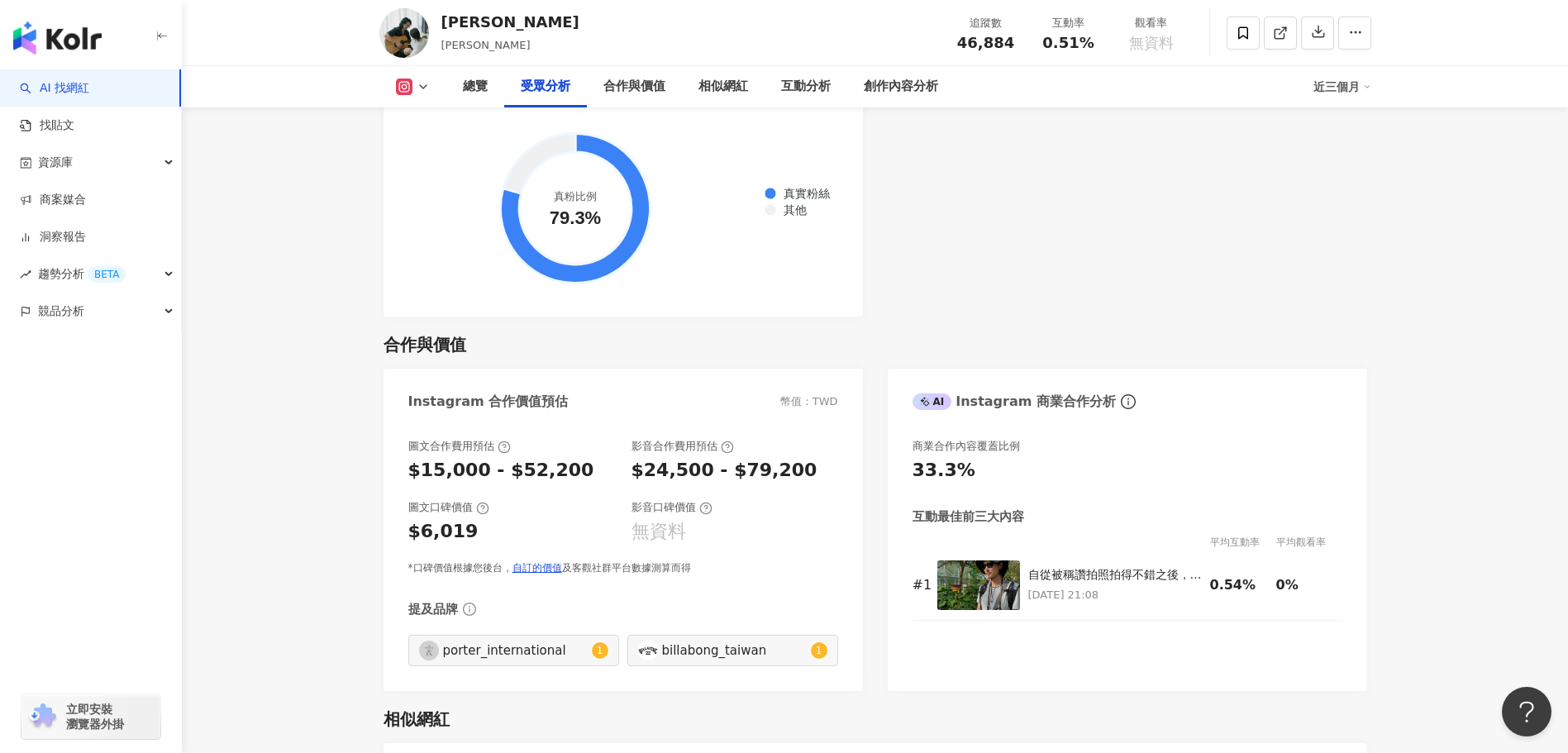
scroll to position [2066, 0]
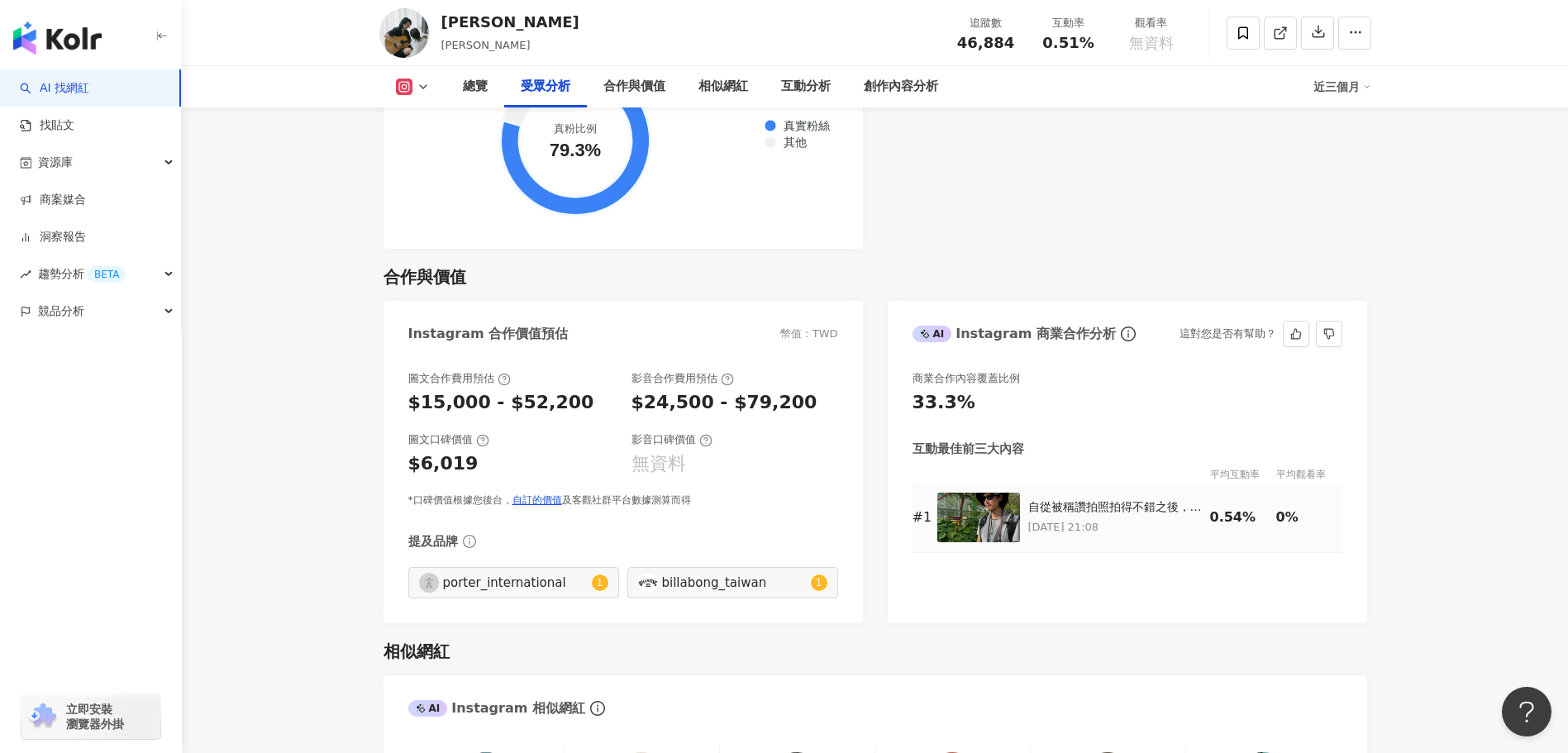
click at [1000, 517] on img at bounding box center [978, 517] width 83 height 49
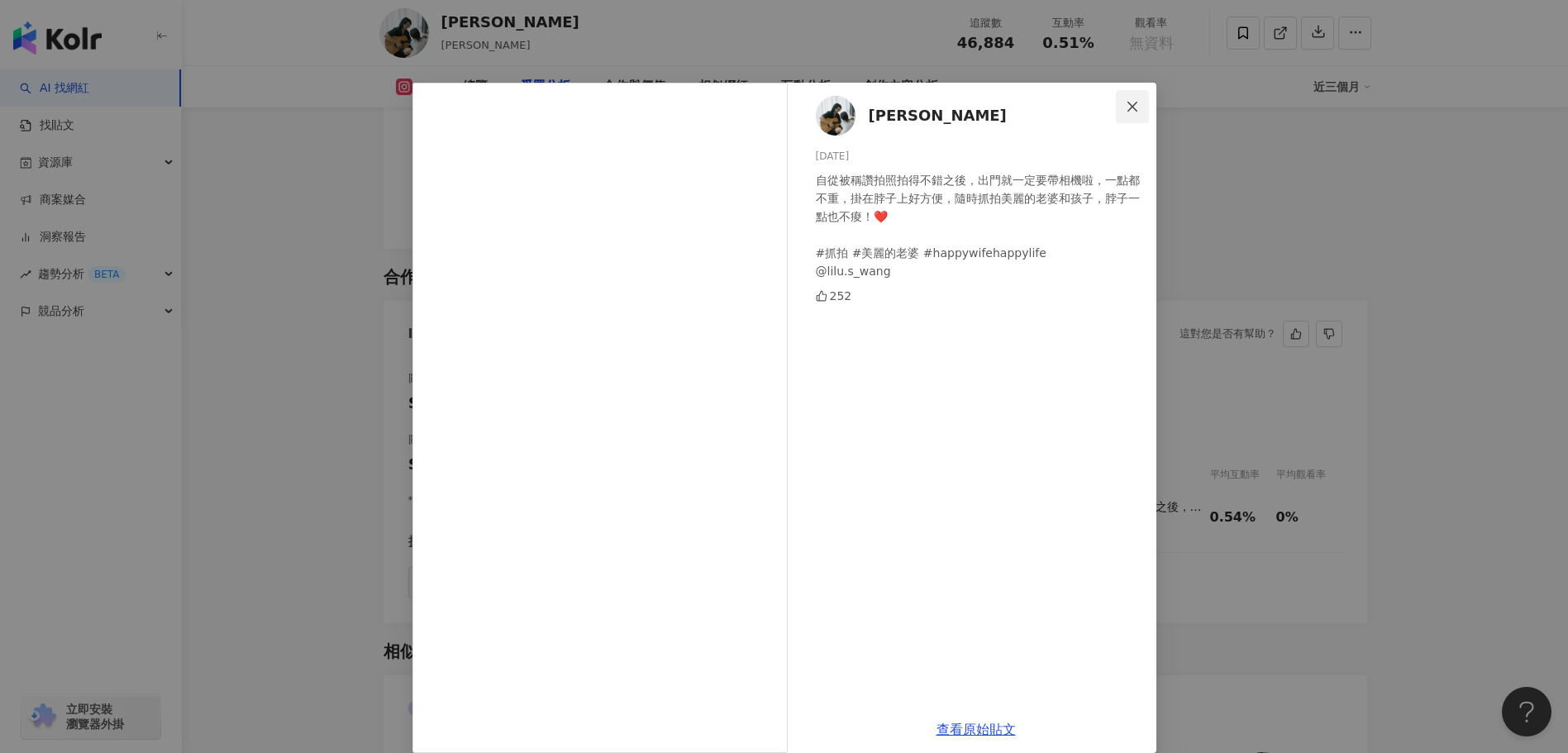
click at [1130, 93] on button "Close" at bounding box center [1132, 106] width 33 height 33
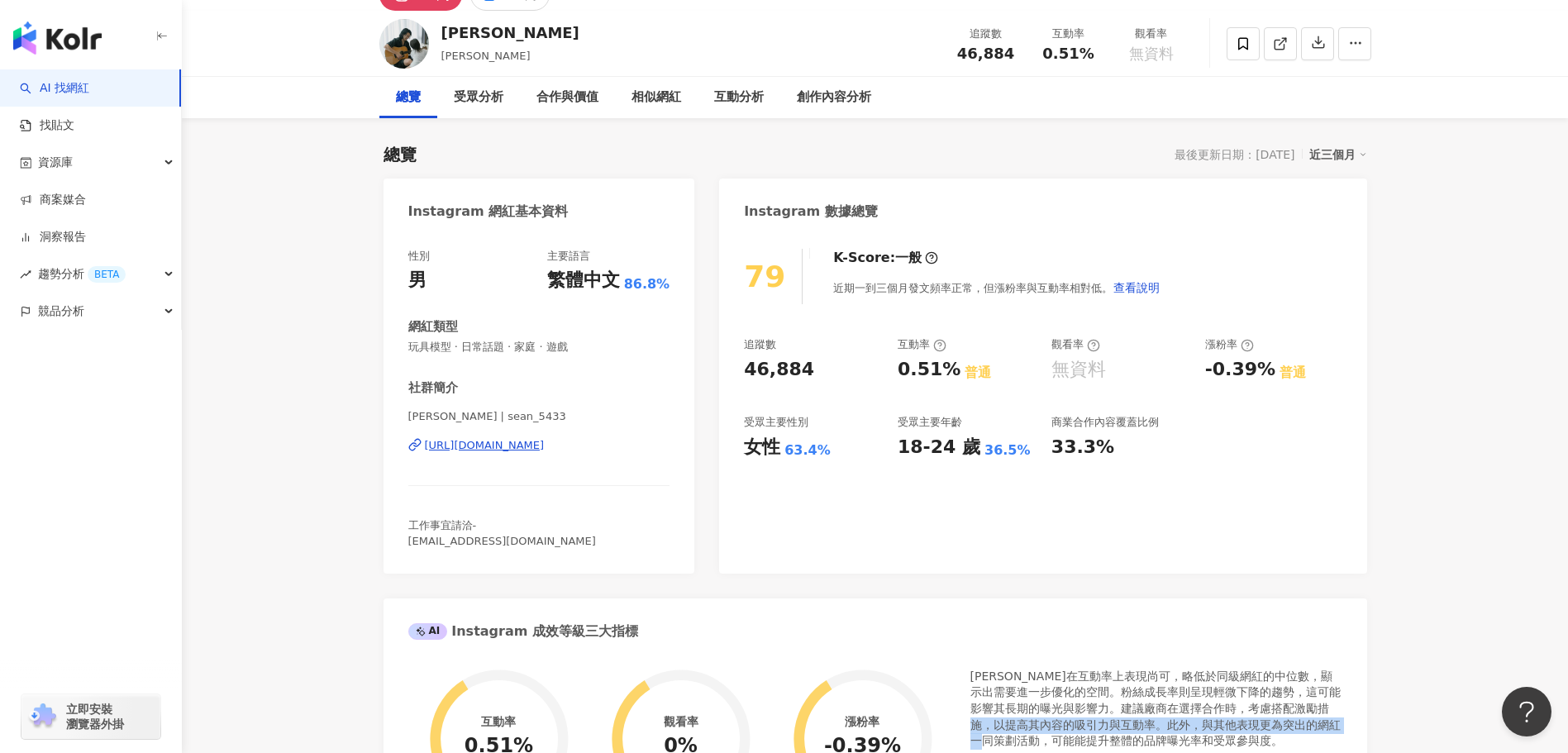
scroll to position [0, 0]
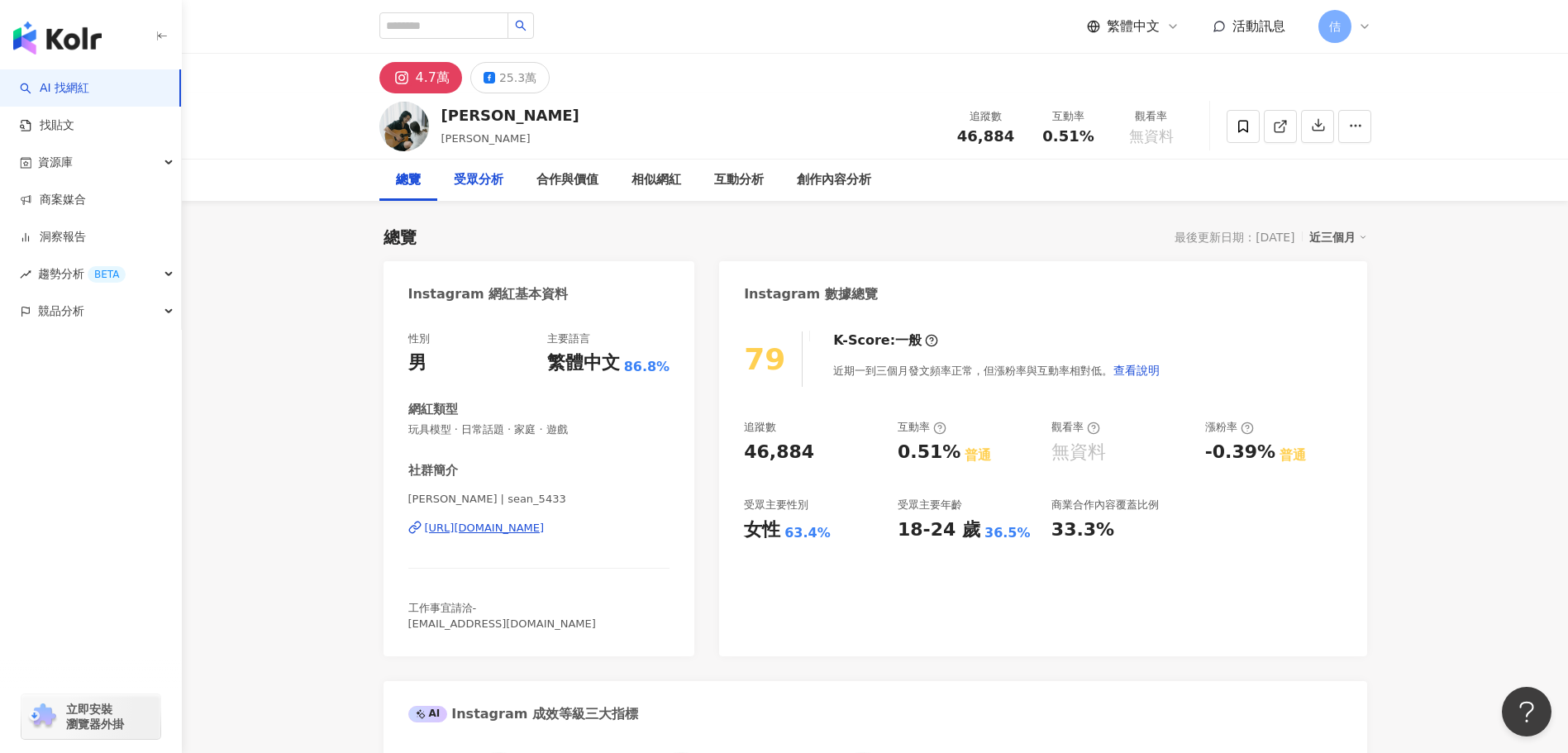
click at [470, 187] on div "受眾分析" at bounding box center [478, 180] width 49 height 20
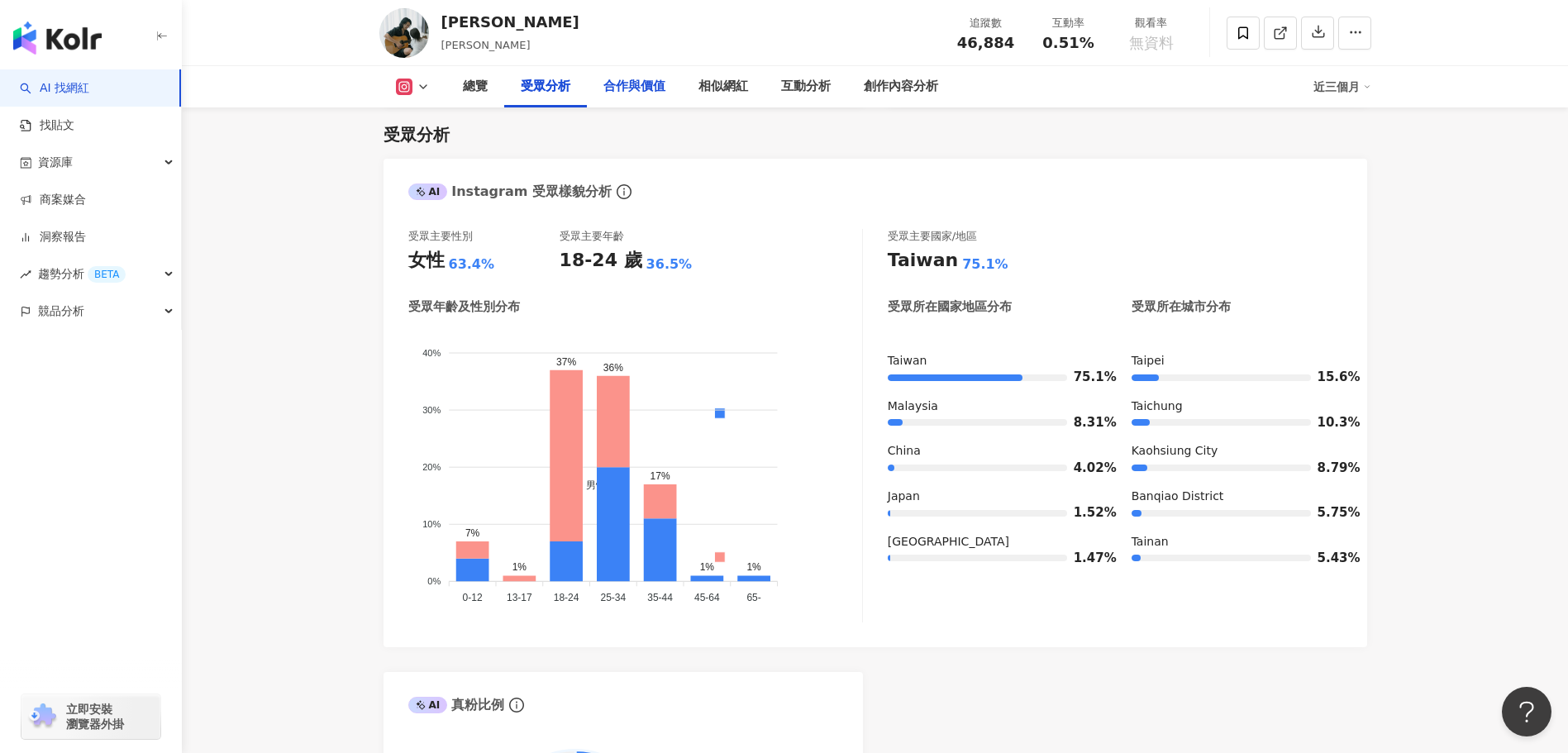
click at [658, 79] on div "合作與價值" at bounding box center [634, 87] width 62 height 20
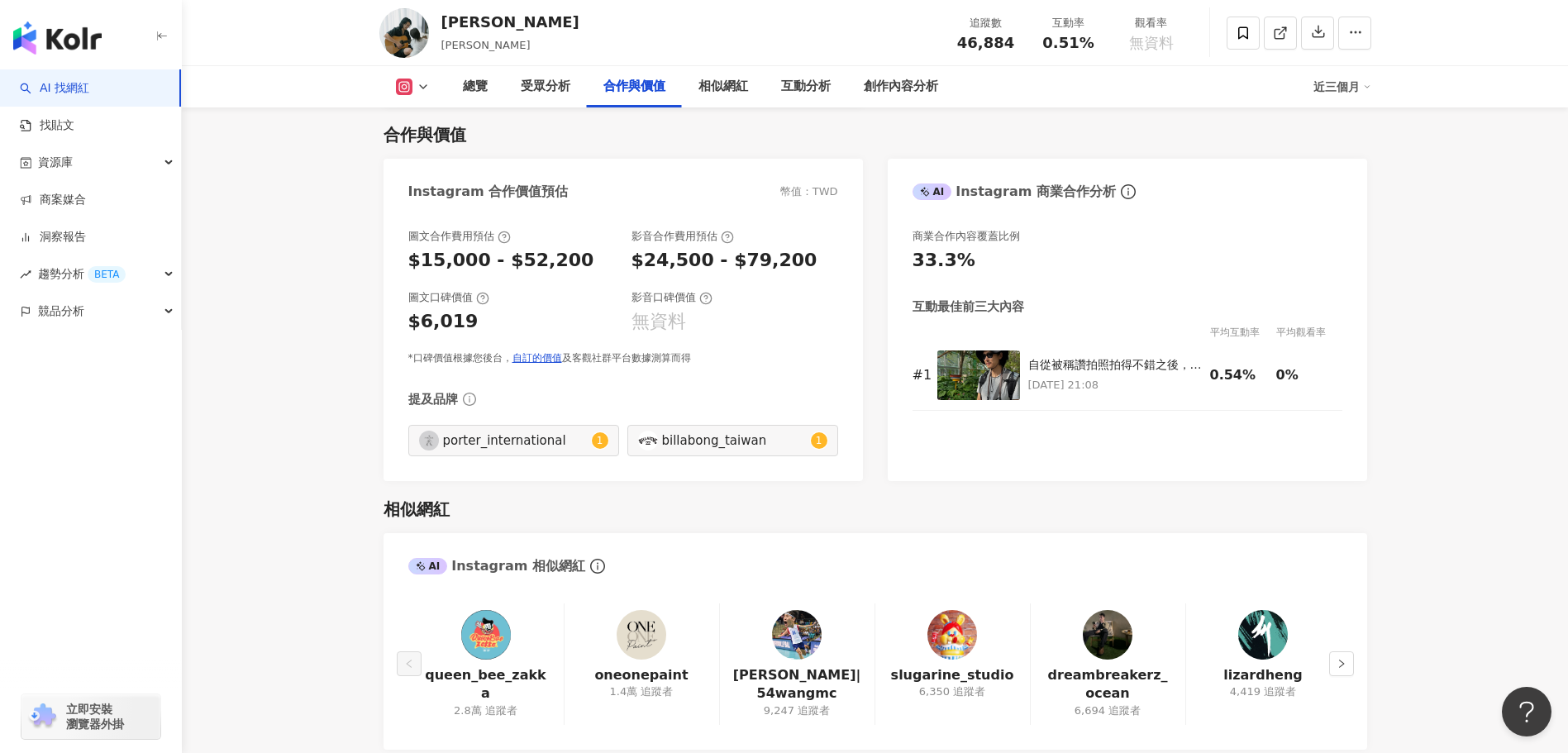
click at [716, 63] on div "邵翔 Sean 追蹤數 46,884 互動率 0.51% 觀看率 無資料" at bounding box center [874, 33] width 1058 height 65
click at [712, 95] on div "相似網紅" at bounding box center [723, 87] width 49 height 20
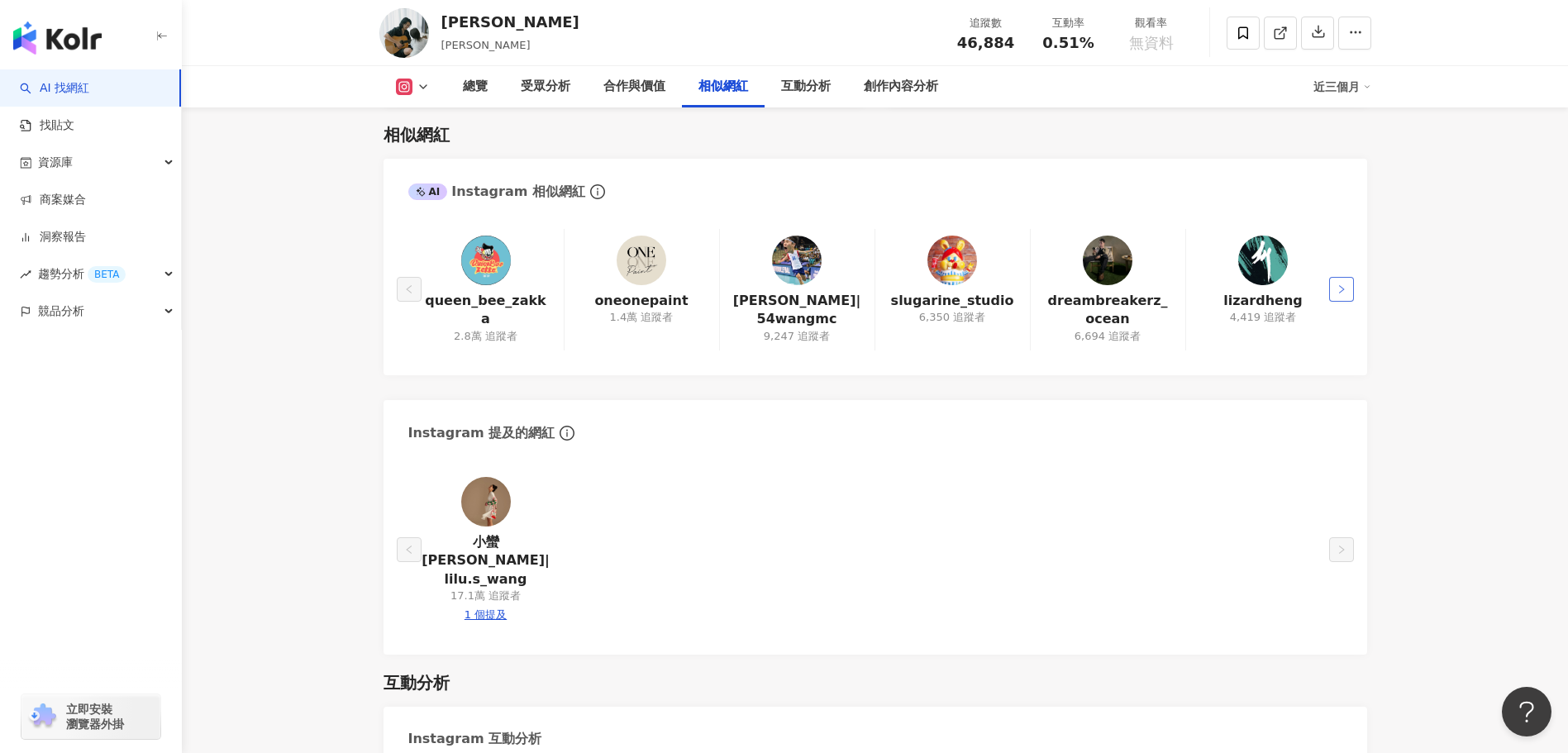
click at [1334, 297] on button "button" at bounding box center [1342, 290] width 25 height 25
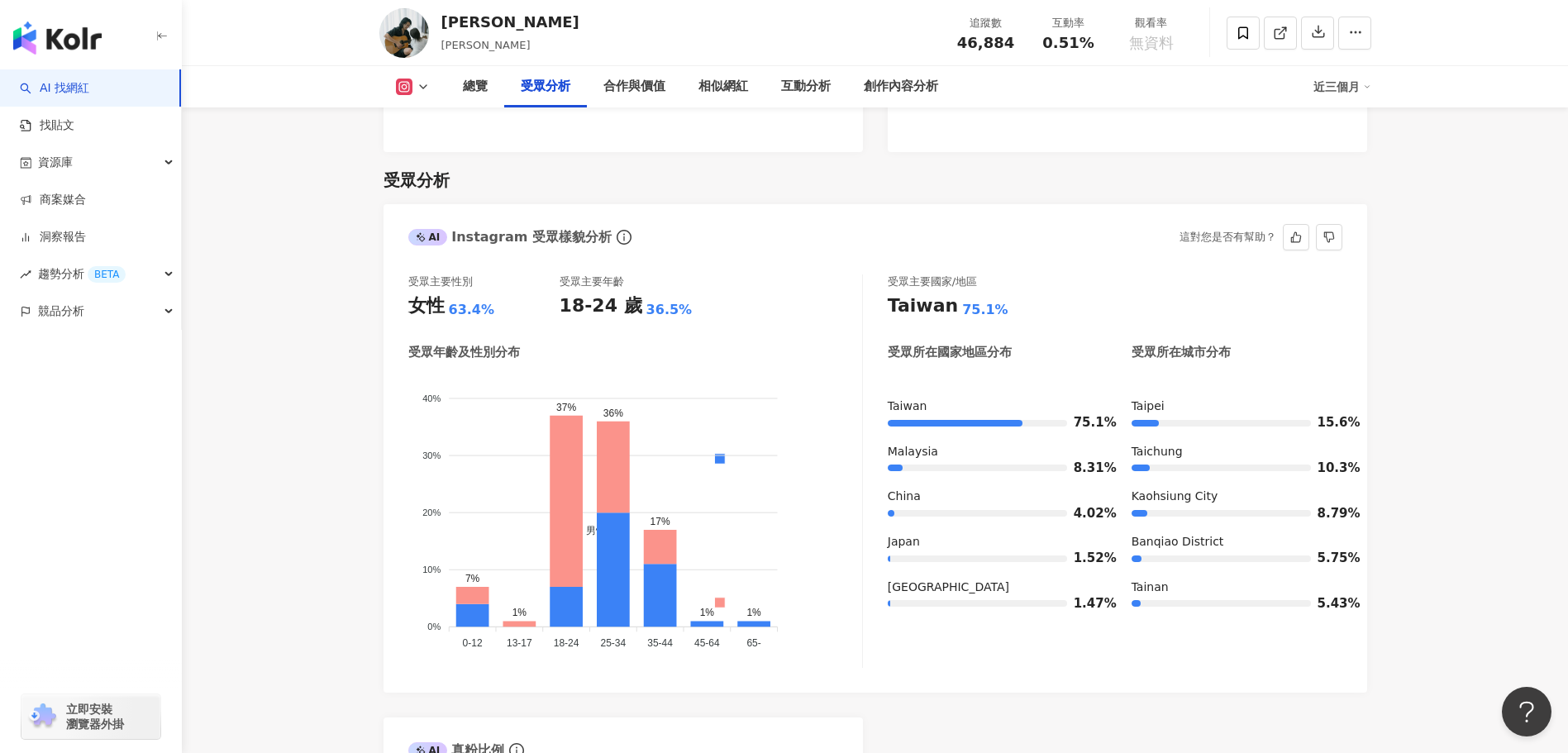
scroll to position [1178, 0]
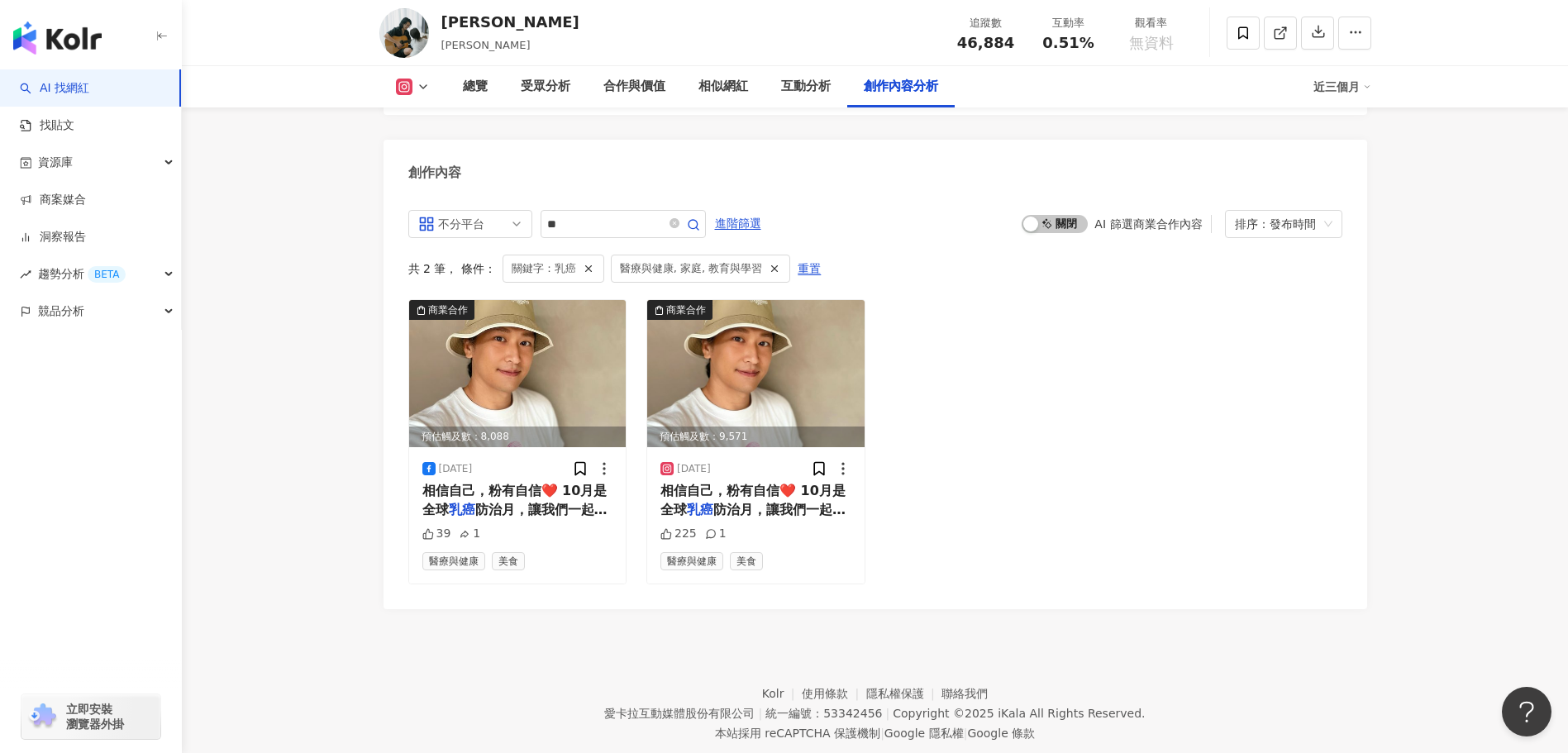
scroll to position [4772, 0]
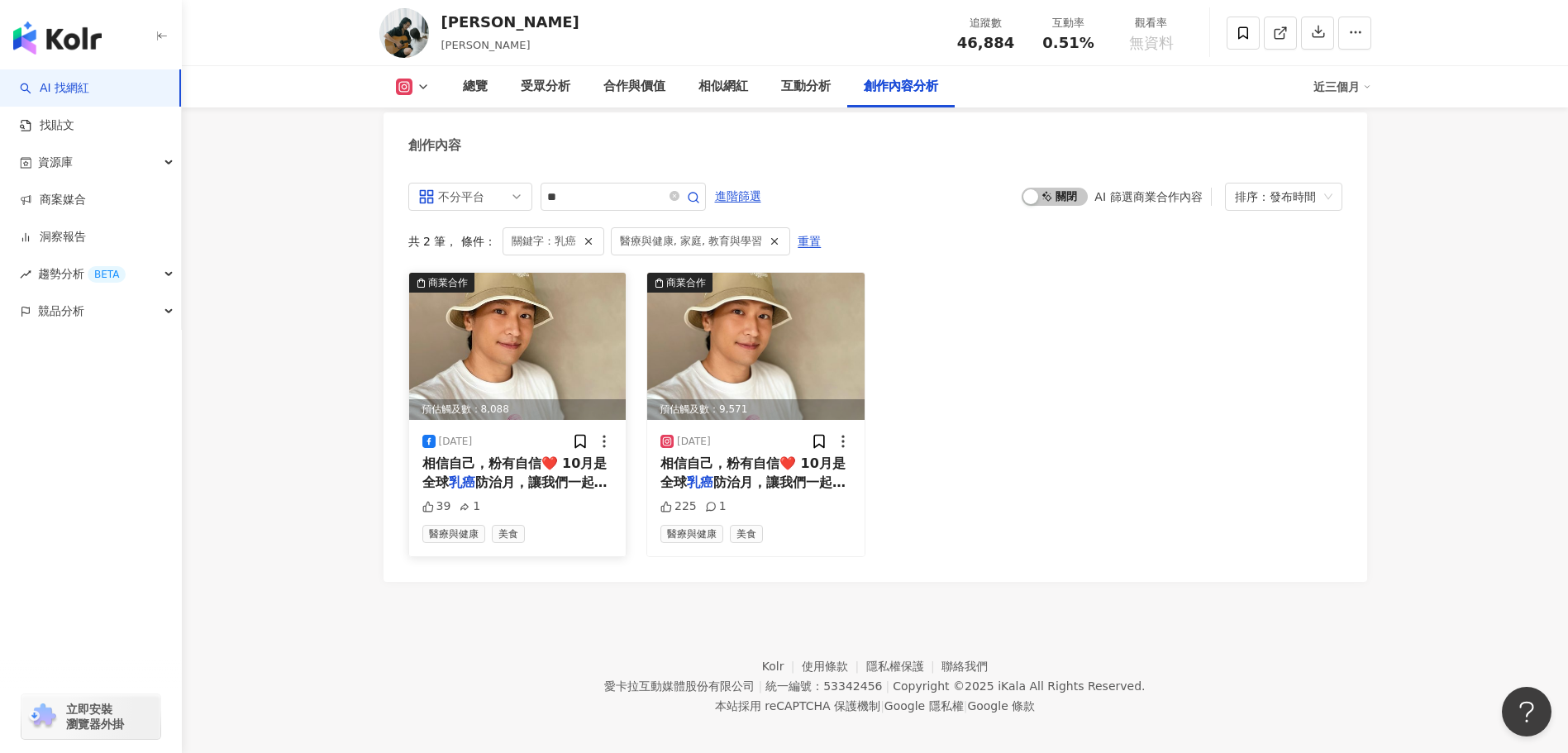
click at [475, 485] on span "防治月，讓我們一起關心乳房健康，愛自" at bounding box center [514, 491] width 185 height 34
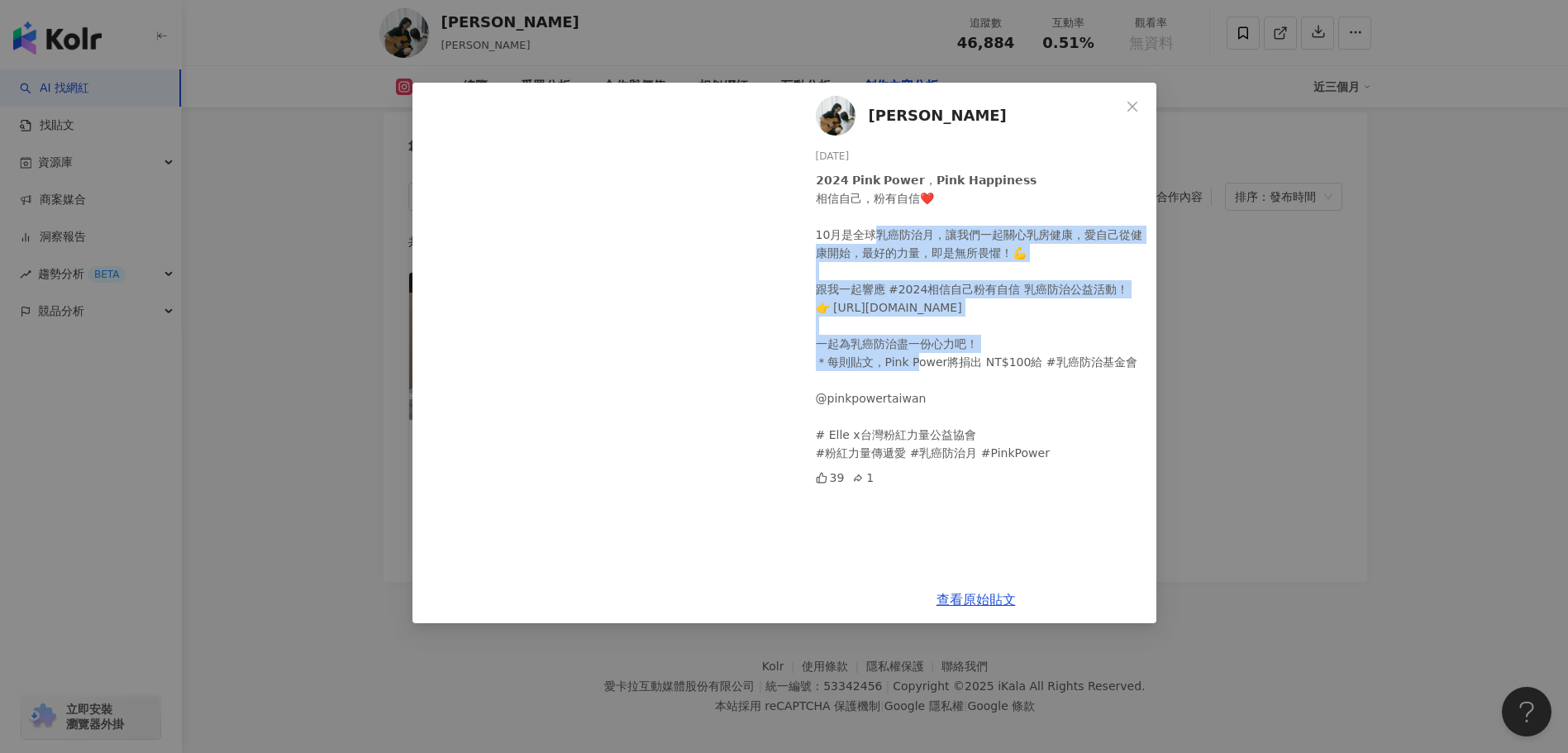
drag, startPoint x: 878, startPoint y: 243, endPoint x: 896, endPoint y: 322, distance: 81.0
click at [896, 322] on div "𝟮𝟬𝟮𝟰 𝗣𝗶𝗻𝗸 𝗣𝗼𝘄𝗲𝗿，𝗣𝗶𝗻𝗸 𝗛𝗮𝗽𝗽𝗶𝗻𝗲𝘀𝘀 相信自己，粉有自信❤️ 10月是全球乳癌防治月，讓我們一起關心乳房健康，愛自己從健康開始，最好的…" at bounding box center [979, 316] width 328 height 291
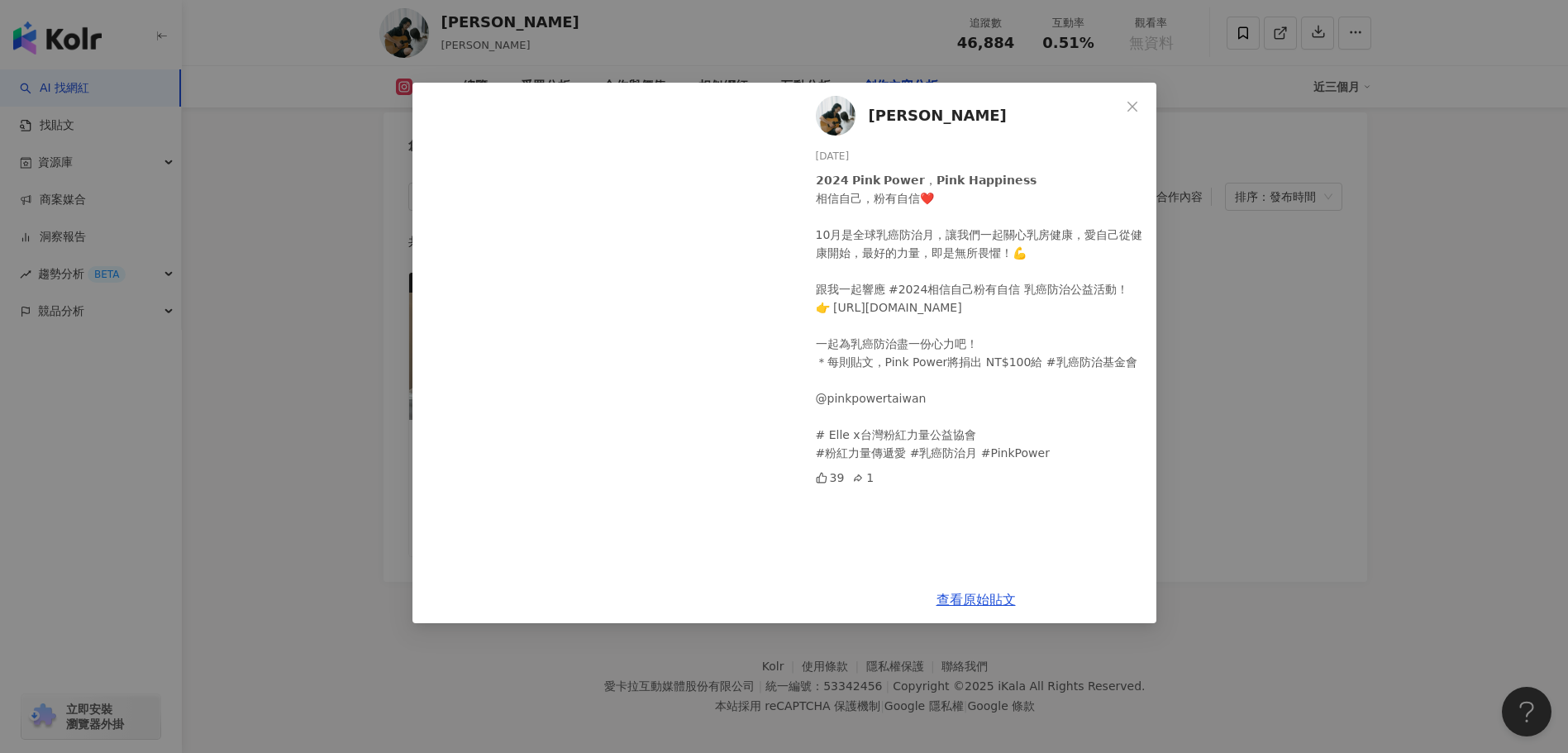
click at [934, 334] on div "𝟮𝟬𝟮𝟰 𝗣𝗶𝗻𝗸 𝗣𝗼𝘄𝗲𝗿，𝗣𝗶𝗻𝗸 𝗛𝗮𝗽𝗽𝗶𝗻𝗲𝘀𝘀 相信自己，粉有自信❤️ 10月是全球乳癌防治月，讓我們一起關心乳房健康，愛自己從健康開始，最好的…" at bounding box center [979, 316] width 328 height 291
drag, startPoint x: 896, startPoint y: 446, endPoint x: 1003, endPoint y: 478, distance: 111.7
click at [1003, 462] on div "𝟮𝟬𝟮𝟰 𝗣𝗶𝗻𝗸 𝗣𝗼𝘄𝗲𝗿，𝗣𝗶𝗻𝗸 𝗛𝗮𝗽𝗽𝗶𝗻𝗲𝘀𝘀 相信自己，粉有自信❤️ 10月是全球乳癌防治月，讓我們一起關心乳房健康，愛自己從健康開始，最好的…" at bounding box center [979, 316] width 328 height 291
click at [1044, 462] on div "𝟮𝟬𝟮𝟰 𝗣𝗶𝗻𝗸 𝗣𝗼𝘄𝗲𝗿，𝗣𝗶𝗻𝗸 𝗛𝗮𝗽𝗽𝗶𝗻𝗲𝘀𝘀 相信自己，粉有自信❤️ 10月是全球乳癌防治月，讓我們一起關心乳房健康，愛自己從健康開始，最好的…" at bounding box center [979, 316] width 328 height 291
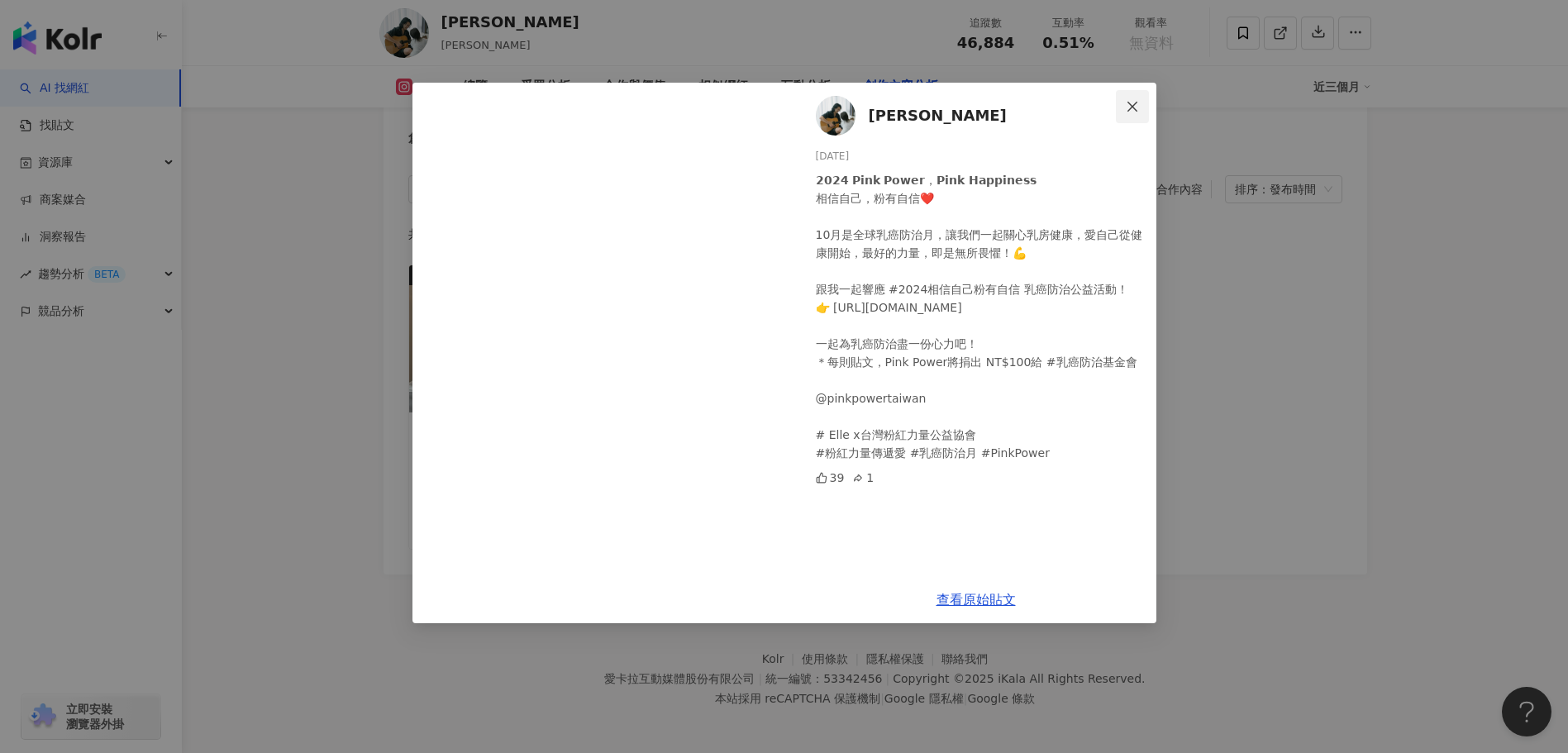
click at [1137, 98] on button "Close" at bounding box center [1132, 106] width 33 height 33
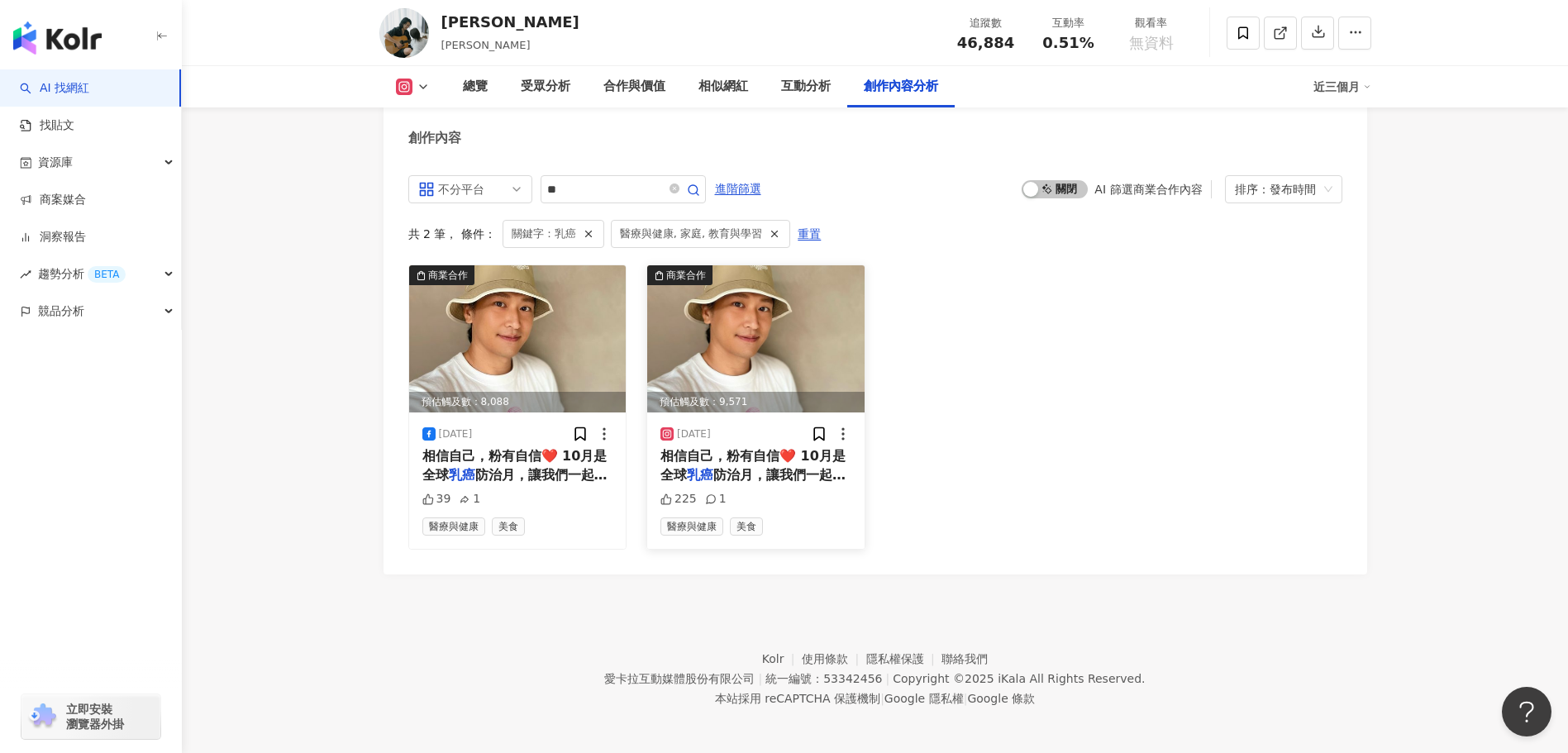
click at [723, 448] on span "相信自己，粉有自信❤️ 10月是全球" at bounding box center [752, 465] width 185 height 34
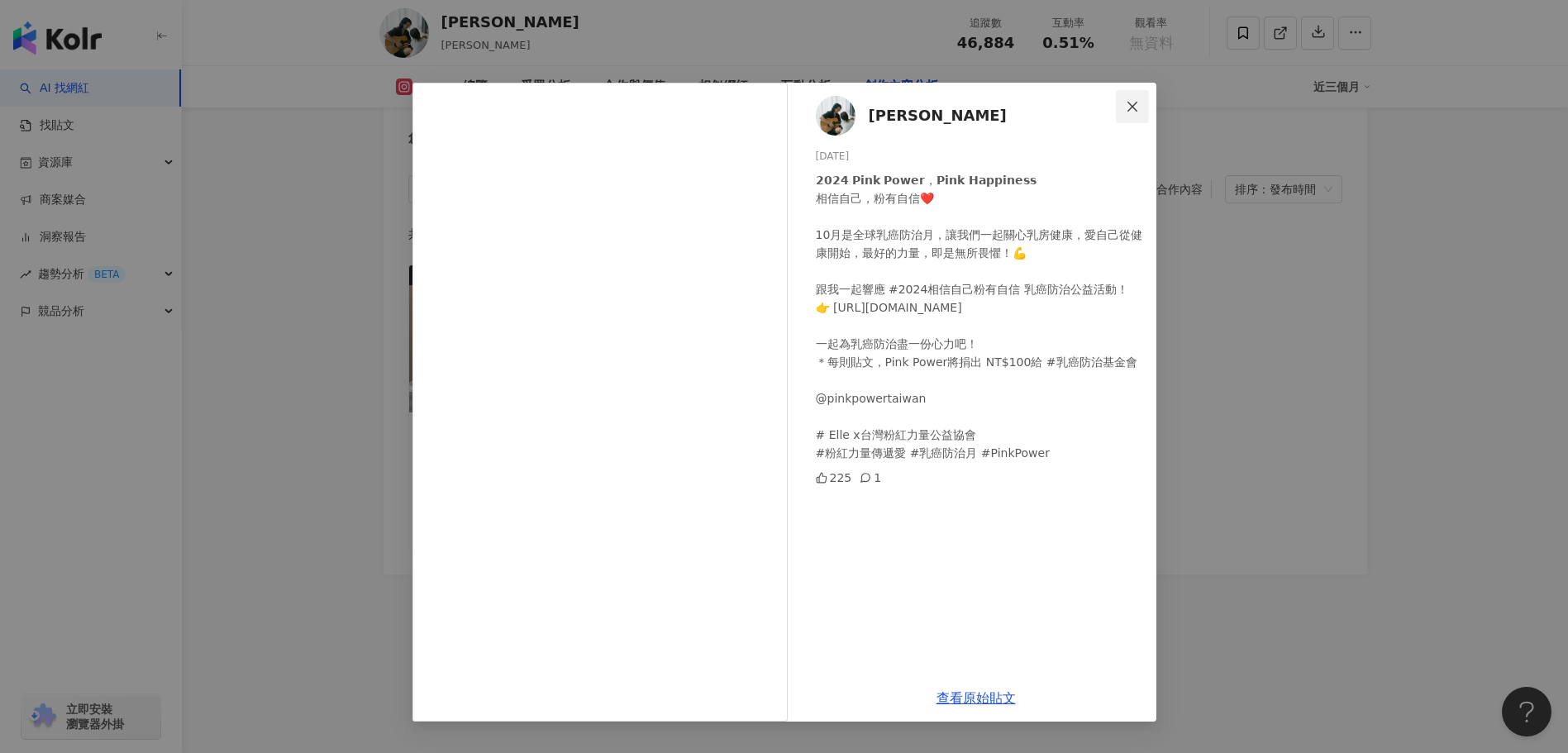
click at [1137, 107] on icon "close" at bounding box center [1132, 106] width 13 height 13
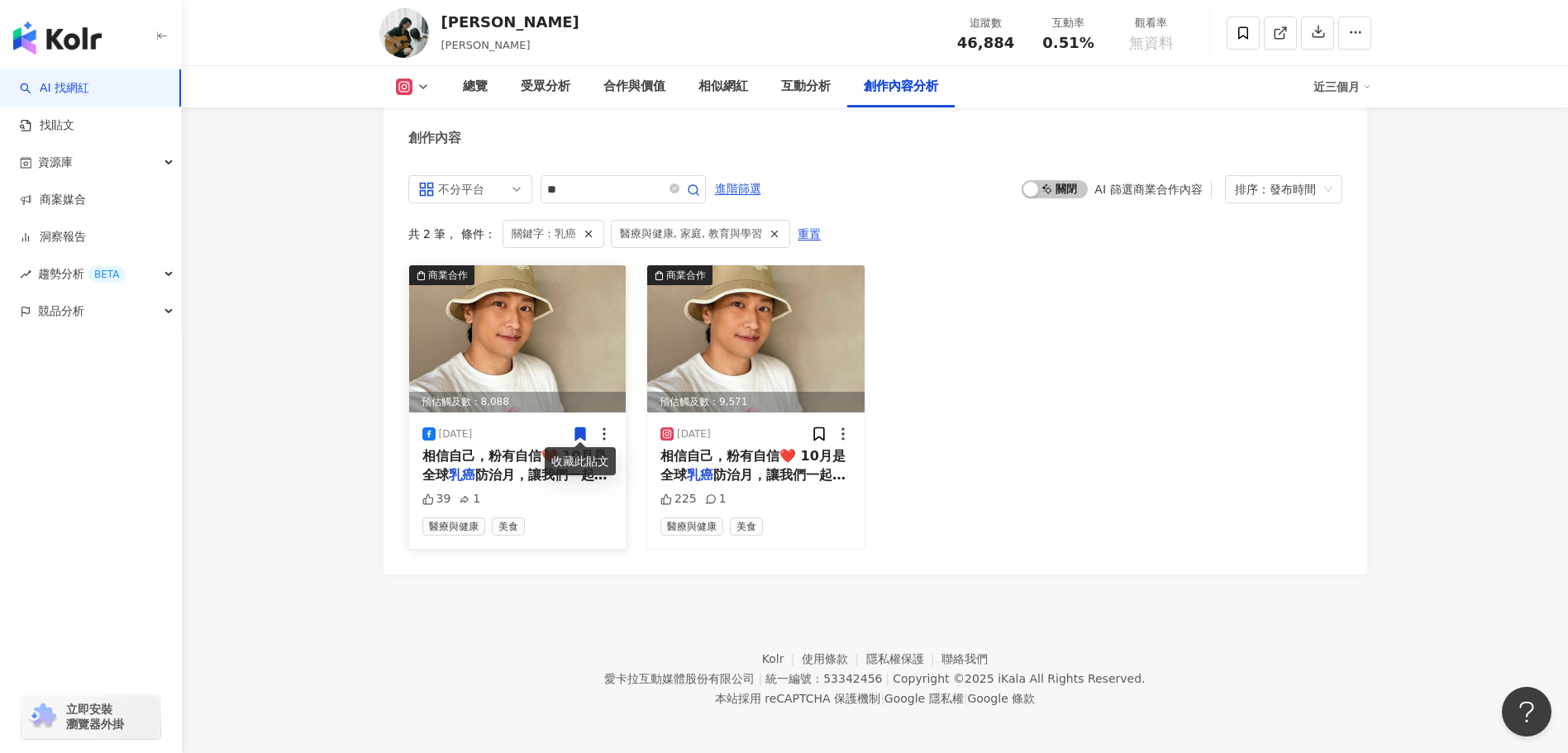
click at [527, 386] on img at bounding box center [517, 339] width 217 height 147
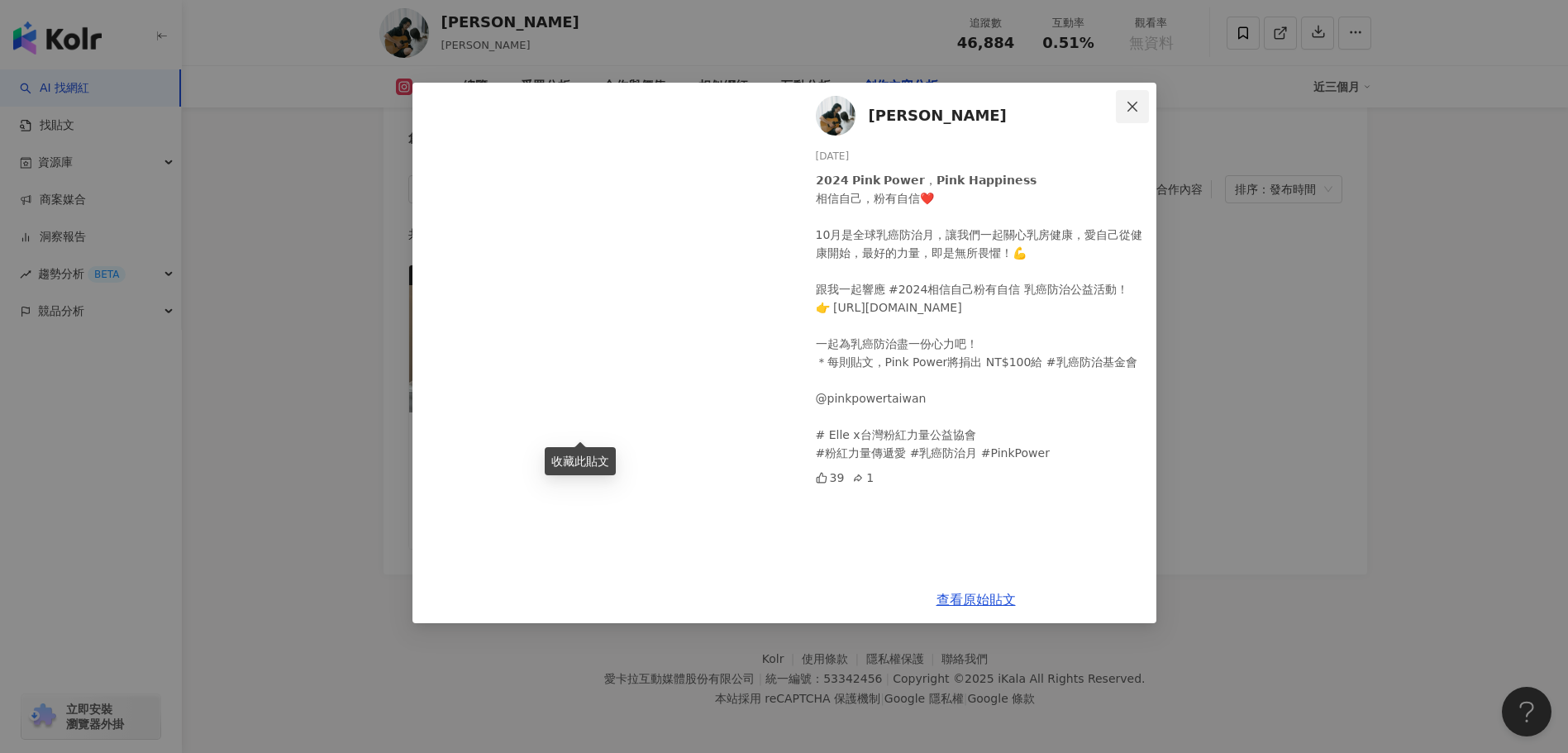
click at [1130, 101] on icon "close" at bounding box center [1132, 106] width 13 height 13
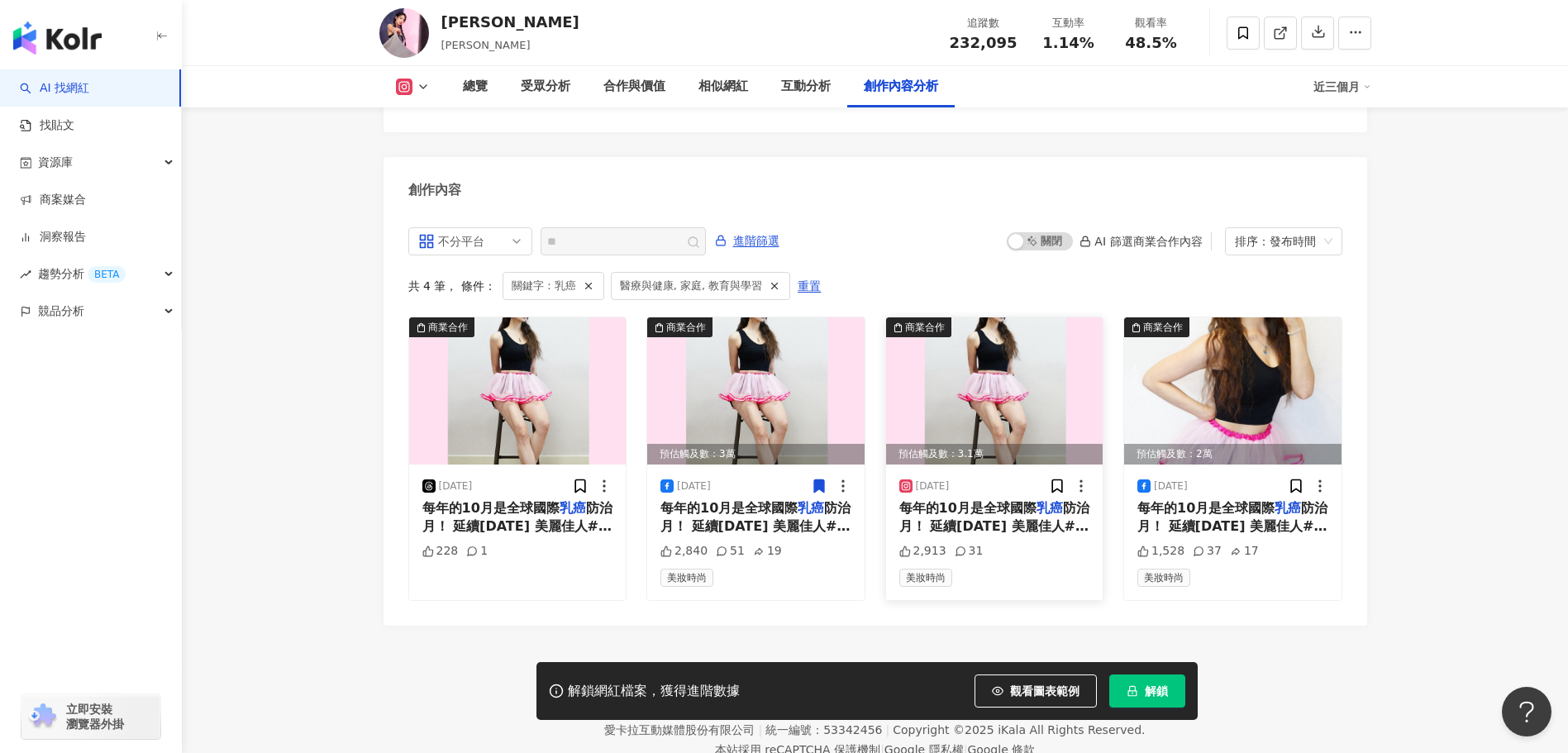
click at [989, 500] on span "防治月！ 延續[DATE] 美麗佳人#裙襬澎澎RUN 第 11 屆公益路跑來啦！ 喜愛運動的你~ 在運動的同時又可以做公益！ 一同為" at bounding box center [993, 545] width 190 height 90
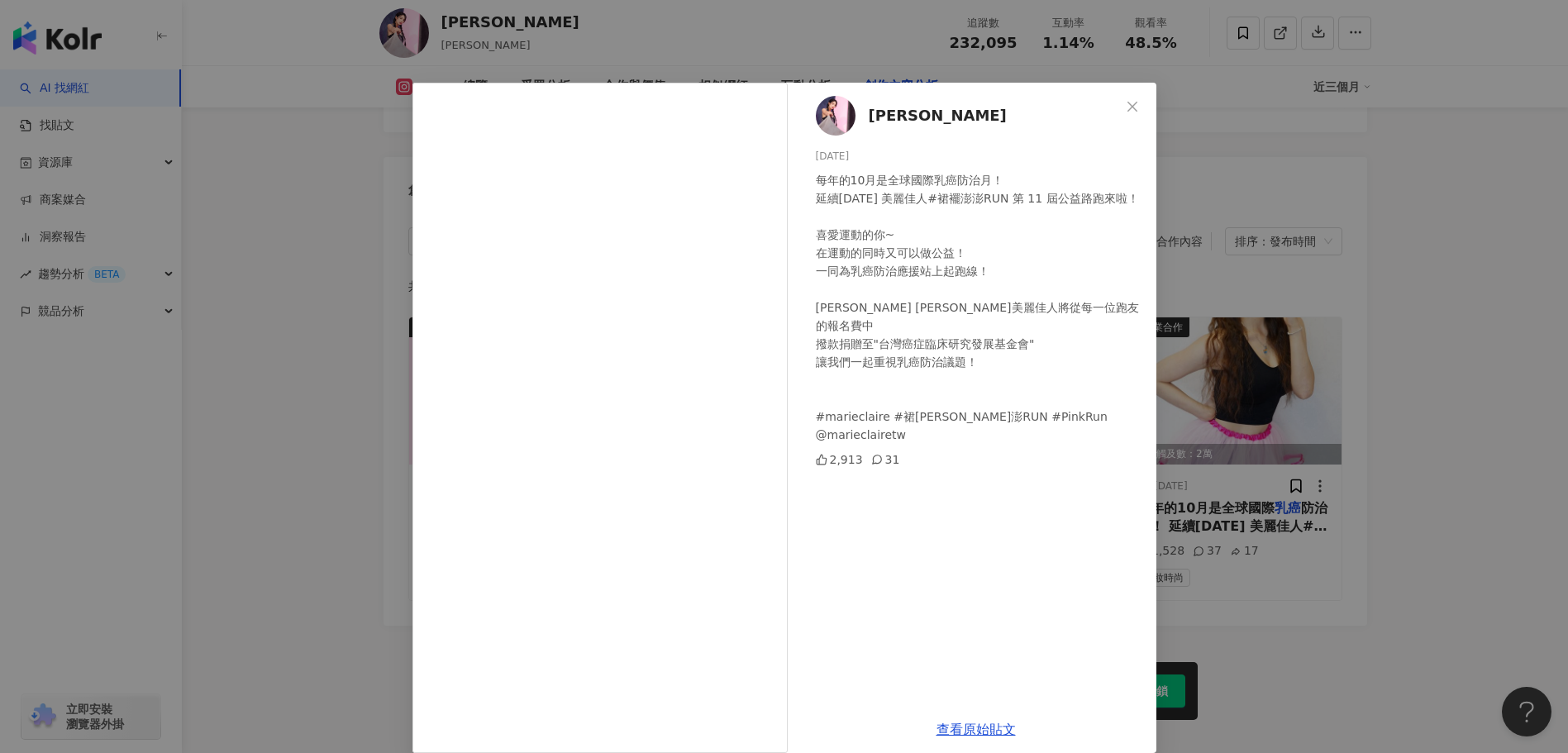
click at [1281, 342] on div "[PERSON_NAME] [DATE] 每年的10月是全球國際乳癌防治月！ 延續[DATE] 美麗佳人#裙襬澎澎RUN 第 11 屆公益路跑來啦！ 喜愛運動…" at bounding box center [784, 376] width 1568 height 753
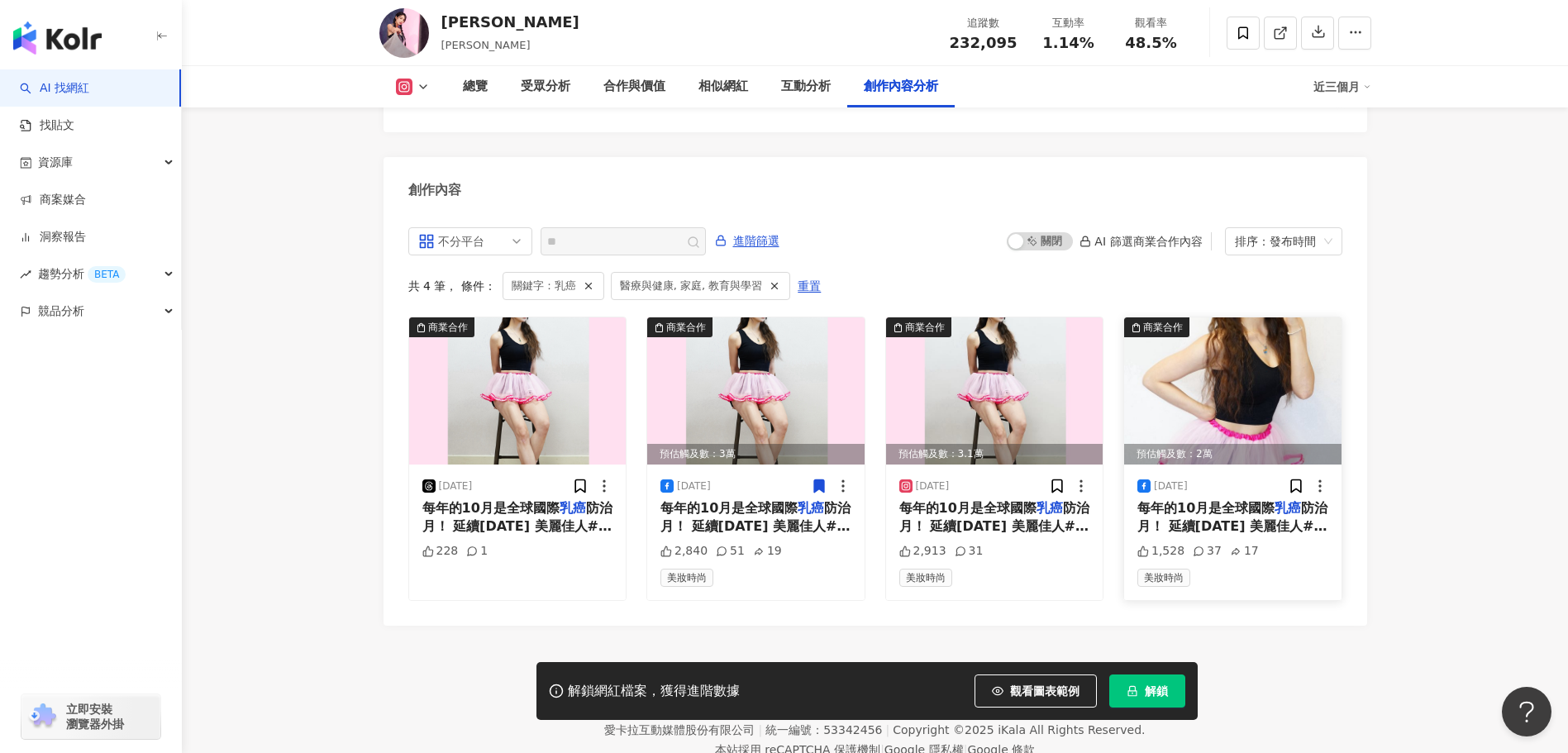
click at [1258, 353] on img at bounding box center [1232, 391] width 217 height 147
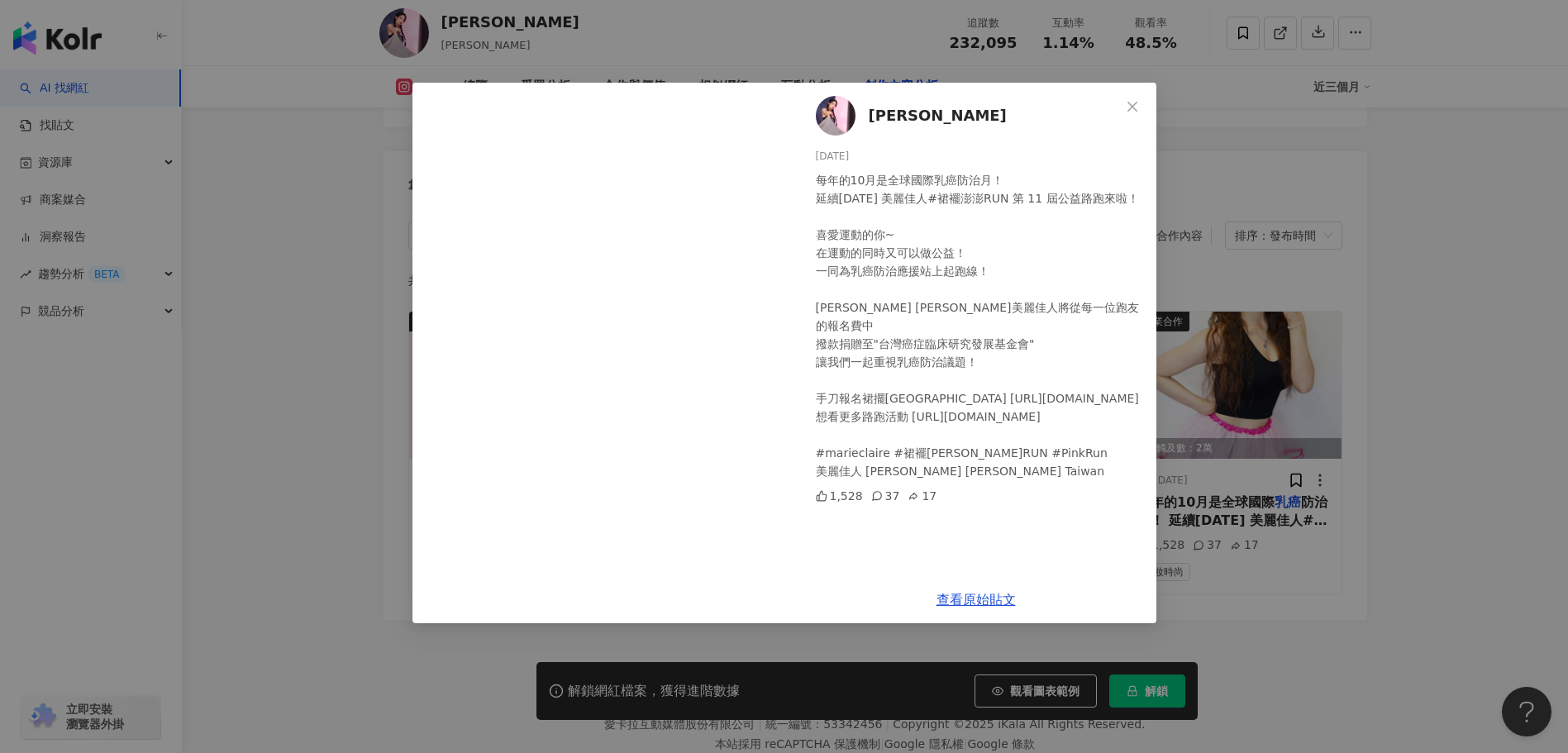
scroll to position [5057, 0]
click at [1131, 104] on icon "close" at bounding box center [1132, 106] width 10 height 10
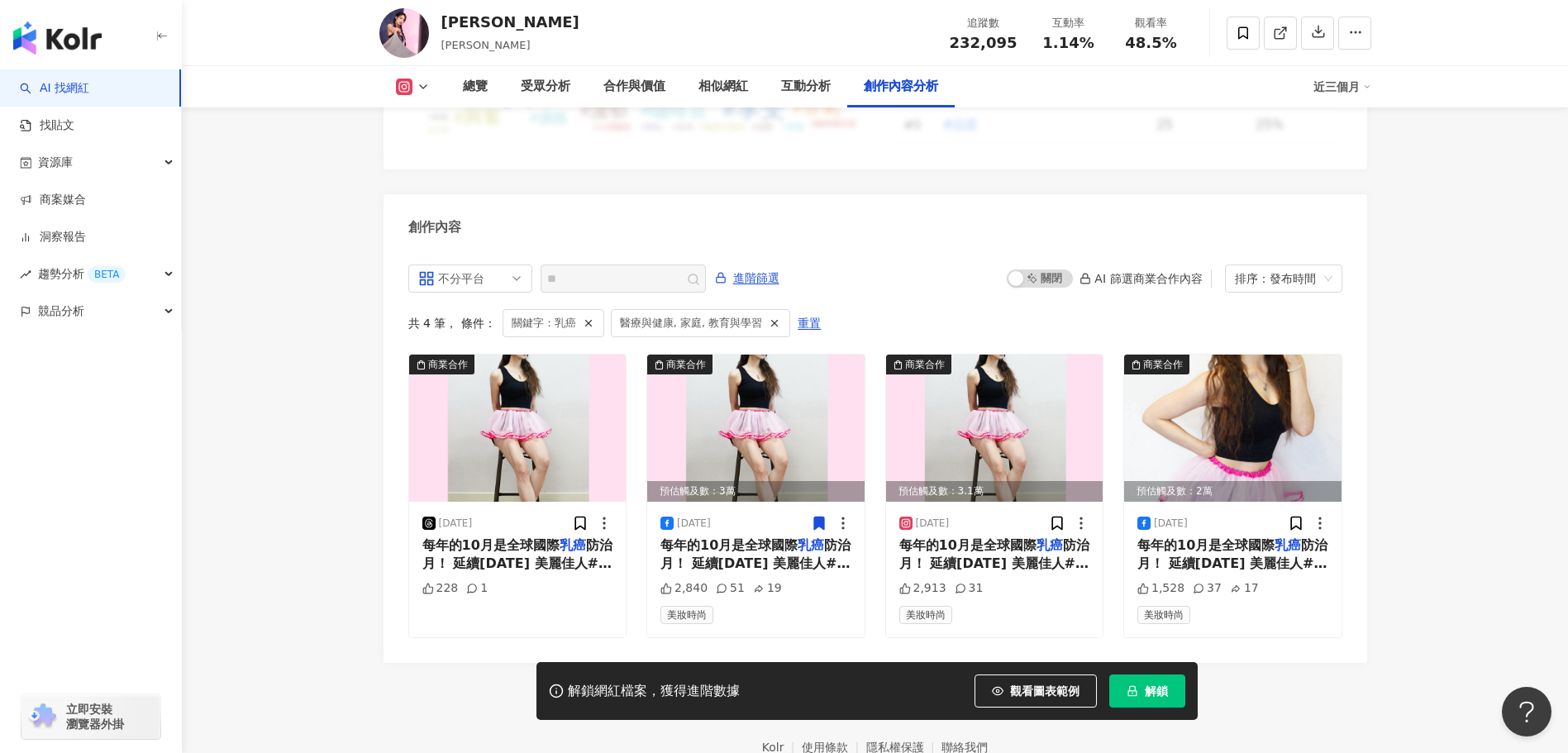
scroll to position [4974, 0]
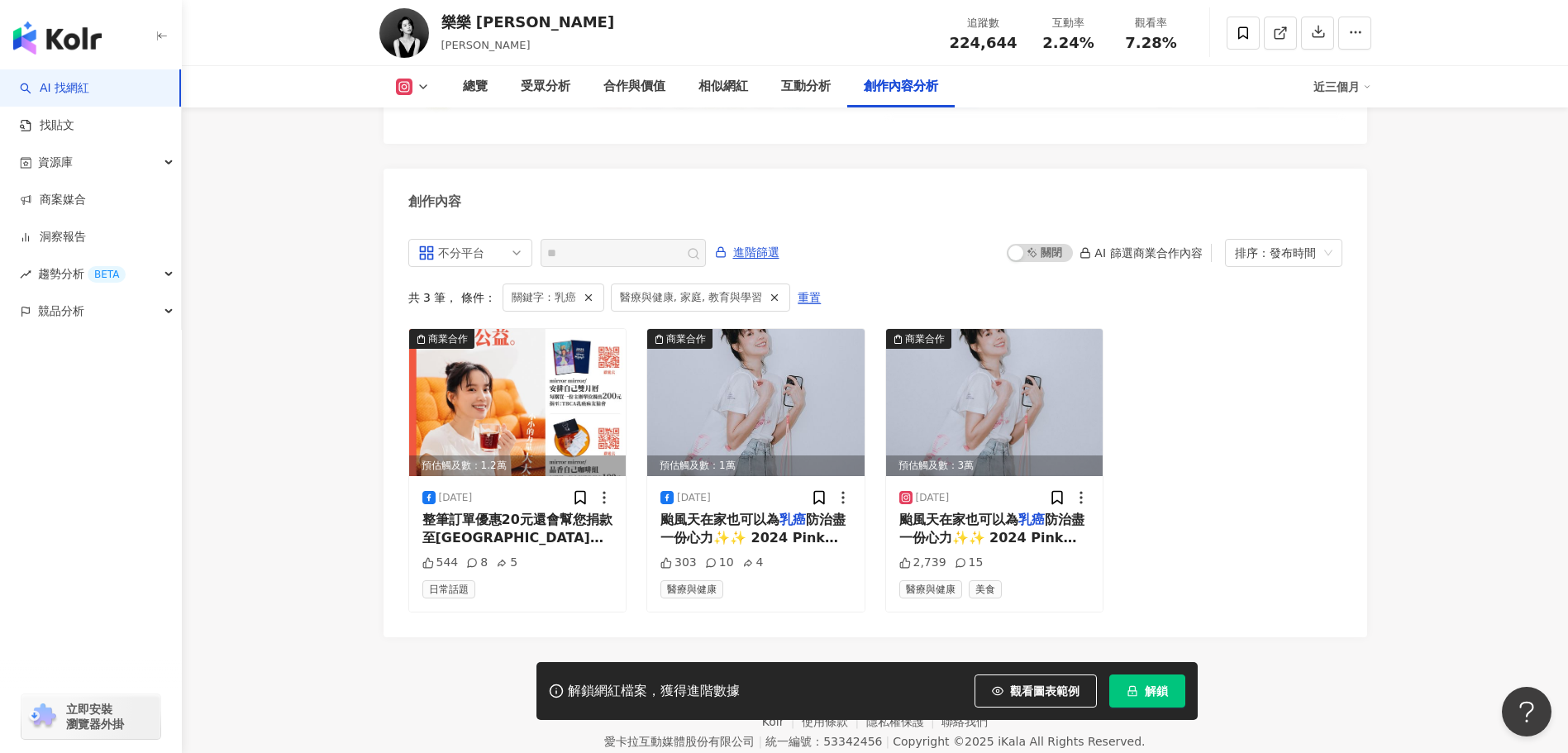
scroll to position [4967, 0]
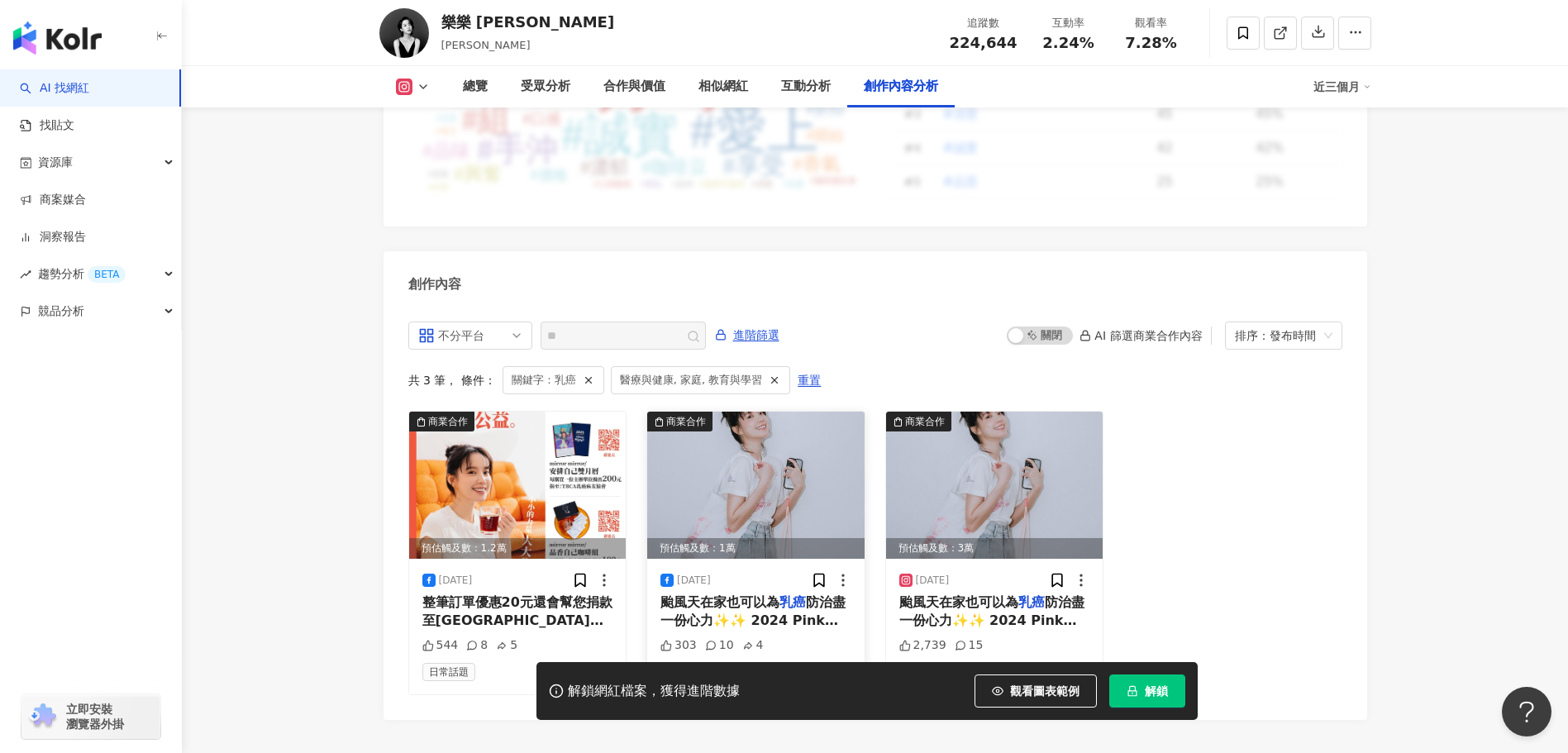
click at [675, 594] on span "颱風天在家也可以為" at bounding box center [720, 601] width 119 height 16
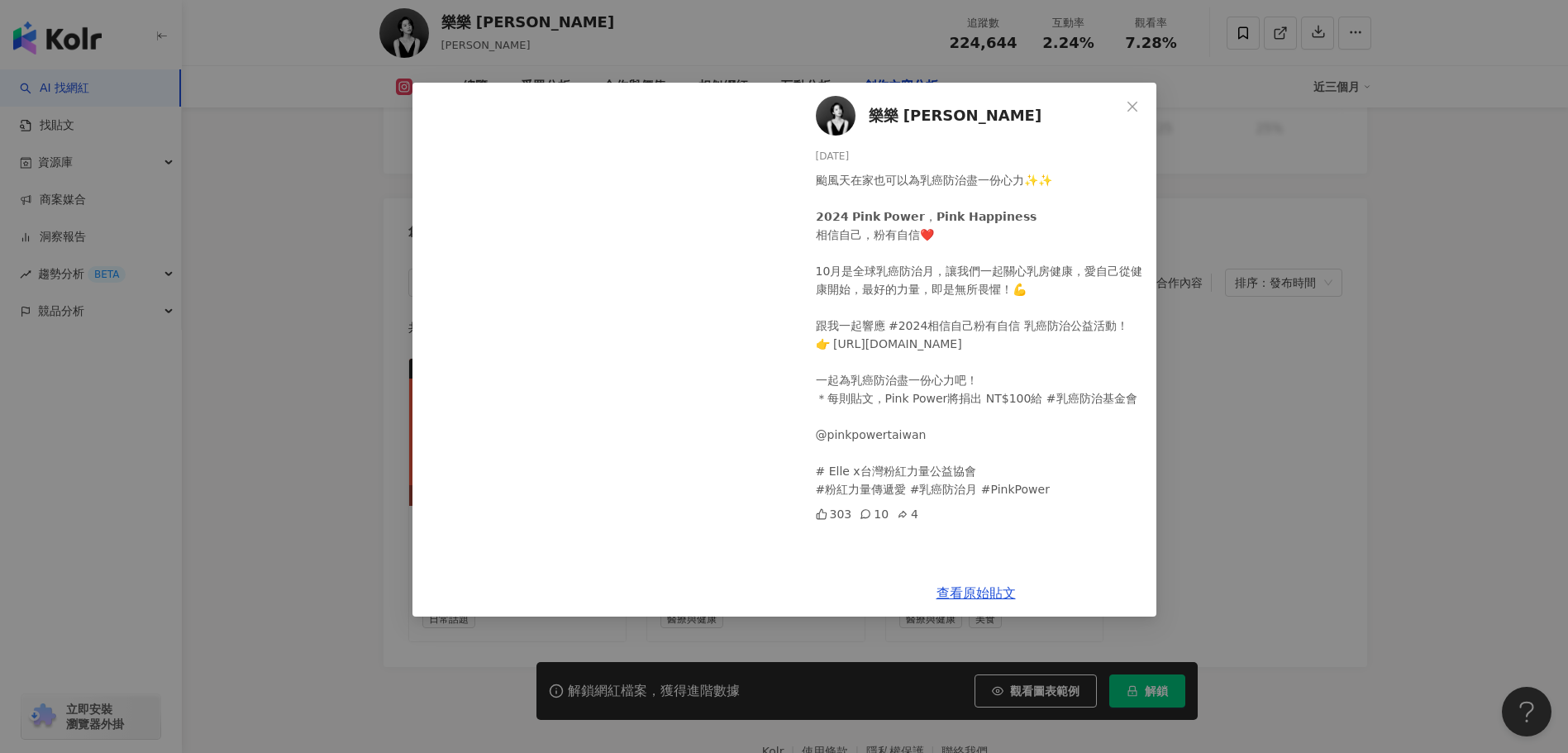
scroll to position [5050, 0]
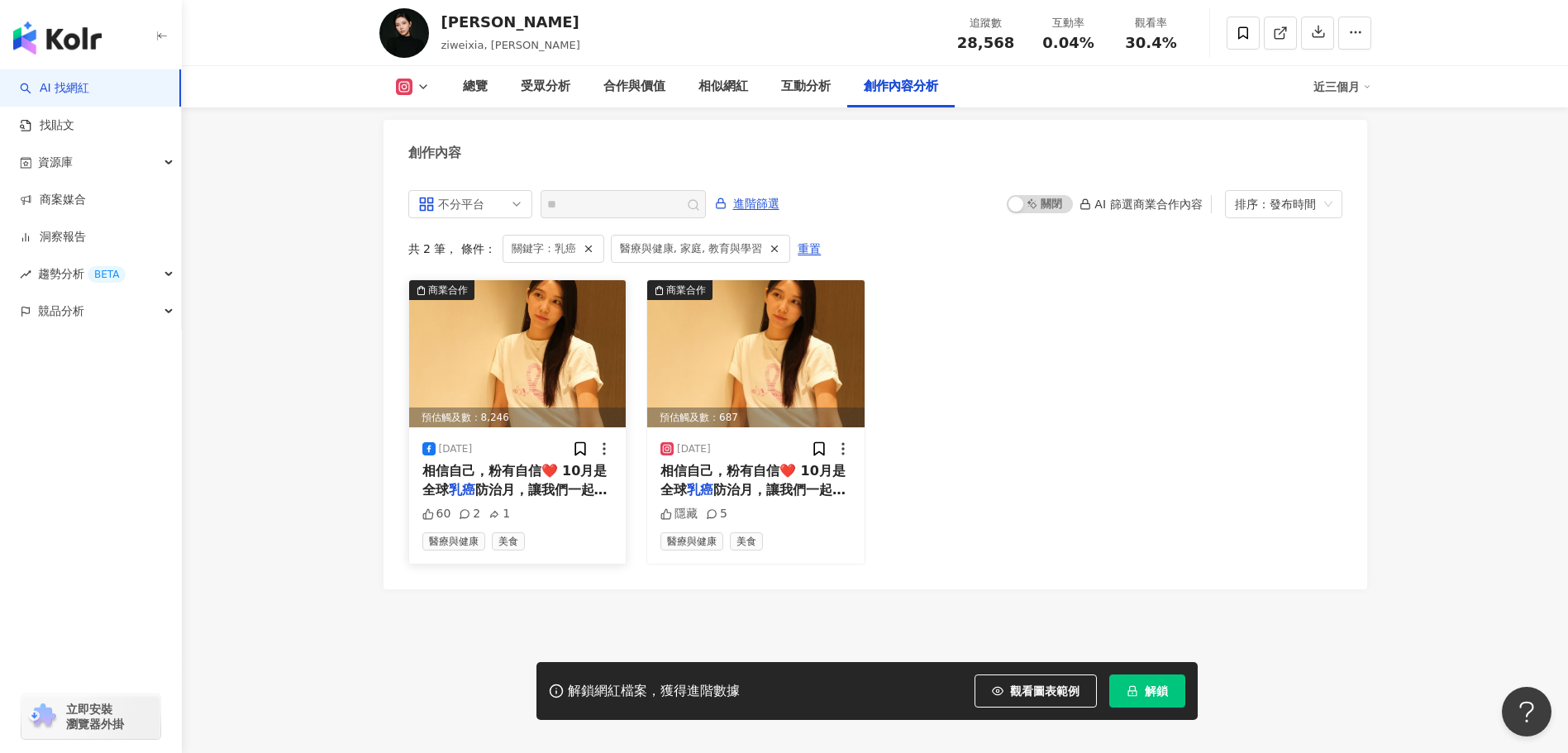
scroll to position [5025, 0]
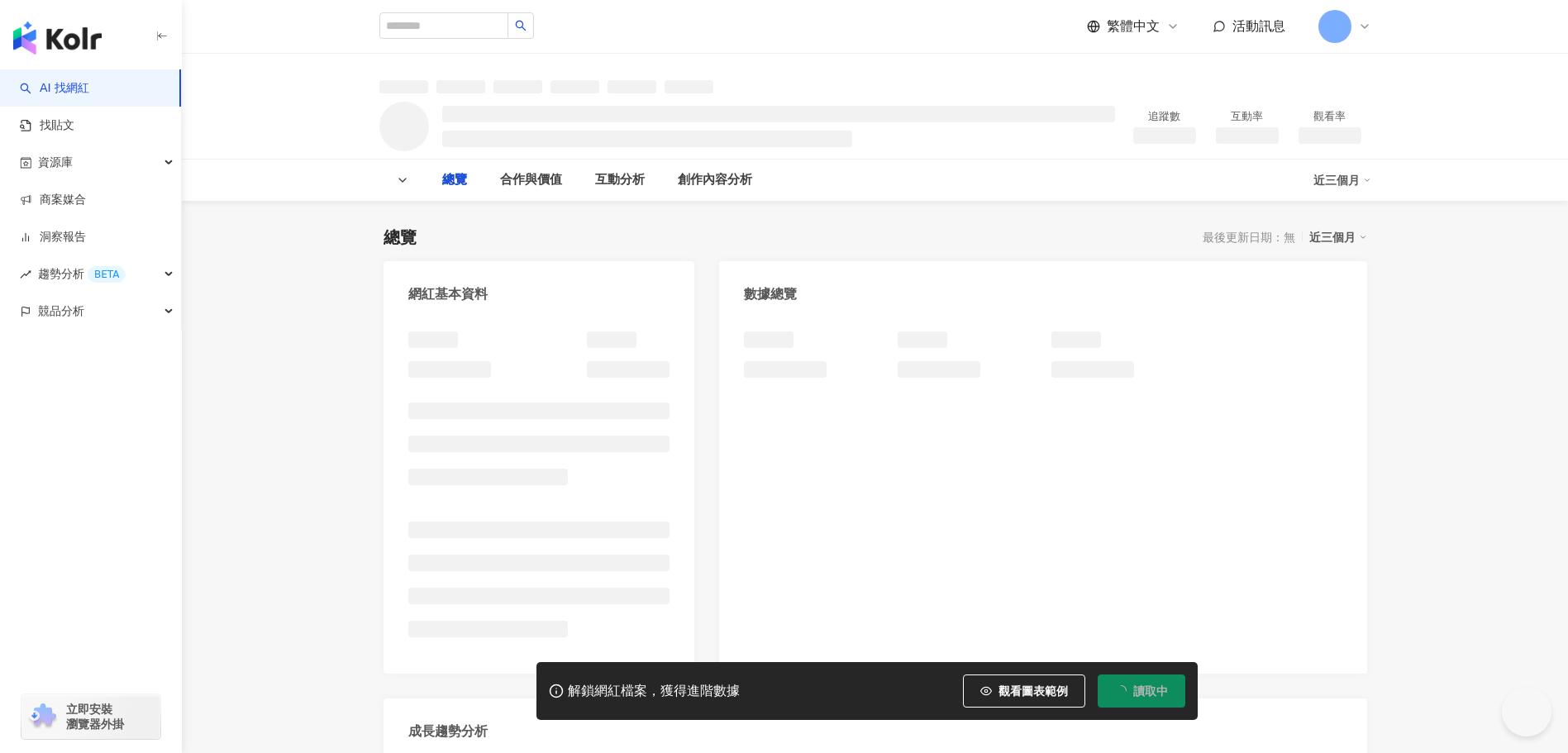
type input "**"
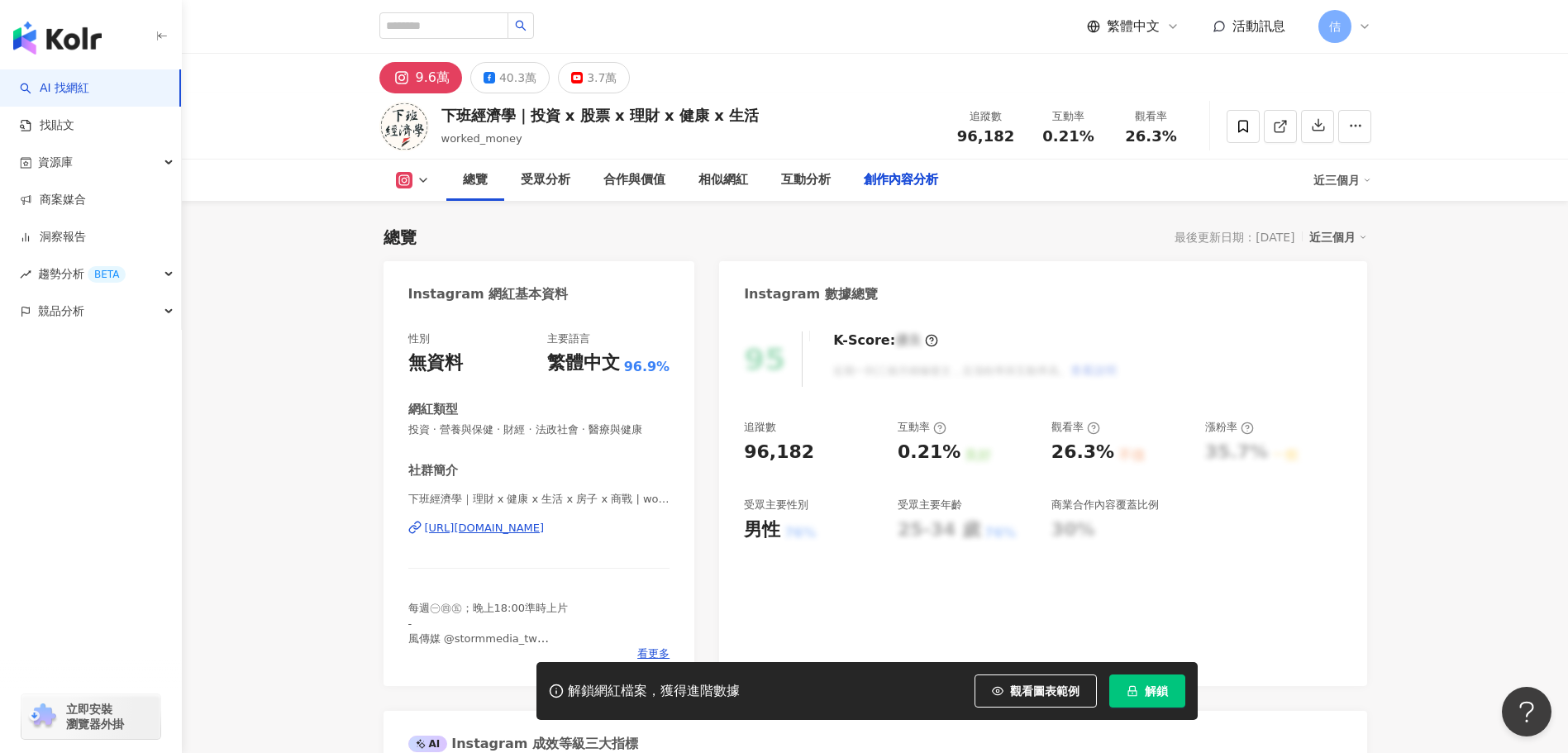
scroll to position [5080, 0]
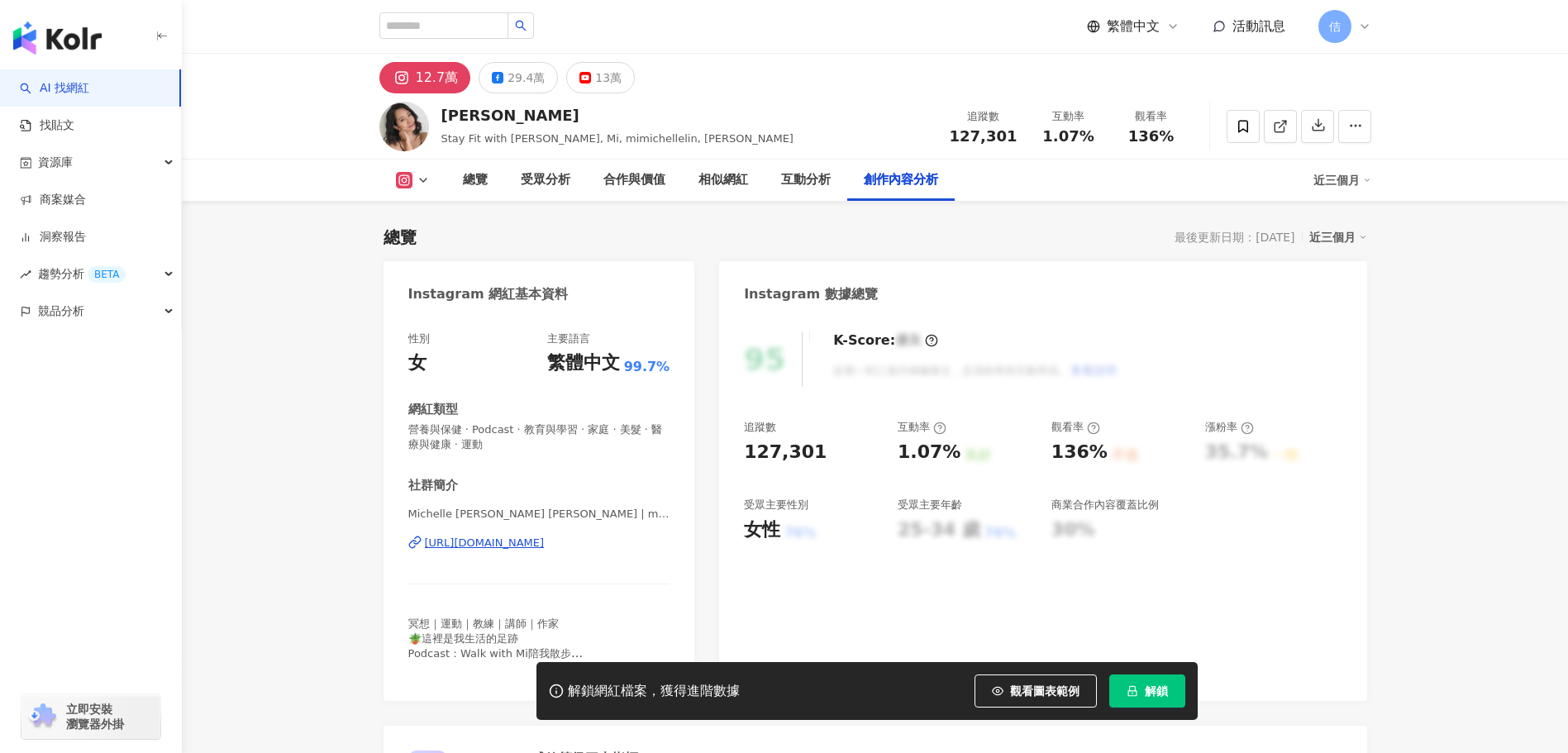
scroll to position [5083, 0]
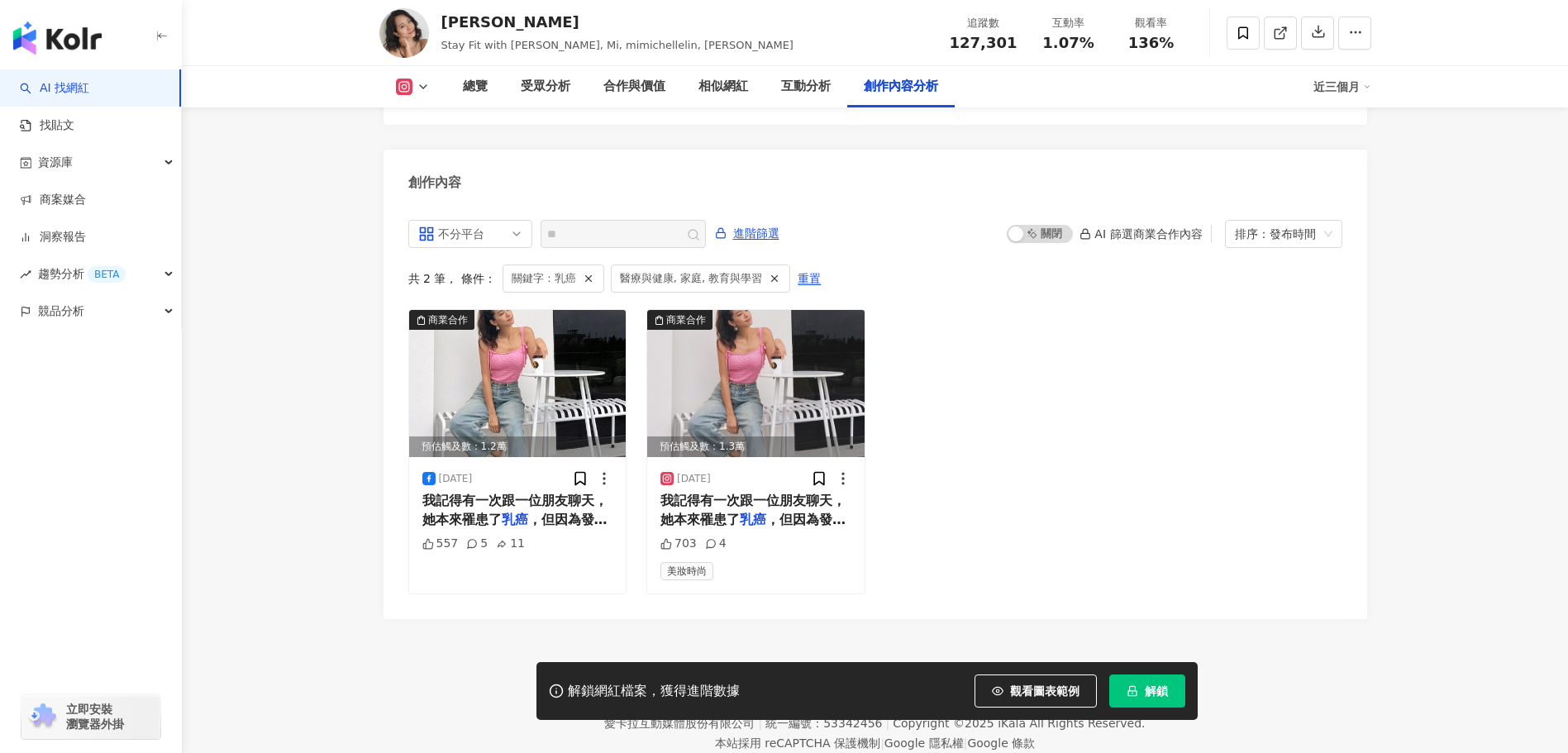
click at [503, 493] on span "我記得有一次跟一位朋友聊天，她本來罹患了" at bounding box center [514, 509] width 185 height 34
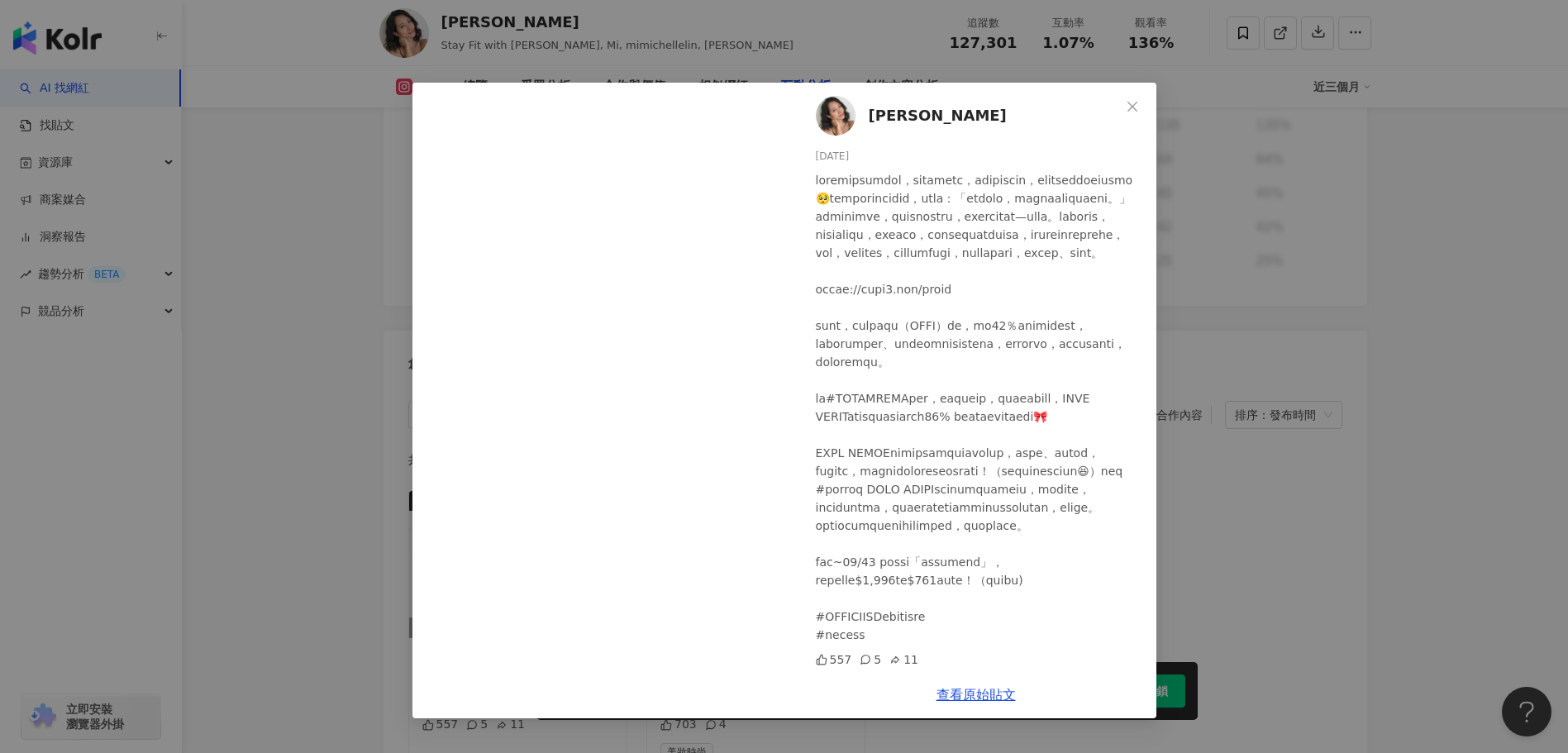
scroll to position [4664, 0]
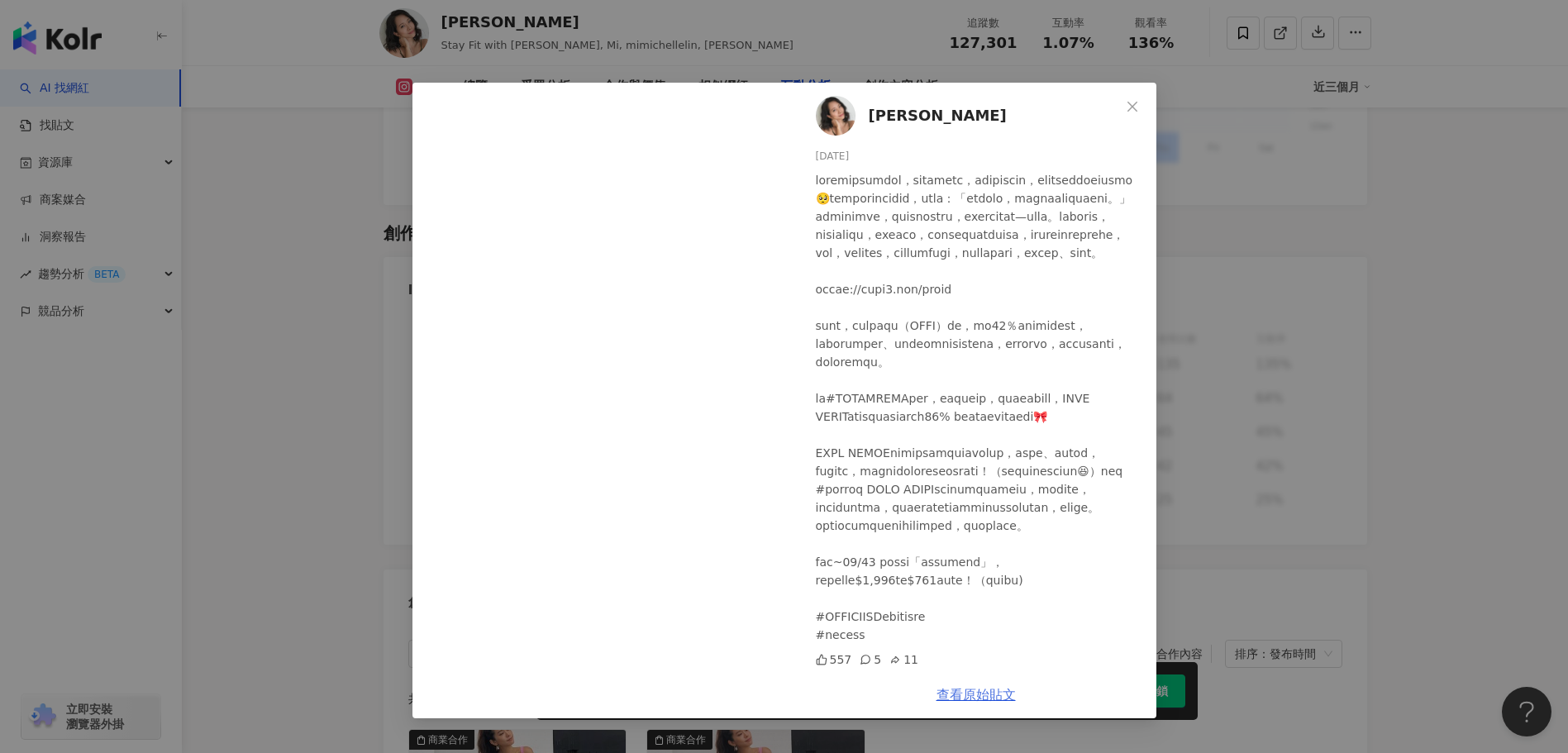
click at [949, 692] on link "查看原始貼文" at bounding box center [976, 694] width 80 height 16
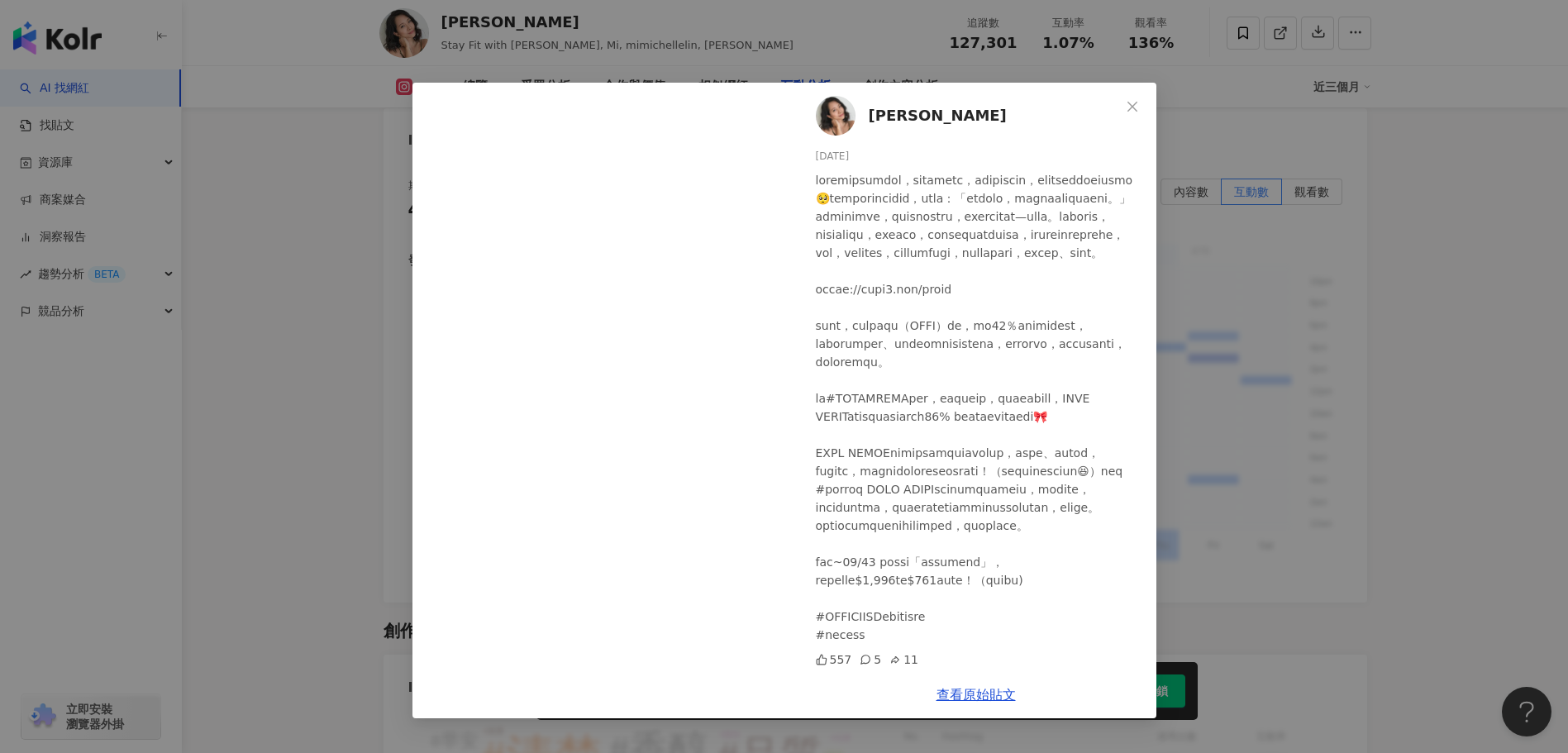
scroll to position [4250, 0]
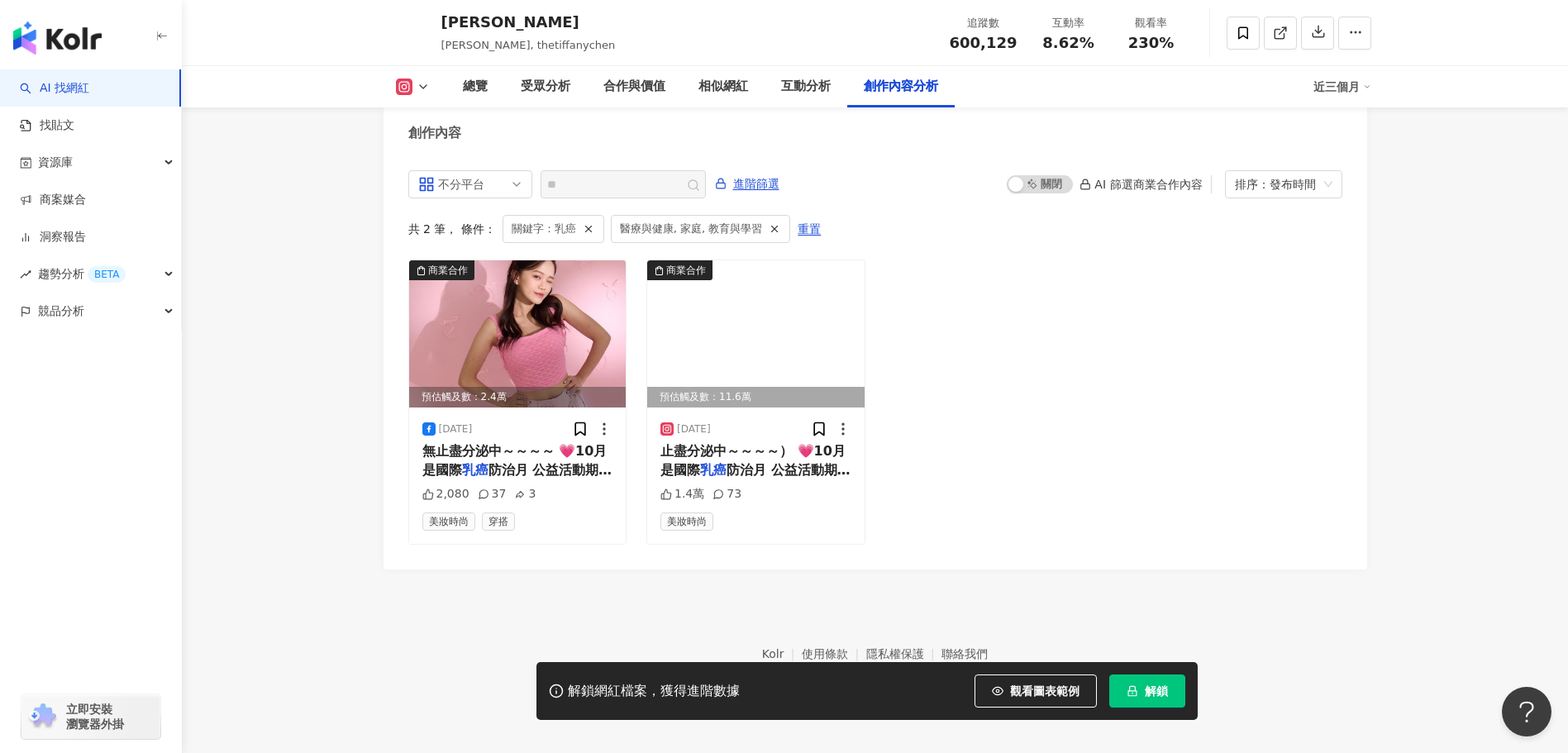
scroll to position [5043, 0]
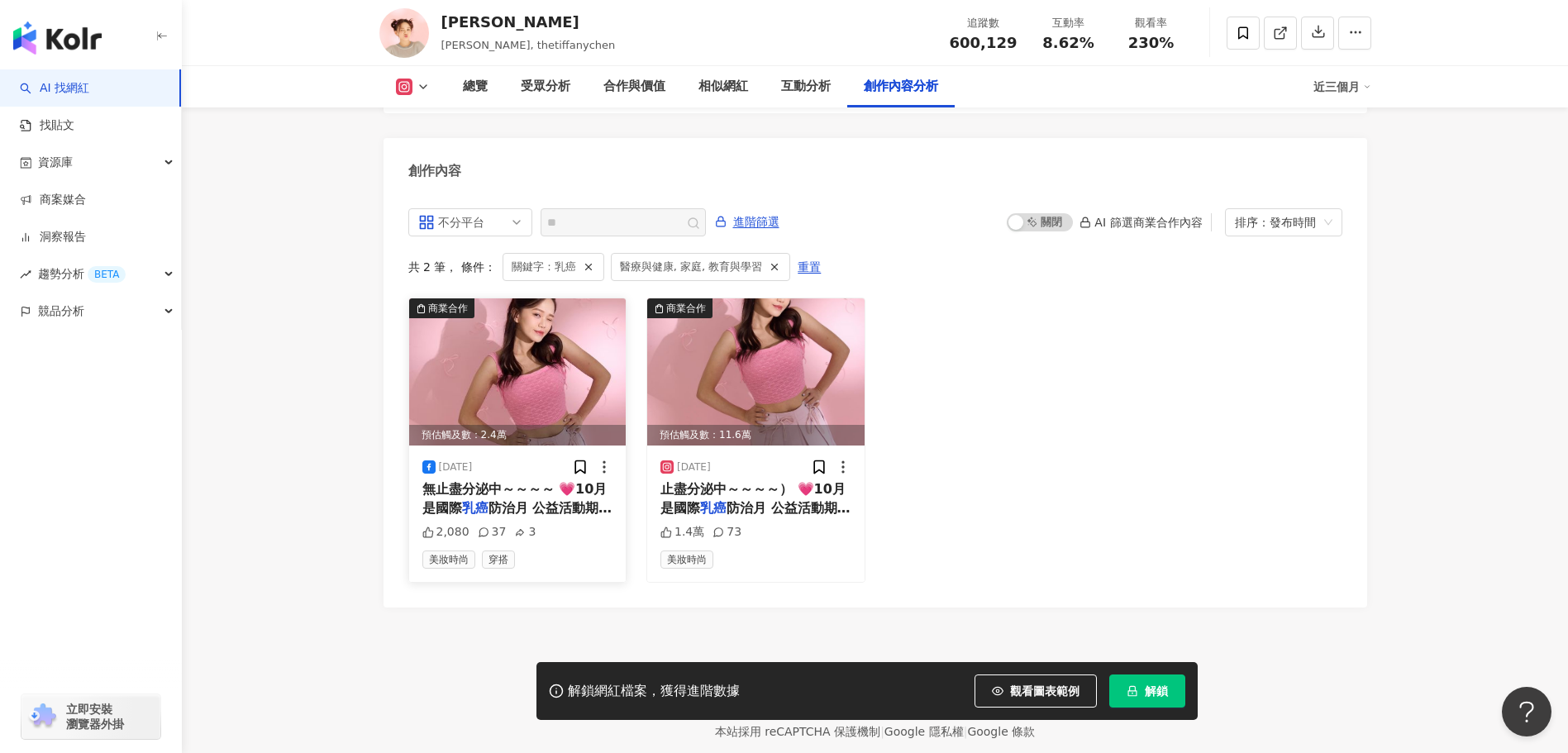
click at [536, 500] on span "防治月 公益活動期間購買粉紅力量公益" at bounding box center [517, 517] width 190 height 34
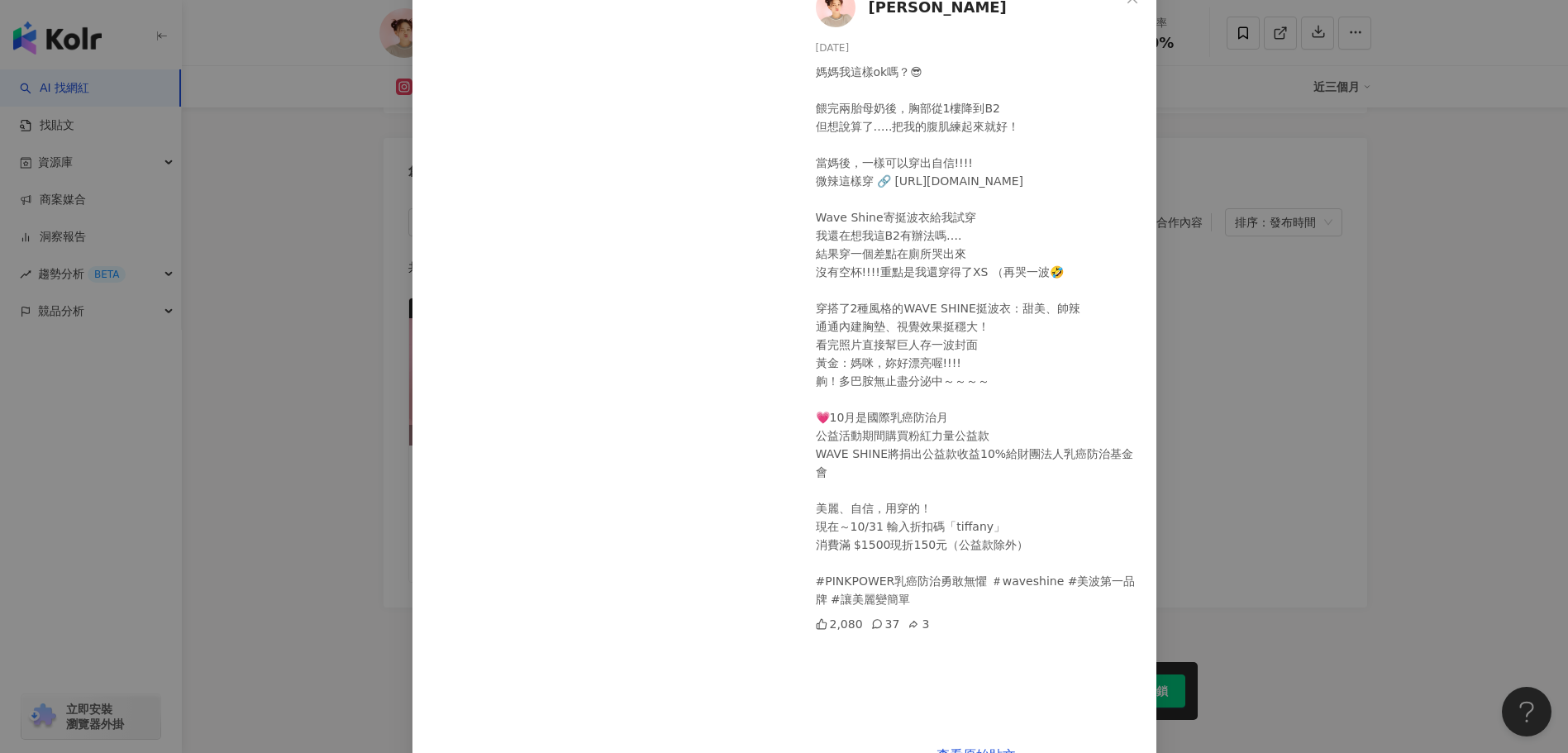
scroll to position [71, 0]
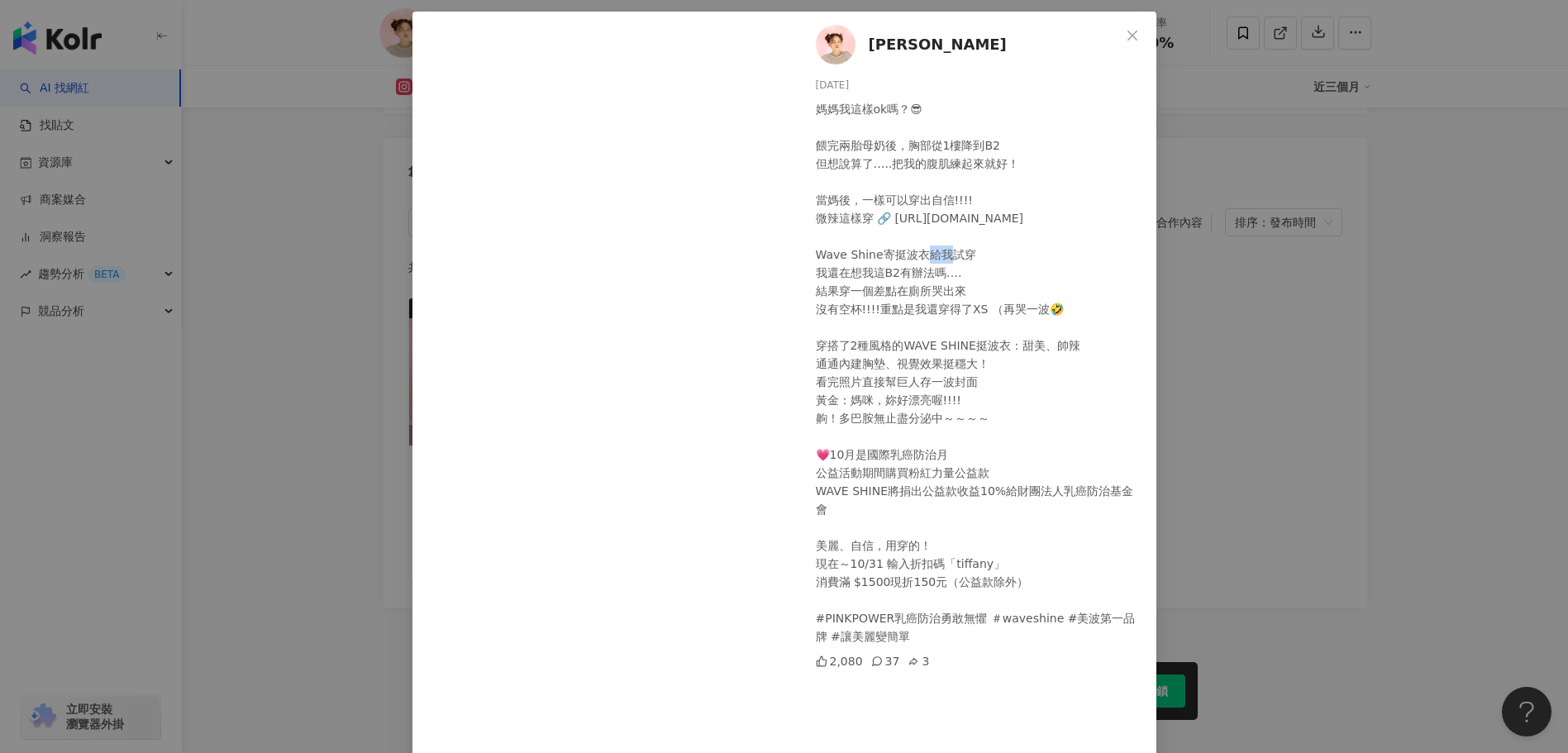
drag, startPoint x: 865, startPoint y: 253, endPoint x: 891, endPoint y: 287, distance: 42.8
click at [885, 265] on div "媽媽我這樣ok嗎？😎 餵完兩胎母奶後，胸部從1樓降到B2 但想說算了…..把我的腹肌練起來就好！ 當媽後，一樣可以穿出自信!!!! 微辣這樣穿 🔗 [URL]…" at bounding box center [979, 372] width 328 height 545
click at [892, 290] on div "媽媽我這樣ok嗎？😎 餵完兩胎母奶後，胸部從1樓降到B2 但想說算了…..把我的腹肌練起來就好！ 當媽後，一樣可以穿出自信!!!! 微辣這樣穿 🔗 [URL]…" at bounding box center [979, 372] width 328 height 545
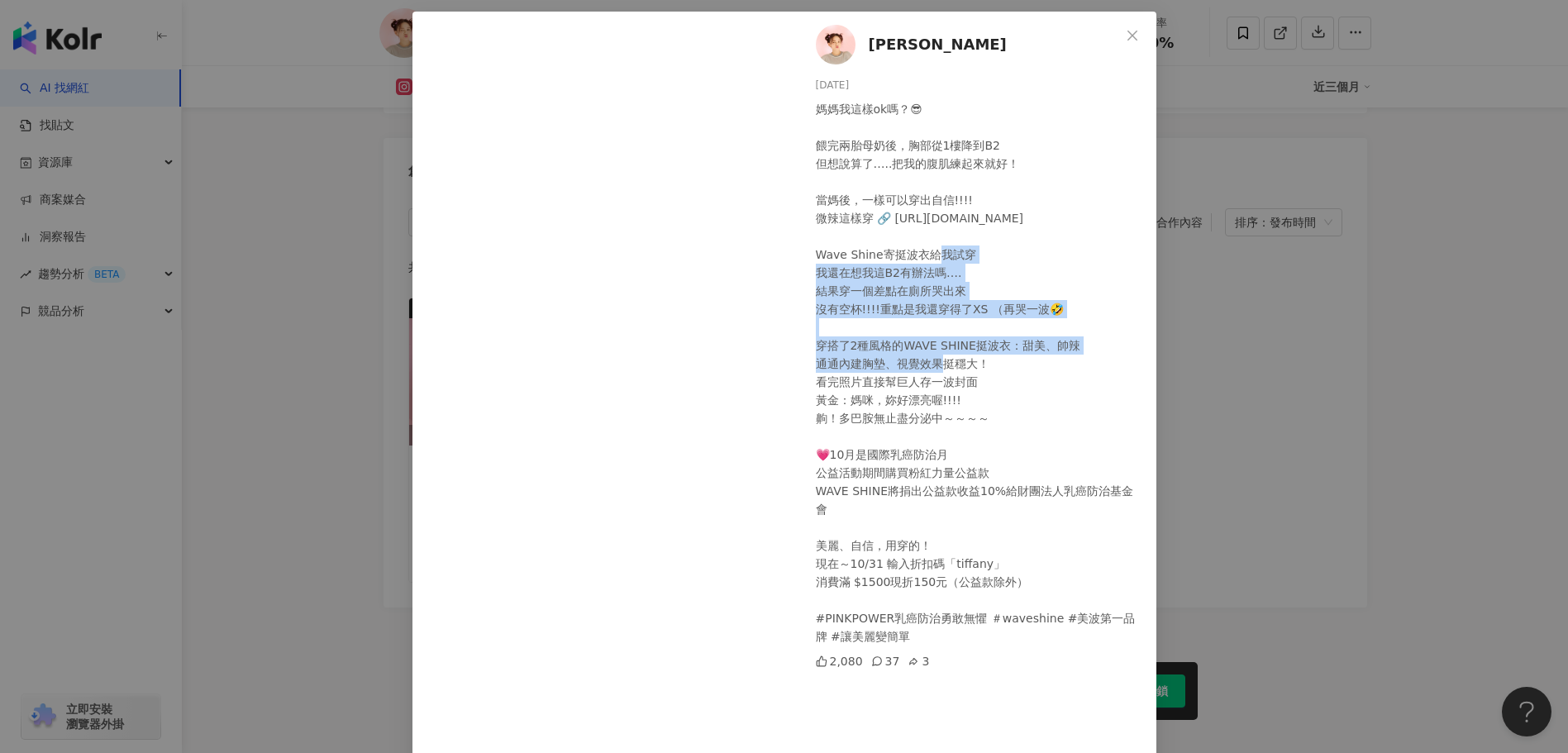
drag, startPoint x: 916, startPoint y: 250, endPoint x: 882, endPoint y: 358, distance: 113.2
click at [882, 358] on div "媽媽我這樣ok嗎？😎 餵完兩胎母奶後，胸部從1樓降到B2 但想說算了…..把我的腹肌練起來就好！ 當媽後，一樣可以穿出自信!!!! 微辣這樣穿 🔗 [URL]…" at bounding box center [979, 372] width 328 height 545
